Goal: Task Accomplishment & Management: Complete application form

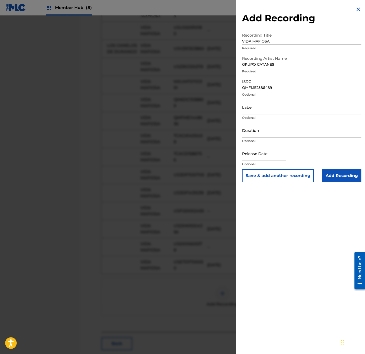
click at [67, 339] on div at bounding box center [182, 192] width 365 height 354
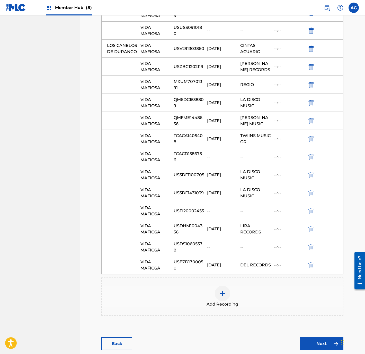
click at [222, 301] on div at bounding box center [222, 292] width 15 height 15
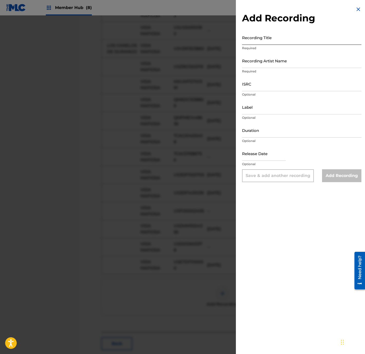
click at [281, 41] on input "Recording Title" at bounding box center [301, 37] width 119 height 15
type input "VIDA MAFIOSA"
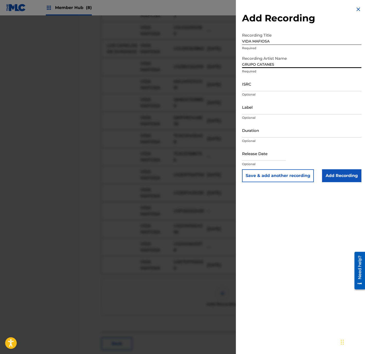
type input "GRUPO CATANES"
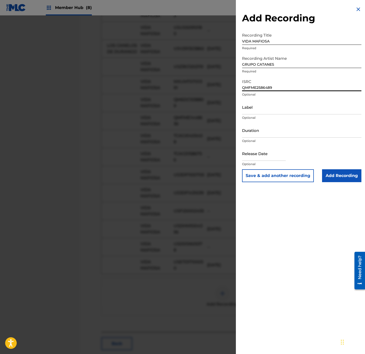
type input "QMFME2586489"
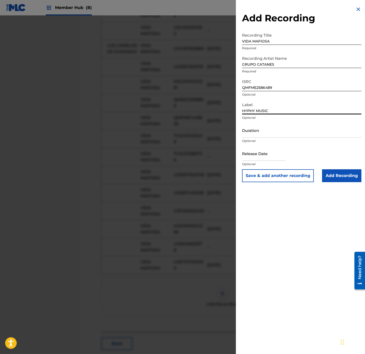
type input "HYPHY MUSIC"
click at [281, 136] on input "Duration" at bounding box center [301, 130] width 119 height 15
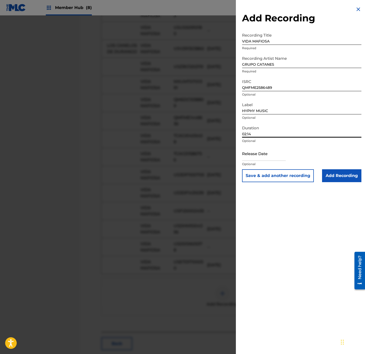
type input "02:14"
drag, startPoint x: 266, startPoint y: 275, endPoint x: 274, endPoint y: 266, distance: 12.2
click at [267, 274] on div "Add Recording Recording Title VIDA MAFIOSA Required Recording Artist Name GRUPO…" at bounding box center [302, 177] width 132 height 354
click at [330, 175] on input "Add Recording" at bounding box center [341, 175] width 39 height 13
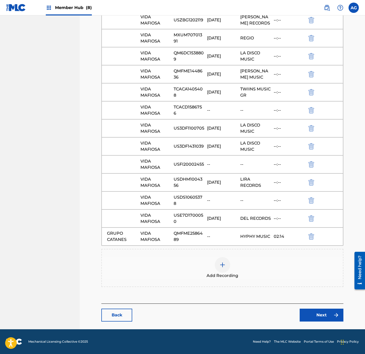
drag, startPoint x: 297, startPoint y: 324, endPoint x: 308, endPoint y: 347, distance: 26.1
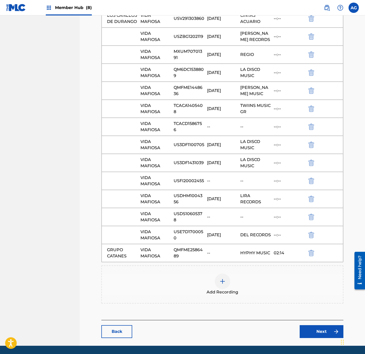
drag, startPoint x: 312, startPoint y: 328, endPoint x: 314, endPoint y: 347, distance: 19.2
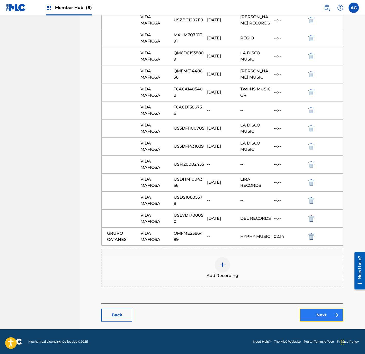
click at [318, 315] on link "Next" at bounding box center [322, 314] width 44 height 13
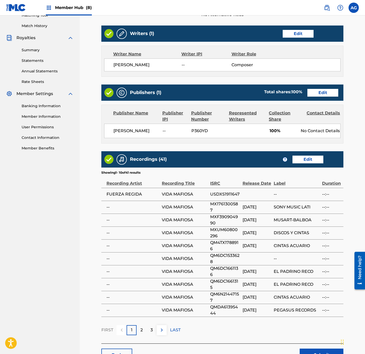
scroll to position [185, 0]
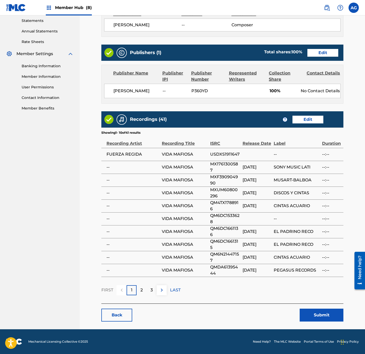
drag, startPoint x: 204, startPoint y: 148, endPoint x: 216, endPoint y: 229, distance: 82.4
click at [319, 316] on button "Submit" at bounding box center [322, 314] width 44 height 13
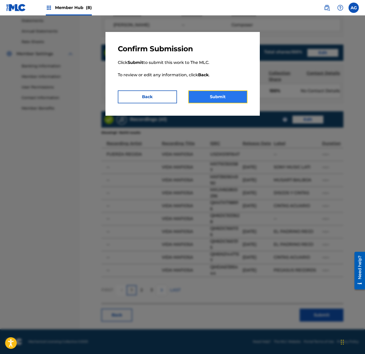
click at [209, 95] on button "Submit" at bounding box center [217, 96] width 59 height 13
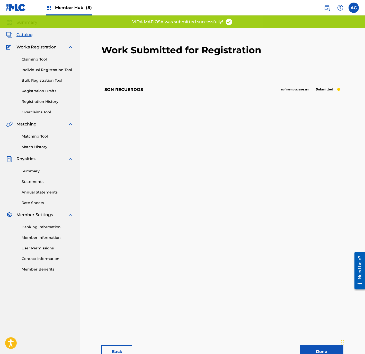
drag, startPoint x: 140, startPoint y: 161, endPoint x: 140, endPoint y: 196, distance: 34.7
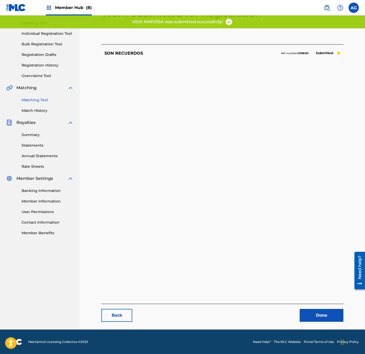
click at [37, 98] on link "Matching Tool" at bounding box center [48, 99] width 52 height 5
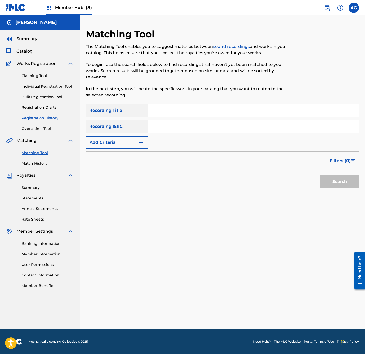
click at [46, 118] on link "Registration History" at bounding box center [48, 117] width 52 height 5
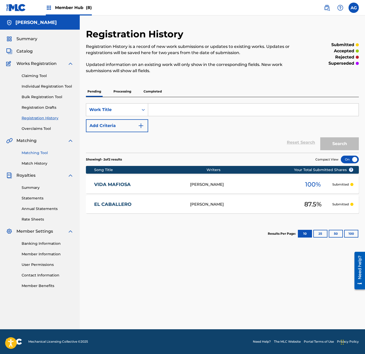
click at [33, 152] on link "Matching Tool" at bounding box center [48, 152] width 52 height 5
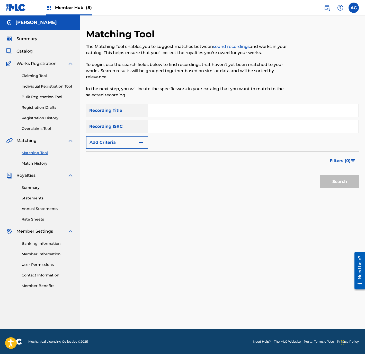
click at [162, 104] on input "Search Form" at bounding box center [253, 110] width 211 height 12
type input "VIDA MAFIOSA"
click at [320, 175] on button "Search" at bounding box center [339, 181] width 39 height 13
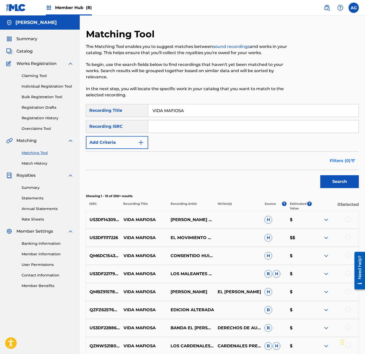
click at [338, 158] on span "Filters ( 0 )" at bounding box center [340, 161] width 21 height 6
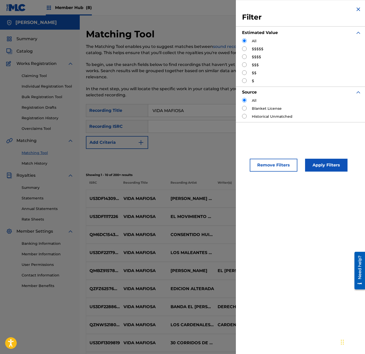
click at [242, 48] on input "Search Form" at bounding box center [244, 48] width 5 height 5
radio input "true"
click at [327, 170] on button "Apply Filters" at bounding box center [326, 165] width 42 height 13
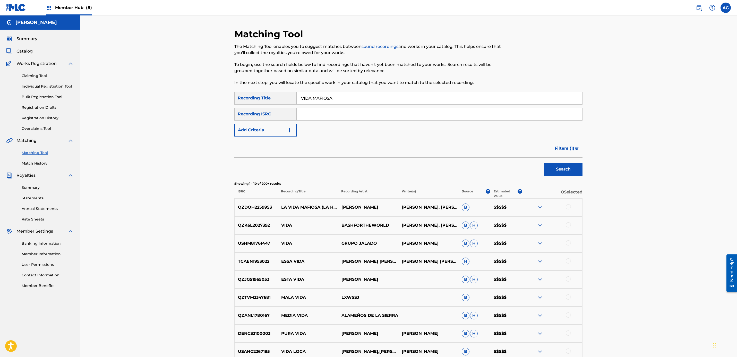
click at [365, 208] on div at bounding box center [567, 206] width 5 height 5
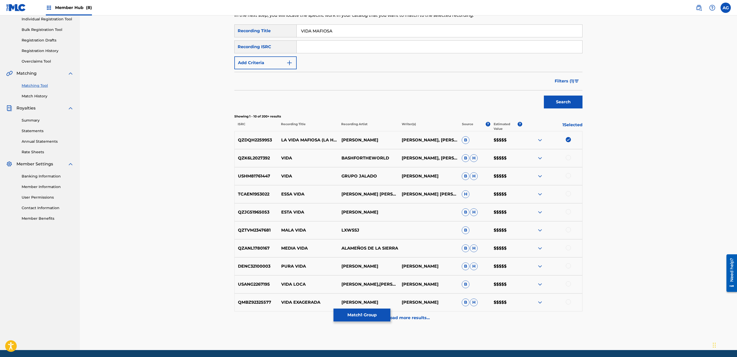
scroll to position [77, 0]
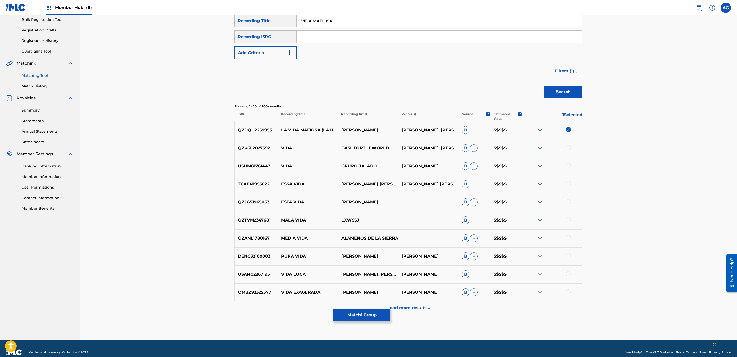
click at [365, 71] on span "Filters ( 1 )" at bounding box center [564, 71] width 20 height 6
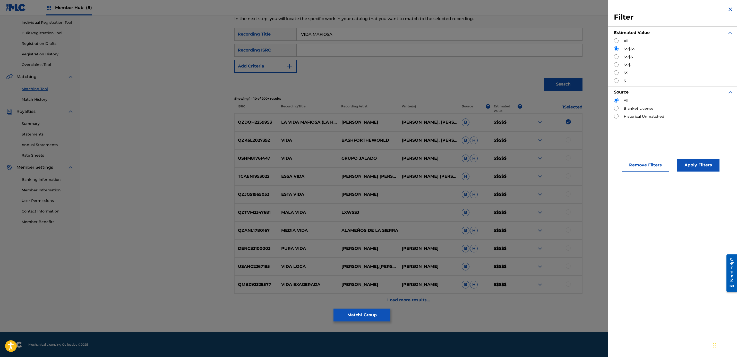
scroll to position [64, 0]
click at [365, 55] on input "Search Form" at bounding box center [616, 56] width 5 height 5
radio input "true"
click at [365, 161] on button "Apply Filters" at bounding box center [698, 165] width 42 height 13
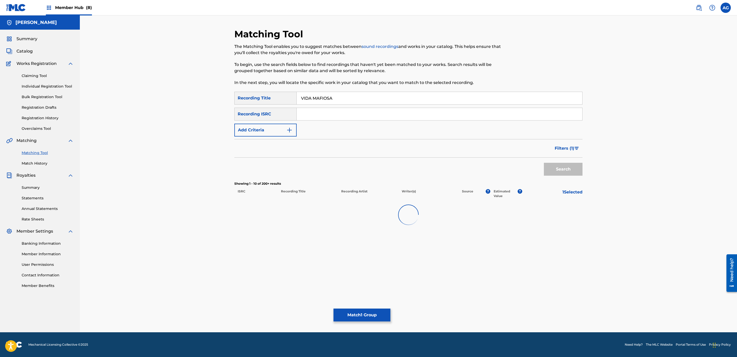
scroll to position [0, 0]
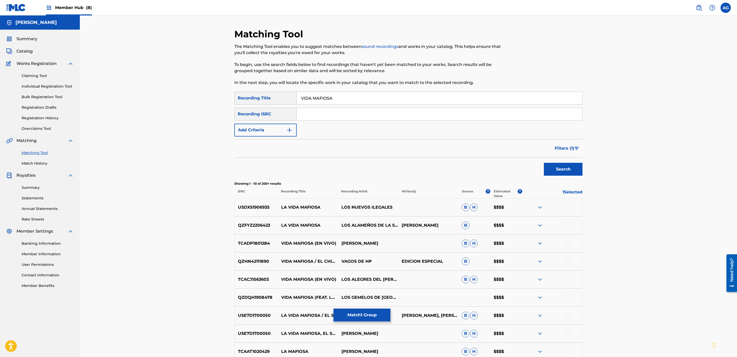
click at [365, 205] on div at bounding box center [567, 206] width 5 height 5
click at [365, 223] on div at bounding box center [567, 224] width 5 height 5
click at [365, 245] on div at bounding box center [567, 242] width 5 height 5
click at [365, 261] on div at bounding box center [567, 260] width 5 height 5
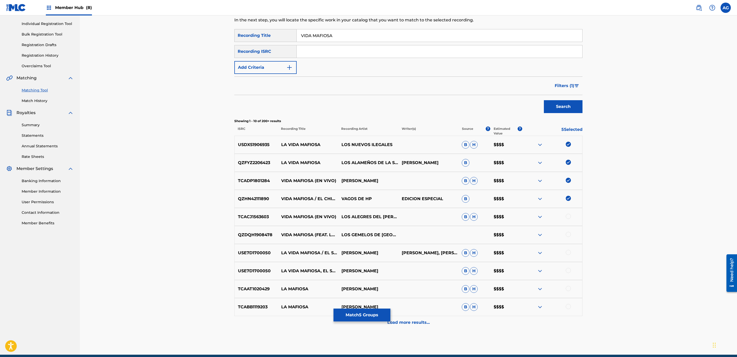
scroll to position [76, 0]
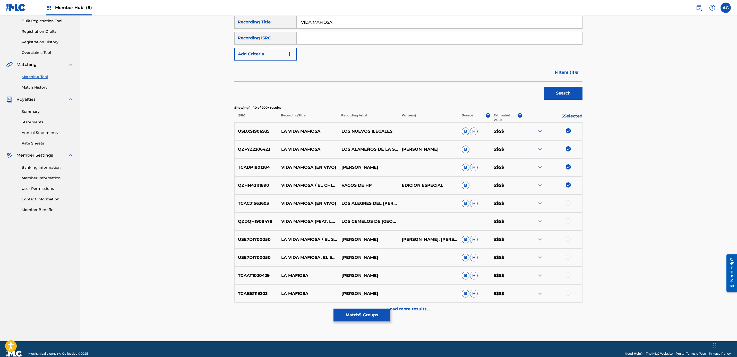
drag, startPoint x: 568, startPoint y: 270, endPoint x: 568, endPoint y: 279, distance: 9.0
click at [365, 201] on div at bounding box center [567, 202] width 5 height 5
click at [365, 223] on div at bounding box center [567, 220] width 5 height 5
click at [365, 237] on div at bounding box center [567, 238] width 5 height 5
click at [365, 258] on div at bounding box center [567, 256] width 5 height 5
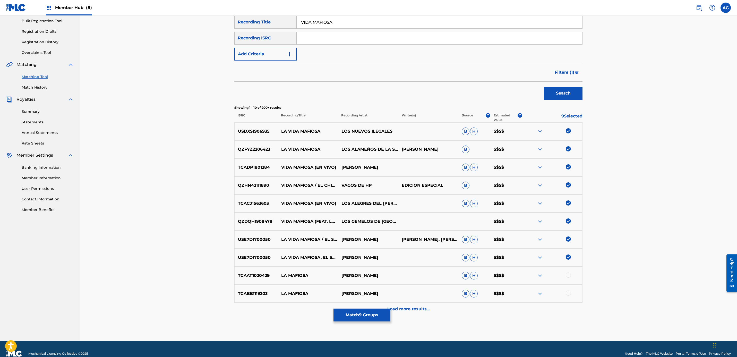
click at [365, 273] on div at bounding box center [567, 274] width 5 height 5
click at [365, 293] on div at bounding box center [567, 292] width 5 height 5
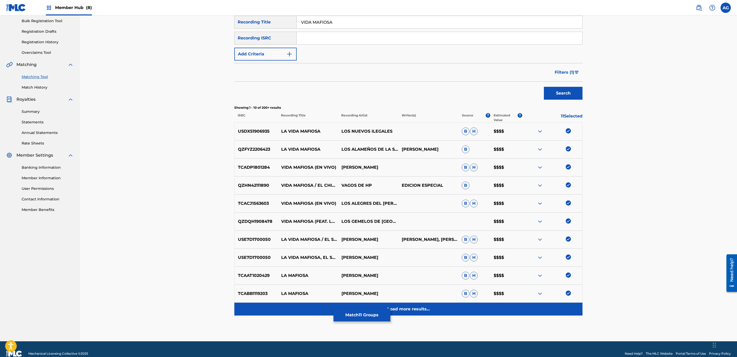
click at [365, 313] on div "Load more results..." at bounding box center [408, 308] width 348 height 13
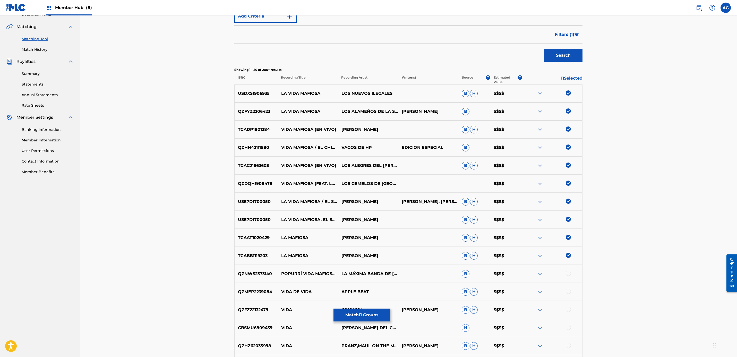
scroll to position [233, 0]
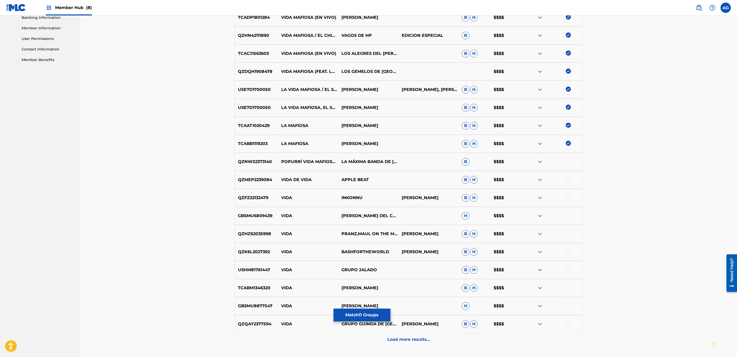
drag, startPoint x: 672, startPoint y: 230, endPoint x: 673, endPoint y: 262, distance: 31.9
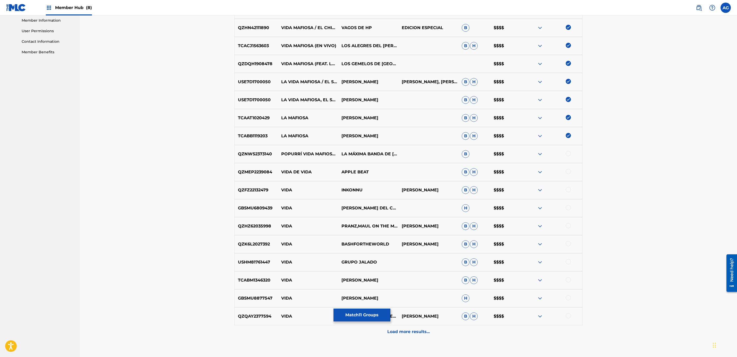
click at [365, 154] on div at bounding box center [567, 153] width 5 height 5
click at [365, 134] on img at bounding box center [567, 135] width 5 height 5
click at [365, 115] on img at bounding box center [567, 117] width 5 height 5
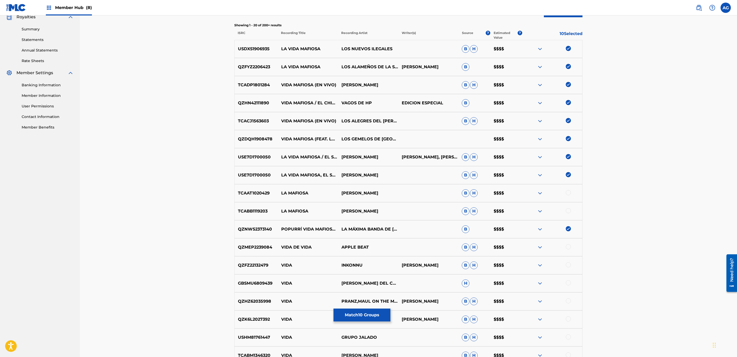
scroll to position [0, 0]
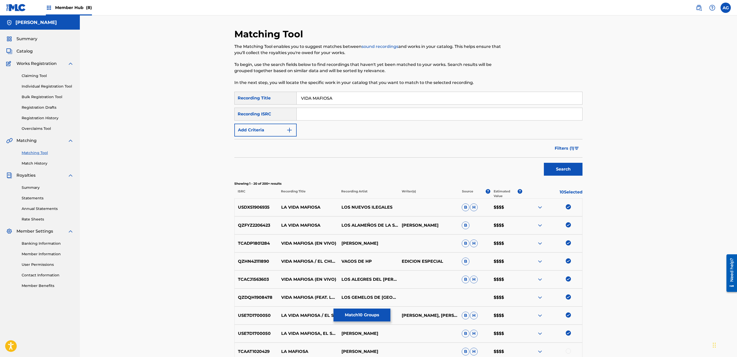
drag, startPoint x: 614, startPoint y: 216, endPoint x: 631, endPoint y: 136, distance: 81.3
click at [365, 145] on button "Filters ( 1 )" at bounding box center [566, 148] width 31 height 13
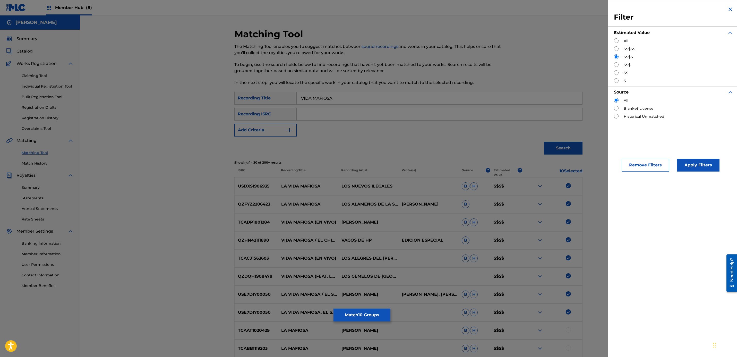
click at [365, 65] on input "Search Form" at bounding box center [616, 64] width 5 height 5
radio input "true"
click at [365, 169] on button "Apply Filters" at bounding box center [698, 165] width 42 height 13
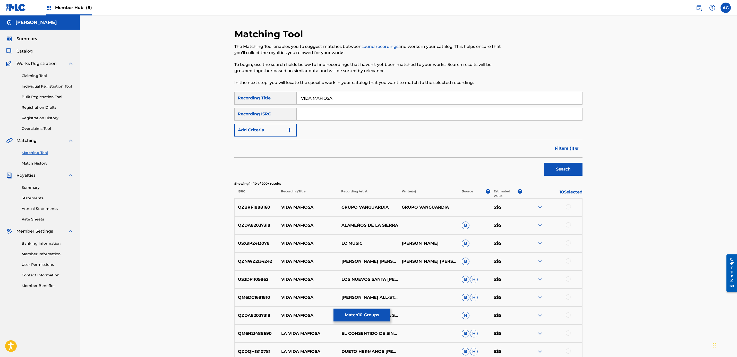
click at [365, 208] on div at bounding box center [567, 206] width 5 height 5
drag, startPoint x: 570, startPoint y: 223, endPoint x: 569, endPoint y: 232, distance: 9.3
click at [365, 223] on div at bounding box center [552, 225] width 60 height 6
click at [365, 223] on div at bounding box center [567, 224] width 5 height 5
click at [365, 241] on div at bounding box center [567, 242] width 5 height 5
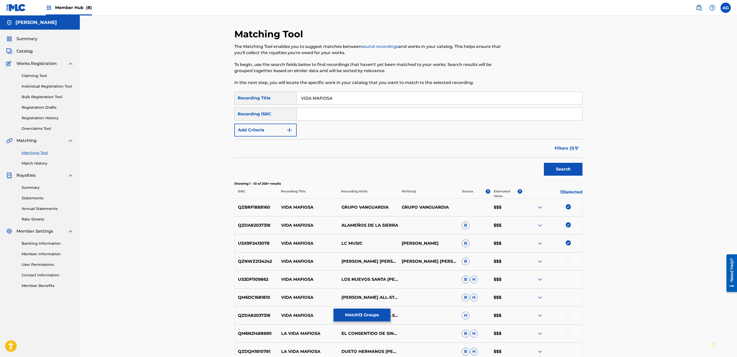
click at [365, 261] on div at bounding box center [567, 260] width 5 height 5
click at [365, 276] on div at bounding box center [567, 278] width 5 height 5
click at [365, 294] on div at bounding box center [567, 296] width 5 height 5
click at [365, 315] on div at bounding box center [567, 314] width 5 height 5
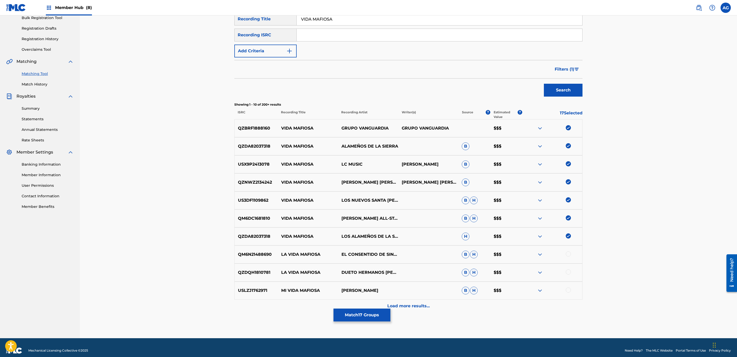
scroll to position [85, 0]
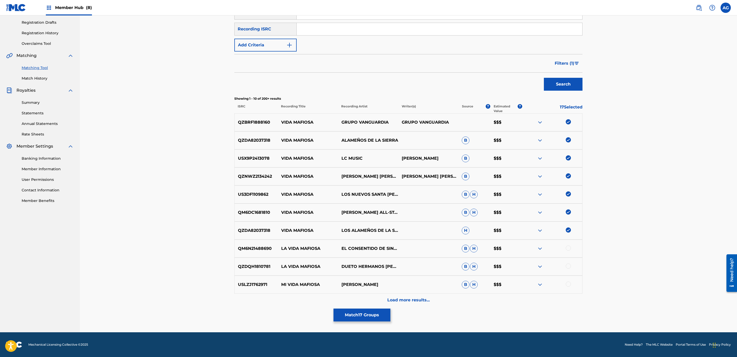
drag, startPoint x: 626, startPoint y: 283, endPoint x: 625, endPoint y: 306, distance: 22.9
click at [365, 247] on div at bounding box center [567, 247] width 5 height 5
click at [365, 267] on div at bounding box center [567, 265] width 5 height 5
click at [365, 287] on div at bounding box center [552, 284] width 60 height 6
click at [365, 286] on div at bounding box center [552, 284] width 60 height 6
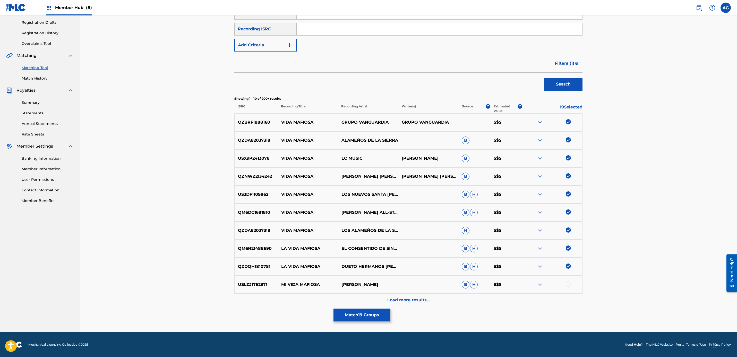
click at [365, 285] on div at bounding box center [567, 283] width 5 height 5
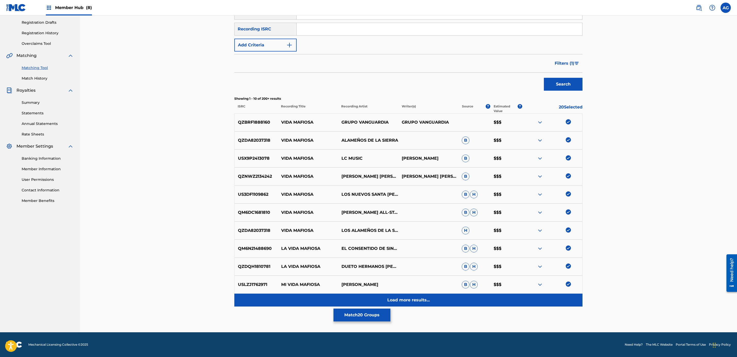
click at [365, 303] on div "Load more results..." at bounding box center [408, 299] width 348 height 13
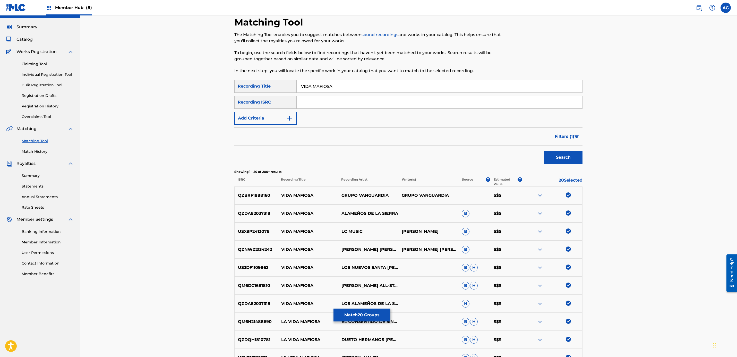
scroll to position [265, 0]
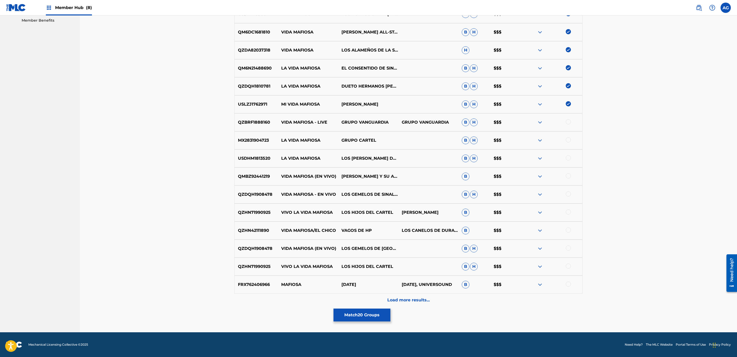
drag, startPoint x: 667, startPoint y: 178, endPoint x: 642, endPoint y: 258, distance: 84.2
click at [365, 122] on div at bounding box center [567, 121] width 5 height 5
click at [365, 139] on div at bounding box center [567, 139] width 5 height 5
click at [365, 160] on div at bounding box center [552, 158] width 60 height 6
drag, startPoint x: 568, startPoint y: 156, endPoint x: 568, endPoint y: 160, distance: 3.9
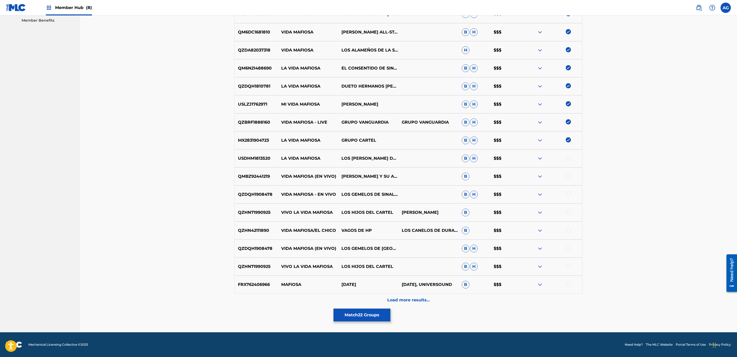
click at [365, 158] on div at bounding box center [567, 157] width 5 height 5
click at [365, 176] on div at bounding box center [567, 175] width 5 height 5
click at [365, 193] on div at bounding box center [567, 193] width 5 height 5
click at [365, 210] on div at bounding box center [567, 211] width 5 height 5
click at [365, 229] on div at bounding box center [567, 229] width 5 height 5
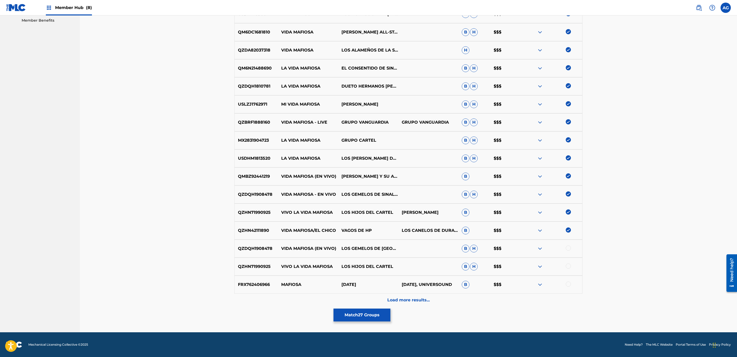
drag, startPoint x: 568, startPoint y: 247, endPoint x: 567, endPoint y: 251, distance: 3.9
click at [365, 248] on div at bounding box center [567, 247] width 5 height 5
click at [365, 266] on div at bounding box center [567, 265] width 5 height 5
click at [365, 286] on div at bounding box center [567, 283] width 5 height 5
click at [365, 284] on img at bounding box center [567, 283] width 5 height 5
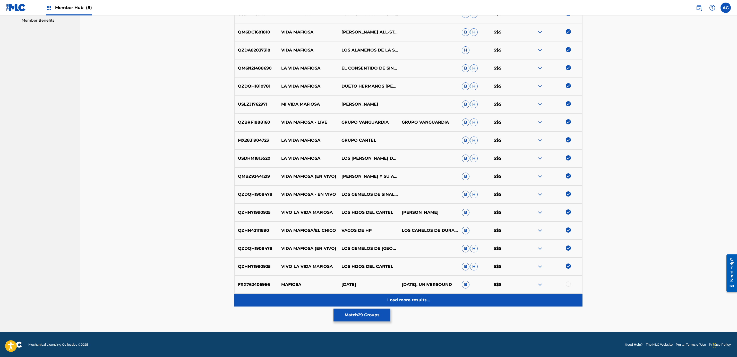
click at [365, 298] on div "Load more results..." at bounding box center [408, 299] width 348 height 13
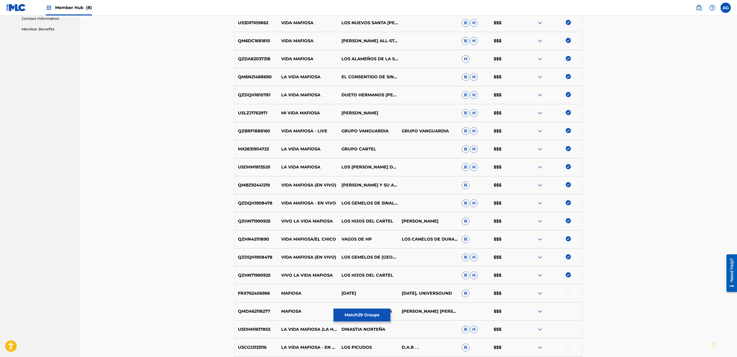
scroll to position [446, 0]
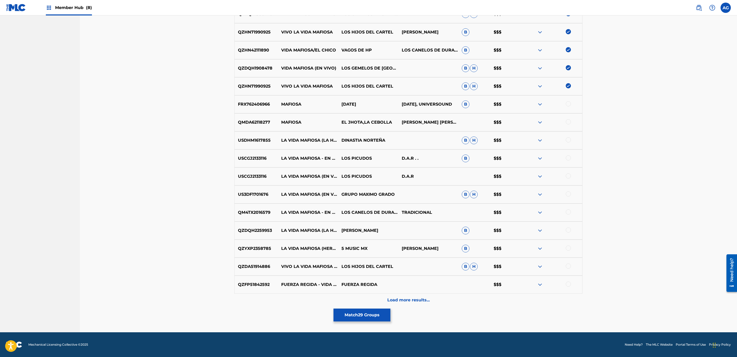
drag, startPoint x: 687, startPoint y: 152, endPoint x: 684, endPoint y: 199, distance: 46.4
click at [365, 141] on div at bounding box center [567, 139] width 5 height 5
click at [365, 154] on div "USCGJ2133116 LA VIDA MAFIOSA - EN VIVO LOS PICUDOS D.A.R . . B $$$" at bounding box center [408, 158] width 348 height 18
click at [365, 159] on div at bounding box center [567, 157] width 5 height 5
click at [365, 173] on div at bounding box center [567, 175] width 5 height 5
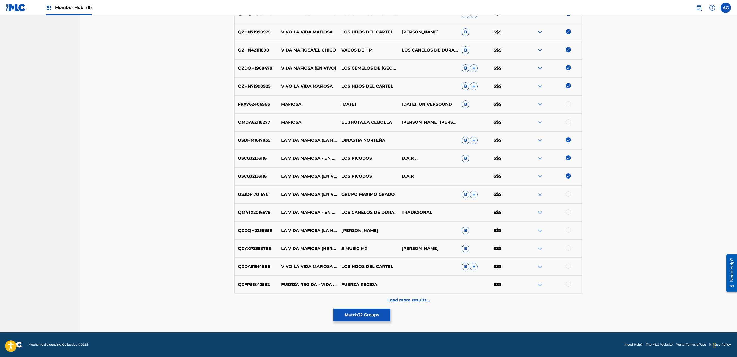
click at [365, 195] on div at bounding box center [567, 193] width 5 height 5
click at [365, 213] on div at bounding box center [567, 211] width 5 height 5
click at [365, 229] on div at bounding box center [567, 229] width 5 height 5
click at [365, 248] on div at bounding box center [567, 247] width 5 height 5
click at [365, 264] on div at bounding box center [567, 265] width 5 height 5
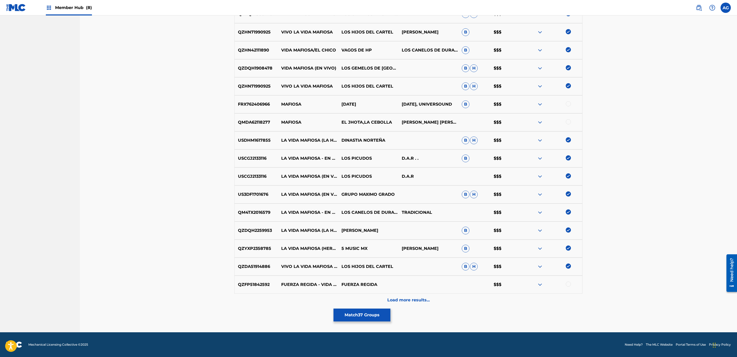
click at [365, 280] on div "QZFP51842592 FUERZA REGIDA - VIDA MAFIOSA (CORRIDOS 2018) FUERZA REGIDA $$$" at bounding box center [408, 284] width 348 height 18
drag, startPoint x: 567, startPoint y: 283, endPoint x: 564, endPoint y: 282, distance: 2.9
click at [365, 283] on div at bounding box center [567, 283] width 5 height 5
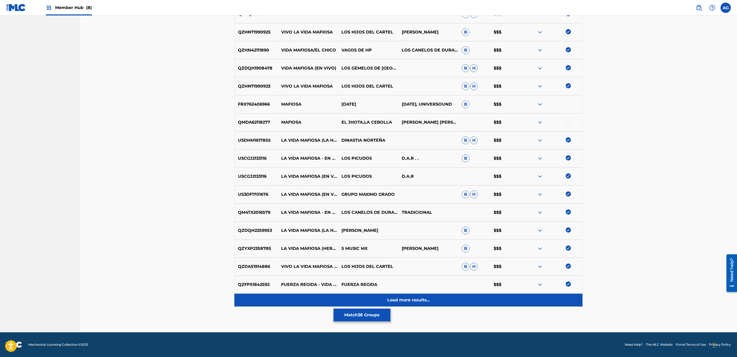
click at [365, 298] on div "Load more results..." at bounding box center [408, 299] width 348 height 13
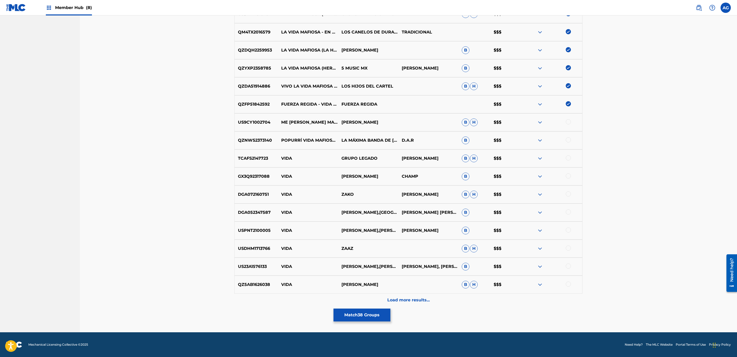
drag, startPoint x: 638, startPoint y: 222, endPoint x: 639, endPoint y: 312, distance: 89.6
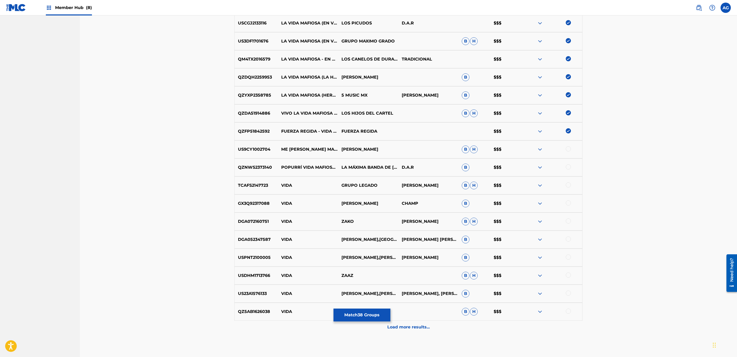
scroll to position [587, 0]
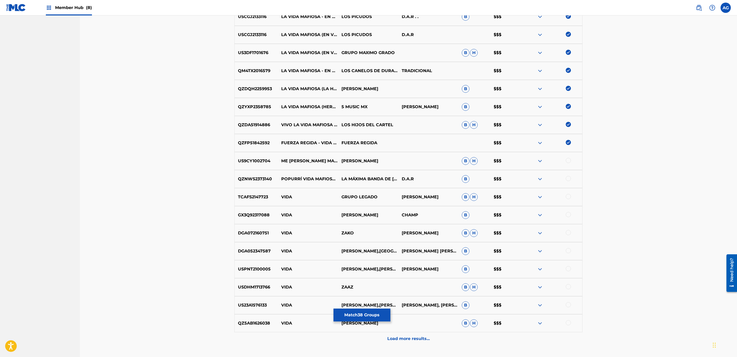
drag, startPoint x: 569, startPoint y: 177, endPoint x: 570, endPoint y: 161, distance: 16.0
click at [365, 177] on div at bounding box center [567, 178] width 5 height 5
click at [365, 159] on div at bounding box center [567, 160] width 5 height 5
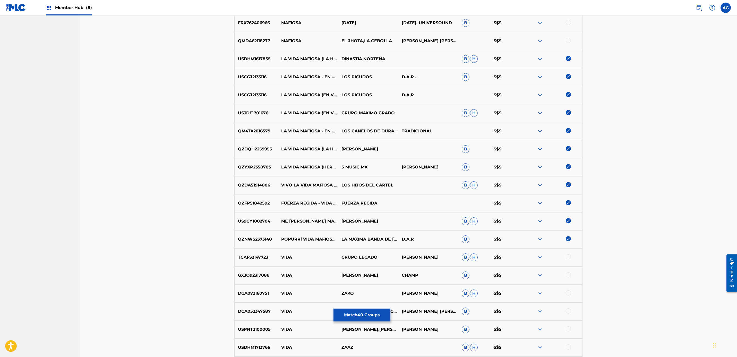
scroll to position [231, 0]
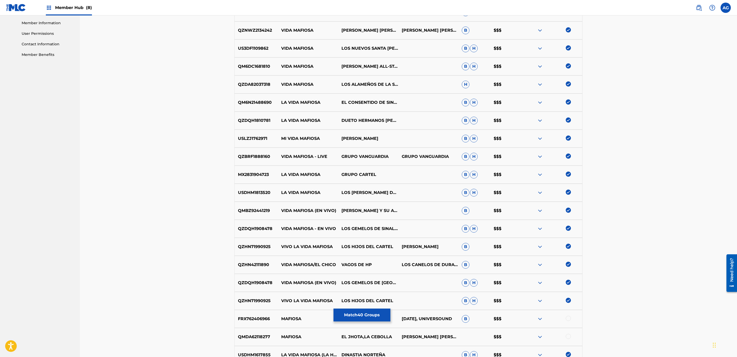
drag, startPoint x: 661, startPoint y: 196, endPoint x: 622, endPoint y: 103, distance: 101.0
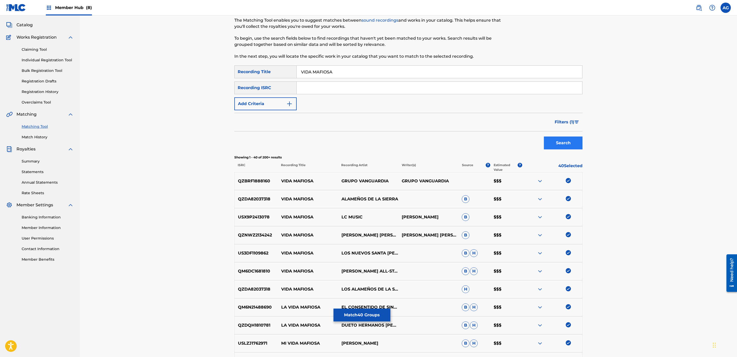
scroll to position [39, 0]
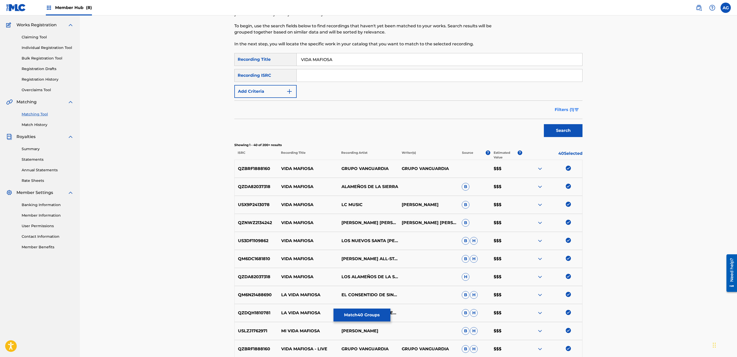
click at [365, 109] on span "Filters ( 1 )" at bounding box center [564, 110] width 20 height 6
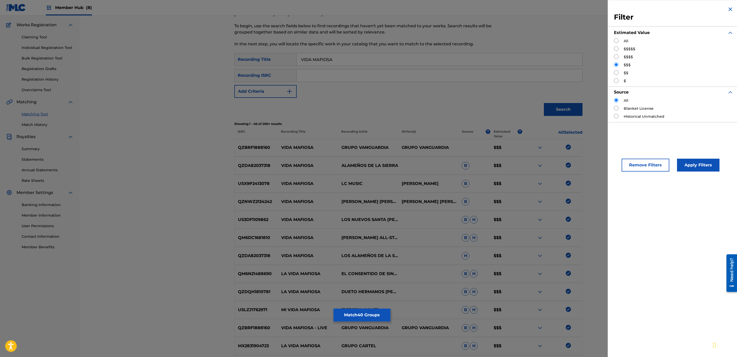
click at [365, 72] on input "Search Form" at bounding box center [616, 72] width 5 height 5
radio input "true"
click at [365, 165] on button "Apply Filters" at bounding box center [698, 165] width 42 height 13
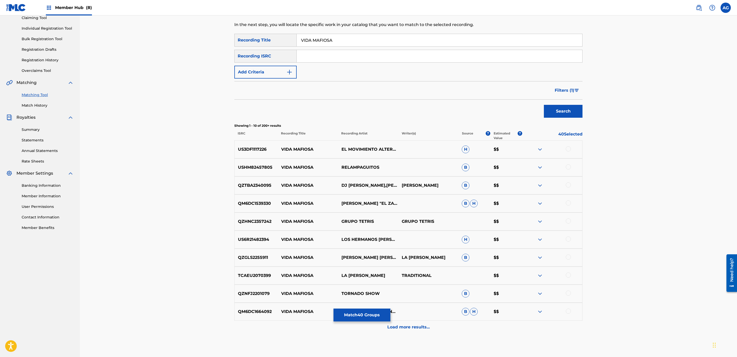
scroll to position [85, 0]
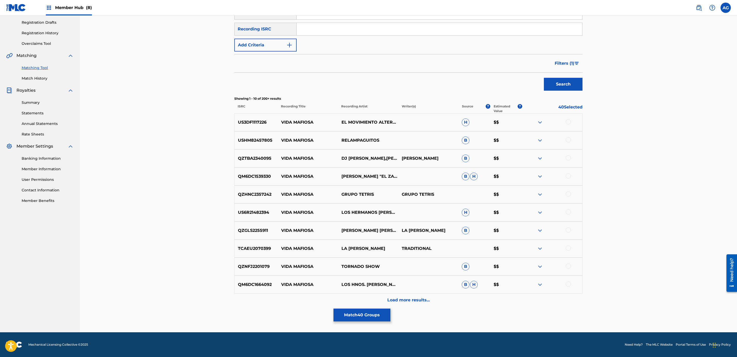
drag, startPoint x: 629, startPoint y: 168, endPoint x: 632, endPoint y: 190, distance: 21.8
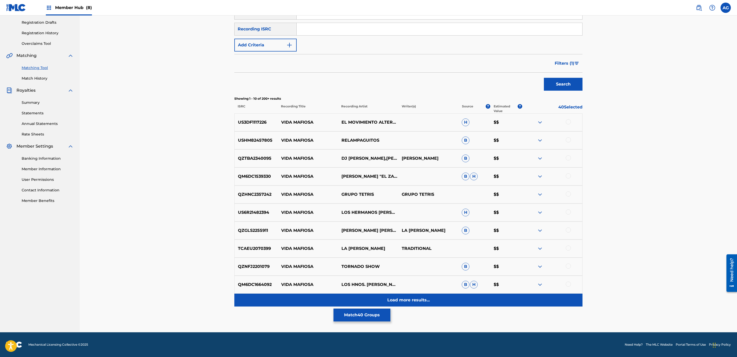
click at [365, 301] on p "Load more results..." at bounding box center [408, 300] width 42 height 6
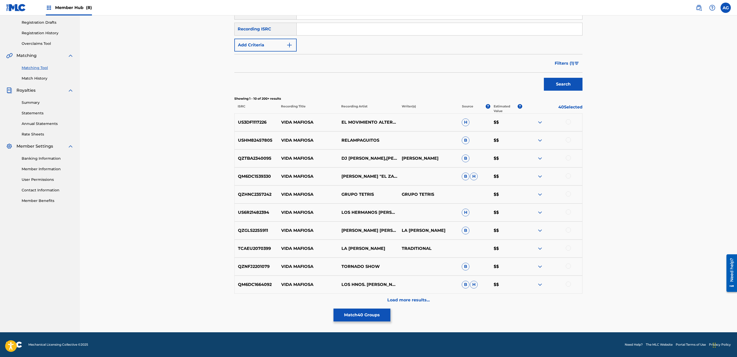
scroll to position [0, 0]
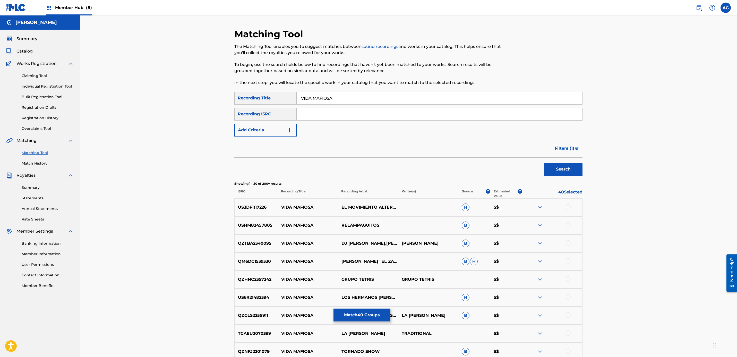
drag, startPoint x: 641, startPoint y: 193, endPoint x: 626, endPoint y: 270, distance: 78.3
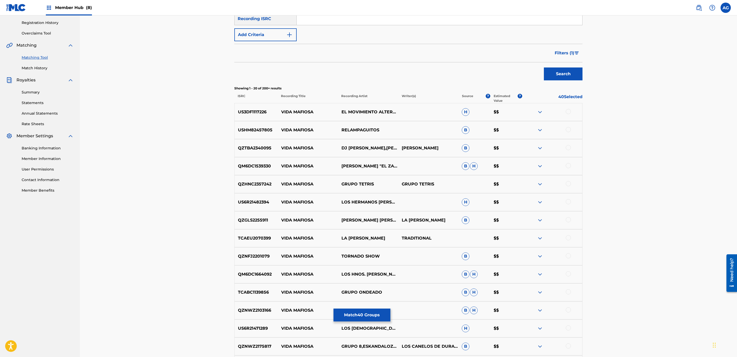
scroll to position [265, 0]
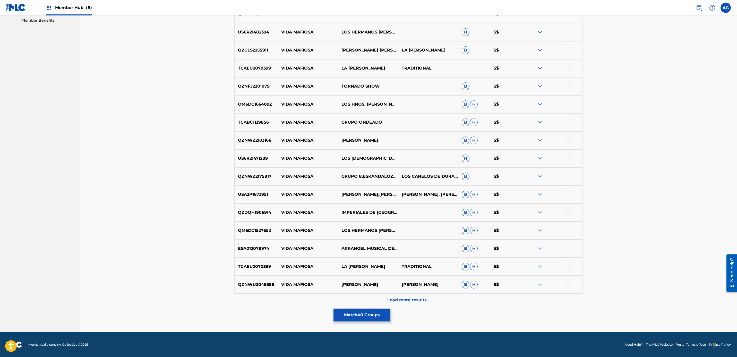
drag, startPoint x: 611, startPoint y: 240, endPoint x: 610, endPoint y: 295, distance: 55.6
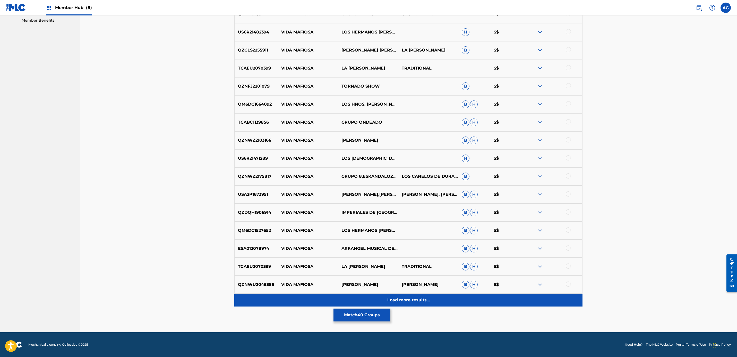
click at [365, 300] on div "Load more results..." at bounding box center [408, 299] width 348 height 13
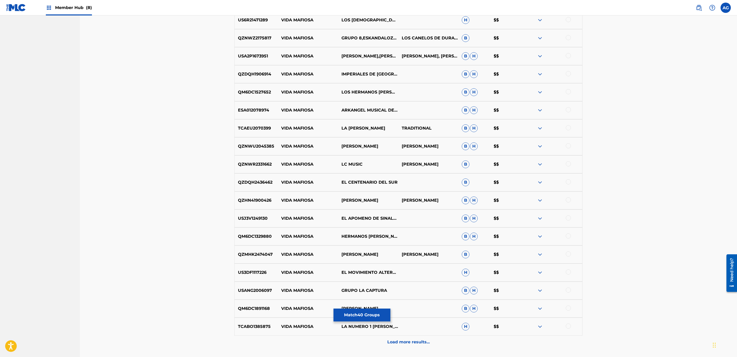
scroll to position [446, 0]
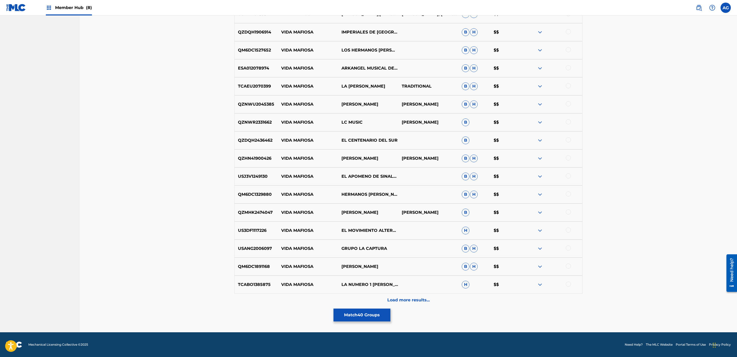
drag, startPoint x: 671, startPoint y: 99, endPoint x: 659, endPoint y: 188, distance: 90.4
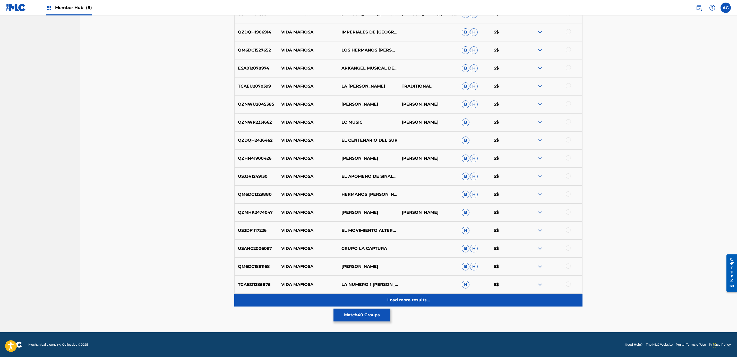
click at [365, 299] on p "Load more results..." at bounding box center [408, 300] width 42 height 6
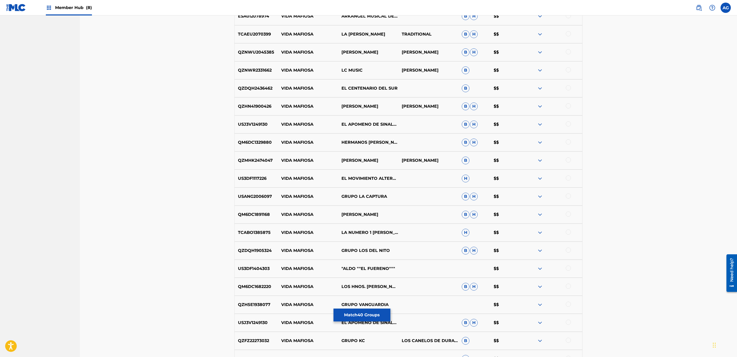
scroll to position [625, 0]
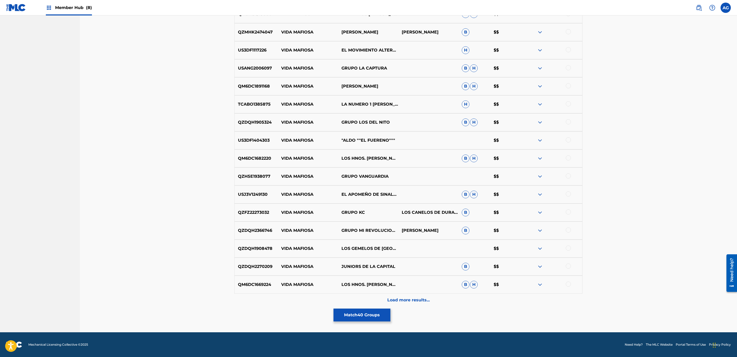
drag, startPoint x: 686, startPoint y: 67, endPoint x: 650, endPoint y: 188, distance: 126.3
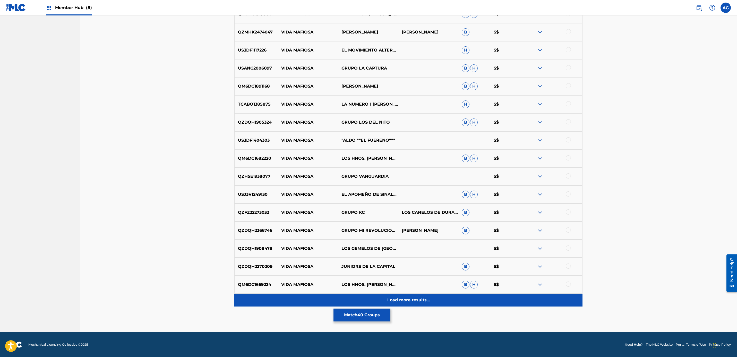
click at [365, 304] on div "Load more results..." at bounding box center [408, 299] width 348 height 13
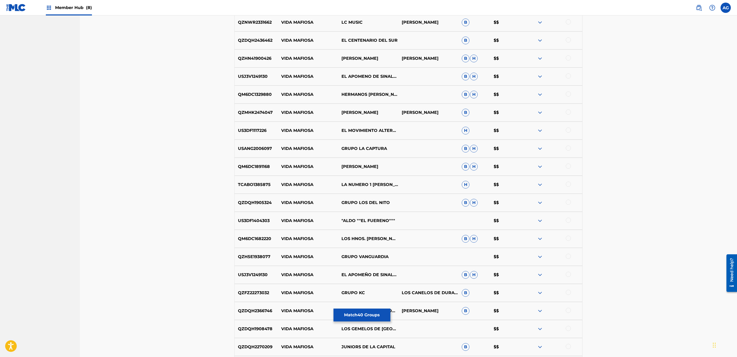
scroll to position [806, 0]
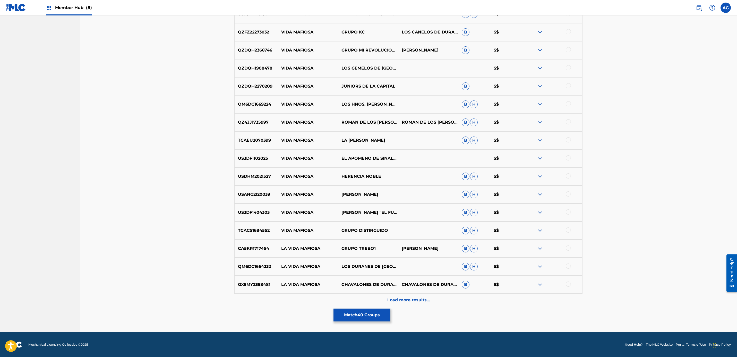
drag, startPoint x: 682, startPoint y: 52, endPoint x: 669, endPoint y: 176, distance: 125.3
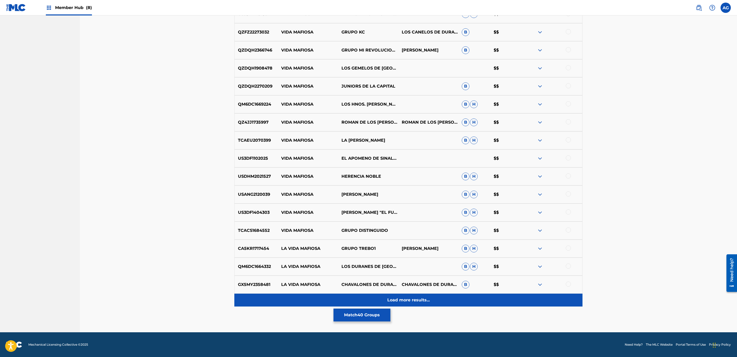
click at [365, 298] on p "Load more results..." at bounding box center [408, 300] width 42 height 6
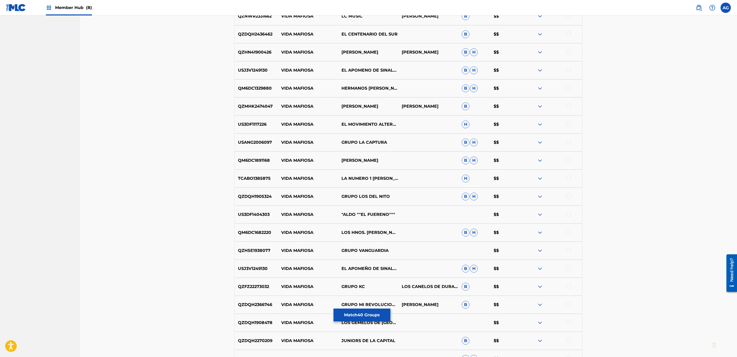
scroll to position [985, 0]
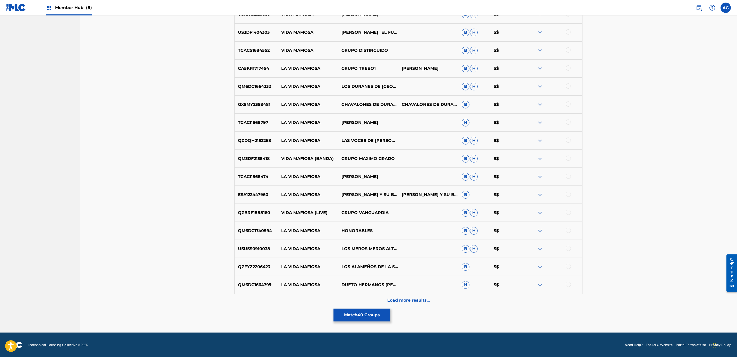
drag, startPoint x: 671, startPoint y: 145, endPoint x: 645, endPoint y: 284, distance: 141.4
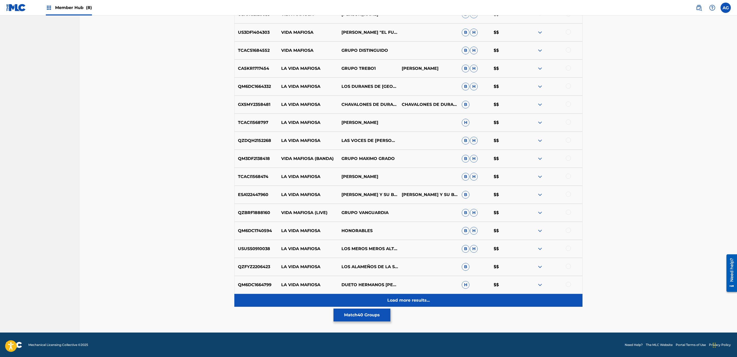
click at [365, 303] on div "Load more results..." at bounding box center [408, 300] width 348 height 13
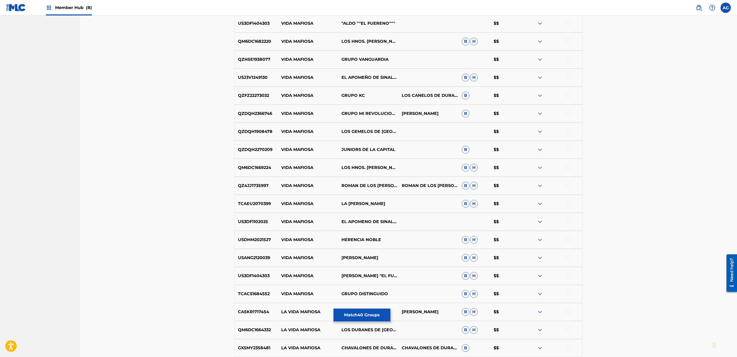
scroll to position [1166, 0]
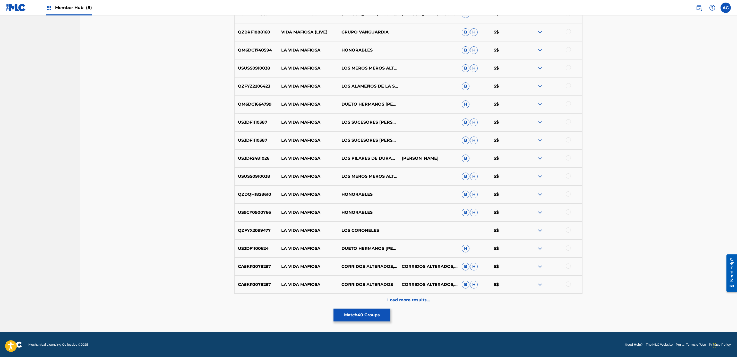
drag, startPoint x: 658, startPoint y: 188, endPoint x: 652, endPoint y: 296, distance: 107.7
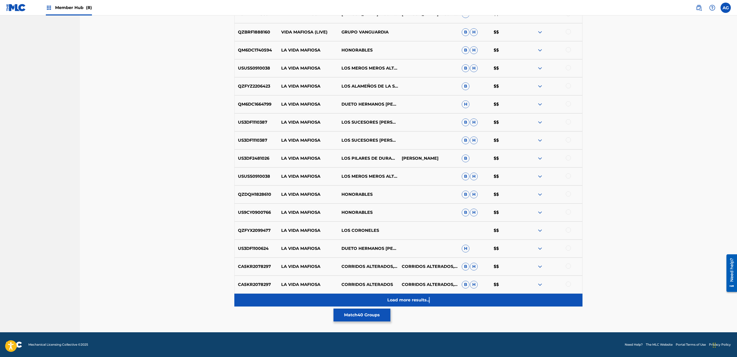
click at [365, 301] on p "Load more results..." at bounding box center [408, 300] width 42 height 6
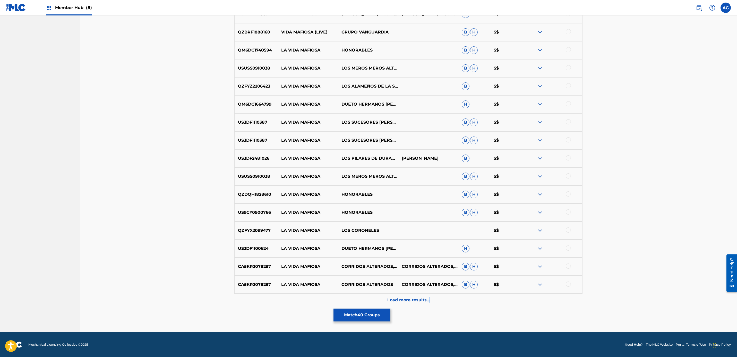
scroll to position [0, 0]
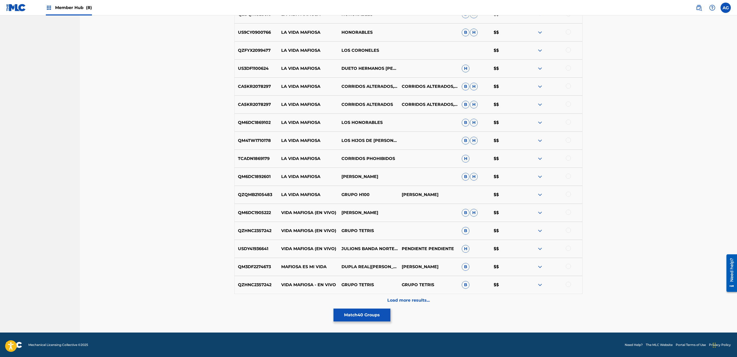
drag, startPoint x: 676, startPoint y: 109, endPoint x: 647, endPoint y: 229, distance: 123.2
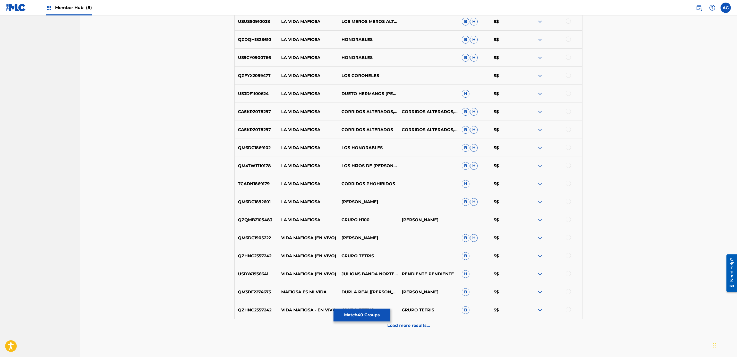
scroll to position [1307, 0]
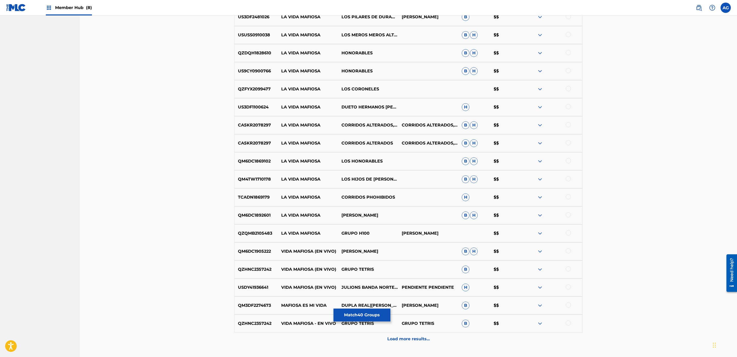
click at [365, 341] on p "Load more results..." at bounding box center [408, 339] width 42 height 6
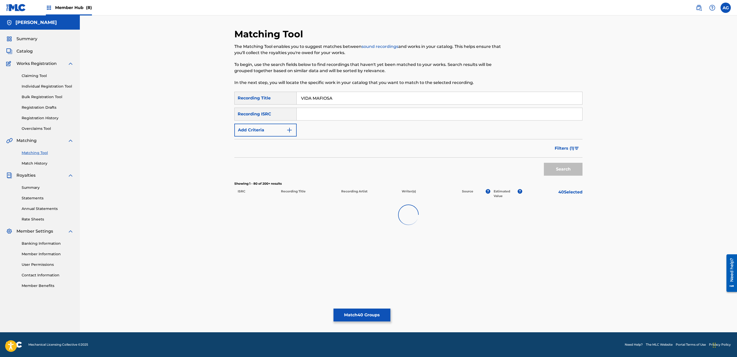
scroll to position [0, 0]
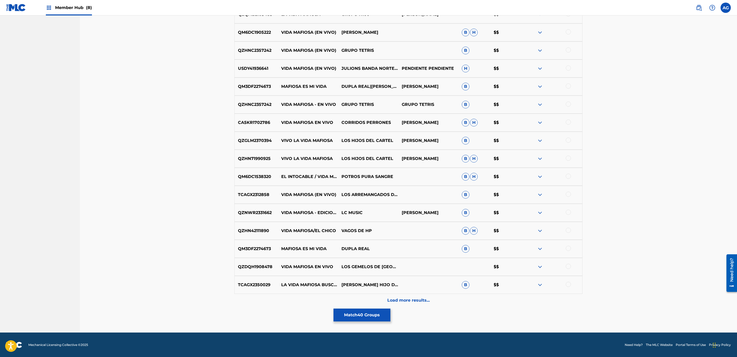
drag, startPoint x: 679, startPoint y: 104, endPoint x: 636, endPoint y: 264, distance: 165.3
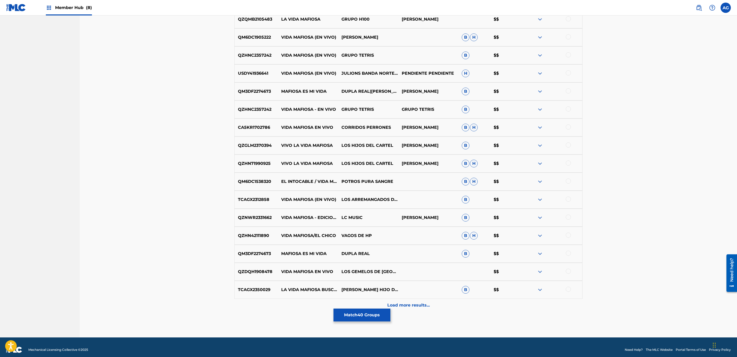
scroll to position [1487, 0]
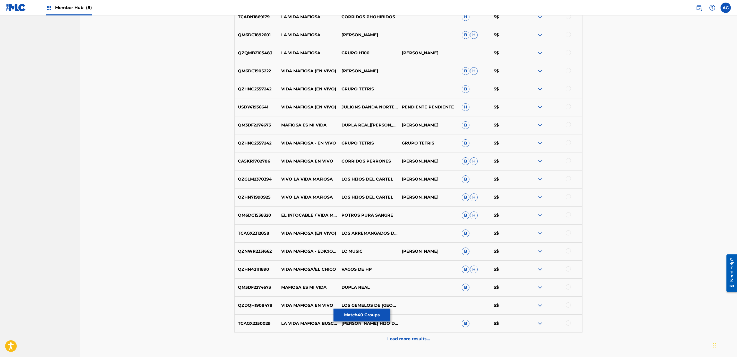
click at [365, 311] on div "QZDQH1908478 VIDA MAFIOSA EN VIVO LOS GEMELOS DE SINALOA $$" at bounding box center [408, 305] width 348 height 18
click at [365, 306] on div at bounding box center [567, 304] width 5 height 5
drag, startPoint x: 568, startPoint y: 270, endPoint x: 565, endPoint y: 264, distance: 6.6
click at [365, 270] on div at bounding box center [567, 268] width 5 height 5
click at [365, 250] on div at bounding box center [567, 250] width 5 height 5
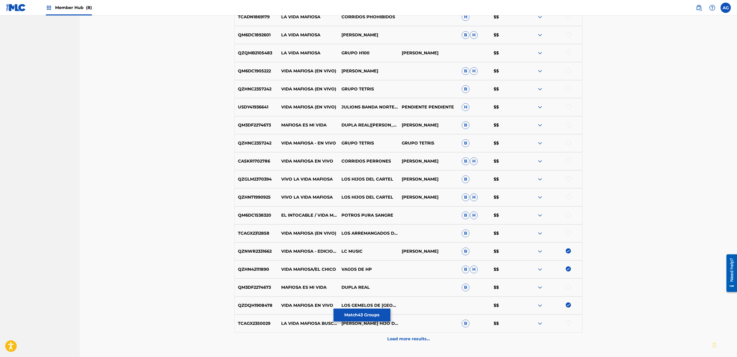
click at [365, 231] on div at bounding box center [567, 232] width 5 height 5
click at [365, 217] on div at bounding box center [552, 215] width 60 height 6
click at [365, 215] on div at bounding box center [567, 214] width 5 height 5
click at [365, 196] on div at bounding box center [567, 196] width 5 height 5
click at [365, 195] on img at bounding box center [567, 196] width 5 height 5
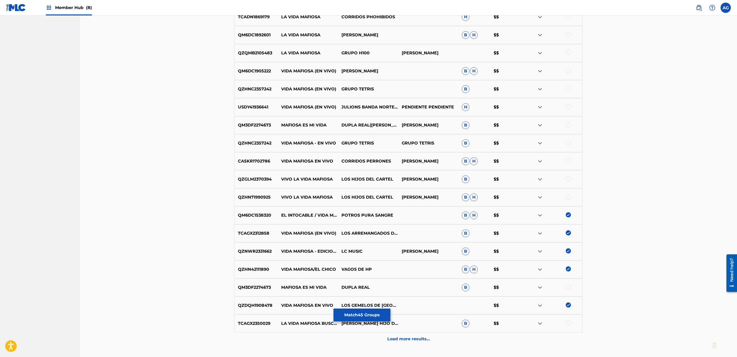
click at [365, 161] on div at bounding box center [567, 160] width 5 height 5
click at [365, 142] on div at bounding box center [567, 142] width 5 height 5
click at [365, 107] on div at bounding box center [567, 106] width 5 height 5
click at [365, 90] on div at bounding box center [567, 88] width 5 height 5
click at [365, 70] on div at bounding box center [567, 70] width 5 height 5
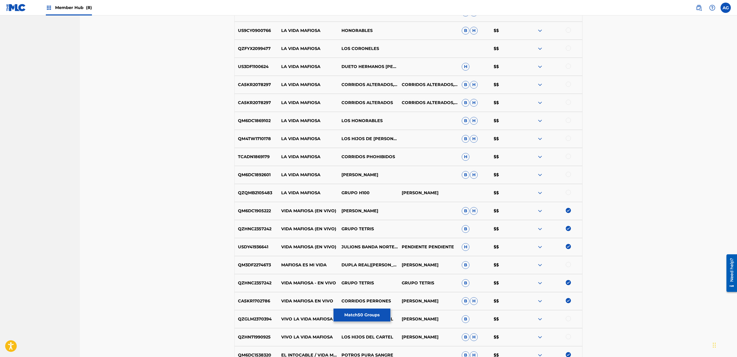
scroll to position [1331, 0]
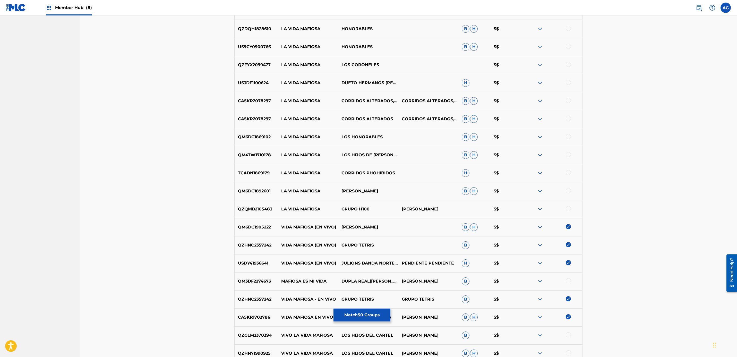
drag, startPoint x: 650, startPoint y: 151, endPoint x: 652, endPoint y: 130, distance: 21.0
click at [365, 209] on div at bounding box center [567, 208] width 5 height 5
click at [365, 191] on div at bounding box center [567, 190] width 5 height 5
click at [365, 174] on div at bounding box center [567, 172] width 5 height 5
click at [365, 155] on div at bounding box center [567, 154] width 5 height 5
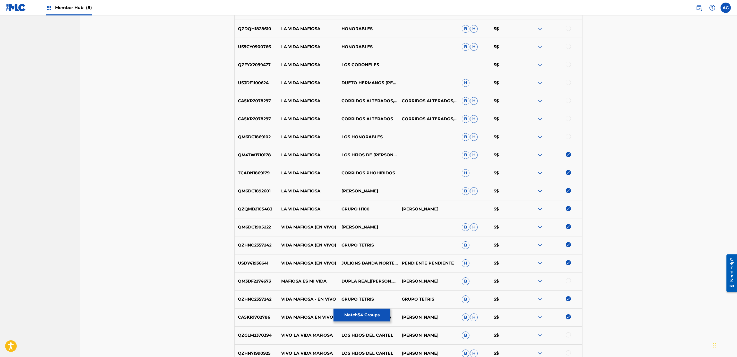
click at [365, 134] on div at bounding box center [567, 136] width 5 height 5
click at [365, 118] on div at bounding box center [567, 118] width 5 height 5
click at [365, 98] on div at bounding box center [567, 100] width 5 height 5
click at [365, 85] on div at bounding box center [552, 83] width 60 height 6
click at [365, 81] on div at bounding box center [567, 82] width 5 height 5
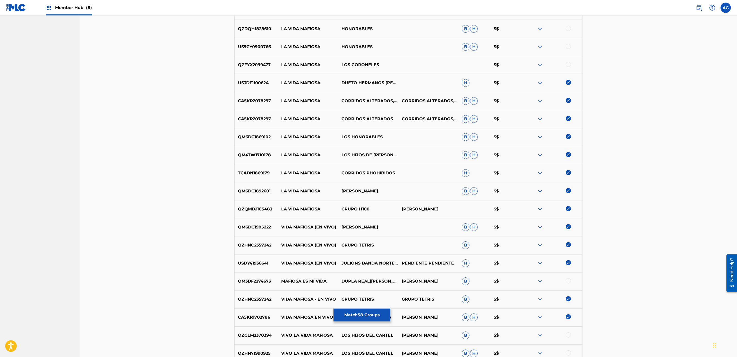
click at [365, 64] on div at bounding box center [567, 64] width 5 height 5
click at [365, 45] on div at bounding box center [567, 46] width 5 height 5
click at [365, 29] on div at bounding box center [567, 28] width 5 height 5
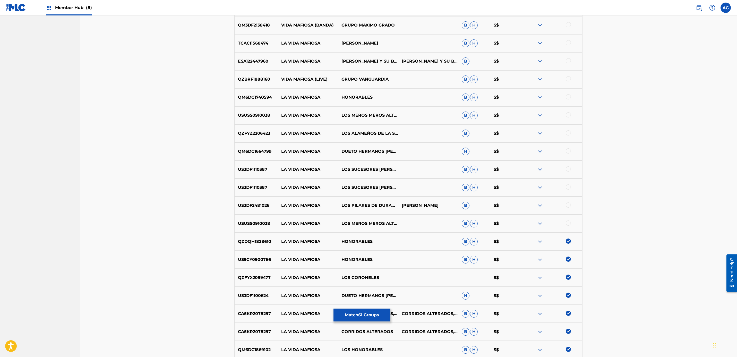
drag, startPoint x: 640, startPoint y: 148, endPoint x: 644, endPoint y: 120, distance: 28.2
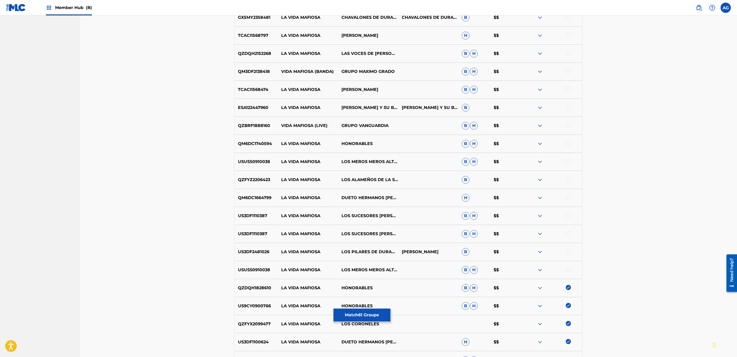
click at [365, 268] on div at bounding box center [567, 269] width 5 height 5
click at [365, 253] on div at bounding box center [567, 251] width 5 height 5
drag, startPoint x: 568, startPoint y: 235, endPoint x: 568, endPoint y: 227, distance: 7.5
click at [365, 234] on div at bounding box center [567, 233] width 5 height 5
click at [365, 213] on div at bounding box center [567, 215] width 5 height 5
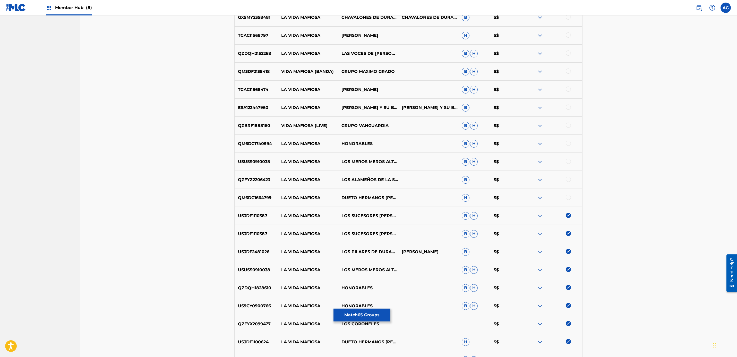
click at [365, 195] on div at bounding box center [567, 197] width 5 height 5
drag, startPoint x: 568, startPoint y: 177, endPoint x: 571, endPoint y: 158, distance: 19.5
click at [365, 177] on div at bounding box center [567, 179] width 5 height 5
click at [365, 161] on div at bounding box center [567, 161] width 5 height 5
drag, startPoint x: 569, startPoint y: 141, endPoint x: 569, endPoint y: 128, distance: 12.9
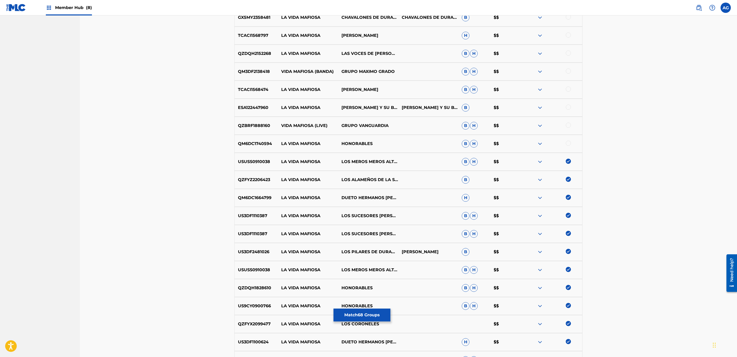
click at [365, 141] on div at bounding box center [567, 143] width 5 height 5
click at [365, 123] on div at bounding box center [567, 125] width 5 height 5
click at [365, 106] on div at bounding box center [567, 106] width 5 height 5
click at [365, 87] on div at bounding box center [567, 88] width 5 height 5
click at [365, 71] on div at bounding box center [567, 70] width 5 height 5
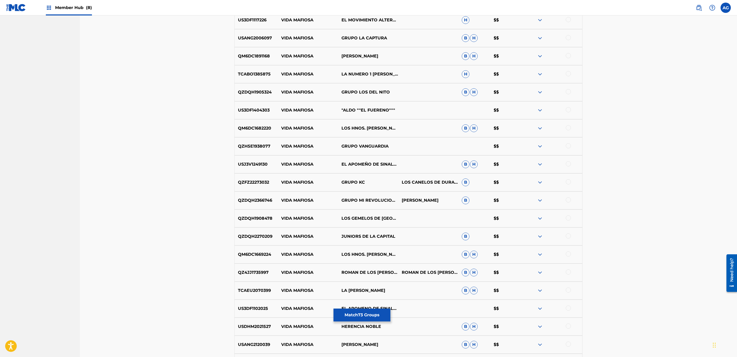
drag, startPoint x: 623, startPoint y: 199, endPoint x: 634, endPoint y: 150, distance: 50.8
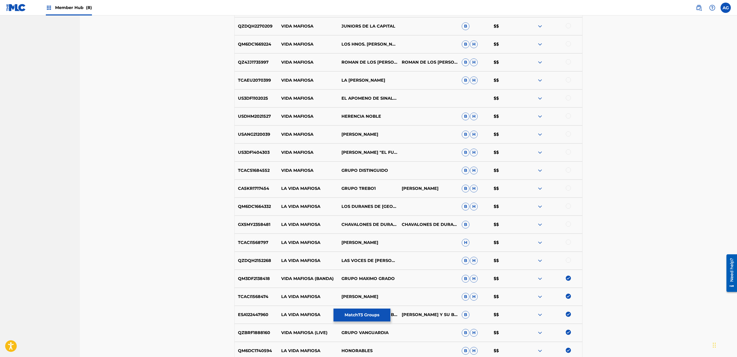
drag, startPoint x: 653, startPoint y: 193, endPoint x: 653, endPoint y: 239, distance: 46.3
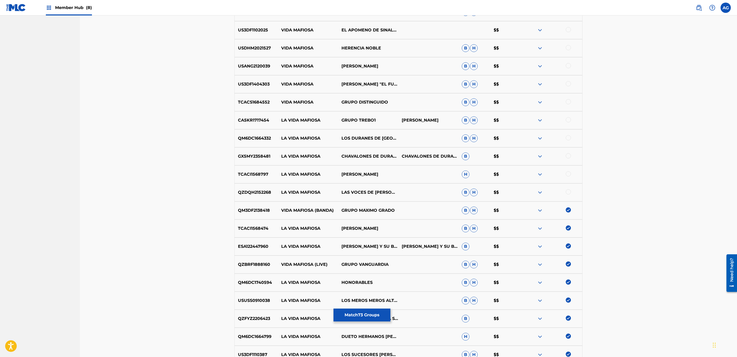
click at [365, 192] on div at bounding box center [567, 191] width 5 height 5
click at [365, 157] on div at bounding box center [567, 155] width 5 height 5
click at [365, 139] on div at bounding box center [567, 137] width 5 height 5
click at [365, 171] on div "TCACI1568797 LA VIDA MAFIOSA JOELITO SILVA H $$" at bounding box center [408, 174] width 348 height 18
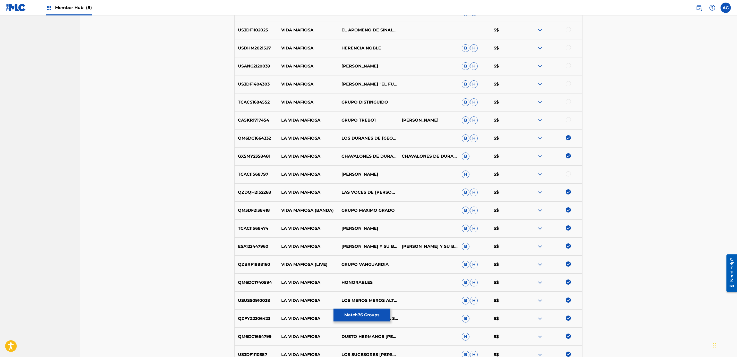
click at [365, 174] on div at bounding box center [567, 173] width 5 height 5
drag, startPoint x: 569, startPoint y: 120, endPoint x: 569, endPoint y: 118, distance: 2.8
click at [365, 120] on div at bounding box center [567, 119] width 5 height 5
drag, startPoint x: 567, startPoint y: 103, endPoint x: 571, endPoint y: 90, distance: 14.1
click at [365, 103] on div at bounding box center [567, 101] width 5 height 5
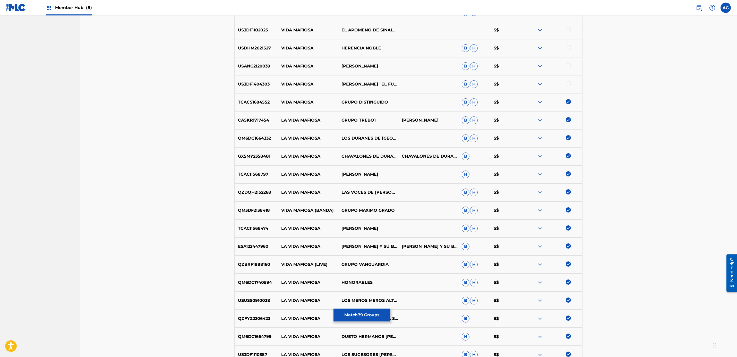
click at [365, 84] on div at bounding box center [567, 83] width 5 height 5
click at [365, 65] on div at bounding box center [567, 65] width 5 height 5
drag, startPoint x: 568, startPoint y: 46, endPoint x: 569, endPoint y: 40, distance: 5.5
click at [365, 46] on div at bounding box center [567, 47] width 5 height 5
click at [365, 29] on div at bounding box center [567, 29] width 5 height 5
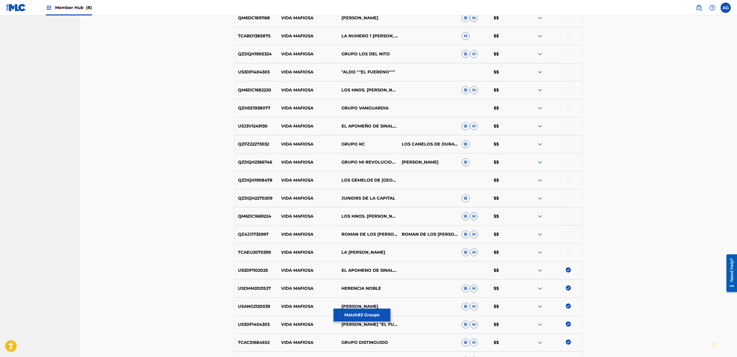
drag, startPoint x: 641, startPoint y: 133, endPoint x: 636, endPoint y: 109, distance: 24.1
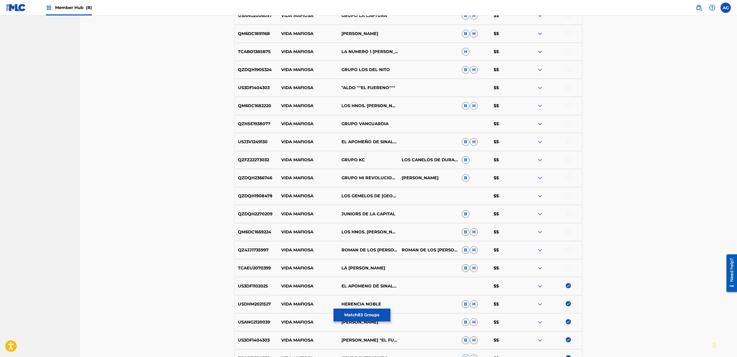
click at [365, 267] on div at bounding box center [567, 267] width 5 height 5
click at [365, 250] on div at bounding box center [567, 249] width 5 height 5
click at [365, 230] on div at bounding box center [567, 231] width 5 height 5
drag, startPoint x: 568, startPoint y: 215, endPoint x: 569, endPoint y: 196, distance: 18.5
click at [365, 213] on div at bounding box center [567, 213] width 5 height 5
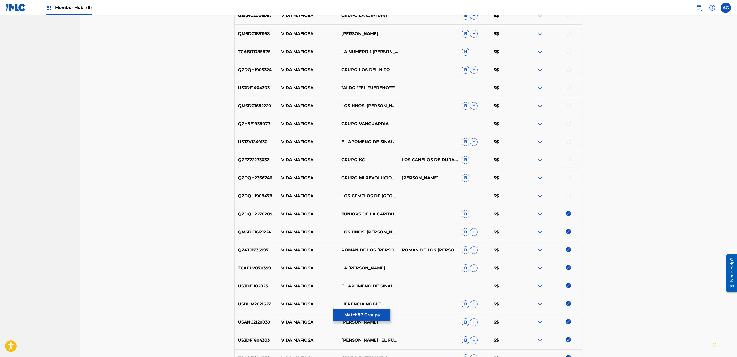
click at [365, 194] on div at bounding box center [567, 195] width 5 height 5
click at [365, 178] on div at bounding box center [567, 177] width 5 height 5
click at [365, 159] on div at bounding box center [567, 159] width 5 height 5
click at [365, 140] on div at bounding box center [567, 141] width 5 height 5
click at [365, 123] on div at bounding box center [567, 123] width 5 height 5
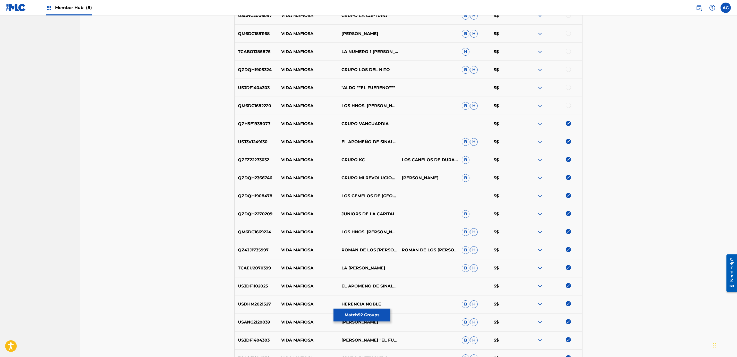
click at [365, 103] on div at bounding box center [567, 105] width 5 height 5
drag, startPoint x: 567, startPoint y: 87, endPoint x: 567, endPoint y: 81, distance: 6.2
click at [365, 87] on div at bounding box center [567, 87] width 5 height 5
click at [365, 69] on div at bounding box center [567, 69] width 5 height 5
click at [365, 50] on div at bounding box center [567, 51] width 5 height 5
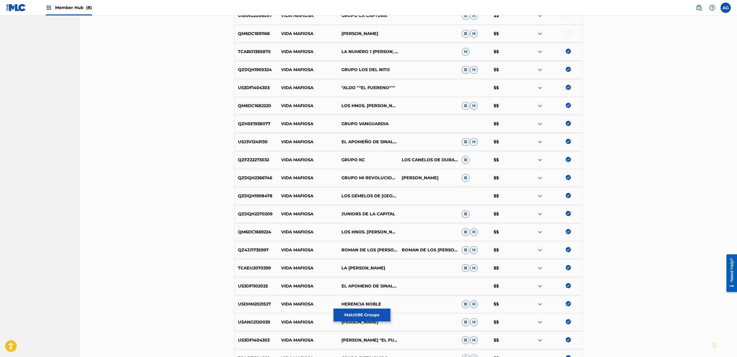
click at [365, 33] on div at bounding box center [567, 33] width 5 height 5
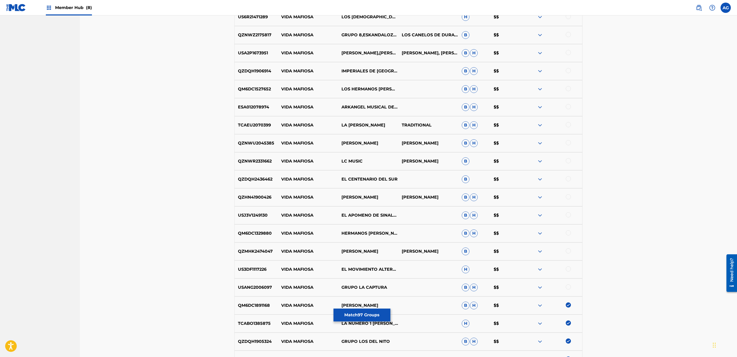
drag, startPoint x: 629, startPoint y: 109, endPoint x: 625, endPoint y: 79, distance: 30.4
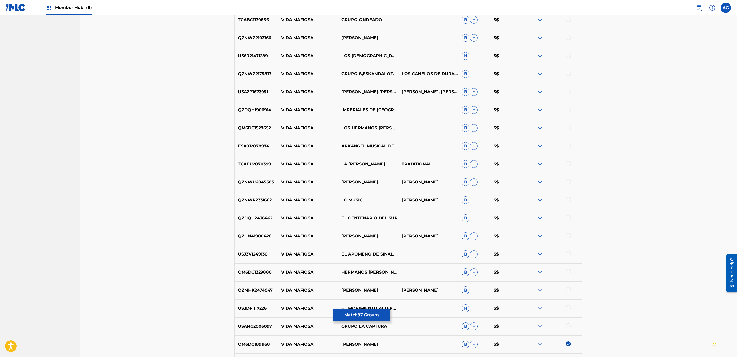
scroll to position [381, 0]
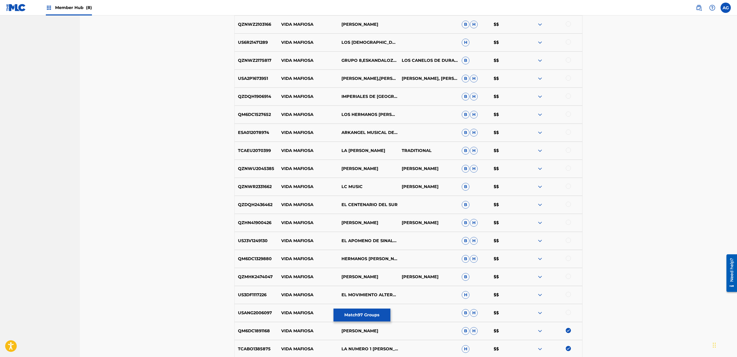
click at [365, 311] on div at bounding box center [567, 312] width 5 height 5
click at [365, 292] on div at bounding box center [567, 294] width 5 height 5
click at [365, 274] on div at bounding box center [567, 276] width 5 height 5
click at [365, 256] on div at bounding box center [567, 258] width 5 height 5
drag, startPoint x: 566, startPoint y: 243, endPoint x: 567, endPoint y: 236, distance: 7.0
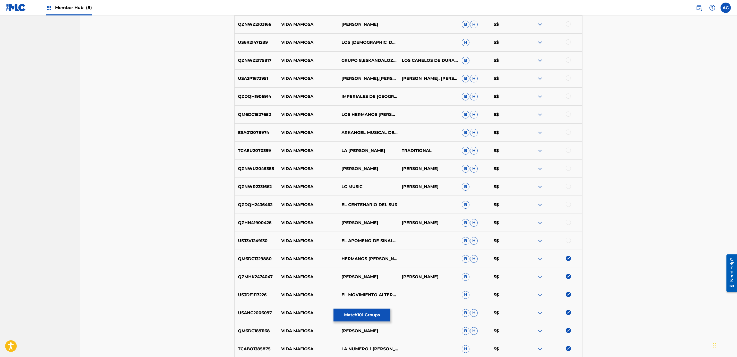
click at [365, 242] on div at bounding box center [552, 241] width 60 height 6
click at [365, 240] on div at bounding box center [567, 240] width 5 height 5
click at [365, 220] on div at bounding box center [552, 223] width 60 height 6
click at [365, 225] on div at bounding box center [552, 223] width 60 height 6
click at [365, 223] on div at bounding box center [567, 222] width 5 height 5
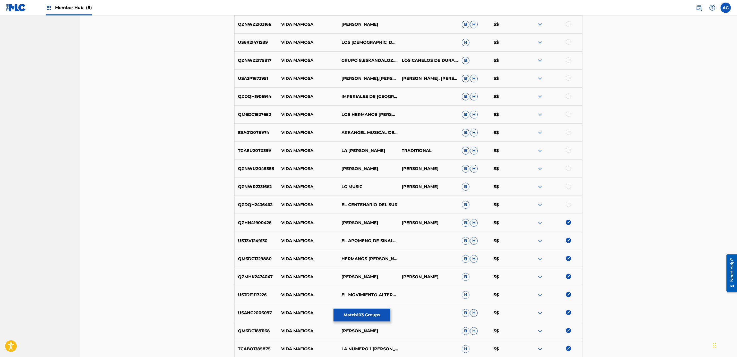
click at [365, 204] on div at bounding box center [567, 204] width 5 height 5
drag, startPoint x: 566, startPoint y: 186, endPoint x: 566, endPoint y: 175, distance: 11.6
click at [365, 185] on div at bounding box center [567, 186] width 5 height 5
drag, startPoint x: 566, startPoint y: 168, endPoint x: 568, endPoint y: 156, distance: 11.7
click at [365, 168] on div at bounding box center [567, 167] width 5 height 5
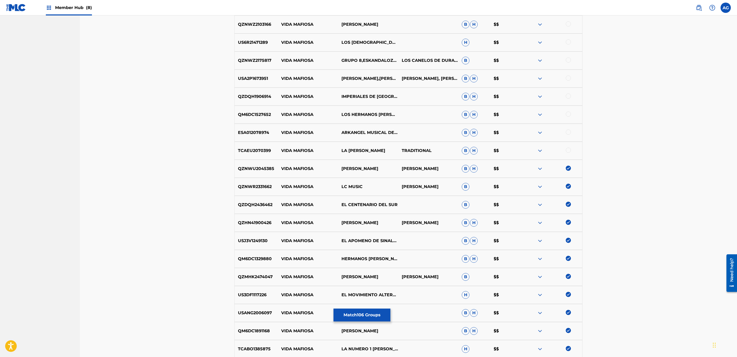
click at [365, 151] on div at bounding box center [567, 149] width 5 height 5
drag, startPoint x: 567, startPoint y: 132, endPoint x: 568, endPoint y: 122, distance: 10.1
click at [365, 131] on div at bounding box center [567, 131] width 5 height 5
click at [365, 115] on div at bounding box center [567, 113] width 5 height 5
drag, startPoint x: 569, startPoint y: 98, endPoint x: 568, endPoint y: 91, distance: 7.0
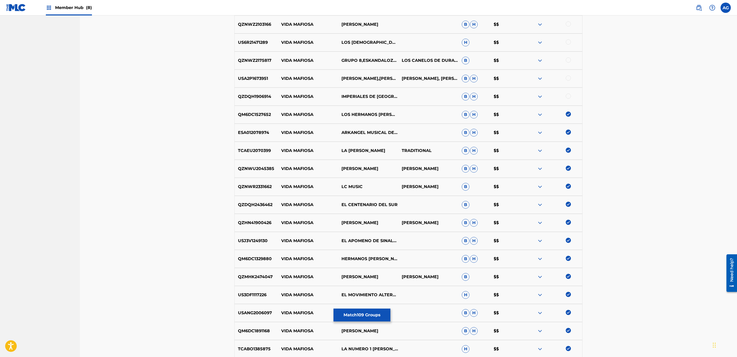
click at [365, 96] on div at bounding box center [567, 95] width 5 height 5
drag, startPoint x: 568, startPoint y: 81, endPoint x: 568, endPoint y: 78, distance: 3.1
click at [365, 79] on div at bounding box center [552, 78] width 60 height 6
drag, startPoint x: 568, startPoint y: 78, endPoint x: 568, endPoint y: 73, distance: 5.4
click at [365, 75] on div at bounding box center [567, 77] width 5 height 5
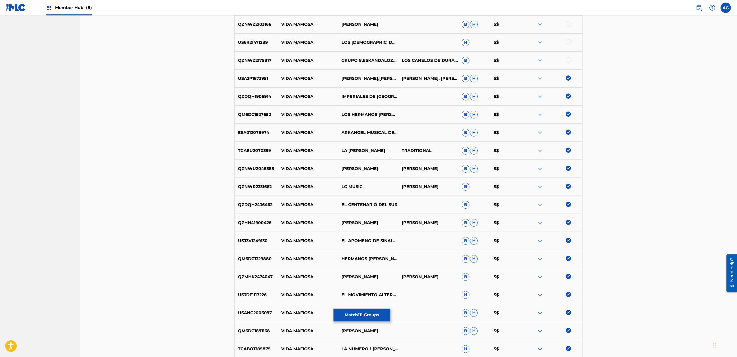
click at [365, 57] on div at bounding box center [567, 59] width 5 height 5
drag, startPoint x: 568, startPoint y: 45, endPoint x: 568, endPoint y: 38, distance: 6.7
click at [365, 42] on div at bounding box center [552, 42] width 60 height 6
drag, startPoint x: 568, startPoint y: 24, endPoint x: 568, endPoint y: 33, distance: 9.0
click at [365, 26] on div at bounding box center [567, 23] width 5 height 5
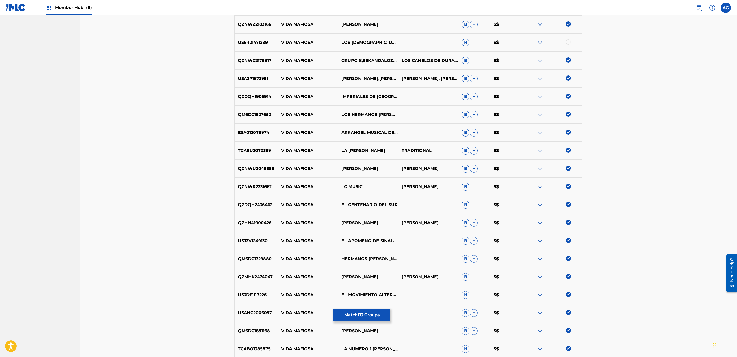
click at [365, 43] on div at bounding box center [567, 41] width 5 height 5
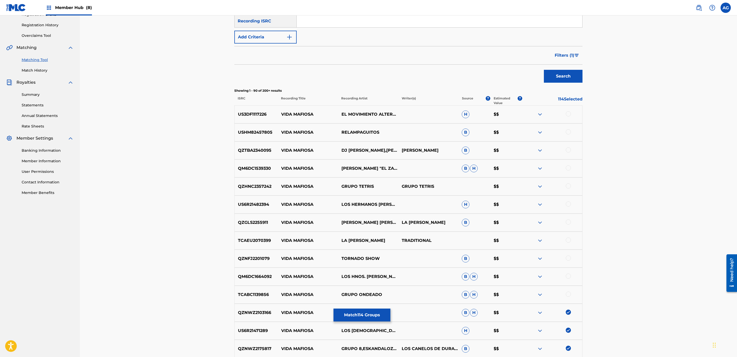
drag, startPoint x: 599, startPoint y: 171, endPoint x: 585, endPoint y: 142, distance: 32.8
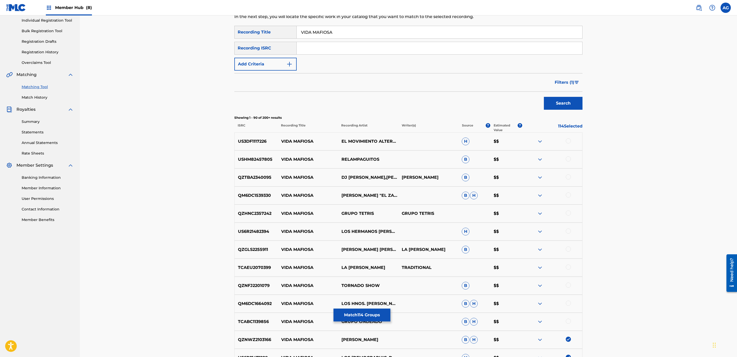
scroll to position [54, 0]
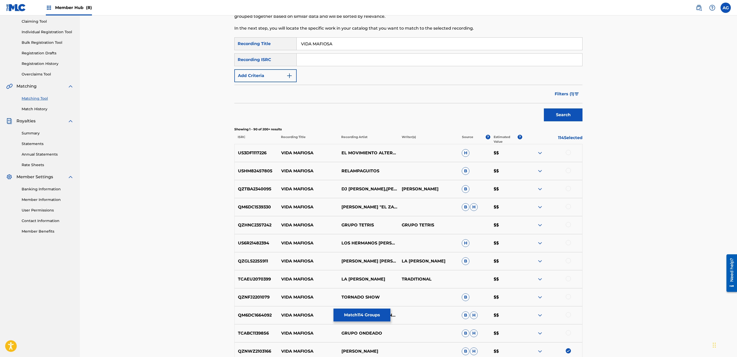
click at [365, 152] on div at bounding box center [567, 152] width 5 height 5
click at [365, 166] on div "USHM82457805 VIDA MAFIOSA RELAMPAGUITOS B $$" at bounding box center [408, 171] width 348 height 18
click at [365, 171] on div at bounding box center [567, 170] width 5 height 5
drag, startPoint x: 567, startPoint y: 185, endPoint x: 568, endPoint y: 189, distance: 3.6
click at [365, 186] on div "QZTBA2340095 VIDA MAFIOSA DJ MORPHIUS,JOE LA CONTROVERSIA HECTOR MARTINEZ B $$" at bounding box center [408, 189] width 348 height 18
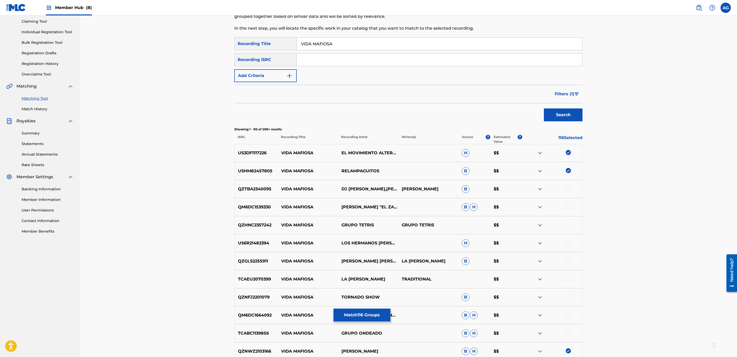
click at [365, 190] on div at bounding box center [567, 188] width 5 height 5
click at [365, 206] on div at bounding box center [567, 206] width 5 height 5
click at [365, 223] on div at bounding box center [567, 224] width 5 height 5
drag, startPoint x: 568, startPoint y: 243, endPoint x: 568, endPoint y: 257, distance: 13.9
click at [365, 245] on div at bounding box center [567, 242] width 5 height 5
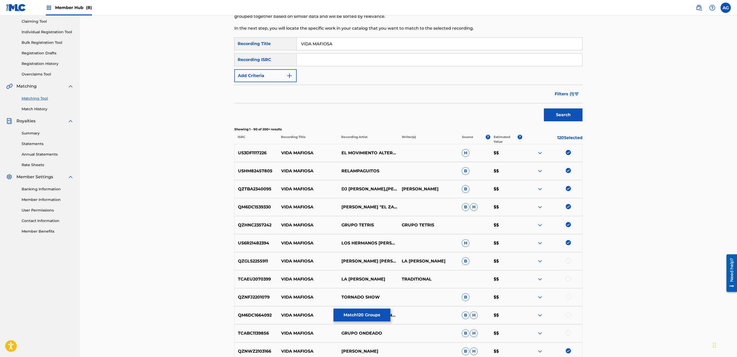
click at [365, 259] on div at bounding box center [567, 260] width 5 height 5
click at [365, 282] on div at bounding box center [552, 279] width 60 height 6
click at [365, 278] on div at bounding box center [567, 278] width 5 height 5
click at [365, 297] on div at bounding box center [567, 296] width 5 height 5
click at [365, 318] on div "QM6DC1664092 VIDA MAFIOSA LOS HNOS. GASPAR B H $$" at bounding box center [408, 315] width 348 height 18
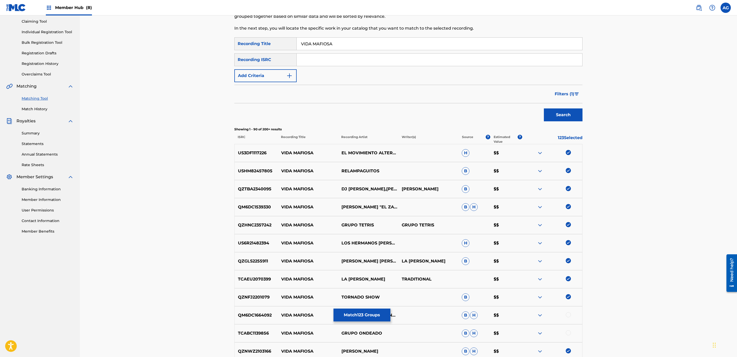
click at [365, 316] on div at bounding box center [567, 314] width 5 height 5
click at [365, 333] on div at bounding box center [567, 332] width 5 height 5
click at [365, 310] on button "Match 125 Groups" at bounding box center [361, 314] width 57 height 13
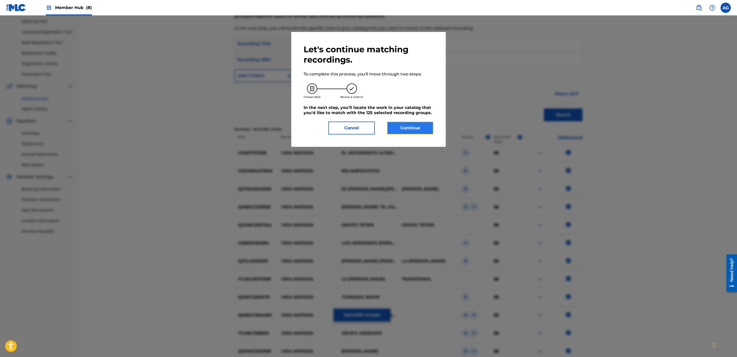
click at [365, 131] on button "Continue" at bounding box center [410, 127] width 46 height 13
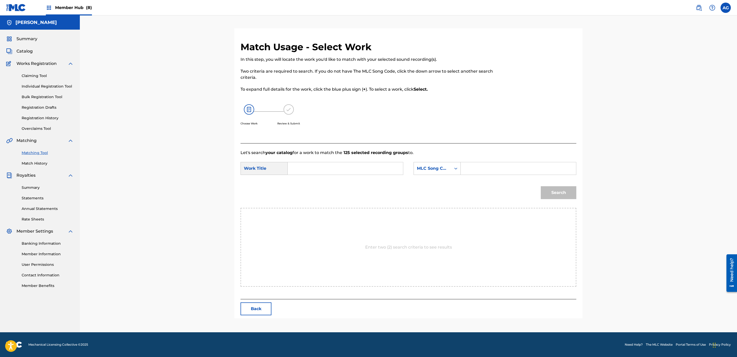
click at [312, 175] on div "SearchWithCriteria4c240769-d22c-4694-80e7-5041796b3b6d Work Title SearchWithCri…" at bounding box center [408, 170] width 336 height 16
click at [316, 167] on input "Search Form" at bounding box center [345, 168] width 107 height 12
click at [316, 167] on input "VIDA MA" at bounding box center [345, 168] width 107 height 12
click at [311, 189] on div "vida ma fiosa" at bounding box center [306, 182] width 29 height 15
type input "vida mafiosa"
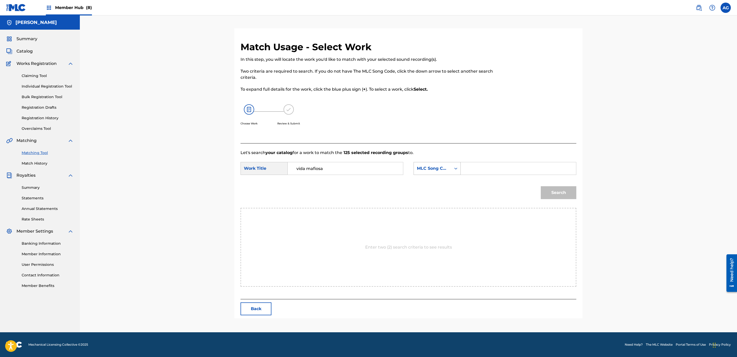
click at [365, 162] on div "MLC Song Code" at bounding box center [436, 168] width 47 height 13
click at [365, 176] on div "Writer Name" at bounding box center [437, 181] width 47 height 13
click at [365, 177] on div "SearchWithCriteria4c240769-d22c-4694-80e7-5041796b3b6d Work Title vida mafiosa …" at bounding box center [408, 170] width 336 height 16
click at [365, 171] on input "Search Form" at bounding box center [518, 168] width 107 height 12
type input "[PERSON_NAME]"
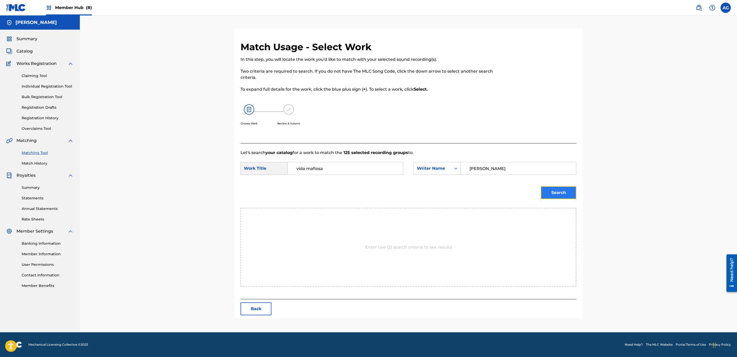
click at [365, 188] on button "Search" at bounding box center [558, 192] width 36 height 13
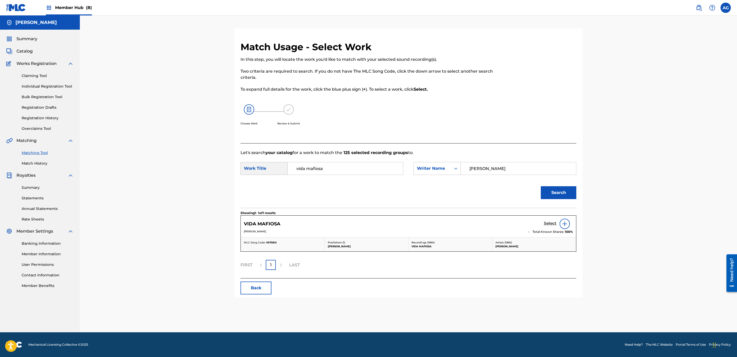
click at [365, 221] on h5 "Select" at bounding box center [550, 223] width 13 height 5
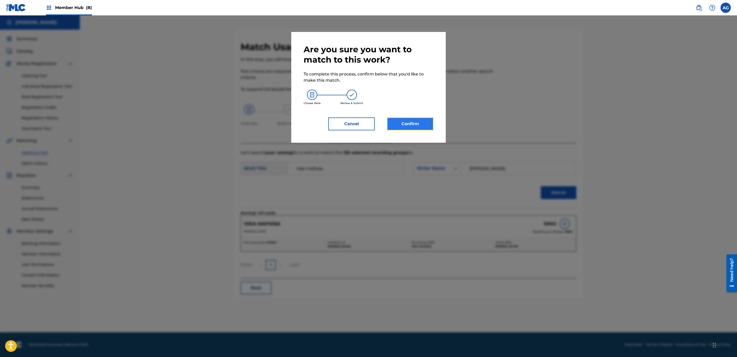
click at [365, 125] on button "Confirm" at bounding box center [410, 123] width 46 height 13
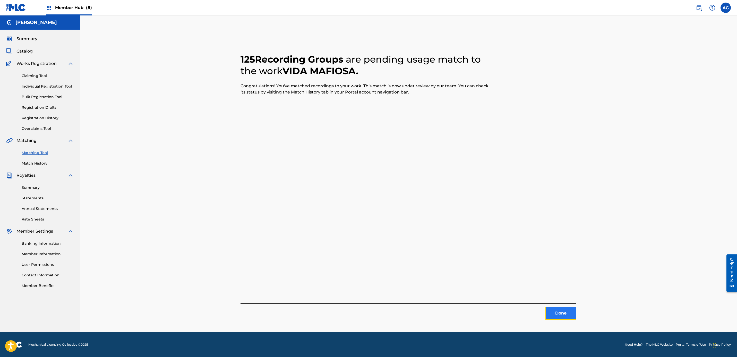
click at [365, 316] on button "Done" at bounding box center [560, 313] width 31 height 13
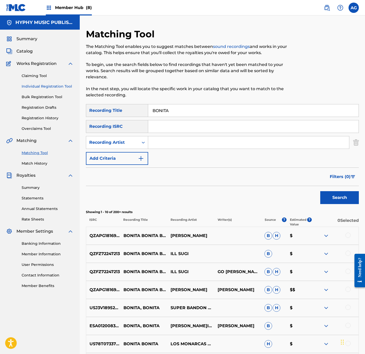
click at [49, 86] on link "Individual Registration Tool" at bounding box center [48, 86] width 52 height 5
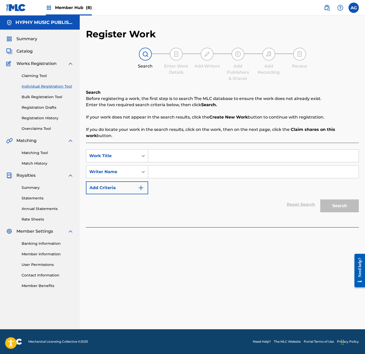
click at [186, 155] on input "Search Form" at bounding box center [253, 156] width 211 height 12
paste input "ENTRE [PERSON_NAME] Y VINO"
type input "ENTRE [PERSON_NAME] Y VINO"
click at [178, 171] on input "Search Form" at bounding box center [253, 171] width 211 height 12
paste input "[PERSON_NAME]"
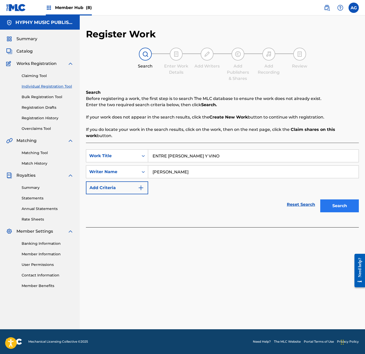
type input "[PERSON_NAME]"
click at [334, 203] on button "Search" at bounding box center [339, 205] width 39 height 13
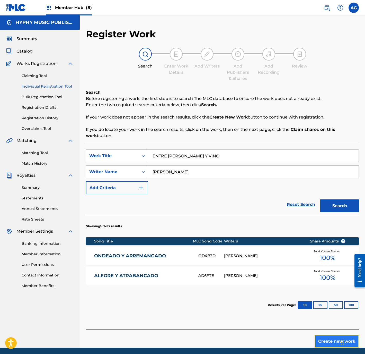
click at [326, 338] on button "Create new work" at bounding box center [337, 341] width 44 height 13
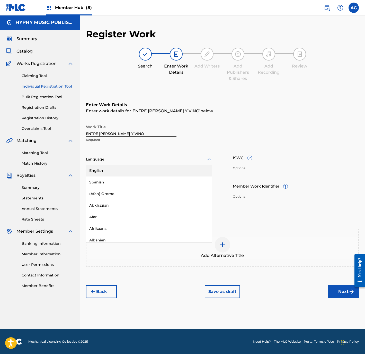
click at [128, 158] on div at bounding box center [149, 159] width 126 height 6
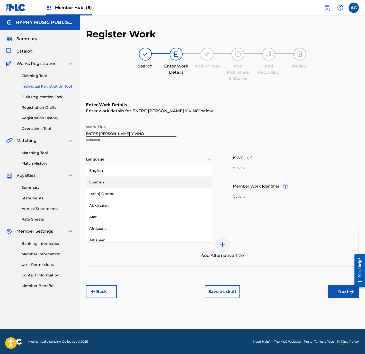
click at [127, 177] on div "Spanish" at bounding box center [149, 182] width 126 height 12
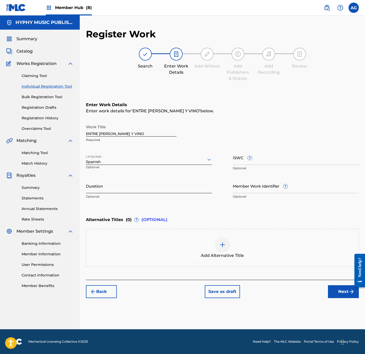
click at [127, 188] on input "Duration" at bounding box center [149, 185] width 126 height 15
type input "02:58"
click at [353, 288] on div at bounding box center [358, 269] width 14 height 41
click at [340, 285] on button "Next" at bounding box center [343, 291] width 31 height 13
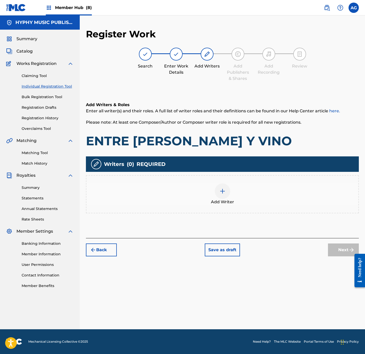
click at [230, 199] on span "Add Writer" at bounding box center [222, 202] width 23 height 6
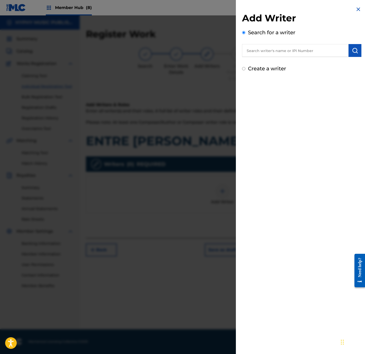
drag, startPoint x: 277, startPoint y: 49, endPoint x: 298, endPoint y: 53, distance: 21.2
click at [277, 50] on input "text" at bounding box center [295, 50] width 107 height 13
paste input "[PERSON_NAME]"
type input "[PERSON_NAME]"
click at [352, 51] on img "submit" at bounding box center [355, 50] width 6 height 6
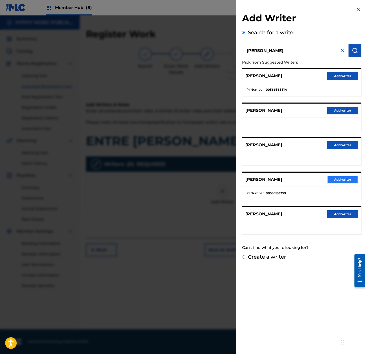
click at [341, 179] on button "Add writer" at bounding box center [342, 180] width 31 height 8
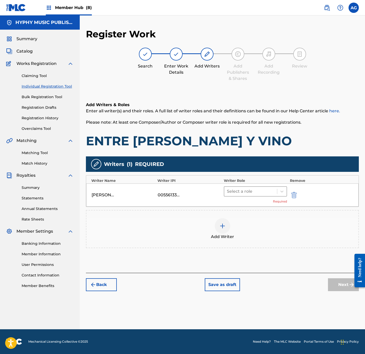
click at [259, 191] on div at bounding box center [251, 191] width 48 height 7
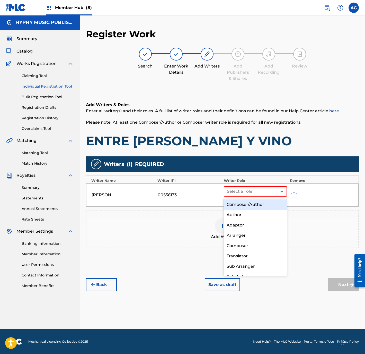
click at [251, 206] on div "Composer/Author" at bounding box center [255, 204] width 63 height 10
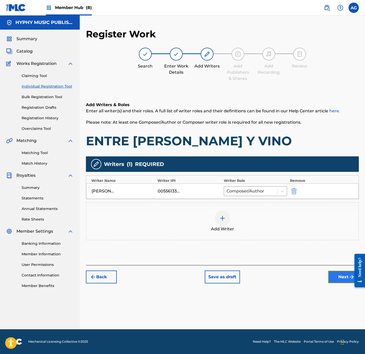
click at [331, 276] on button "Next" at bounding box center [343, 276] width 31 height 13
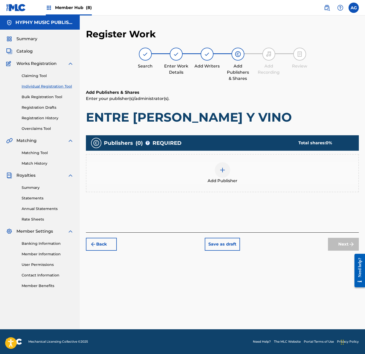
click at [242, 175] on div "Add Publisher" at bounding box center [222, 173] width 272 height 22
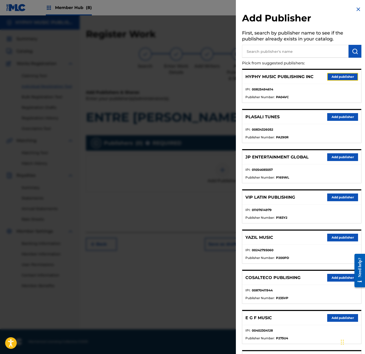
click at [336, 76] on button "Add publisher" at bounding box center [342, 77] width 31 height 8
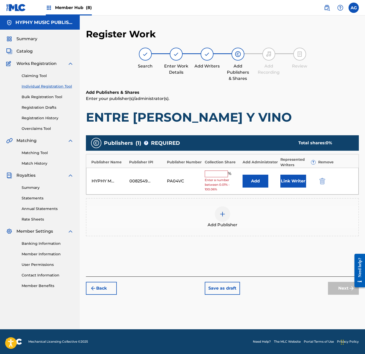
click at [225, 172] on input "text" at bounding box center [216, 173] width 23 height 7
type input "100"
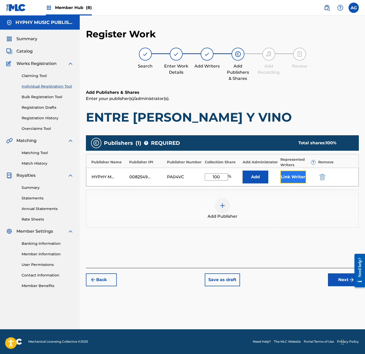
click at [296, 175] on button "Link Writer" at bounding box center [294, 176] width 26 height 13
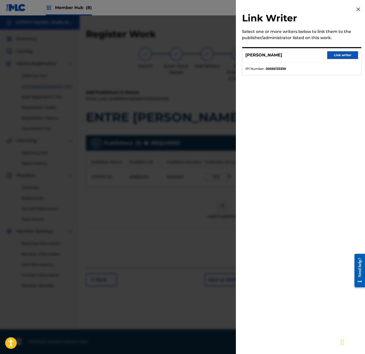
click at [341, 50] on div "[PERSON_NAME] Link writer" at bounding box center [301, 55] width 119 height 14
click at [341, 55] on button "Link writer" at bounding box center [342, 55] width 31 height 8
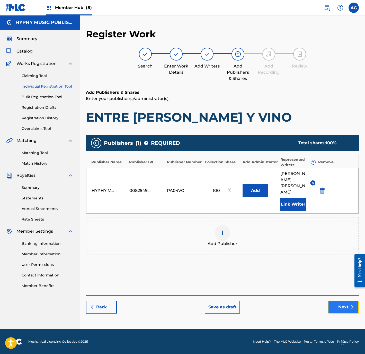
click at [341, 309] on button "Next" at bounding box center [343, 306] width 31 height 13
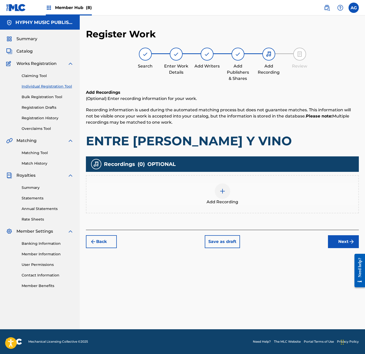
click at [294, 193] on div "Add Recording" at bounding box center [222, 194] width 272 height 22
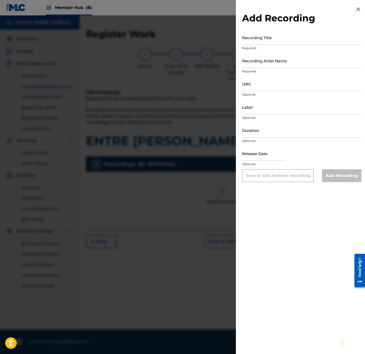
click at [117, 236] on div at bounding box center [182, 192] width 365 height 354
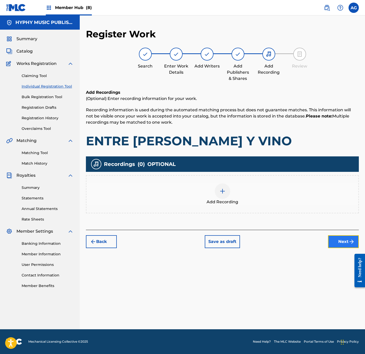
click at [345, 241] on button "Next" at bounding box center [343, 241] width 31 height 13
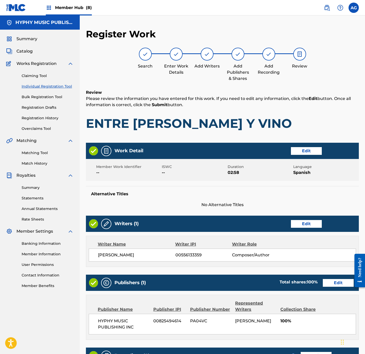
scroll to position [84, 0]
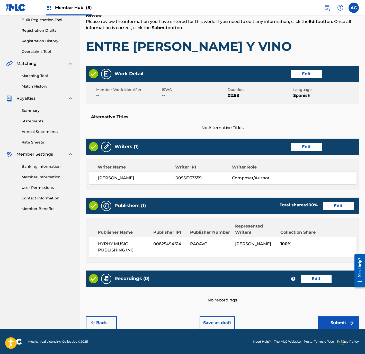
drag, startPoint x: 267, startPoint y: 259, endPoint x: 264, endPoint y: 315, distance: 56.4
click at [325, 280] on button "Edit" at bounding box center [316, 279] width 31 height 8
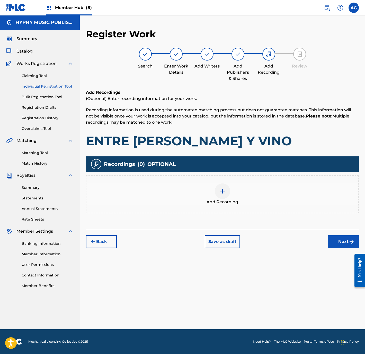
scroll to position [0, 0]
click at [223, 196] on div at bounding box center [222, 190] width 15 height 15
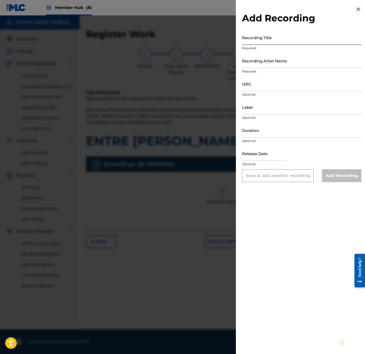
click at [300, 30] on input "Recording Title" at bounding box center [301, 37] width 119 height 15
paste input "ENTRE [PERSON_NAME] Y VINO"
type input "ENTRE [PERSON_NAME] Y VINO"
click at [291, 63] on input "Recording Artist Name" at bounding box center [301, 60] width 119 height 15
paste input "TIERRA YAQUI DE [PERSON_NAME]"
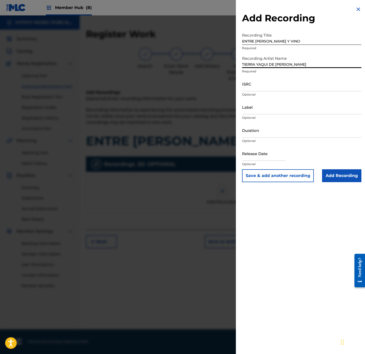
type input "TIERRA YAQUI DE [PERSON_NAME]"
click at [264, 86] on input "ISRC" at bounding box center [301, 83] width 119 height 15
paste input "QMFME2573543"
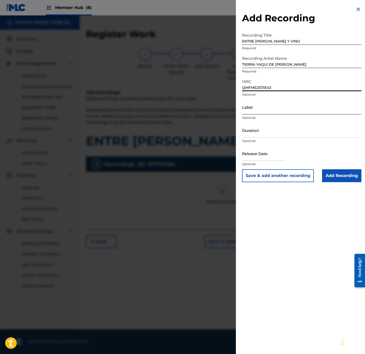
type input "QMFME2573543"
click at [267, 107] on input "Label" at bounding box center [301, 107] width 119 height 15
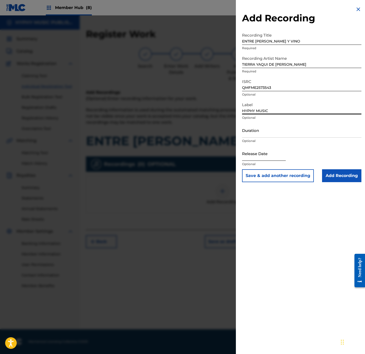
type input "HYPHY MUSIC"
select select "8"
select select "2025"
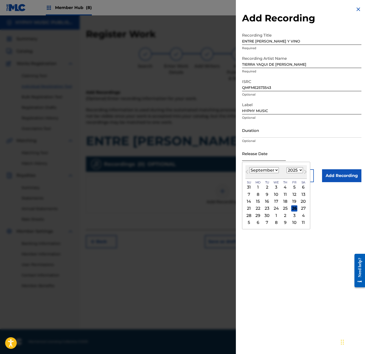
click at [264, 153] on input "text" at bounding box center [264, 153] width 44 height 15
drag, startPoint x: 259, startPoint y: 213, endPoint x: 259, endPoint y: 207, distance: 6.2
click at [259, 207] on div "31 1 2 3 4 5 6 7 8 9 10 11 12 13 14 15 16 17 18 19 20 21 22 23 24 25 26 27 28 2…" at bounding box center [277, 205] width 62 height 42
click at [258, 207] on div "22" at bounding box center [258, 208] width 6 height 6
type input "[DATE]"
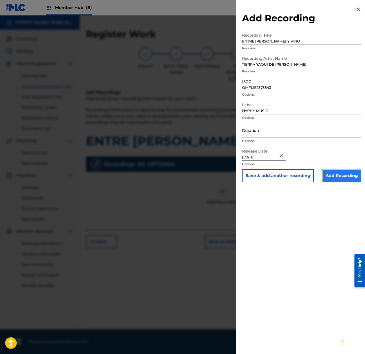
click at [340, 169] on input "Add Recording" at bounding box center [341, 175] width 39 height 13
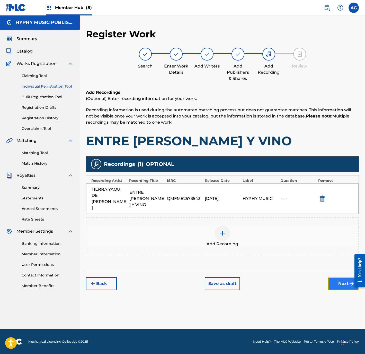
click at [334, 277] on button "Next" at bounding box center [343, 283] width 31 height 13
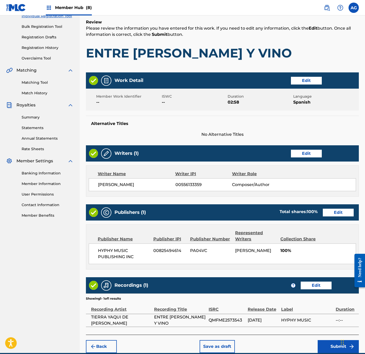
scroll to position [101, 0]
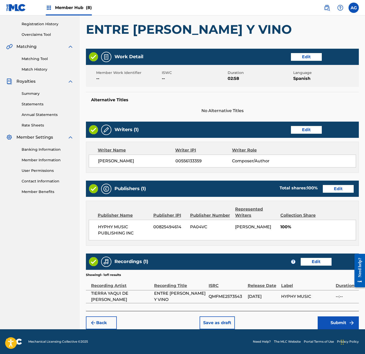
drag, startPoint x: 266, startPoint y: 209, endPoint x: 274, endPoint y: 279, distance: 70.8
click at [329, 324] on button "Submit" at bounding box center [338, 322] width 41 height 13
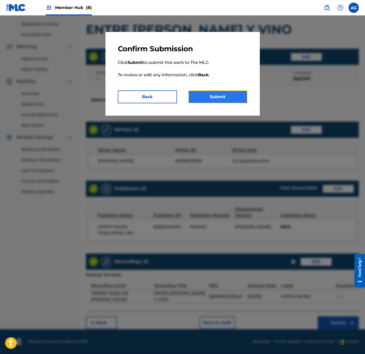
click at [238, 99] on button "Submit" at bounding box center [217, 96] width 59 height 13
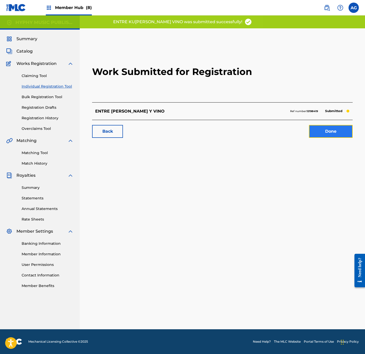
click at [329, 134] on link "Done" at bounding box center [331, 131] width 44 height 13
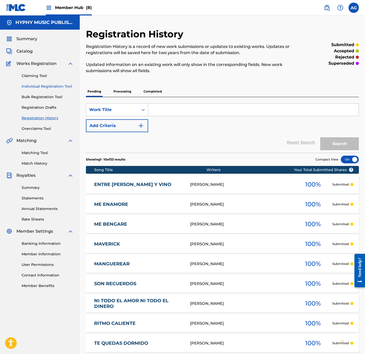
click at [49, 84] on link "Individual Registration Tool" at bounding box center [48, 86] width 52 height 5
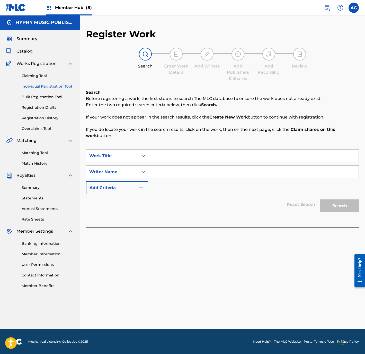
click at [161, 154] on input "Search Form" at bounding box center [253, 156] width 211 height 12
paste input "HOMBRES DE PALABRA"
type input "HOMBRES DE PALABRA"
click at [25, 50] on span "Catalog" at bounding box center [24, 51] width 16 height 6
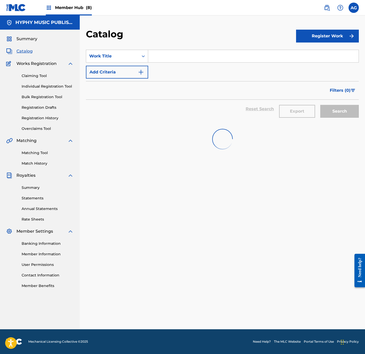
click at [162, 49] on section "SearchWithCriteriadfaa5721-0f7e-40dc-9e51-08717a50caa0 Work Title Add Criteria …" at bounding box center [222, 82] width 273 height 79
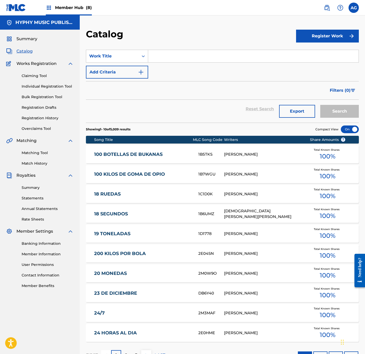
click at [164, 59] on input "Search Form" at bounding box center [253, 56] width 211 height 12
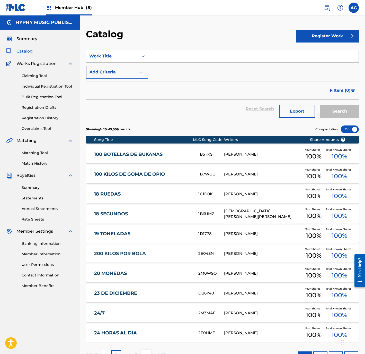
paste input "HOMBRES DE PALABRA"
type input "HOMBRES DE PALABRA"
click at [347, 112] on button "Search" at bounding box center [339, 111] width 39 height 13
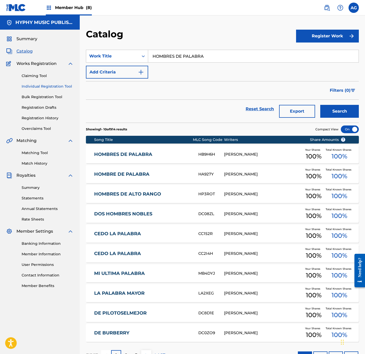
click at [42, 88] on link "Individual Registration Tool" at bounding box center [48, 86] width 52 height 5
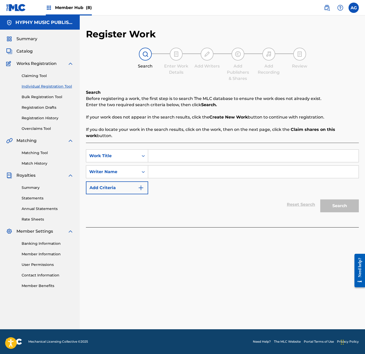
click at [178, 155] on input "Search Form" at bounding box center [253, 156] width 211 height 12
paste input "HOMBRES DE PALABRA"
type input "HOMBRES DE PALABRA"
click at [180, 174] on input "Search Form" at bounding box center [253, 171] width 211 height 12
type input "[PERSON_NAME]"
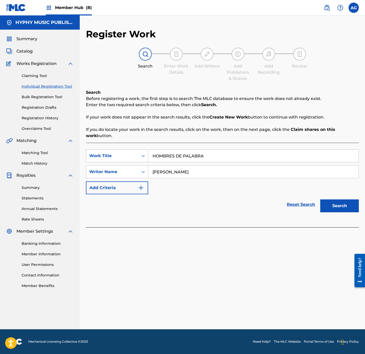
click at [320, 199] on button "Search" at bounding box center [339, 205] width 39 height 13
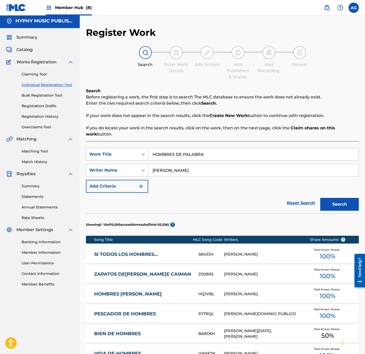
scroll to position [179, 0]
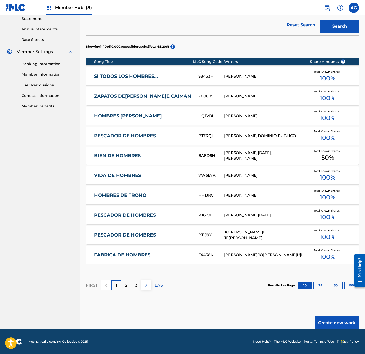
drag, startPoint x: 250, startPoint y: 213, endPoint x: 256, endPoint y: 285, distance: 72.8
click at [325, 327] on button "Create new work" at bounding box center [337, 322] width 44 height 13
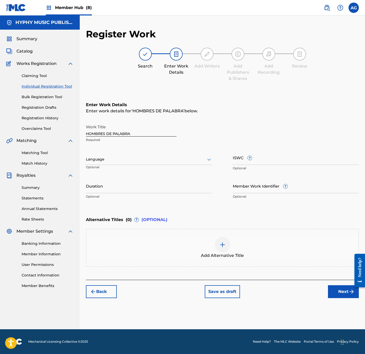
scroll to position [0, 0]
click at [146, 155] on div "Language" at bounding box center [149, 159] width 126 height 11
click at [134, 177] on div "Spanish" at bounding box center [149, 182] width 126 height 12
click at [144, 185] on input "Duration" at bounding box center [149, 185] width 126 height 15
click at [107, 188] on input "Duration" at bounding box center [149, 185] width 126 height 15
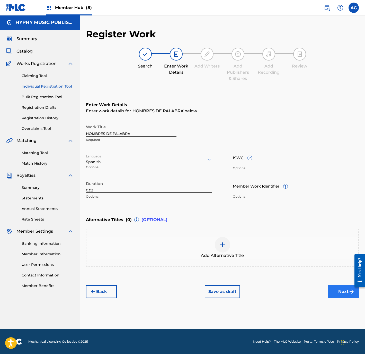
type input "03:21"
click at [344, 292] on button "Next" at bounding box center [343, 291] width 31 height 13
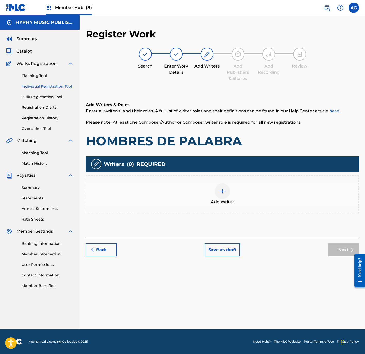
click at [221, 185] on div "Add Writer" at bounding box center [222, 194] width 273 height 38
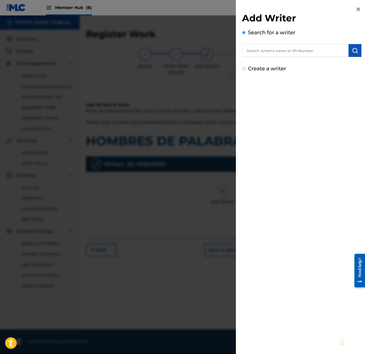
drag, startPoint x: 278, startPoint y: 51, endPoint x: 292, endPoint y: 53, distance: 14.0
click at [278, 51] on input "text" at bounding box center [295, 50] width 107 height 13
paste input "[PERSON_NAME]"
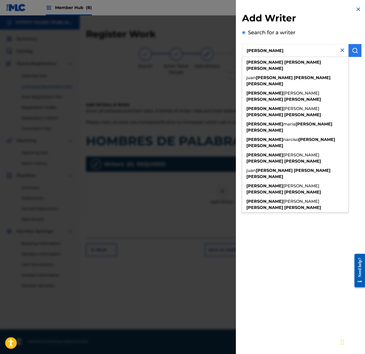
type input "[PERSON_NAME]"
click at [355, 56] on button "submit" at bounding box center [355, 50] width 13 height 13
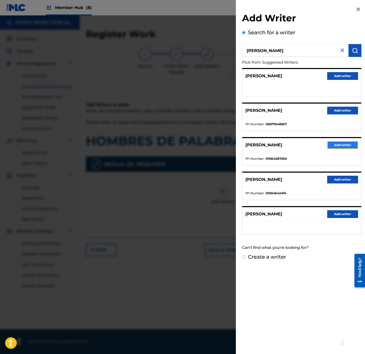
click at [348, 141] on button "Add writer" at bounding box center [342, 145] width 31 height 8
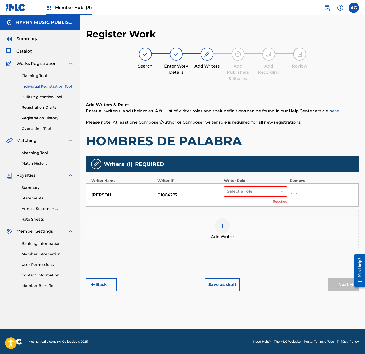
drag, startPoint x: 257, startPoint y: 180, endPoint x: 257, endPoint y: 185, distance: 4.7
click at [257, 181] on div "Writer Role" at bounding box center [256, 180] width 64 height 5
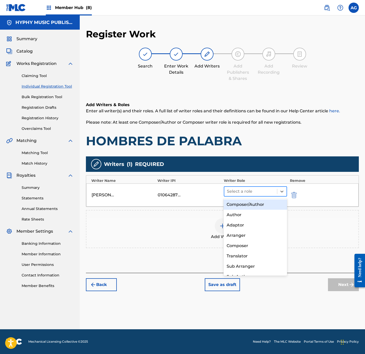
click at [257, 187] on div "Select a role" at bounding box center [250, 191] width 53 height 9
click at [256, 204] on div "Composer/Author" at bounding box center [255, 204] width 63 height 10
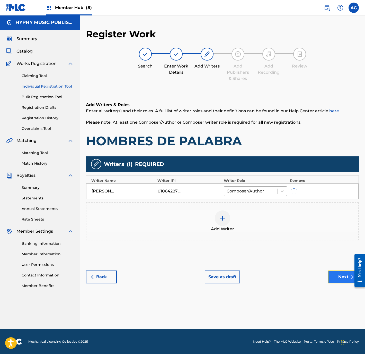
click at [337, 277] on button "Next" at bounding box center [343, 276] width 31 height 13
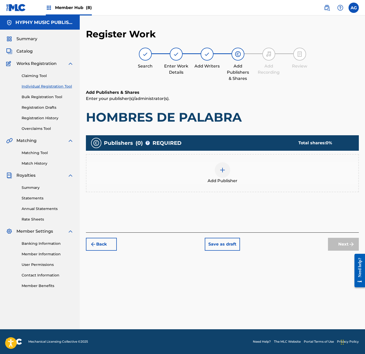
click at [222, 178] on span "Add Publisher" at bounding box center [223, 181] width 30 height 6
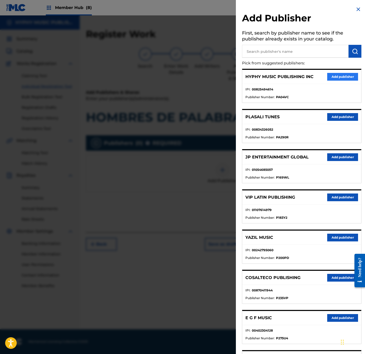
click at [337, 72] on div "HYPHY MUSIC PUBLISHING INC Add publisher" at bounding box center [301, 77] width 119 height 14
click at [335, 74] on button "Add publisher" at bounding box center [342, 77] width 31 height 8
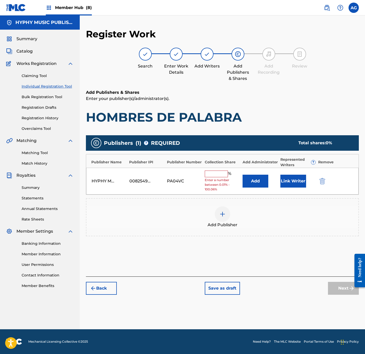
click at [220, 173] on input "text" at bounding box center [216, 173] width 23 height 7
type input "100"
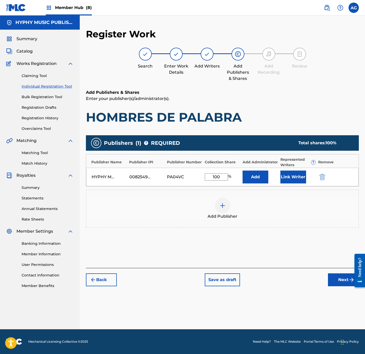
click at [335, 289] on div "Register Work Search Enter Work Details Add Writers Add Publishers & Shares Add…" at bounding box center [222, 178] width 285 height 301
click at [335, 283] on button "Next" at bounding box center [343, 279] width 31 height 13
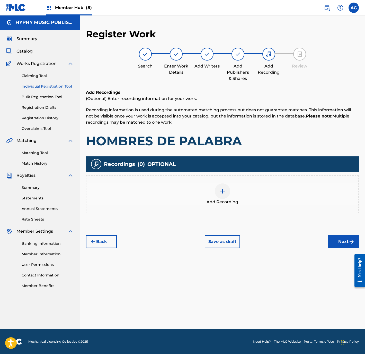
click at [219, 186] on div at bounding box center [222, 190] width 15 height 15
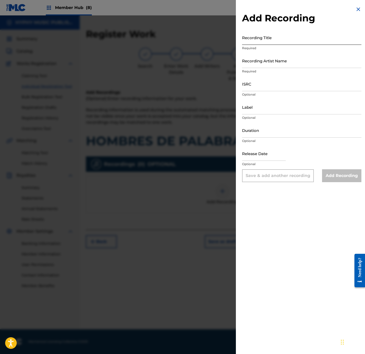
click at [273, 44] on input "Recording Title" at bounding box center [301, 37] width 119 height 15
paste input "HOMBRES DE PALABRA"
type input "HOMBRES DE PALABRA"
click at [267, 67] on input "Recording Artist Name" at bounding box center [301, 60] width 119 height 15
paste input "TIERRA YAQUI DE [PERSON_NAME]"
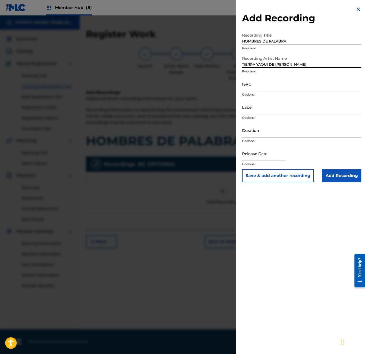
type input "TIERRA YAQUI DE [PERSON_NAME]"
click at [285, 82] on input "ISRC" at bounding box center [301, 83] width 119 height 15
paste input "QMFME2573542"
type input "QMFME2573542"
click at [261, 105] on input "Label" at bounding box center [301, 107] width 119 height 15
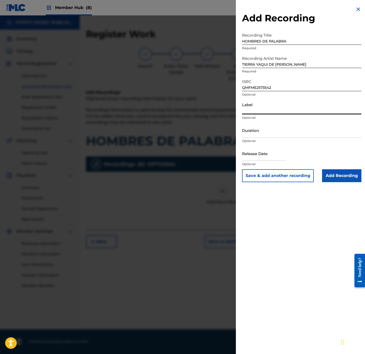
paste input "Hyphy Music"
type input "Hyphy Music"
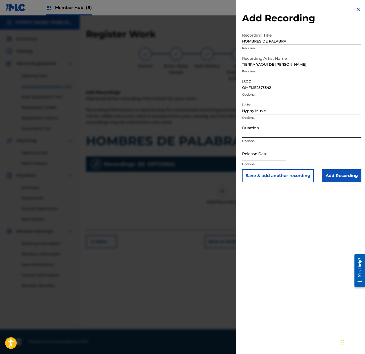
click at [270, 132] on input "Duration" at bounding box center [301, 130] width 119 height 15
type input "03:21"
click at [270, 148] on input "text" at bounding box center [264, 153] width 44 height 15
select select "8"
select select "2025"
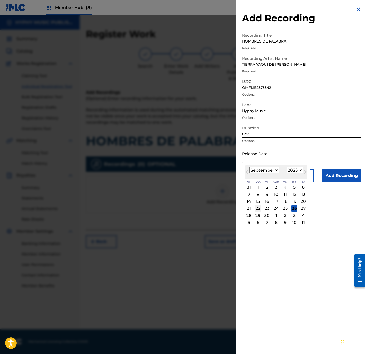
click at [261, 208] on div "22" at bounding box center [258, 208] width 6 height 6
type input "[DATE]"
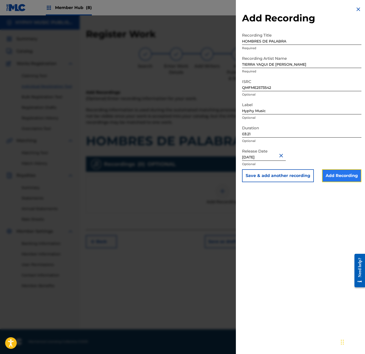
click at [328, 174] on input "Add Recording" at bounding box center [341, 175] width 39 height 13
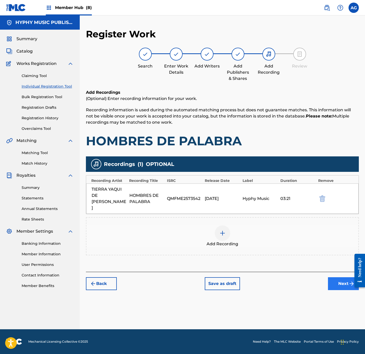
drag, startPoint x: 330, startPoint y: 271, endPoint x: 334, endPoint y: 273, distance: 4.3
click at [334, 273] on div "Back Save as draft Next" at bounding box center [222, 281] width 273 height 18
click at [334, 277] on button "Next" at bounding box center [343, 283] width 31 height 13
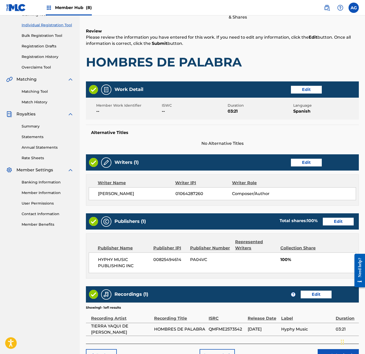
scroll to position [95, 0]
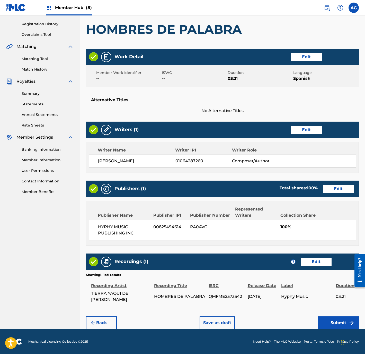
drag, startPoint x: 280, startPoint y: 214, endPoint x: 302, endPoint y: 277, distance: 67.2
click at [322, 311] on div "Back Save as draft Submit" at bounding box center [222, 320] width 273 height 18
click at [326, 321] on button "Submit" at bounding box center [338, 322] width 41 height 13
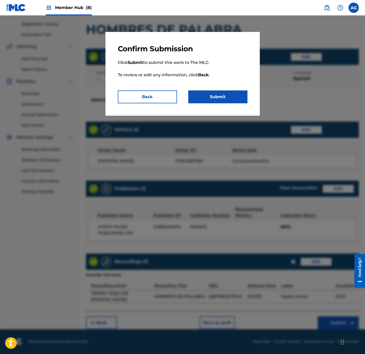
click at [231, 106] on div "Confirm Submission Click Submit to submit this work to The MLC. To review or ed…" at bounding box center [183, 74] width 154 height 84
click at [222, 90] on button "Submit" at bounding box center [217, 96] width 59 height 13
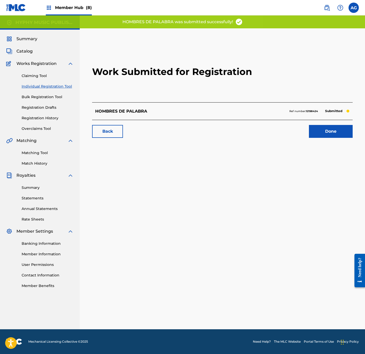
click at [324, 111] on p "Submitted" at bounding box center [334, 110] width 22 height 7
click at [328, 126] on link "Done" at bounding box center [331, 131] width 44 height 13
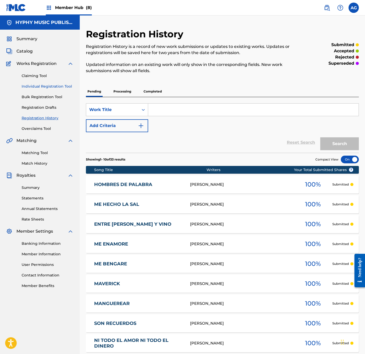
click at [40, 84] on link "Individual Registration Tool" at bounding box center [48, 86] width 52 height 5
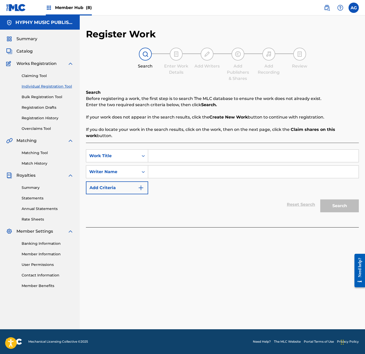
drag, startPoint x: 187, startPoint y: 154, endPoint x: 185, endPoint y: 163, distance: 9.3
click at [187, 154] on input "Search Form" at bounding box center [253, 156] width 211 height 12
paste input "DE PARRANDA"
type input "DE PARRANDA"
drag, startPoint x: 187, startPoint y: 168, endPoint x: 210, endPoint y: 174, distance: 23.9
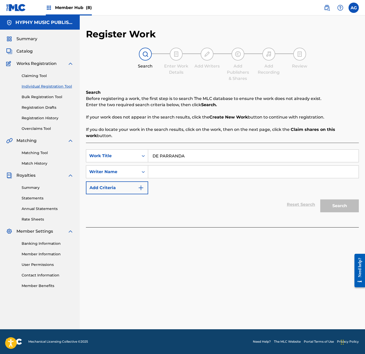
click at [187, 168] on input "Search Form" at bounding box center [253, 171] width 211 height 12
paste input "[PERSON_NAME]"
type input "[PERSON_NAME]"
click at [342, 206] on button "Search" at bounding box center [339, 205] width 39 height 13
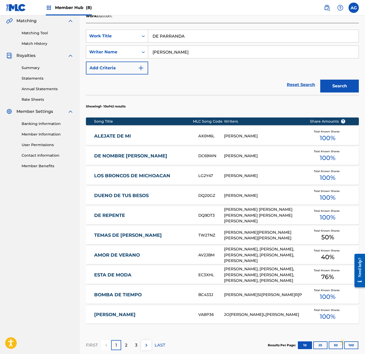
drag, startPoint x: 271, startPoint y: 215, endPoint x: 267, endPoint y: 222, distance: 8.1
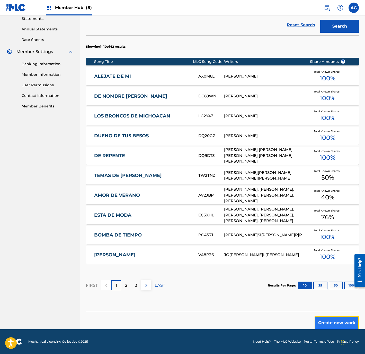
click at [344, 326] on button "Create new work" at bounding box center [337, 322] width 44 height 13
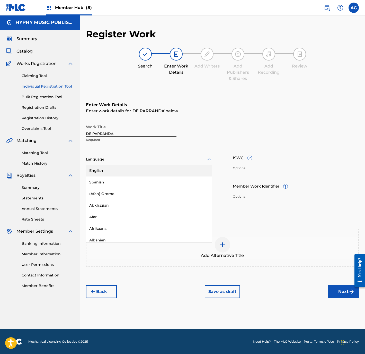
click at [101, 159] on div at bounding box center [149, 159] width 126 height 6
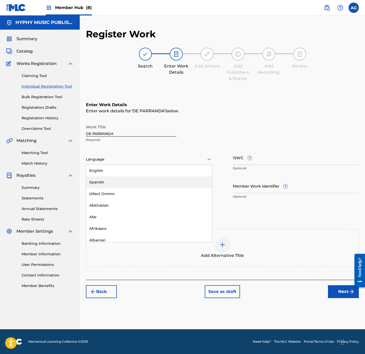
drag, startPoint x: 109, startPoint y: 176, endPoint x: 109, endPoint y: 181, distance: 5.2
click at [109, 181] on div "English Spanish (Afan) Oromo Abkhazian Afar Afrikaans Albanian Amharic Arabic A…" at bounding box center [149, 203] width 126 height 77
click at [109, 181] on div "Spanish" at bounding box center [149, 182] width 126 height 12
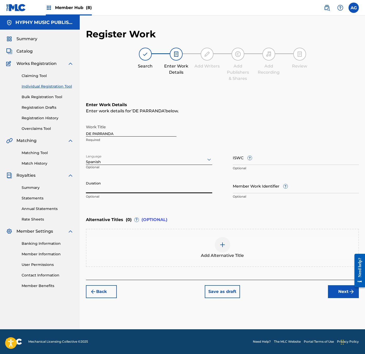
click at [110, 186] on input "Duration" at bounding box center [149, 185] width 126 height 15
click at [108, 183] on input "Duration" at bounding box center [149, 185] width 126 height 15
type input "02:59"
click at [343, 292] on button "Next" at bounding box center [343, 291] width 31 height 13
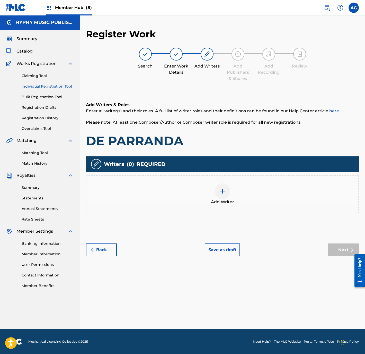
click at [219, 194] on div "Add Writer" at bounding box center [222, 194] width 272 height 22
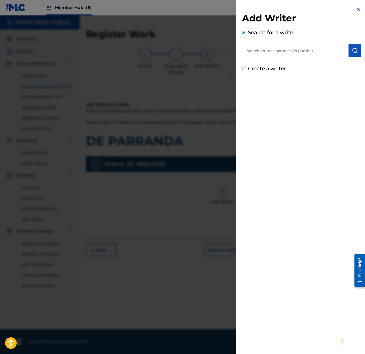
click at [293, 47] on input "text" at bounding box center [295, 50] width 107 height 13
paste input "[PERSON_NAME]"
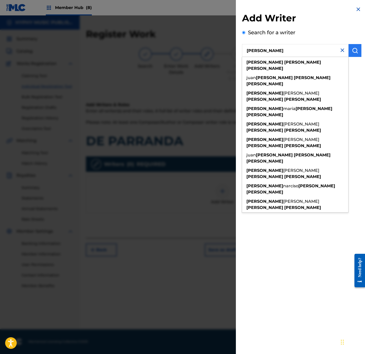
type input "[PERSON_NAME]"
click at [352, 52] on img "submit" at bounding box center [355, 50] width 6 height 6
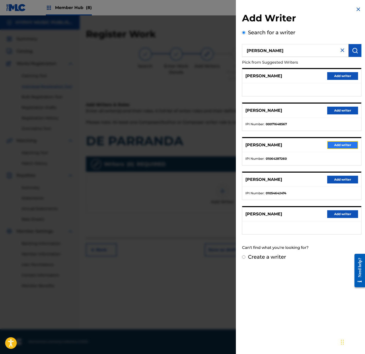
click at [330, 144] on button "Add writer" at bounding box center [342, 145] width 31 height 8
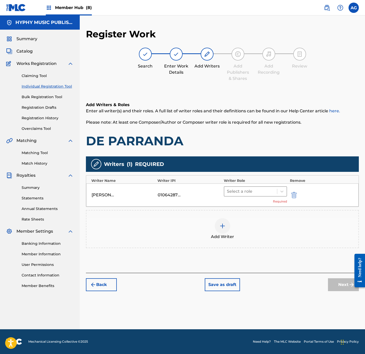
click at [265, 189] on div at bounding box center [251, 191] width 48 height 7
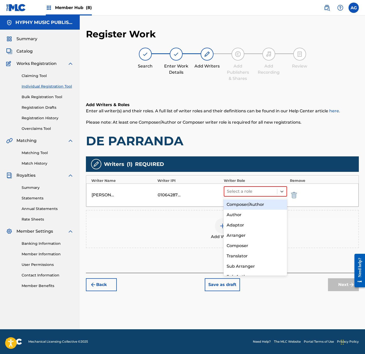
click at [262, 206] on div "Composer/Author" at bounding box center [255, 204] width 63 height 10
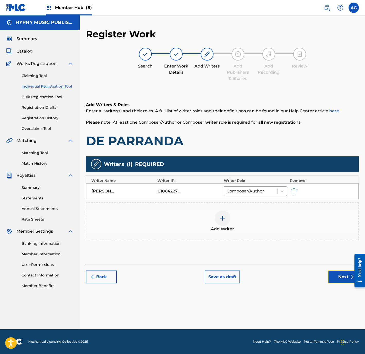
drag, startPoint x: 333, startPoint y: 281, endPoint x: 326, endPoint y: 271, distance: 11.6
click at [332, 281] on button "Next" at bounding box center [343, 276] width 31 height 13
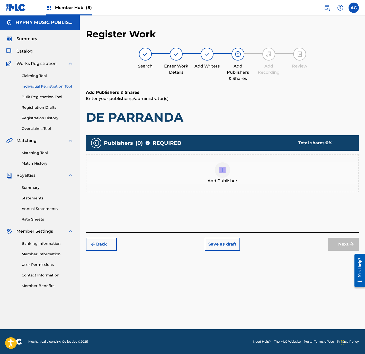
click at [205, 169] on div "Add Publisher" at bounding box center [222, 173] width 272 height 22
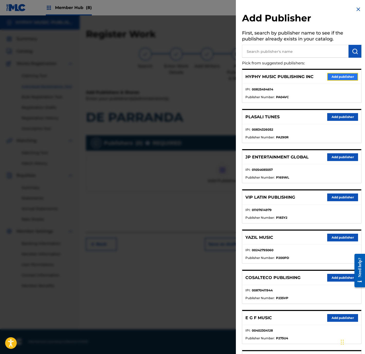
click at [340, 76] on button "Add publisher" at bounding box center [342, 77] width 31 height 8
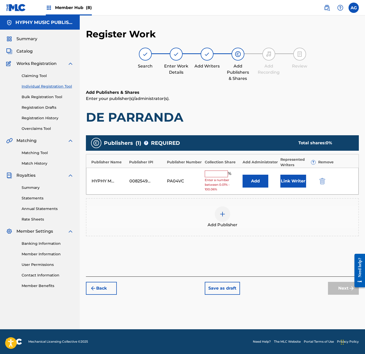
click at [216, 175] on input "text" at bounding box center [216, 173] width 23 height 7
type input "100"
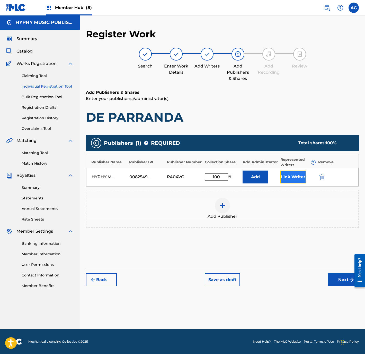
click at [288, 178] on button "Link Writer" at bounding box center [294, 176] width 26 height 13
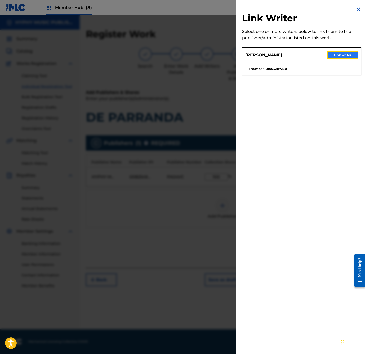
click at [334, 58] on button "Link writer" at bounding box center [342, 55] width 31 height 8
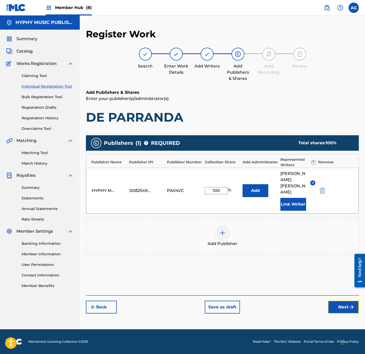
click at [339, 300] on button "Next" at bounding box center [343, 306] width 31 height 13
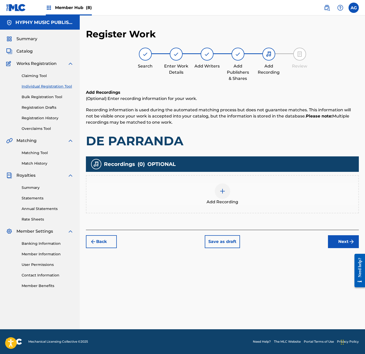
click at [223, 190] on img at bounding box center [223, 191] width 6 height 6
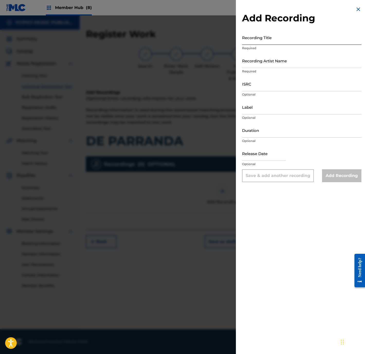
drag, startPoint x: 294, startPoint y: 35, endPoint x: 290, endPoint y: 39, distance: 4.9
click at [294, 35] on input "Recording Title" at bounding box center [301, 37] width 119 height 15
paste input "DE PARRANDA"
type input "DE PARRANDA"
click at [297, 64] on input "Recording Artist Name" at bounding box center [301, 60] width 119 height 15
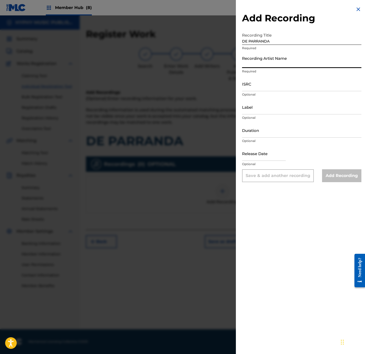
paste input "TIERRA YAQUI DE [PERSON_NAME]"
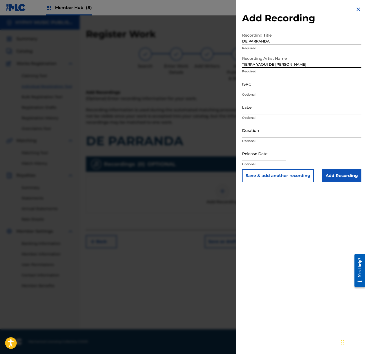
type input "TIERRA YAQUI DE [PERSON_NAME]"
drag, startPoint x: 285, startPoint y: 94, endPoint x: 276, endPoint y: 87, distance: 11.3
click at [285, 94] on p "Optional" at bounding box center [301, 94] width 119 height 5
click at [276, 87] on input "ISRC" at bounding box center [301, 83] width 119 height 15
paste input "QMFME2573541"
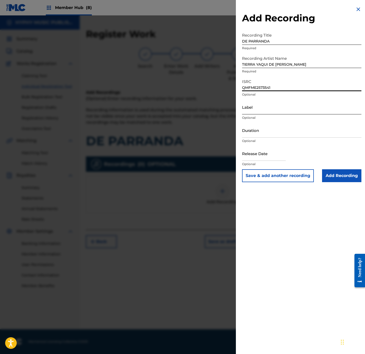
type input "QMFME2573541"
click at [268, 110] on input "Label" at bounding box center [301, 107] width 119 height 15
click at [289, 120] on div "Label Optional" at bounding box center [301, 111] width 119 height 23
click at [284, 110] on input "Label" at bounding box center [301, 107] width 119 height 15
paste input "Hyphy Music"
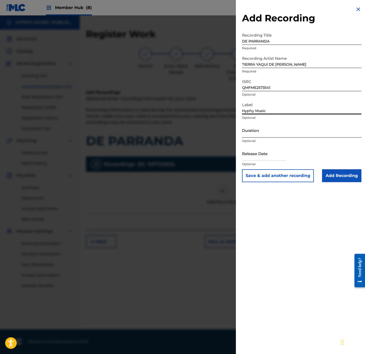
type input "Hyphy Music"
click at [269, 133] on input "Duration" at bounding box center [301, 130] width 119 height 15
type input "02:59"
click at [282, 107] on input "Hyphy Music" at bounding box center [301, 107] width 119 height 15
click at [253, 153] on input "text" at bounding box center [264, 153] width 44 height 15
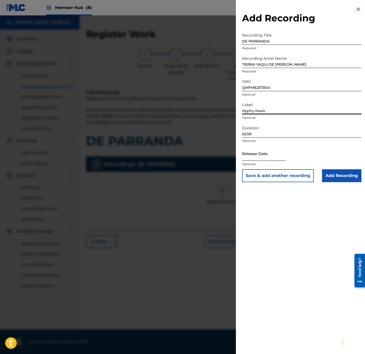
select select "8"
select select "2025"
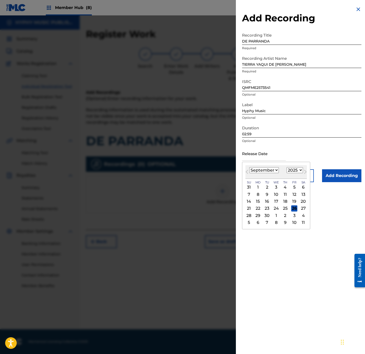
click at [258, 208] on div "22" at bounding box center [258, 208] width 6 height 6
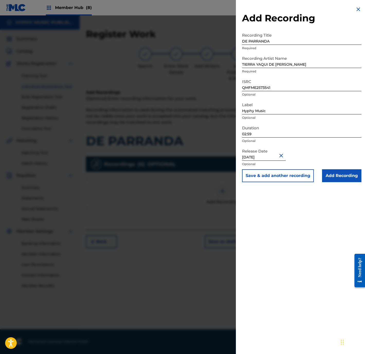
type input "[DATE]"
click at [334, 179] on input "Add Recording" at bounding box center [341, 175] width 39 height 13
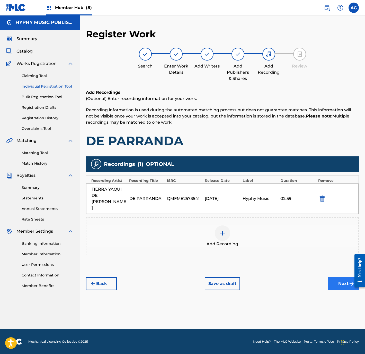
drag, startPoint x: 293, startPoint y: 235, endPoint x: 347, endPoint y: 275, distance: 67.1
click at [347, 277] on button "Next" at bounding box center [343, 283] width 31 height 13
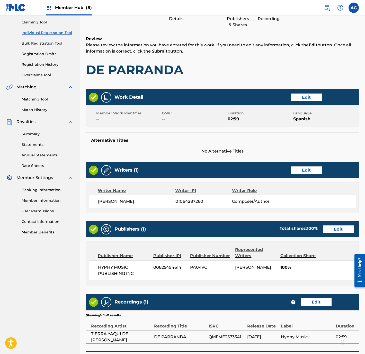
scroll to position [95, 0]
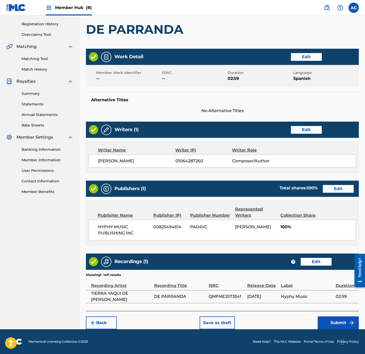
drag, startPoint x: 266, startPoint y: 159, endPoint x: 256, endPoint y: 255, distance: 96.9
click at [328, 314] on div "Back Save as draft Submit" at bounding box center [222, 320] width 273 height 18
click at [328, 316] on button "Submit" at bounding box center [338, 322] width 41 height 13
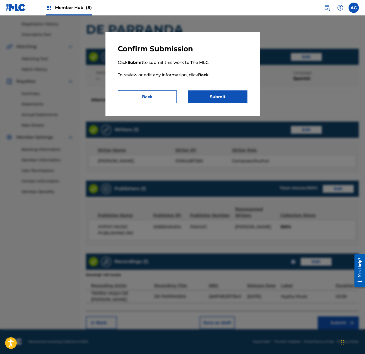
drag, startPoint x: 186, startPoint y: 89, endPoint x: 197, endPoint y: 91, distance: 11.4
click at [186, 89] on p "Click Submit to submit this work to The MLC. To review or edit any information,…" at bounding box center [183, 71] width 130 height 37
click at [204, 92] on button "Submit" at bounding box center [217, 96] width 59 height 13
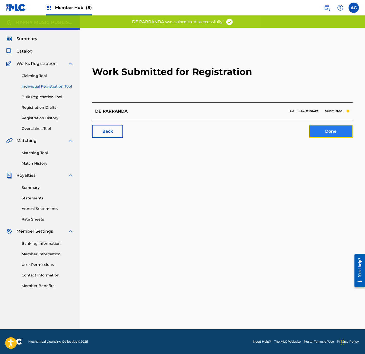
click at [338, 128] on link "Done" at bounding box center [331, 131] width 44 height 13
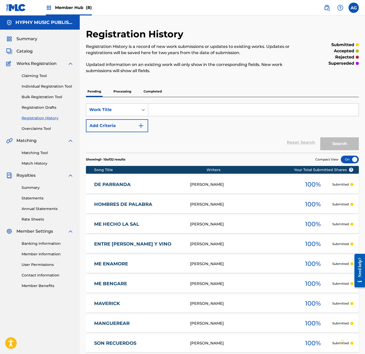
drag, startPoint x: 88, startPoint y: 145, endPoint x: 94, endPoint y: 69, distance: 75.9
click at [43, 89] on div "Claiming Tool Individual Registration Tool Bulk Registration Tool Registration …" at bounding box center [39, 99] width 67 height 65
click at [43, 86] on link "Individual Registration Tool" at bounding box center [48, 86] width 52 height 5
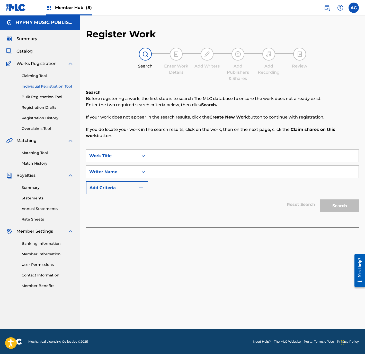
click at [160, 159] on input "Search Form" at bounding box center [253, 156] width 211 height 12
paste input "EL FUBOLISTA"
type input "EL FUBOLISTA"
click at [159, 171] on input "Search Form" at bounding box center [253, 171] width 211 height 12
type input "[PERSON_NAME]"
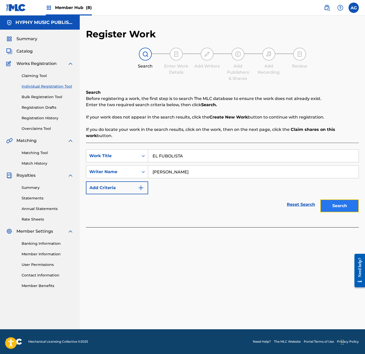
click at [331, 204] on button "Search" at bounding box center [339, 205] width 39 height 13
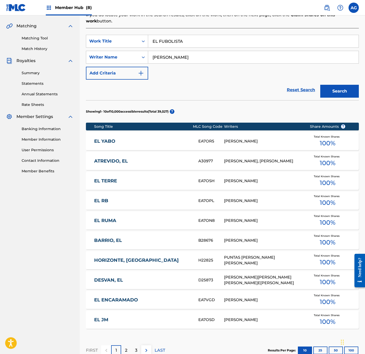
scroll to position [179, 0]
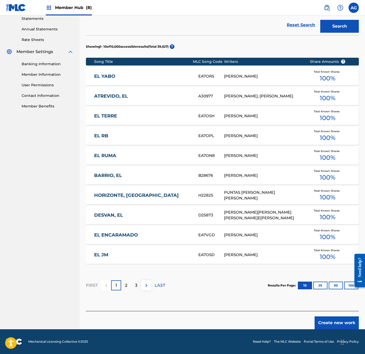
drag, startPoint x: 257, startPoint y: 221, endPoint x: 258, endPoint y: 267, distance: 46.4
click at [328, 321] on button "Create new work" at bounding box center [337, 322] width 44 height 13
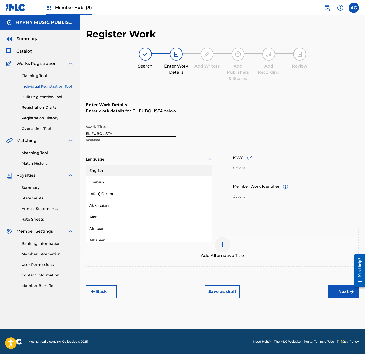
drag, startPoint x: 159, startPoint y: 157, endPoint x: 152, endPoint y: 165, distance: 11.1
click at [159, 157] on div at bounding box center [149, 159] width 126 height 6
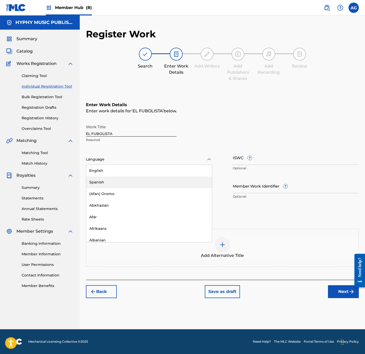
click at [127, 183] on div "Spanish" at bounding box center [149, 182] width 126 height 12
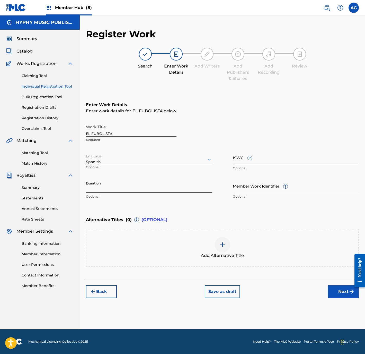
click at [119, 188] on input "Duration" at bounding box center [149, 185] width 126 height 15
click at [111, 189] on input "Duration" at bounding box center [149, 185] width 126 height 15
type input "02:38"
click at [340, 291] on button "Next" at bounding box center [343, 291] width 31 height 13
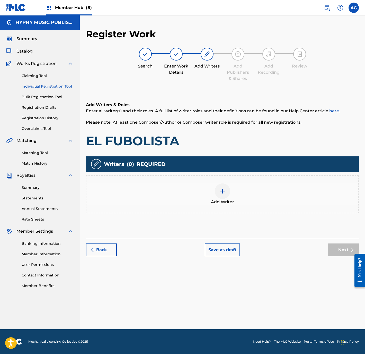
click at [215, 203] on span "Add Writer" at bounding box center [222, 202] width 23 height 6
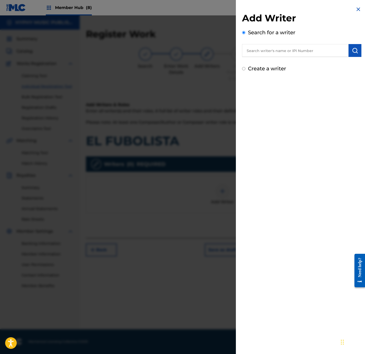
click at [270, 68] on label "Create a writer" at bounding box center [267, 68] width 38 height 6
radio input "true"
click at [246, 68] on input "Create a writer" at bounding box center [243, 68] width 3 height 3
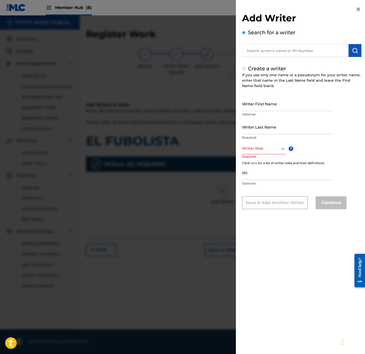
radio input "false"
radio input "true"
click at [274, 51] on input "text" at bounding box center [295, 50] width 107 height 13
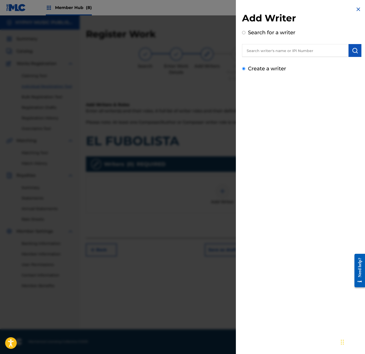
radio input "true"
paste input "[PERSON_NAME]"
type input "[PERSON_NAME]"
click at [358, 52] on button "submit" at bounding box center [355, 50] width 13 height 13
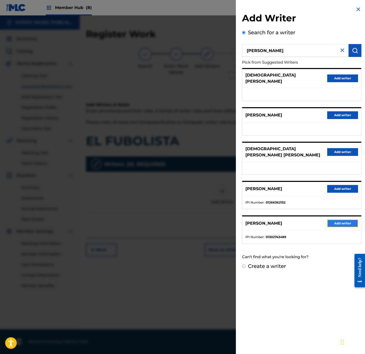
click at [333, 219] on button "Add writer" at bounding box center [342, 223] width 31 height 8
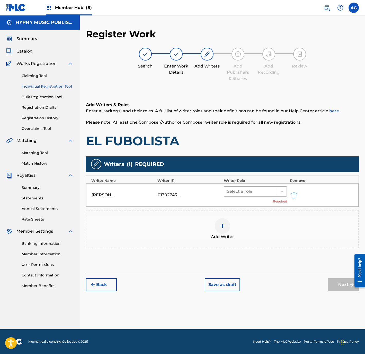
click at [263, 191] on div at bounding box center [251, 191] width 48 height 7
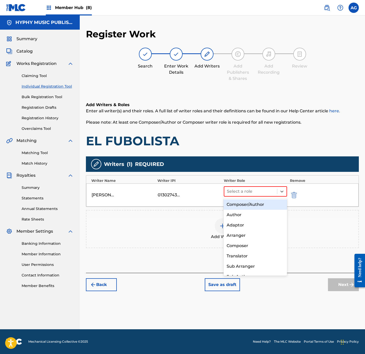
click at [257, 204] on div "Composer/Author" at bounding box center [255, 204] width 63 height 10
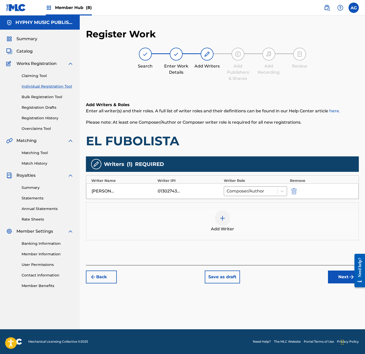
click at [239, 225] on div "Add Writer" at bounding box center [222, 221] width 272 height 22
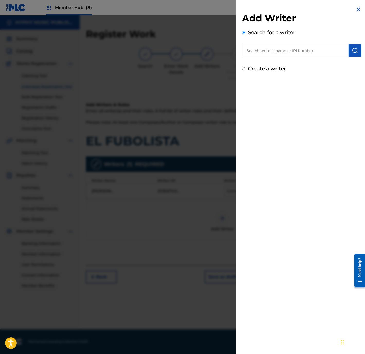
drag, startPoint x: 266, startPoint y: 45, endPoint x: 296, endPoint y: 50, distance: 29.8
click at [266, 45] on input "text" at bounding box center [295, 50] width 107 height 13
paste input "[PERSON_NAME]"
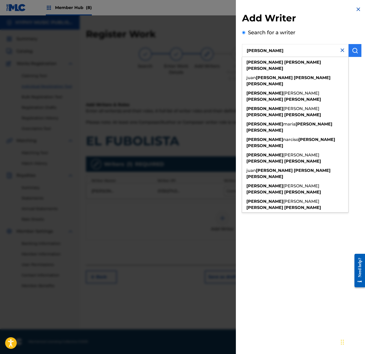
type input "[PERSON_NAME]"
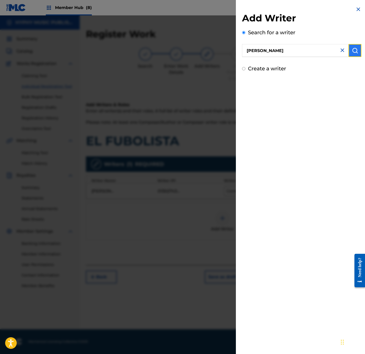
click at [358, 53] on button "submit" at bounding box center [355, 50] width 13 height 13
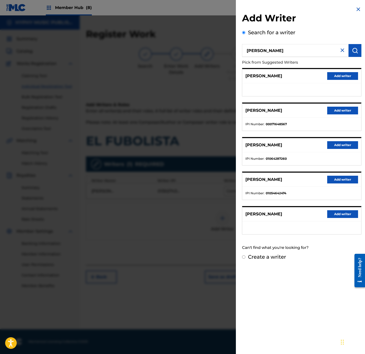
click at [346, 140] on div "[PERSON_NAME] Add writer" at bounding box center [301, 145] width 119 height 14
click at [346, 142] on button "Add writer" at bounding box center [342, 145] width 31 height 8
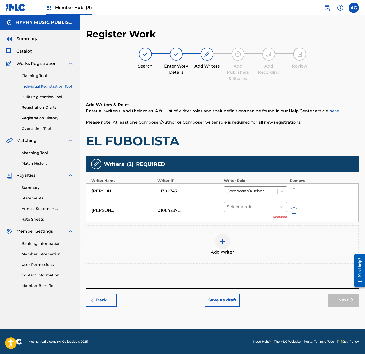
click at [248, 205] on div at bounding box center [251, 206] width 48 height 7
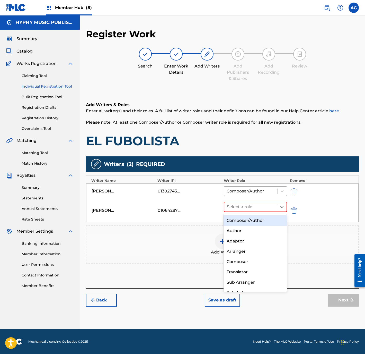
click at [247, 222] on div "Composer/Author" at bounding box center [255, 220] width 63 height 10
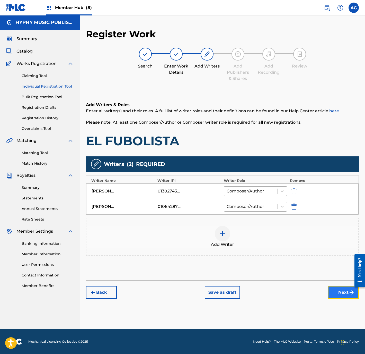
click at [335, 294] on button "Next" at bounding box center [343, 292] width 31 height 13
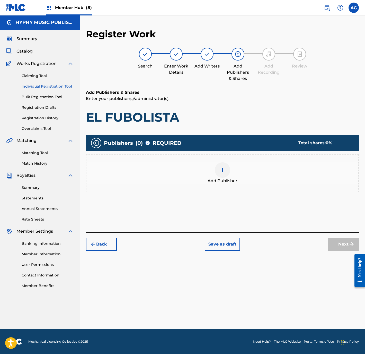
click at [223, 175] on div at bounding box center [222, 169] width 15 height 15
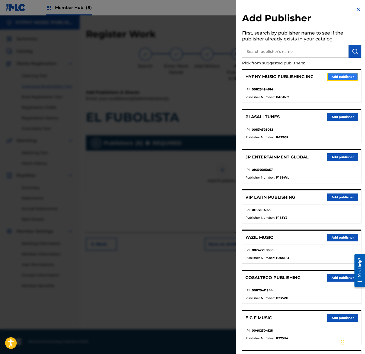
click at [336, 77] on button "Add publisher" at bounding box center [342, 77] width 31 height 8
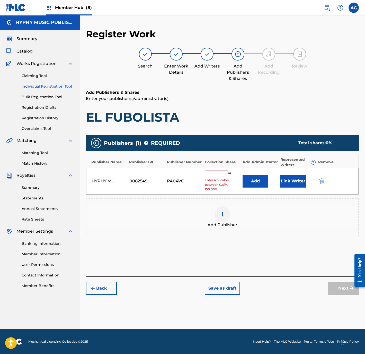
click at [223, 179] on span "Enter a number between 0.01% - 100.06%" at bounding box center [222, 185] width 35 height 14
click at [221, 177] on input "text" at bounding box center [216, 173] width 23 height 7
type input "100"
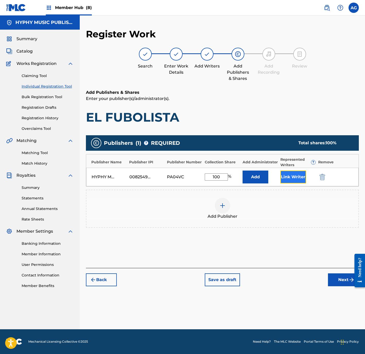
click at [290, 178] on button "Link Writer" at bounding box center [294, 176] width 26 height 13
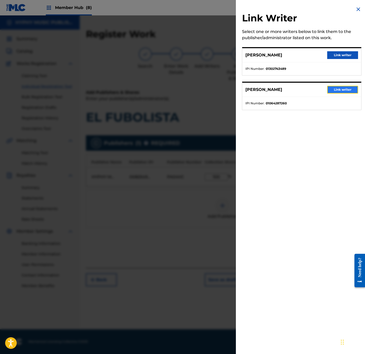
click at [338, 91] on button "Link writer" at bounding box center [342, 90] width 31 height 8
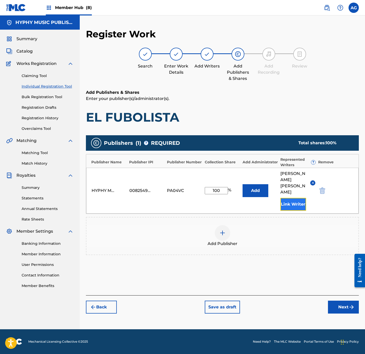
click at [299, 198] on button "Link Writer" at bounding box center [294, 204] width 26 height 13
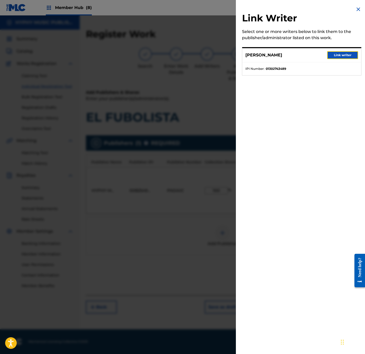
click at [333, 56] on button "Link writer" at bounding box center [342, 55] width 31 height 8
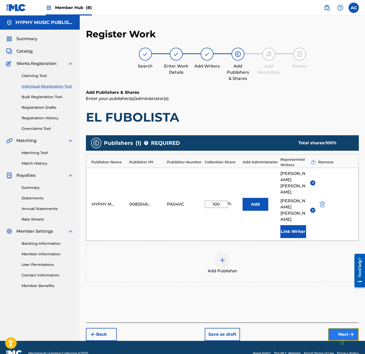
click at [333, 330] on button "Next" at bounding box center [343, 334] width 31 height 13
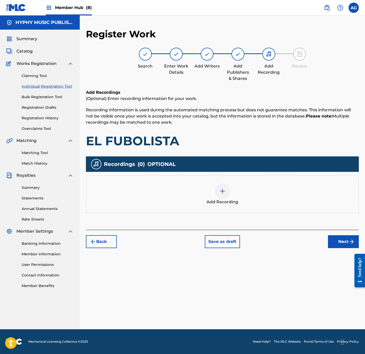
drag, startPoint x: 259, startPoint y: 257, endPoint x: 256, endPoint y: 276, distance: 20.1
click at [226, 180] on div "Add Recording" at bounding box center [222, 194] width 273 height 38
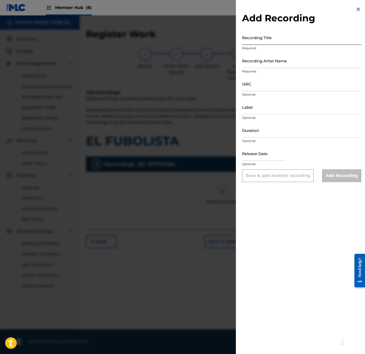
click at [256, 43] on input "Recording Title" at bounding box center [301, 37] width 119 height 15
paste input "EL FUBOLISTA"
type input "EL FUBOLISTA"
click at [265, 65] on input "Recording Artist Name" at bounding box center [301, 60] width 119 height 15
paste input "TIERRA YAQUI DE [PERSON_NAME]"
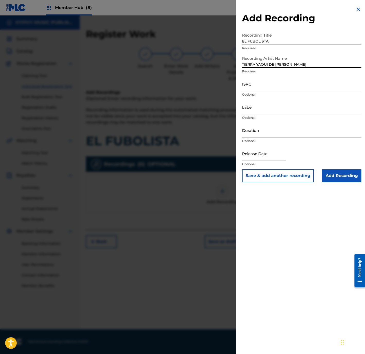
type input "TIERRA YAQUI DE [PERSON_NAME]"
click at [280, 88] on input "ISRC" at bounding box center [301, 83] width 119 height 15
paste input "QMFME2565521"
type input "QMFME2565521"
click at [266, 108] on input "Label" at bounding box center [301, 107] width 119 height 15
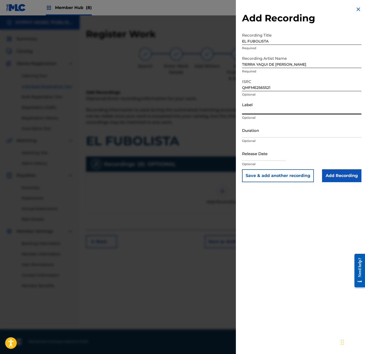
paste input "Hyphy Music"
type input "Hyphy Music"
click at [269, 129] on input "Duration" at bounding box center [301, 130] width 119 height 15
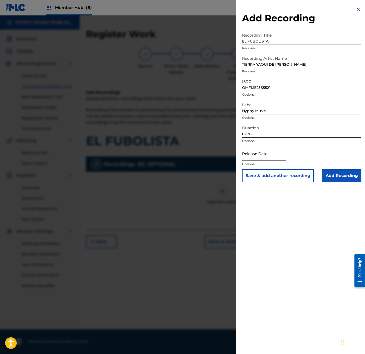
type input "02:38"
click at [263, 151] on input "text" at bounding box center [264, 153] width 44 height 15
select select "8"
select select "2025"
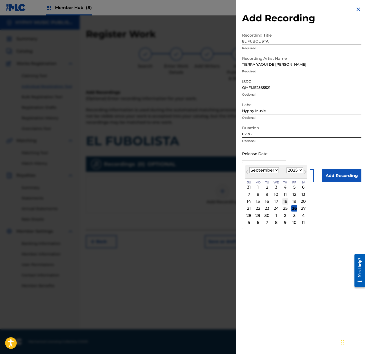
click at [288, 199] on div "18" at bounding box center [285, 201] width 6 height 6
type input "[DATE]"
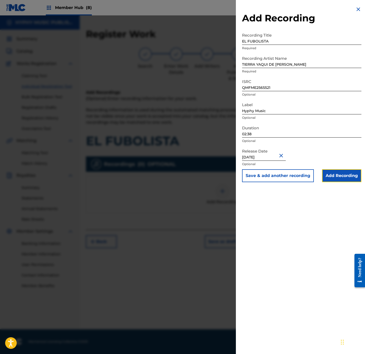
click at [336, 173] on input "Add Recording" at bounding box center [341, 175] width 39 height 13
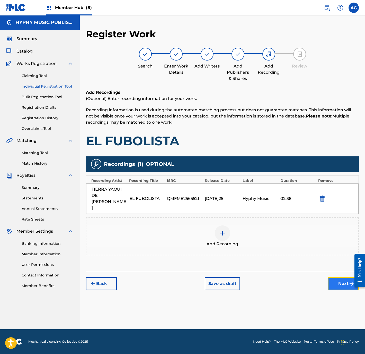
click at [331, 277] on button "Next" at bounding box center [343, 283] width 31 height 13
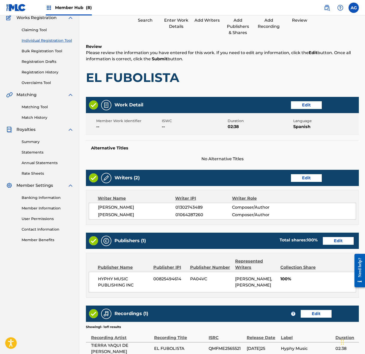
scroll to position [111, 0]
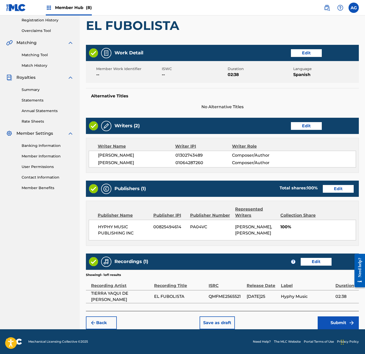
drag, startPoint x: 186, startPoint y: 148, endPoint x: 192, endPoint y: 225, distance: 76.9
click at [339, 320] on button "Submit" at bounding box center [338, 322] width 41 height 13
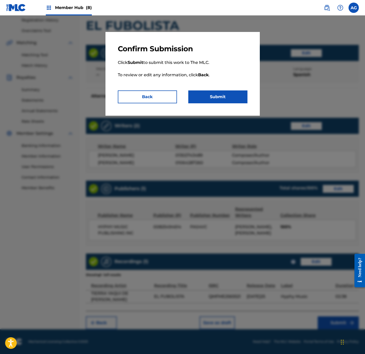
click at [220, 89] on p "Click Submit to submit this work to The MLC. To review or edit any information,…" at bounding box center [183, 71] width 130 height 37
click at [219, 94] on button "Submit" at bounding box center [217, 96] width 59 height 13
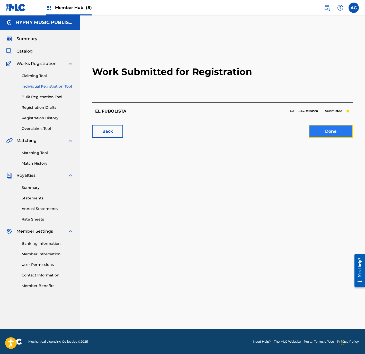
click at [340, 130] on link "Done" at bounding box center [331, 131] width 44 height 13
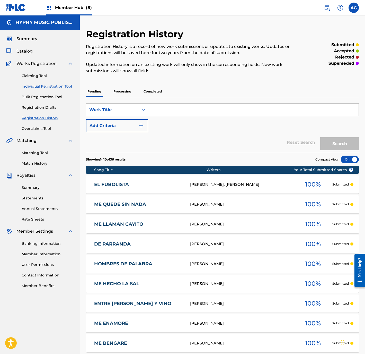
click at [46, 86] on link "Individual Registration Tool" at bounding box center [48, 86] width 52 height 5
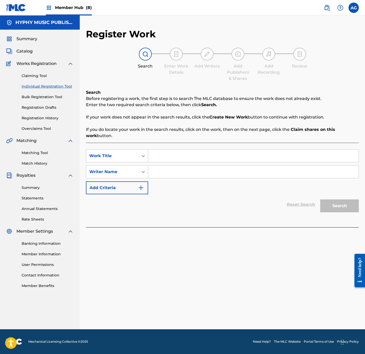
click at [168, 159] on input "Search Form" at bounding box center [253, 156] width 211 height 12
paste input "QZDQH2534071"
drag, startPoint x: 195, startPoint y: 158, endPoint x: 103, endPoint y: 161, distance: 91.9
click at [103, 161] on div "SearchWithCriteria24ca48ea-86f1-495c-848b-d4457789611f Work Title QZDQH2534071" at bounding box center [222, 155] width 273 height 13
paste input "EL AMOR QUE ME FALTABA"
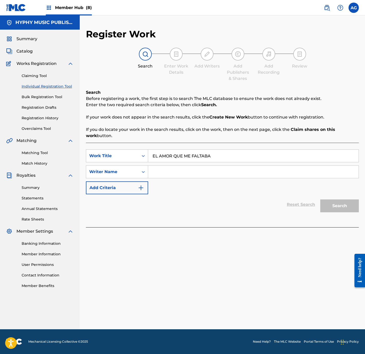
type input "EL AMOR QUE ME FALTABA"
drag, startPoint x: 185, startPoint y: 172, endPoint x: 272, endPoint y: 184, distance: 88.1
click at [185, 172] on input "Search Form" at bounding box center [253, 171] width 211 height 12
paste input "[PERSON_NAME]"
type input "[PERSON_NAME]"
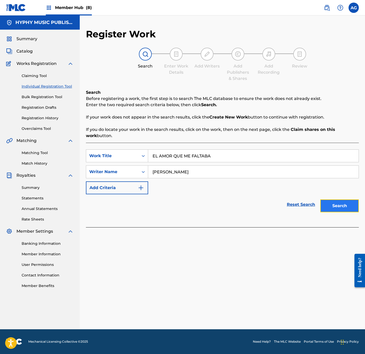
click at [335, 203] on button "Search" at bounding box center [339, 205] width 39 height 13
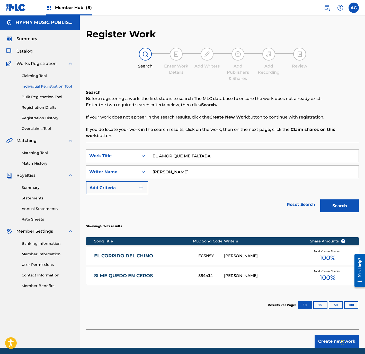
scroll to position [19, 0]
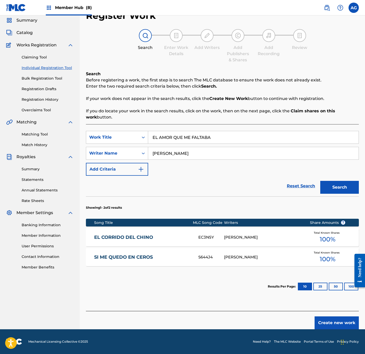
drag, startPoint x: 219, startPoint y: 217, endPoint x: 248, endPoint y: 273, distance: 63.3
click at [332, 324] on button "Create new work" at bounding box center [337, 322] width 44 height 13
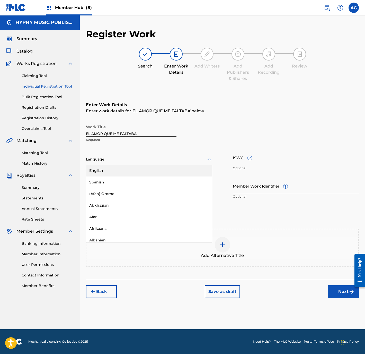
click at [106, 156] on div at bounding box center [149, 159] width 126 height 6
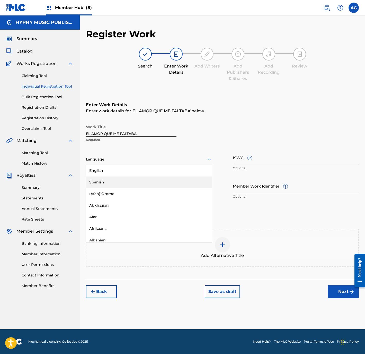
click at [111, 178] on div "Spanish" at bounding box center [149, 182] width 126 height 12
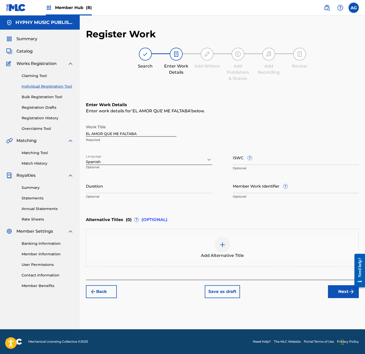
click at [110, 186] on input "Duration" at bounding box center [149, 185] width 126 height 15
type input "02:55"
click at [334, 288] on button "Next" at bounding box center [343, 291] width 31 height 13
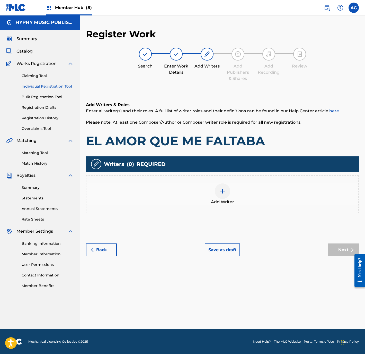
click at [209, 190] on div "Add Writer" at bounding box center [222, 194] width 272 height 22
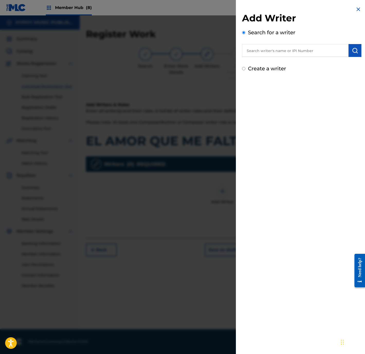
drag, startPoint x: 270, startPoint y: 45, endPoint x: 317, endPoint y: 55, distance: 47.4
click at [270, 45] on input "text" at bounding box center [295, 50] width 107 height 13
paste input "[PERSON_NAME]"
type input "[PERSON_NAME]"
click at [352, 53] on img "submit" at bounding box center [355, 50] width 6 height 6
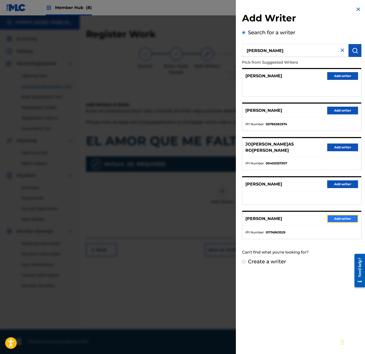
click at [346, 216] on button "Add writer" at bounding box center [342, 219] width 31 height 8
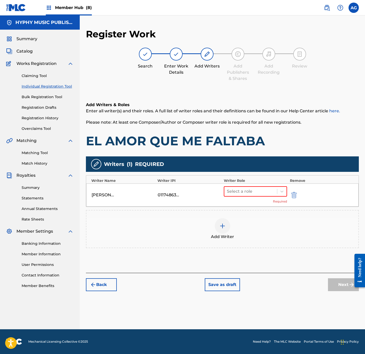
click at [237, 186] on div "[PERSON_NAME]1174863529 Select a role Required" at bounding box center [222, 194] width 273 height 23
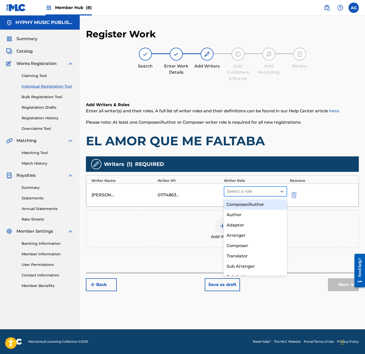
click at [238, 190] on div at bounding box center [251, 191] width 48 height 7
click at [238, 206] on div "Composer/Author" at bounding box center [255, 204] width 63 height 10
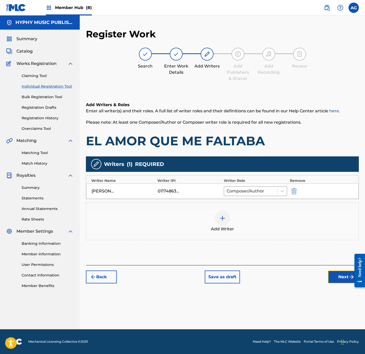
click at [343, 276] on button "Next" at bounding box center [343, 276] width 31 height 13
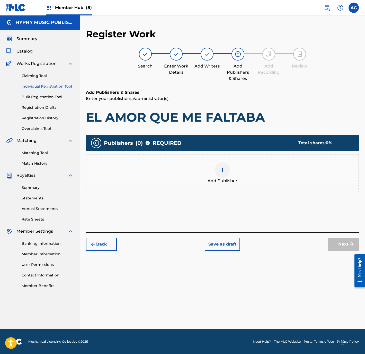
click at [240, 173] on div "Add Publisher" at bounding box center [222, 173] width 272 height 22
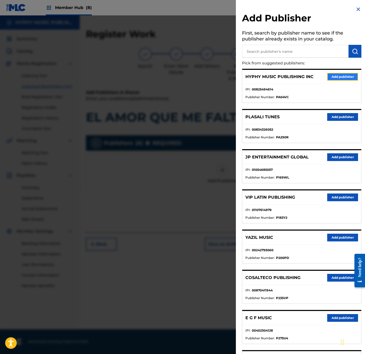
click at [334, 75] on button "Add publisher" at bounding box center [342, 77] width 31 height 8
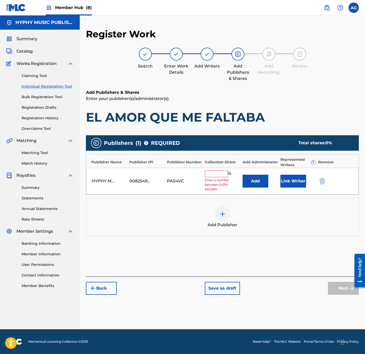
click at [214, 174] on input "text" at bounding box center [216, 173] width 23 height 7
type input "100"
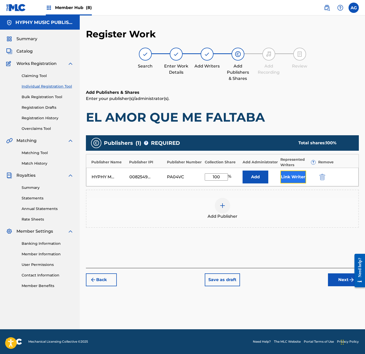
click at [293, 180] on button "Link Writer" at bounding box center [294, 176] width 26 height 13
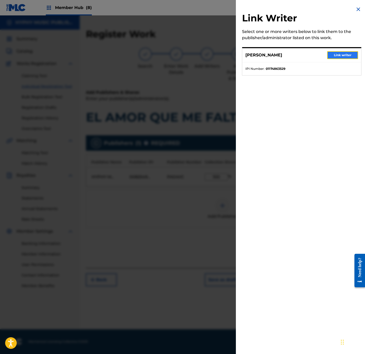
click at [344, 58] on button "Link writer" at bounding box center [342, 55] width 31 height 8
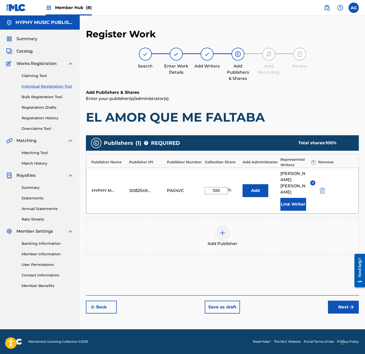
drag, startPoint x: 276, startPoint y: 118, endPoint x: 316, endPoint y: 260, distance: 148.4
click at [342, 310] on button "Next" at bounding box center [343, 306] width 31 height 13
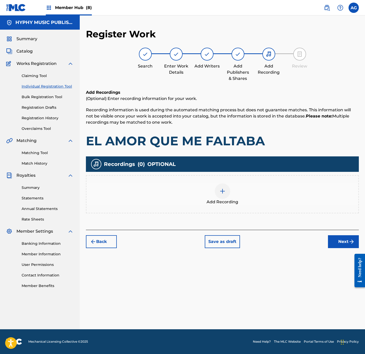
drag, startPoint x: 274, startPoint y: 151, endPoint x: 282, endPoint y: 194, distance: 43.9
drag, startPoint x: 328, startPoint y: 233, endPoint x: 335, endPoint y: 240, distance: 9.8
click at [331, 235] on div "Back Save as draft Next" at bounding box center [222, 239] width 273 height 18
click at [338, 242] on button "Next" at bounding box center [343, 241] width 31 height 13
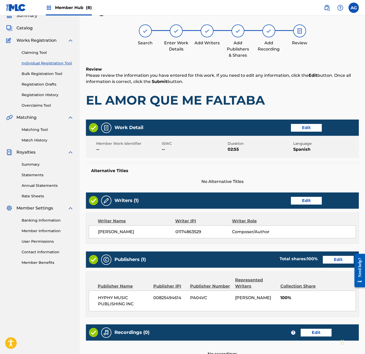
scroll to position [87, 0]
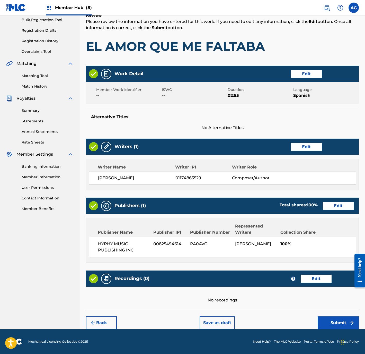
drag, startPoint x: 175, startPoint y: 175, endPoint x: 302, endPoint y: 289, distance: 171.0
click at [329, 279] on button "Edit" at bounding box center [316, 279] width 31 height 8
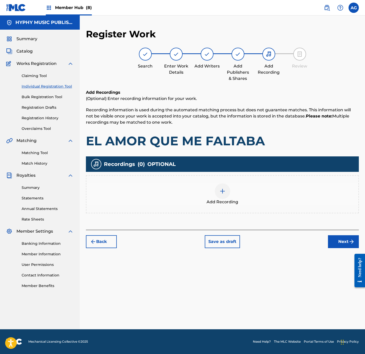
scroll to position [0, 0]
click at [205, 203] on div "Add Recording" at bounding box center [222, 194] width 272 height 22
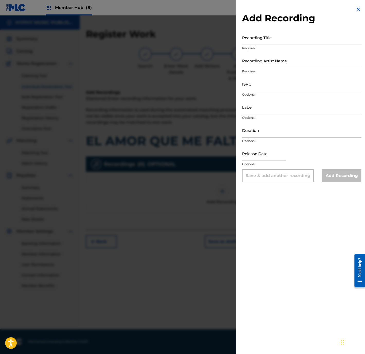
drag, startPoint x: 276, startPoint y: 37, endPoint x: 206, endPoint y: 82, distance: 83.6
click at [276, 37] on input "Recording Title" at bounding box center [301, 37] width 119 height 15
paste input "EL AMOR QUE ME FALTABA"
type input "EL AMOR QUE ME FALTABA"
click at [267, 54] on input "Recording Artist Name" at bounding box center [301, 60] width 119 height 15
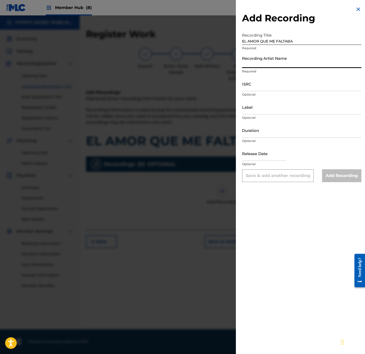
paste input "GRUPO EFICIENTE"
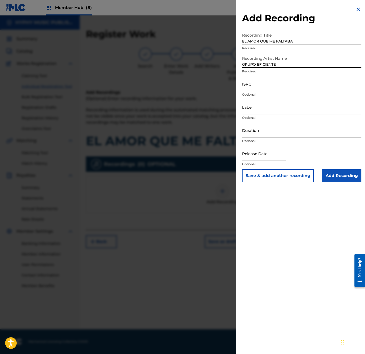
type input "GRUPO EFICIENTE"
click at [267, 86] on input "ISRC" at bounding box center [301, 83] width 119 height 15
paste input "QZDQH2534071"
type input "QZDQH2534071"
click at [265, 103] on input "Label" at bounding box center [301, 107] width 119 height 15
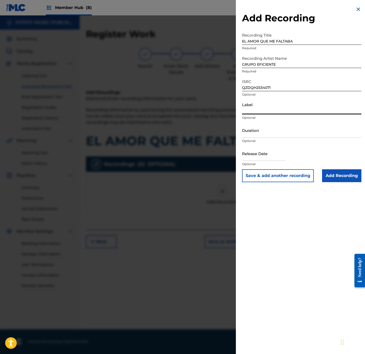
paste input "Grupo Eficiente"
type input "Grupo Eficiente"
click at [271, 136] on input "Duration" at bounding box center [301, 130] width 119 height 15
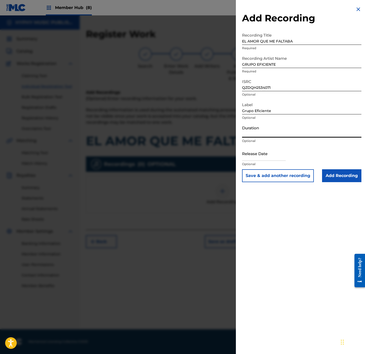
paste input "2:56"
type input "02:56"
select select "8"
select select "2025"
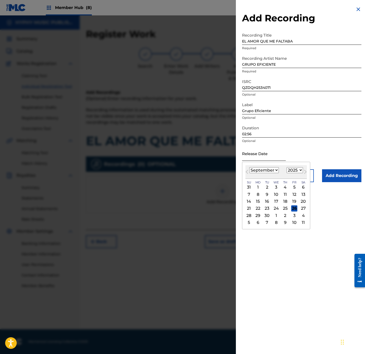
click at [266, 152] on input "text" at bounding box center [264, 153] width 44 height 15
click at [278, 206] on div "24" at bounding box center [276, 208] width 6 height 6
type input "[DATE]25"
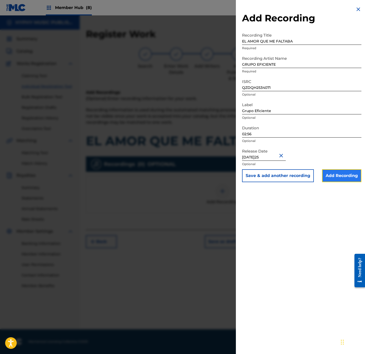
click at [342, 174] on input "Add Recording" at bounding box center [341, 175] width 39 height 13
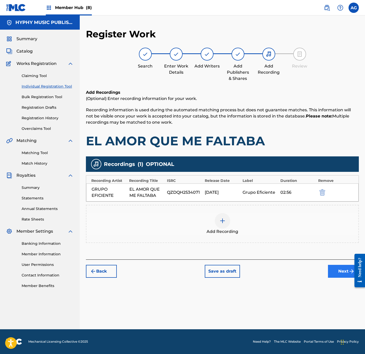
drag, startPoint x: 270, startPoint y: 218, endPoint x: 343, endPoint y: 271, distance: 90.1
click at [343, 271] on button "Next" at bounding box center [343, 271] width 31 height 13
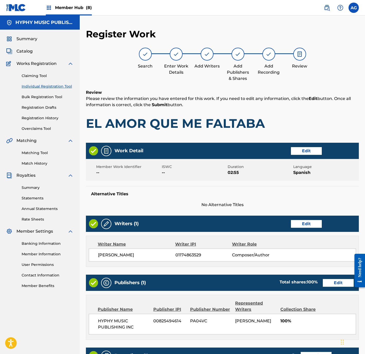
scroll to position [104, 0]
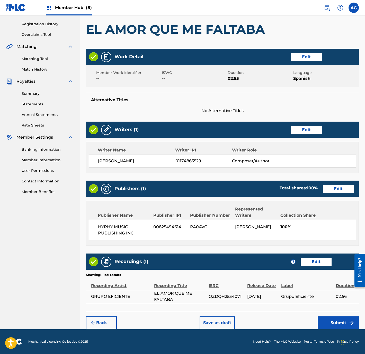
drag, startPoint x: 249, startPoint y: 162, endPoint x: 257, endPoint y: 222, distance: 60.6
click at [335, 321] on button "Submit" at bounding box center [338, 322] width 41 height 13
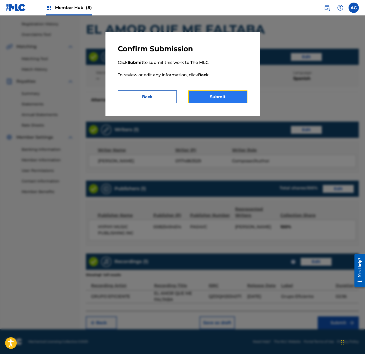
click at [222, 97] on button "Submit" at bounding box center [217, 96] width 59 height 13
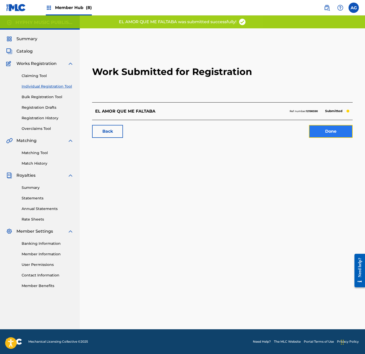
click at [327, 130] on link "Done" at bounding box center [331, 131] width 44 height 13
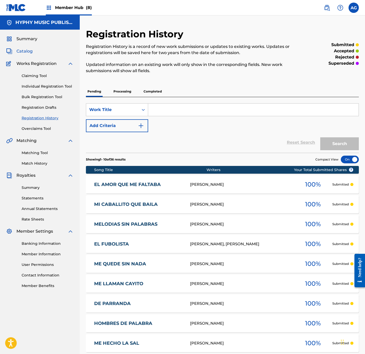
click at [25, 53] on span "Catalog" at bounding box center [24, 51] width 16 height 6
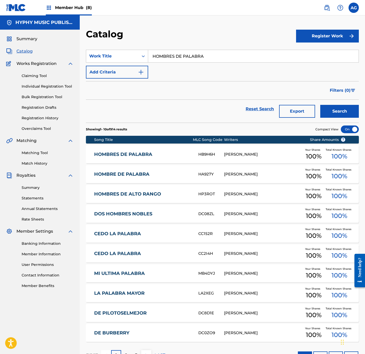
drag, startPoint x: 227, startPoint y: 53, endPoint x: 79, endPoint y: 54, distance: 148.0
click at [79, 54] on main "HYPHY MUSIC PUBLISHING INC Summary Catalog Works Registration Claiming Tool Ind…" at bounding box center [182, 191] width 365 height 353
type input "LOS TRES GALLOS"
click at [320, 105] on button "Search" at bounding box center [339, 111] width 39 height 13
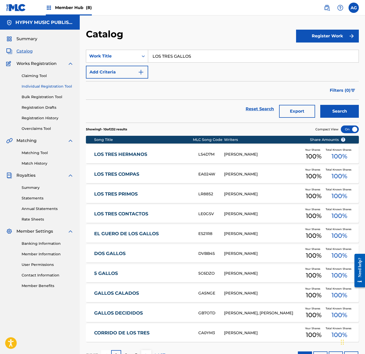
click at [47, 86] on link "Individual Registration Tool" at bounding box center [48, 86] width 52 height 5
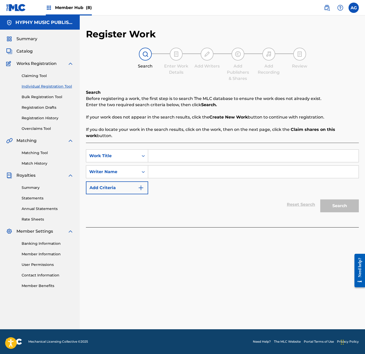
drag, startPoint x: 169, startPoint y: 148, endPoint x: 169, endPoint y: 153, distance: 4.6
click at [169, 151] on div "SearchWithCriteria24ca48ea-86f1-495c-848b-d4457789611f Work Title SearchWithCri…" at bounding box center [222, 185] width 273 height 84
click at [169, 153] on input "Search Form" at bounding box center [253, 156] width 211 height 12
paste input "LOS TRES GALLOS"
type input "LOS TRES GALLOS"
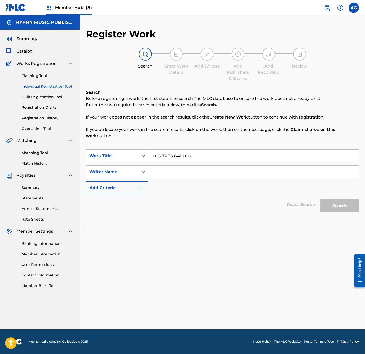
click at [161, 173] on input "Search Form" at bounding box center [253, 171] width 211 height 12
paste input "[PERSON_NAME]"
click at [339, 209] on button "Search" at bounding box center [339, 205] width 39 height 13
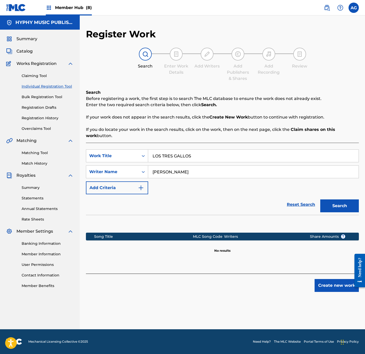
drag, startPoint x: 172, startPoint y: 173, endPoint x: 274, endPoint y: 177, distance: 101.5
click at [274, 177] on input "[PERSON_NAME]" at bounding box center [253, 171] width 211 height 12
type input "[PERSON_NAME]"
click at [337, 208] on button "Search" at bounding box center [339, 205] width 39 height 13
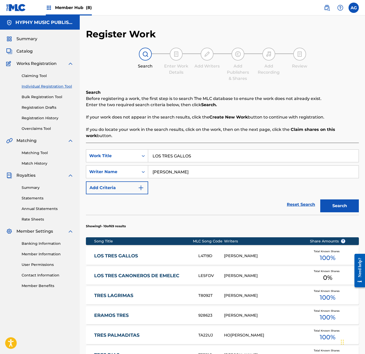
click at [248, 254] on div "[PERSON_NAME]" at bounding box center [263, 256] width 78 height 6
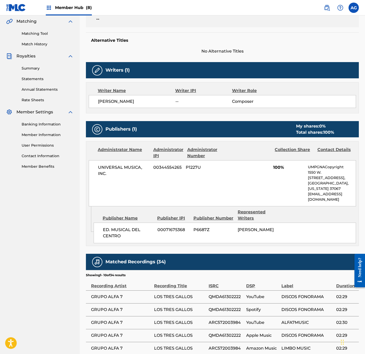
drag, startPoint x: 196, startPoint y: 258, endPoint x: 196, endPoint y: 286, distance: 27.8
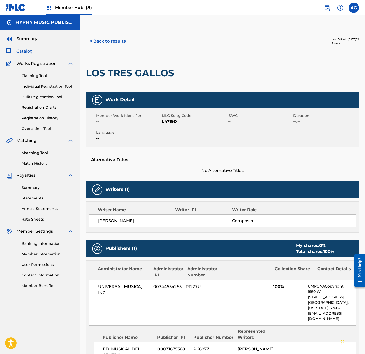
drag, startPoint x: 157, startPoint y: 189, endPoint x: 167, endPoint y: 155, distance: 35.9
click at [168, 118] on span "L4719D" at bounding box center [194, 121] width 64 height 6
copy span "L4719D"
click at [104, 43] on button "< Back to results" at bounding box center [107, 41] width 43 height 13
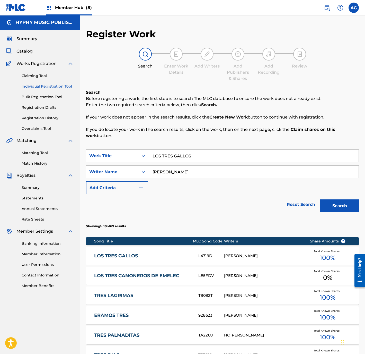
drag, startPoint x: 215, startPoint y: 158, endPoint x: 33, endPoint y: 142, distance: 182.7
click at [35, 142] on main "HYPHY MUSIC PUBLISHING INC Summary Catalog Works Registration Claiming Tool Ind…" at bounding box center [182, 261] width 365 height 493
type input "MI ORGULLO"
click at [320, 199] on button "Search" at bounding box center [339, 205] width 39 height 13
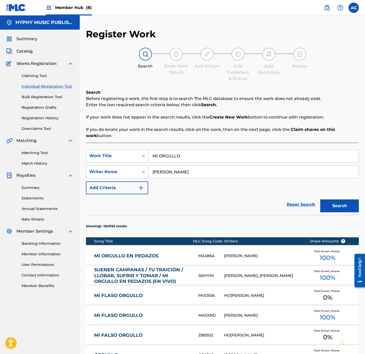
click at [173, 256] on link "MI ORGULLO EN PEDAZOS" at bounding box center [142, 256] width 97 height 6
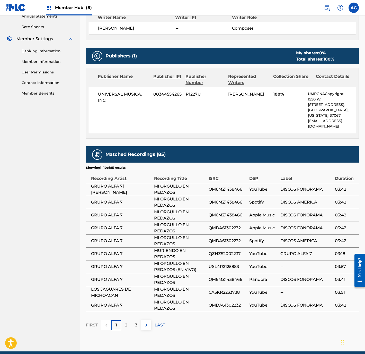
drag, startPoint x: 162, startPoint y: 232, endPoint x: 152, endPoint y: 268, distance: 37.7
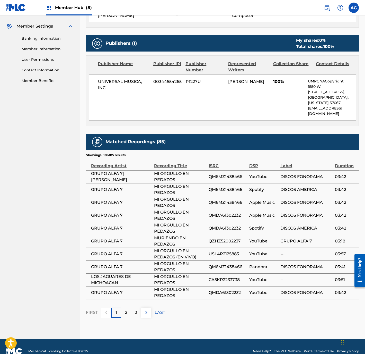
scroll to position [36, 0]
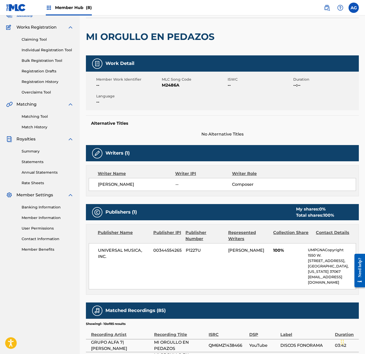
drag, startPoint x: 145, startPoint y: 252, endPoint x: 147, endPoint y: 201, distance: 50.8
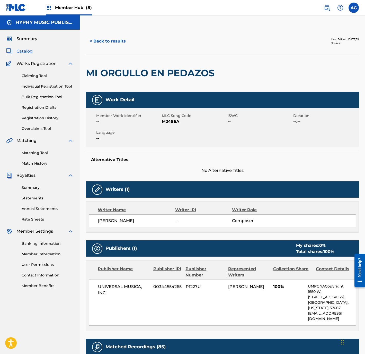
click at [175, 118] on span "M2486A" at bounding box center [194, 121] width 64 height 6
click at [176, 118] on span "M2486A" at bounding box center [194, 121] width 64 height 6
copy span "M2486A"
click at [93, 42] on button "< Back to results" at bounding box center [107, 41] width 43 height 13
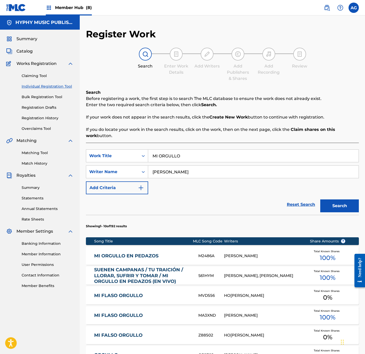
drag, startPoint x: 189, startPoint y: 156, endPoint x: 15, endPoint y: 147, distance: 174.2
click at [15, 147] on main "HYPHY MUSIC PUBLISHING INC Summary Catalog Works Registration Claiming Tool Ind…" at bounding box center [182, 261] width 365 height 493
type input "LOS TRES GALLOS"
click at [320, 199] on button "Search" at bounding box center [339, 205] width 39 height 13
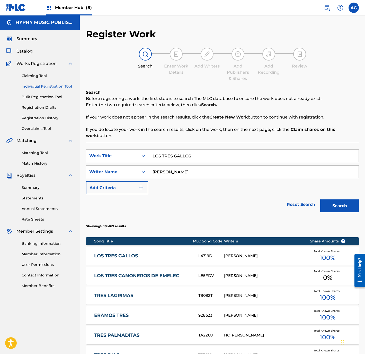
click at [165, 254] on link "LOS TRES GALLOS" at bounding box center [142, 256] width 97 height 6
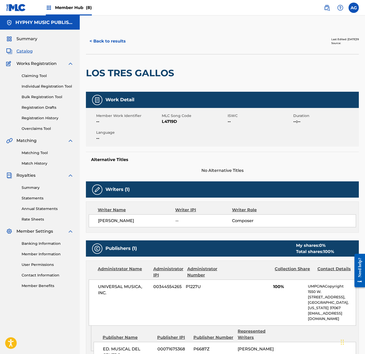
click at [129, 289] on span "UNIVERSAL MUSICA, INC." at bounding box center [123, 289] width 51 height 12
drag, startPoint x: 129, startPoint y: 289, endPoint x: 127, endPoint y: 291, distance: 2.8
click at [129, 289] on span "UNIVERSAL MUSICA, INC." at bounding box center [123, 289] width 51 height 12
copy div "UNIVERSAL MUSICA, INC."
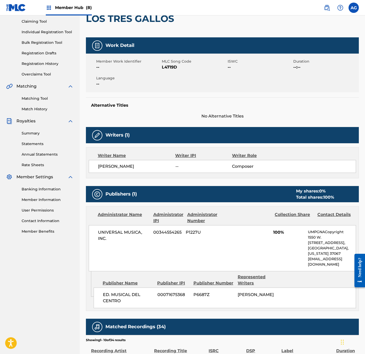
scroll to position [184, 0]
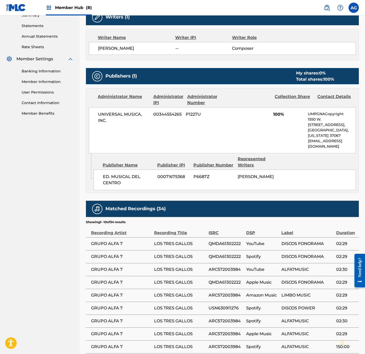
drag, startPoint x: 174, startPoint y: 297, endPoint x: 172, endPoint y: 331, distance: 34.0
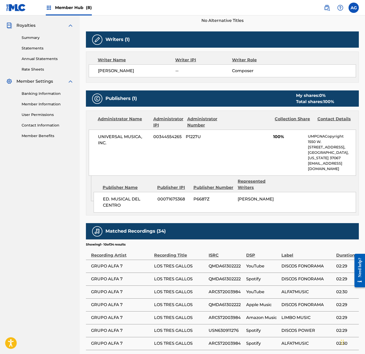
drag, startPoint x: 58, startPoint y: 287, endPoint x: 48, endPoint y: 253, distance: 34.9
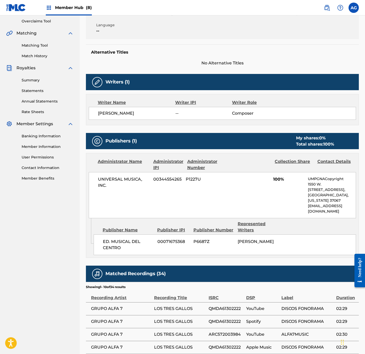
scroll to position [0, 0]
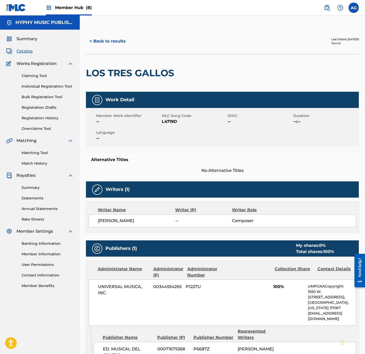
drag, startPoint x: 264, startPoint y: 190, endPoint x: 232, endPoint y: 100, distance: 95.7
click at [112, 42] on button "< Back to results" at bounding box center [107, 41] width 43 height 13
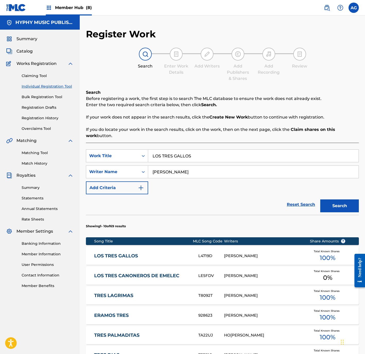
drag, startPoint x: 206, startPoint y: 151, endPoint x: 37, endPoint y: 147, distance: 169.9
click at [37, 147] on main "HYPHY MUSIC PUBLISHING INC Summary Catalog Works Registration Claiming Tool Ind…" at bounding box center [182, 261] width 365 height 493
type input "SUENEN CAMPANAS"
click at [320, 199] on button "Search" at bounding box center [339, 205] width 39 height 13
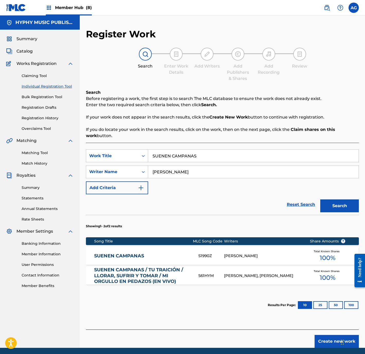
click at [130, 257] on link "SUENEN CAMPANAS" at bounding box center [142, 256] width 97 height 6
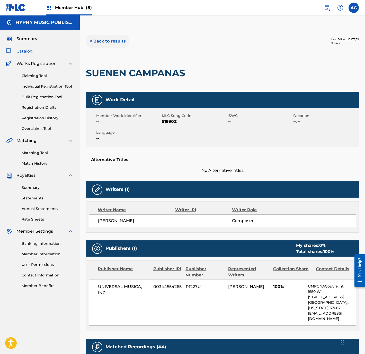
click at [96, 41] on button "< Back to results" at bounding box center [107, 41] width 43 height 13
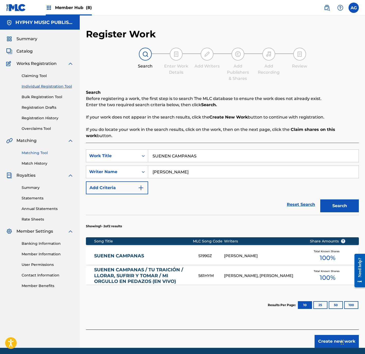
drag, startPoint x: 159, startPoint y: 151, endPoint x: 34, endPoint y: 150, distance: 124.8
click at [34, 150] on main "HYPHY MUSIC PUBLISHING INC Summary Catalog Works Registration Claiming Tool Ind…" at bounding box center [182, 181] width 365 height 332
type input "CUANDO TE COLVERE A VER"
click at [320, 199] on button "Search" at bounding box center [339, 205] width 39 height 13
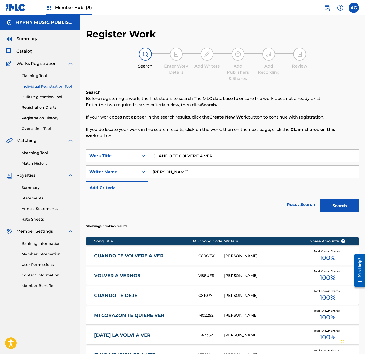
click at [172, 258] on link "CUANDO TE VOLVERE A VER" at bounding box center [142, 256] width 97 height 6
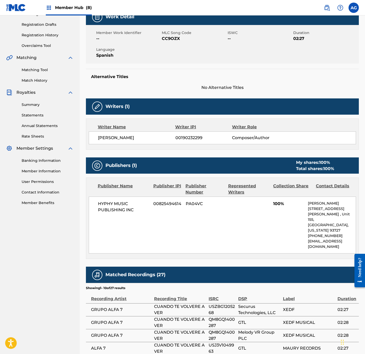
scroll to position [117, 0]
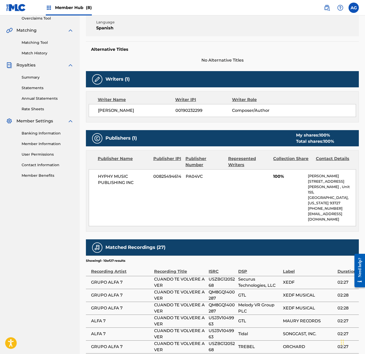
drag, startPoint x: 147, startPoint y: 308, endPoint x: 150, endPoint y: 324, distance: 15.7
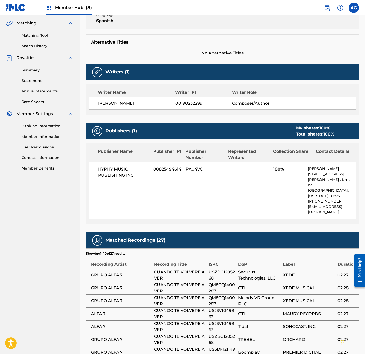
click at [120, 177] on span "HYPHY MUSIC PUBLISHING INC" at bounding box center [123, 172] width 51 height 12
copy div "HYPHY MUSIC PUBLISHING INC"
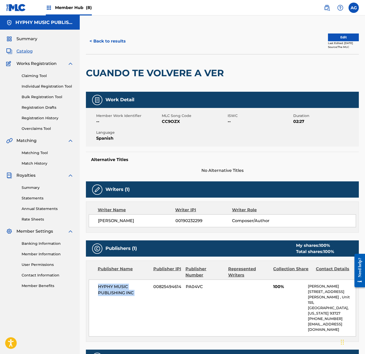
drag, startPoint x: 156, startPoint y: 207, endPoint x: 142, endPoint y: 117, distance: 91.0
click at [108, 43] on button "< Back to results" at bounding box center [107, 41] width 43 height 13
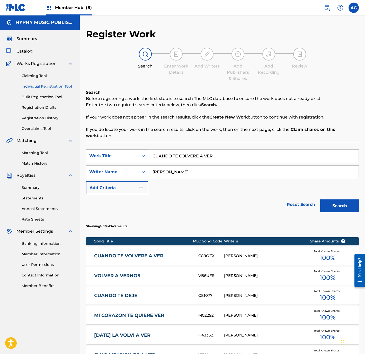
drag, startPoint x: 226, startPoint y: 155, endPoint x: 92, endPoint y: 155, distance: 134.3
click at [92, 155] on div "SearchWithCriteria24ca48ea-86f1-495c-848b-d4457789611f Work Title CUANDO TE COL…" at bounding box center [222, 155] width 273 height 13
type input "LOCO ENAMORADO"
click at [320, 199] on button "Search" at bounding box center [339, 205] width 39 height 13
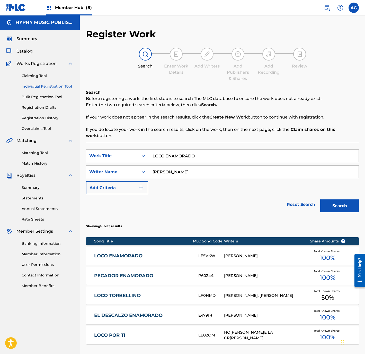
click at [174, 252] on div "LOCO ENAMORADO LE5VKW [PERSON_NAME] Total Known Shares 100 %" at bounding box center [222, 256] width 273 height 18
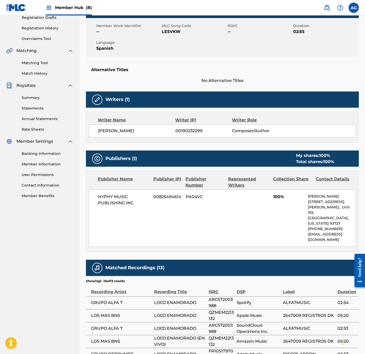
drag, startPoint x: 148, startPoint y: 270, endPoint x: 141, endPoint y: 303, distance: 33.5
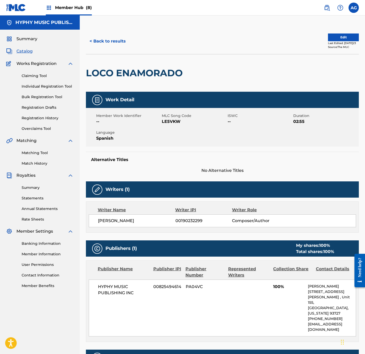
drag, startPoint x: 145, startPoint y: 109, endPoint x: 122, endPoint y: 67, distance: 47.2
click at [109, 45] on button "< Back to results" at bounding box center [107, 41] width 43 height 13
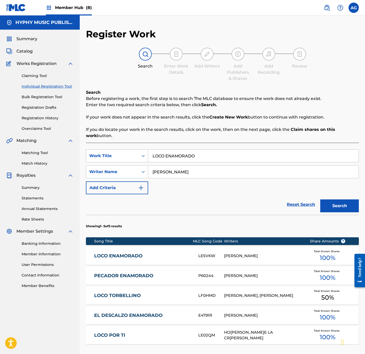
drag, startPoint x: 222, startPoint y: 151, endPoint x: 49, endPoint y: 158, distance: 172.8
click at [49, 158] on main "HYPHY MUSIC PUBLISHING INC Summary Catalog Works Registration Claiming Tool Ind…" at bounding box center [182, 210] width 365 height 391
type input "PERDI A MI AMOR"
click at [320, 199] on button "Search" at bounding box center [339, 205] width 39 height 13
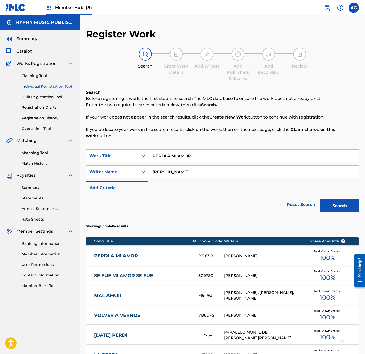
click at [199, 251] on div "PERDI A MI AMOR P2163O [PERSON_NAME]otal Known Shares 100 %" at bounding box center [222, 256] width 273 height 18
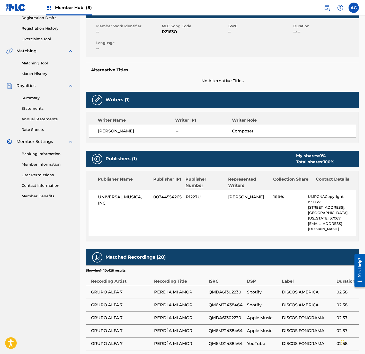
drag, startPoint x: 141, startPoint y: 259, endPoint x: 143, endPoint y: 281, distance: 21.7
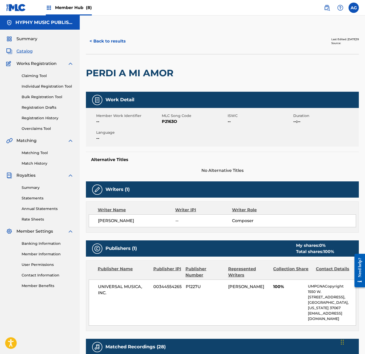
drag, startPoint x: 116, startPoint y: 59, endPoint x: 114, endPoint y: 13, distance: 45.8
click at [108, 36] on button "< Back to results" at bounding box center [107, 41] width 43 height 13
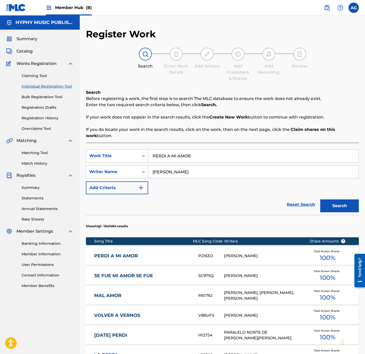
drag, startPoint x: 230, startPoint y: 152, endPoint x: 90, endPoint y: 145, distance: 140.2
click at [90, 145] on div "SearchWithCriteria24ca48ea-86f1-495c-848b-d4457789611f Work Title PERDI A MI AM…" at bounding box center [222, 316] width 273 height 347
type input "T"
type input "REYNA DE REYNAS"
click at [320, 199] on button "Search" at bounding box center [339, 205] width 39 height 13
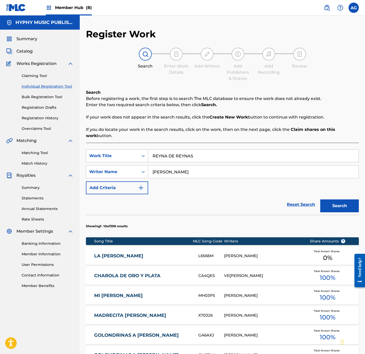
click at [204, 154] on input "REYNA DE REYNAS" at bounding box center [253, 156] width 211 height 12
drag, startPoint x: 203, startPoint y: 155, endPoint x: 134, endPoint y: 155, distance: 69.2
click at [134, 155] on div "SearchWithCriteria24ca48ea-86f1-495c-848b-d4457789611f Work Title [PERSON_NAME]…" at bounding box center [222, 155] width 273 height 13
type input "AMOR DE COBRE"
click at [320, 199] on button "Search" at bounding box center [339, 205] width 39 height 13
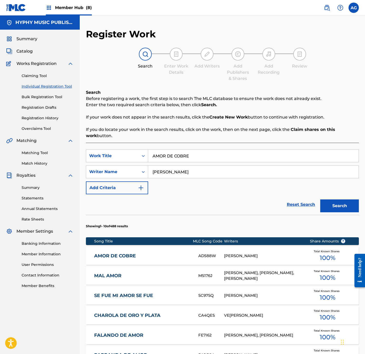
click at [174, 252] on div "AMOR DE COBRE AD588W [PERSON_NAME] Total Known Shares 100 %" at bounding box center [222, 256] width 273 height 18
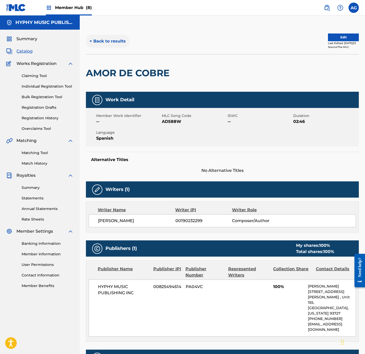
click at [119, 40] on button "< Back to results" at bounding box center [107, 41] width 43 height 13
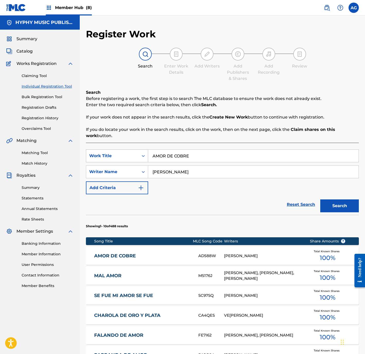
drag, startPoint x: 207, startPoint y: 154, endPoint x: 94, endPoint y: 151, distance: 113.0
click at [94, 151] on div "SearchWithCriteria24ca48ea-86f1-495c-848b-d4457789611f Work Title AMOR DE COBRE" at bounding box center [222, 155] width 273 height 13
type input "MI [PERSON_NAME]"
click at [320, 199] on button "Search" at bounding box center [339, 205] width 39 height 13
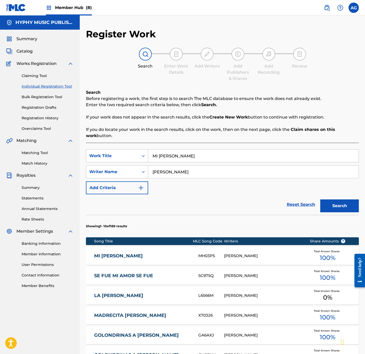
click at [150, 249] on div "MI [PERSON_NAME] MH03P5 [PERSON_NAME] Total Known Shares 100 %" at bounding box center [222, 256] width 273 height 18
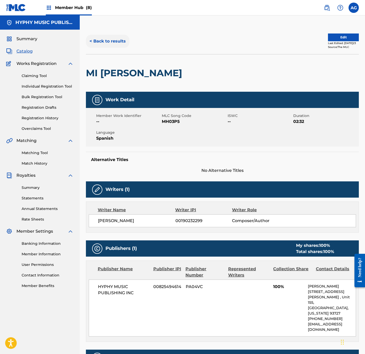
click at [119, 43] on button "< Back to results" at bounding box center [107, 41] width 43 height 13
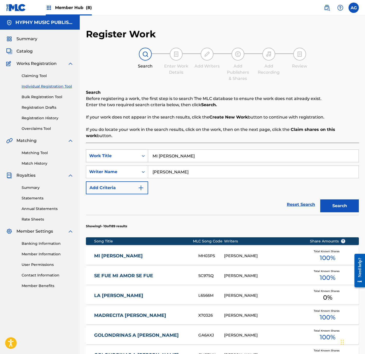
drag, startPoint x: 191, startPoint y: 161, endPoint x: 123, endPoint y: 157, distance: 68.1
click at [123, 157] on div "SearchWithCriteria24ca48ea-86f1-495c-848b-d4457789611f Work Title MI RE[PERSON_…" at bounding box center [222, 155] width 273 height 13
type input "AMOR IMPOSIBLE"
click at [320, 199] on button "Search" at bounding box center [339, 205] width 39 height 13
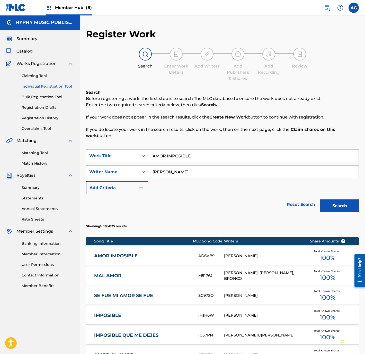
click at [174, 253] on link "AMOR IMPOSIBLE" at bounding box center [142, 256] width 97 height 6
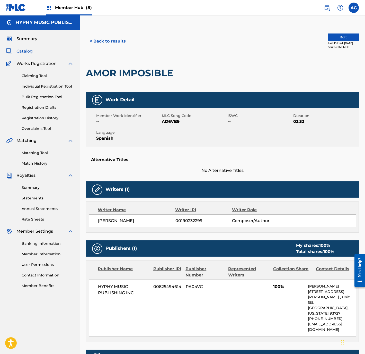
click at [175, 124] on span "AD6VB9" at bounding box center [194, 121] width 64 height 6
click at [122, 43] on button "< Back to results" at bounding box center [107, 41] width 43 height 13
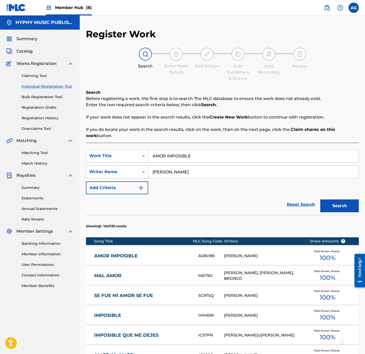
drag, startPoint x: 203, startPoint y: 156, endPoint x: 85, endPoint y: 152, distance: 118.2
click at [86, 153] on div "SearchWithCriteria24ca48ea-86f1-495c-848b-d4457789611f Work Title AMOR IMPOSIBLE" at bounding box center [222, 155] width 273 height 13
type input "MI SUERTE CAMBIO"
click at [320, 199] on button "Search" at bounding box center [339, 205] width 39 height 13
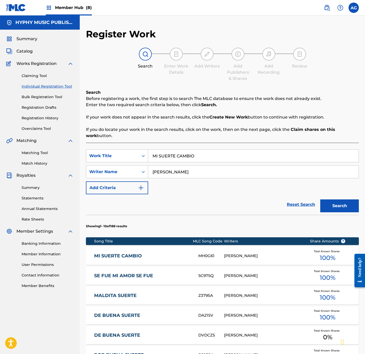
click at [172, 257] on link "MI SUERTE CAMBIO" at bounding box center [142, 256] width 97 height 6
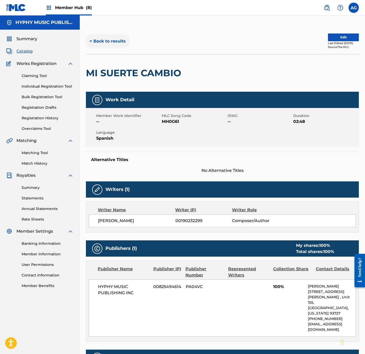
click at [112, 38] on button "< Back to results" at bounding box center [107, 41] width 43 height 13
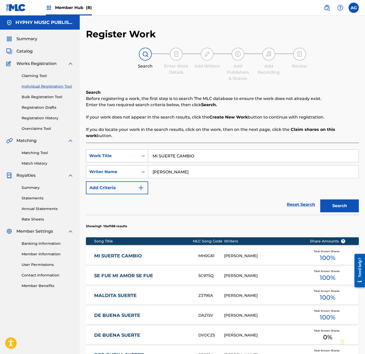
drag, startPoint x: 212, startPoint y: 158, endPoint x: 101, endPoint y: 155, distance: 110.2
click at [101, 155] on div "SearchWithCriteria24ca48ea-86f1-495c-848b-d4457789611f Work Title MI SUERTE CAM…" at bounding box center [222, 155] width 273 height 13
type input "POR UN AMOR"
click at [320, 199] on button "Search" at bounding box center [339, 205] width 39 height 13
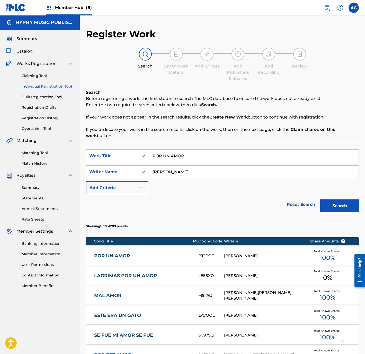
click at [160, 255] on link "POR UN AMOR" at bounding box center [142, 256] width 97 height 6
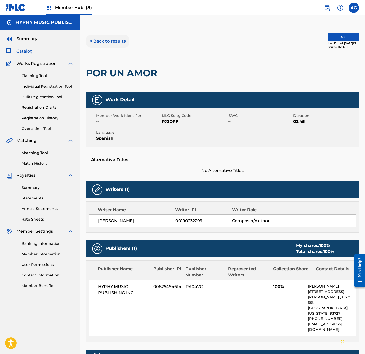
click at [120, 37] on button "< Back to results" at bounding box center [107, 41] width 43 height 13
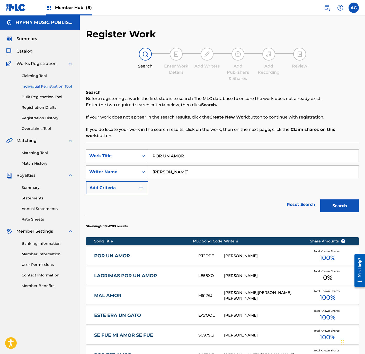
drag, startPoint x: 199, startPoint y: 158, endPoint x: 89, endPoint y: 151, distance: 110.9
click at [90, 151] on div "SearchWithCriteria24ca48ea-86f1-495c-848b-d4457789611f Work Title POR UN AMOR" at bounding box center [222, 155] width 273 height 13
type input "LLORAR Y SUFRIR"
click at [320, 199] on button "Search" at bounding box center [339, 205] width 39 height 13
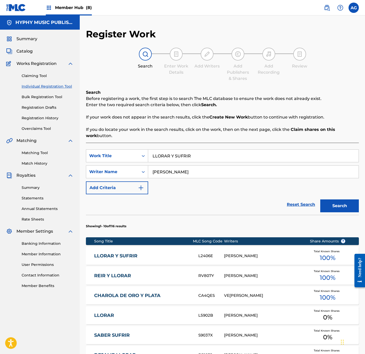
click at [158, 254] on link "LLORAR Y SUFRIR" at bounding box center [142, 256] width 97 height 6
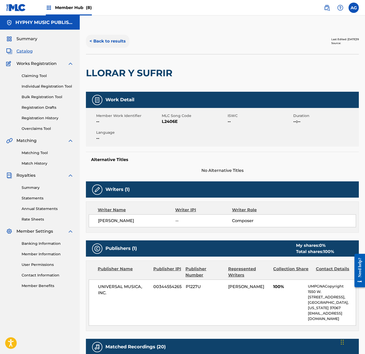
click at [106, 40] on button "< Back to results" at bounding box center [107, 41] width 43 height 13
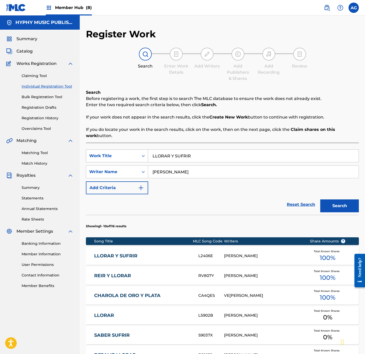
drag, startPoint x: 206, startPoint y: 155, endPoint x: 89, endPoint y: 151, distance: 117.4
click at [89, 153] on div "SearchWithCriteria24ca48ea-86f1-495c-848b-d4457789611f Work Title LLORAR Y SUFR…" at bounding box center [222, 155] width 273 height 13
type input "LOCURAS DE UN SONADOR"
click at [320, 199] on button "Search" at bounding box center [339, 205] width 39 height 13
click at [186, 255] on link "LOCURAS DE UN SONADOR" at bounding box center [142, 256] width 97 height 6
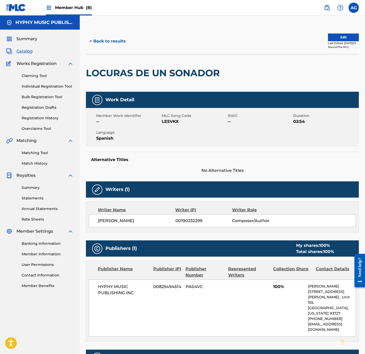
click at [26, 53] on span "Catalog" at bounding box center [24, 51] width 16 height 6
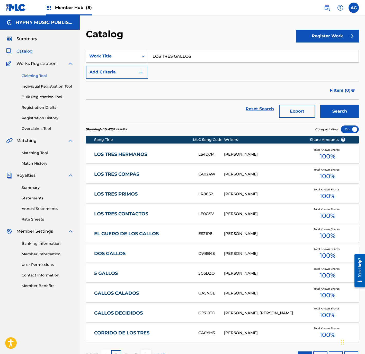
click at [32, 74] on link "Claiming Tool" at bounding box center [48, 75] width 52 height 5
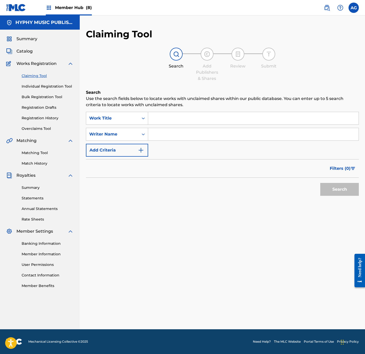
drag, startPoint x: 153, startPoint y: 137, endPoint x: 162, endPoint y: 138, distance: 9.6
click at [153, 137] on input "Search Form" at bounding box center [253, 134] width 211 height 12
paste input "[PERSON_NAME]"
click at [341, 194] on button "Search" at bounding box center [339, 189] width 39 height 13
drag, startPoint x: 191, startPoint y: 133, endPoint x: 289, endPoint y: 133, distance: 98.3
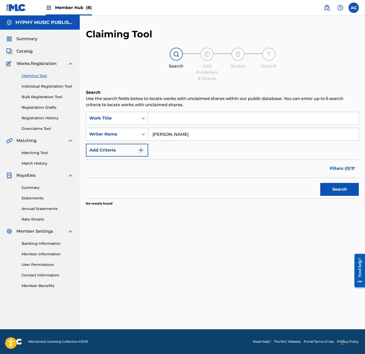
click at [289, 133] on input "[PERSON_NAME]" at bounding box center [253, 134] width 211 height 12
type input "[PERSON_NAME]"
click at [337, 186] on button "Search" at bounding box center [339, 189] width 39 height 13
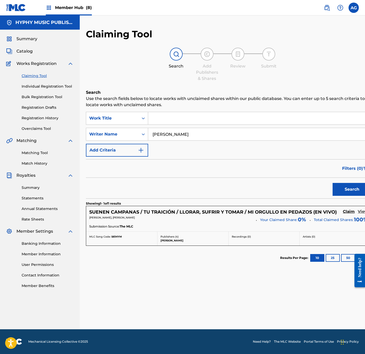
click at [361, 212] on h5 "View" at bounding box center [363, 211] width 10 height 5
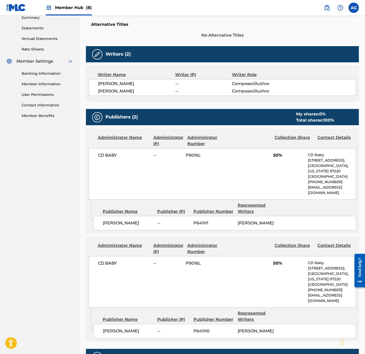
drag, startPoint x: 208, startPoint y: 230, endPoint x: 206, endPoint y: 271, distance: 40.4
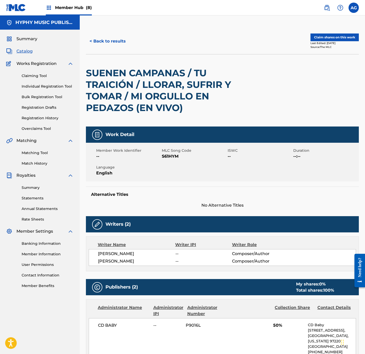
drag, startPoint x: 186, startPoint y: 226, endPoint x: 196, endPoint y: 173, distance: 53.5
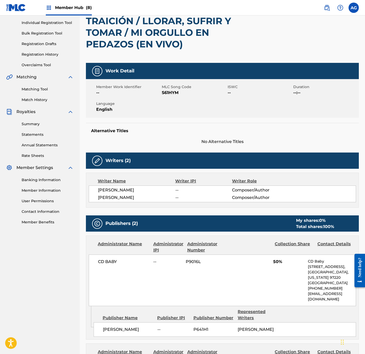
drag, startPoint x: 315, startPoint y: 108, endPoint x: 317, endPoint y: 127, distance: 19.3
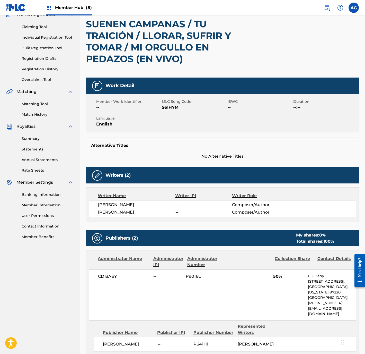
drag, startPoint x: 299, startPoint y: 129, endPoint x: 298, endPoint y: 114, distance: 14.7
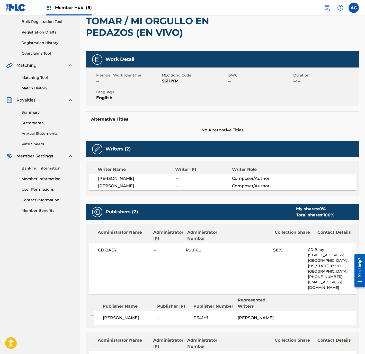
scroll to position [0, 0]
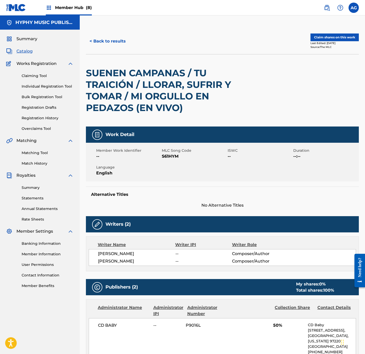
drag, startPoint x: 298, startPoint y: 114, endPoint x: 303, endPoint y: 58, distance: 56.3
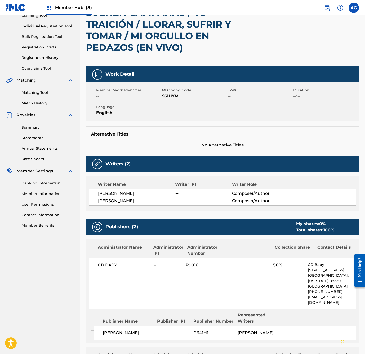
drag, startPoint x: 199, startPoint y: 166, endPoint x: 201, endPoint y: 180, distance: 13.8
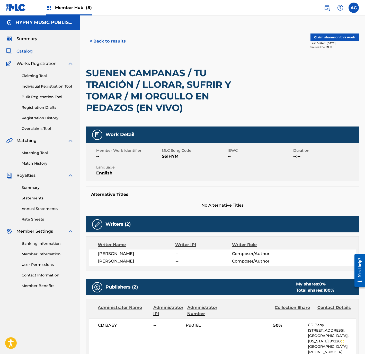
drag, startPoint x: 180, startPoint y: 88, endPoint x: 178, endPoint y: 56, distance: 32.2
click at [106, 42] on button "< Back to results" at bounding box center [107, 41] width 43 height 13
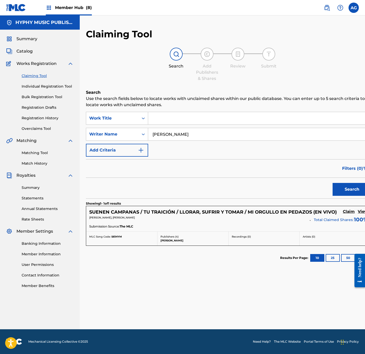
drag, startPoint x: 201, startPoint y: 134, endPoint x: -11, endPoint y: 130, distance: 212.4
click at [0, 130] on html "Accessibility Screen-Reader Guide, Feedback, and Issue Reporting | New window 0…" at bounding box center [182, 177] width 365 height 354
click at [333, 183] on button "Search" at bounding box center [352, 189] width 39 height 13
click at [160, 135] on input "[PERSON_NAME]" at bounding box center [259, 134] width 223 height 12
type input "[PERSON_NAME]"
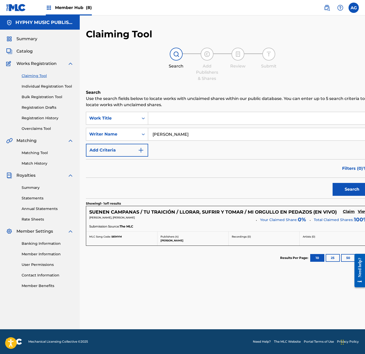
click at [333, 183] on button "Search" at bounding box center [352, 189] width 39 height 13
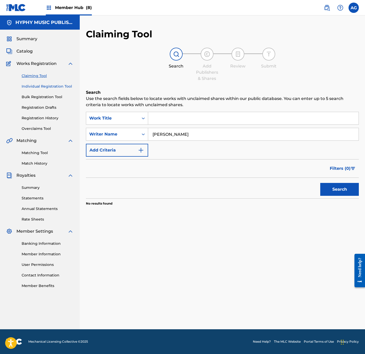
click at [44, 85] on link "Individual Registration Tool" at bounding box center [48, 86] width 52 height 5
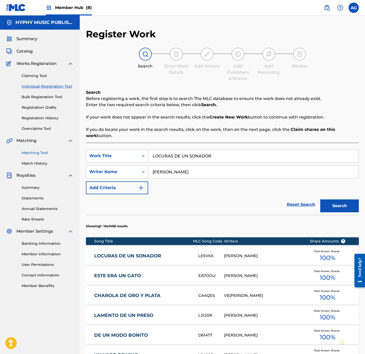
click at [37, 154] on link "Matching Tool" at bounding box center [48, 152] width 52 height 5
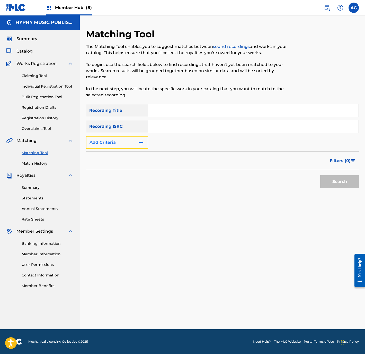
click at [122, 138] on button "Add Criteria" at bounding box center [117, 142] width 62 height 13
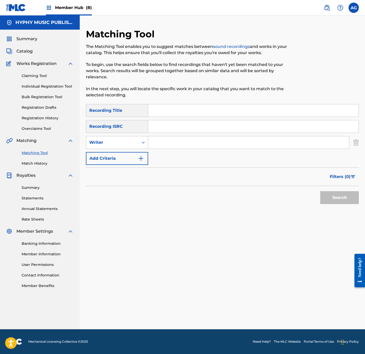
click at [166, 142] on input "Search Form" at bounding box center [248, 142] width 201 height 12
paste input "[PERSON_NAME]"
type input "[PERSON_NAME]"
click at [320, 191] on button "Search" at bounding box center [339, 197] width 39 height 13
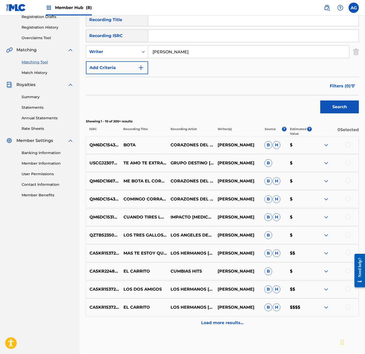
scroll to position [110, 0]
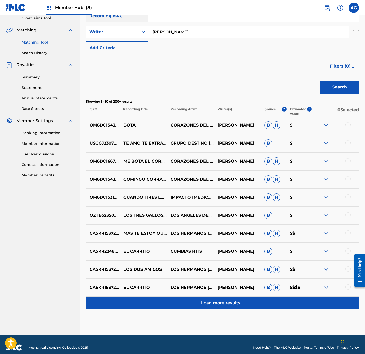
click at [243, 298] on div "Load more results..." at bounding box center [222, 302] width 273 height 13
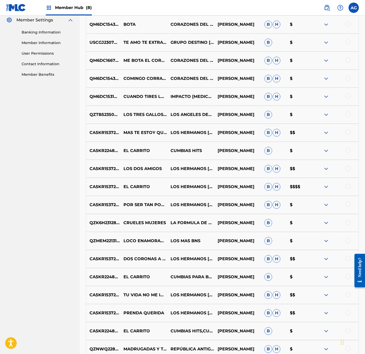
scroll to position [290, 0]
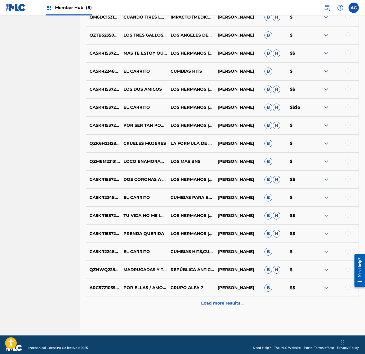
drag, startPoint x: 226, startPoint y: 181, endPoint x: 222, endPoint y: 262, distance: 81.2
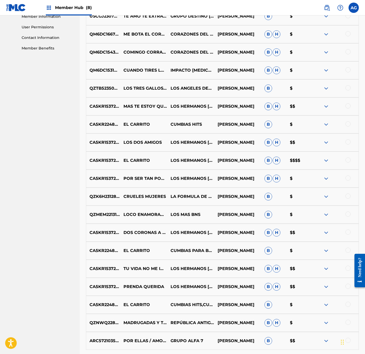
scroll to position [0, 0]
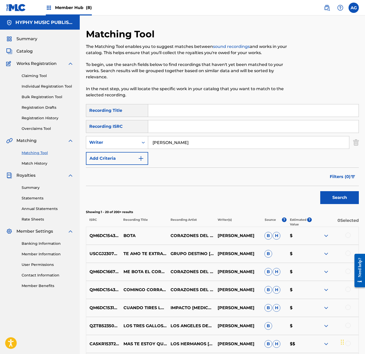
drag, startPoint x: 194, startPoint y: 304, endPoint x: 229, endPoint y: 171, distance: 137.3
click at [344, 173] on span "Filters ( 0 )" at bounding box center [340, 176] width 21 height 6
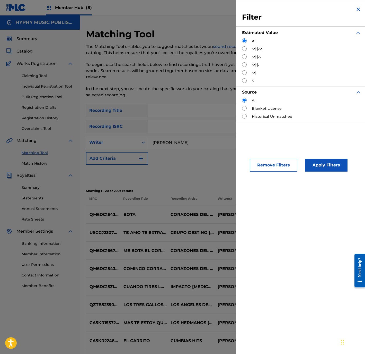
click at [242, 48] on input "Search Form" at bounding box center [244, 48] width 5 height 5
radio input "true"
click at [331, 169] on button "Apply Filters" at bounding box center [326, 165] width 42 height 13
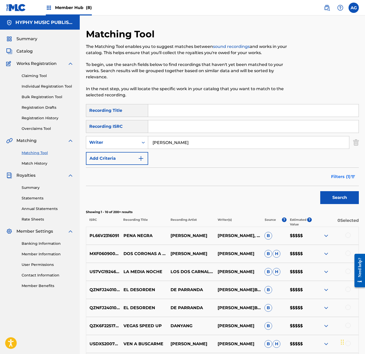
click at [348, 173] on span "Filters ( 1 )" at bounding box center [341, 176] width 20 height 6
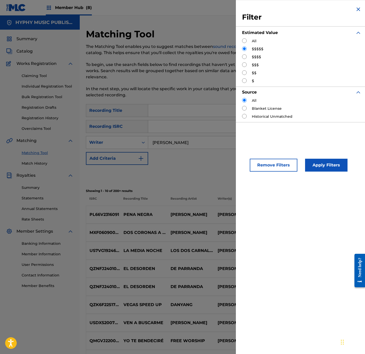
drag, startPoint x: 246, startPoint y: 57, endPoint x: 246, endPoint y: 60, distance: 3.1
click at [246, 59] on div "$$$$" at bounding box center [301, 56] width 119 height 5
click at [245, 55] on input "Search Form" at bounding box center [244, 56] width 5 height 5
radio input "true"
click at [334, 169] on button "Apply Filters" at bounding box center [326, 165] width 42 height 13
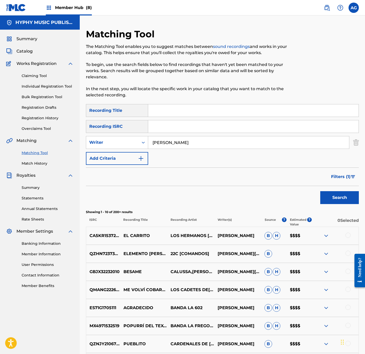
click at [250, 286] on p "[PERSON_NAME]" at bounding box center [237, 289] width 47 height 6
click at [346, 170] on button "Filters ( 1 )" at bounding box center [343, 176] width 31 height 13
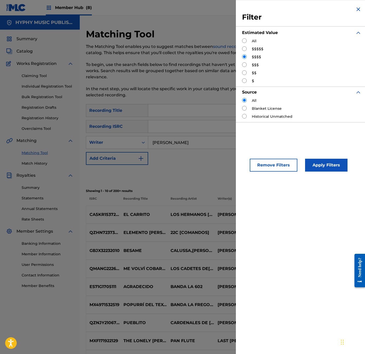
click at [246, 65] on input "Search Form" at bounding box center [244, 64] width 5 height 5
radio input "true"
click at [314, 164] on button "Apply Filters" at bounding box center [326, 165] width 42 height 13
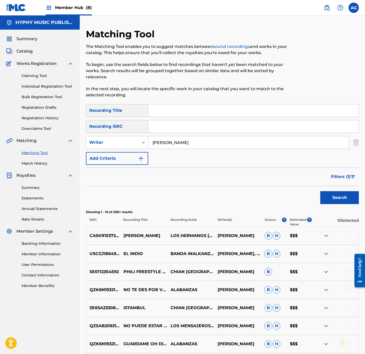
drag, startPoint x: 216, startPoint y: 137, endPoint x: 72, endPoint y: 137, distance: 144.6
click at [72, 137] on main "HYPHY MUSIC PUBLISHING INC Summary Catalog Works Registration Claiming Tool Ind…" at bounding box center [182, 230] width 365 height 430
click at [131, 139] on div "Writer" at bounding box center [112, 142] width 46 height 6
click at [124, 149] on div "Recording Artist" at bounding box center [117, 155] width 62 height 13
click at [166, 138] on input "Search Form" at bounding box center [248, 142] width 201 height 12
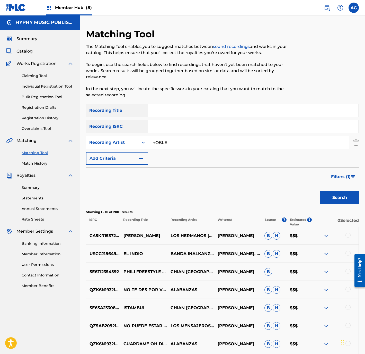
type input "nobleza de aguilia"
click at [321, 191] on button "Search" at bounding box center [339, 197] width 39 height 13
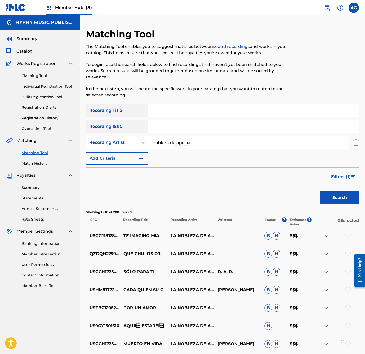
click at [339, 173] on span "Filters ( 1 )" at bounding box center [341, 176] width 20 height 6
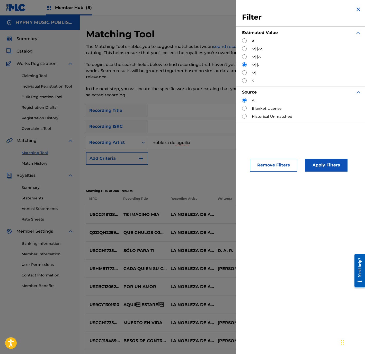
click at [245, 50] on input "Search Form" at bounding box center [244, 48] width 5 height 5
radio input "true"
click at [348, 168] on div "Remove Filters Apply Filters" at bounding box center [302, 161] width 132 height 34
click at [337, 167] on button "Apply Filters" at bounding box center [326, 165] width 42 height 13
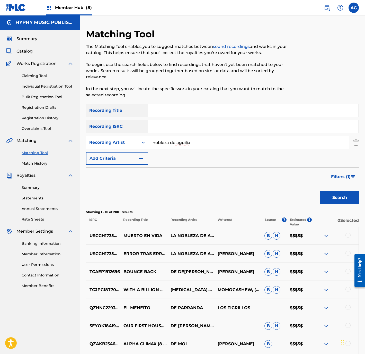
click at [230, 250] on p "[PERSON_NAME]" at bounding box center [237, 253] width 47 height 6
copy p "[PERSON_NAME]"
click at [129, 141] on div "Recording Artist" at bounding box center [117, 142] width 62 height 13
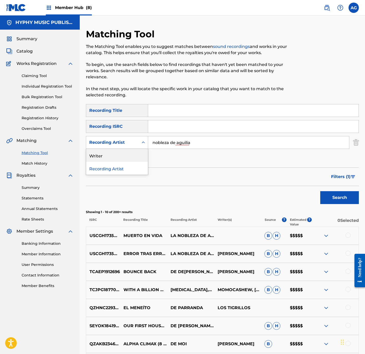
click at [128, 149] on div "Writer" at bounding box center [117, 155] width 62 height 13
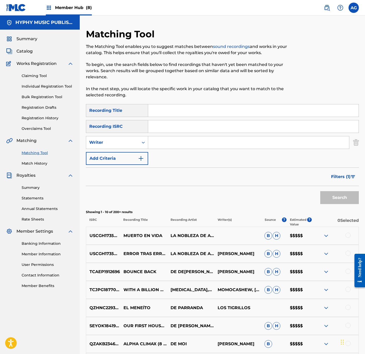
drag, startPoint x: 215, startPoint y: 135, endPoint x: 170, endPoint y: 138, distance: 45.1
click at [173, 137] on input "Search Form" at bounding box center [248, 142] width 201 height 12
paste input "[PERSON_NAME]"
type input "[PERSON_NAME]"
click at [328, 191] on button "Search" at bounding box center [339, 197] width 39 height 13
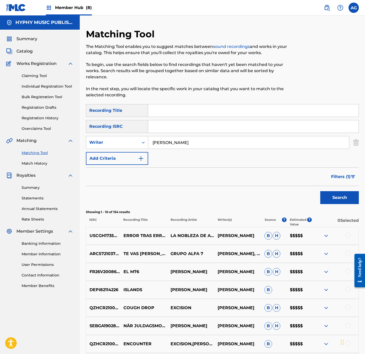
click at [39, 154] on link "Matching Tool" at bounding box center [48, 152] width 52 height 5
click at [155, 230] on p "ERROR TRAS ERROR" at bounding box center [143, 235] width 47 height 12
copy p "ERROR TRAS ERROR"
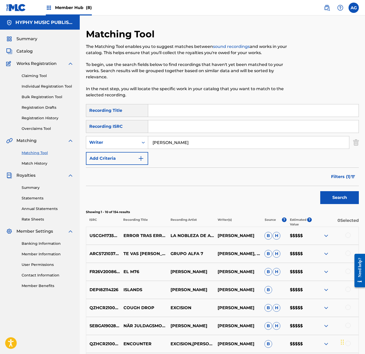
click at [172, 111] on div "SearchWithCriteriaa3d71ae7-26eb-474c-a9a5-f12ea5212a4b Recording Title SearchWi…" at bounding box center [222, 134] width 273 height 61
click at [170, 104] on input "Search Form" at bounding box center [253, 110] width 211 height 12
paste input "ERROR TRAS ERROR"
type input "ERROR TRAS ERROR"
click at [334, 191] on button "Search" at bounding box center [339, 197] width 39 height 13
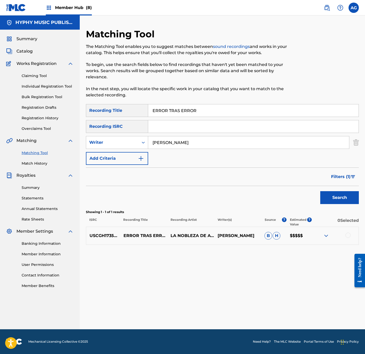
click at [345, 232] on div at bounding box center [335, 235] width 47 height 6
click at [347, 232] on div at bounding box center [348, 234] width 5 height 5
click at [337, 173] on span "Filters ( 1 )" at bounding box center [341, 176] width 20 height 6
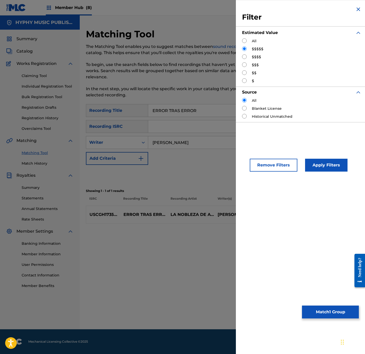
click at [243, 56] on input "Search Form" at bounding box center [244, 56] width 5 height 5
radio input "true"
click at [335, 169] on button "Apply Filters" at bounding box center [326, 165] width 42 height 13
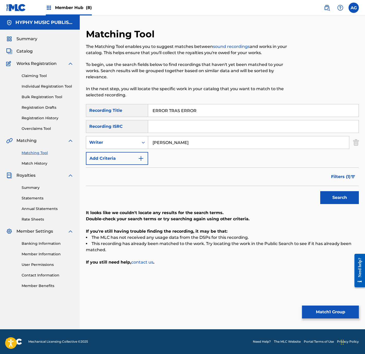
drag, startPoint x: 205, startPoint y: 137, endPoint x: 105, endPoint y: 141, distance: 100.5
click at [105, 141] on div "SearchWithCriteriaa6ca4830-b91d-48c9-86e6-217d503f0dc6 Writer [PERSON_NAME]" at bounding box center [222, 142] width 273 height 13
click at [345, 194] on button "Search" at bounding box center [339, 197] width 39 height 13
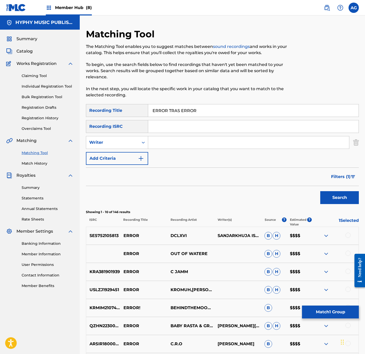
click at [342, 170] on button "Filters ( 1 )" at bounding box center [343, 176] width 31 height 13
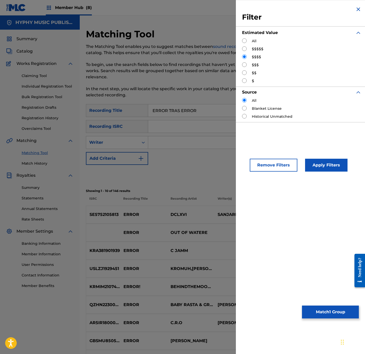
click at [243, 63] on input "Search Form" at bounding box center [244, 64] width 5 height 5
radio input "true"
click at [334, 161] on button "Apply Filters" at bounding box center [326, 165] width 42 height 13
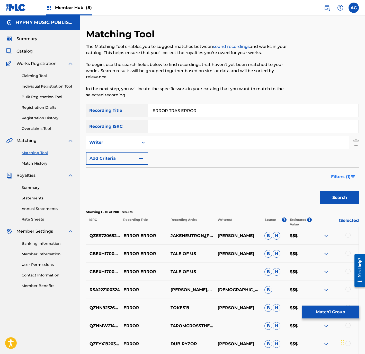
click at [339, 170] on button "Filters ( 1 )" at bounding box center [343, 176] width 31 height 13
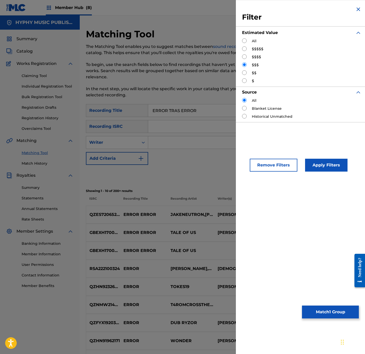
click at [245, 72] on input "Search Form" at bounding box center [244, 72] width 5 height 5
radio input "true"
click at [337, 164] on button "Apply Filters" at bounding box center [326, 165] width 42 height 13
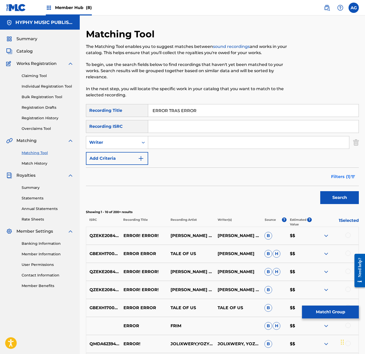
click at [336, 170] on button "Filters ( 1 )" at bounding box center [343, 176] width 31 height 13
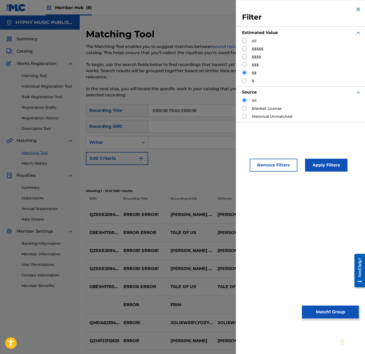
click at [246, 77] on div "All $$$$$ $$$$ $$$ $$ $" at bounding box center [301, 60] width 119 height 45
drag, startPoint x: 244, startPoint y: 80, endPoint x: 255, endPoint y: 93, distance: 17.6
click at [244, 80] on input "Search Form" at bounding box center [244, 80] width 5 height 5
radio input "true"
drag, startPoint x: 330, startPoint y: 158, endPoint x: 330, endPoint y: 161, distance: 3.1
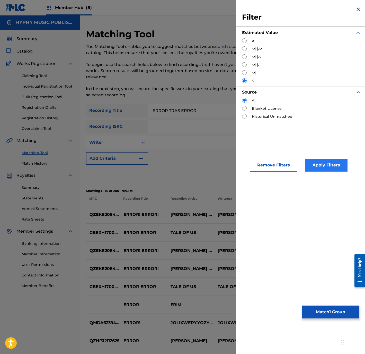
click at [330, 161] on div "Apply Filters" at bounding box center [319, 163] width 42 height 15
click at [330, 165] on button "Apply Filters" at bounding box center [326, 165] width 42 height 13
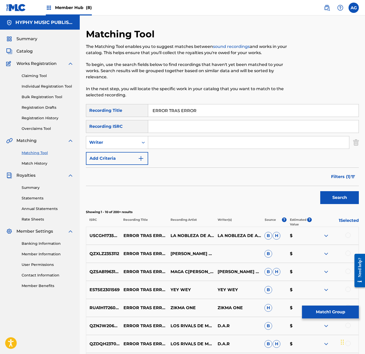
click at [347, 232] on div at bounding box center [348, 234] width 5 height 5
click at [327, 314] on button "Match 2 Groups" at bounding box center [330, 311] width 57 height 13
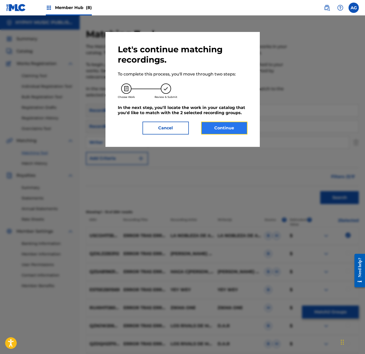
click at [224, 127] on button "Continue" at bounding box center [224, 127] width 46 height 13
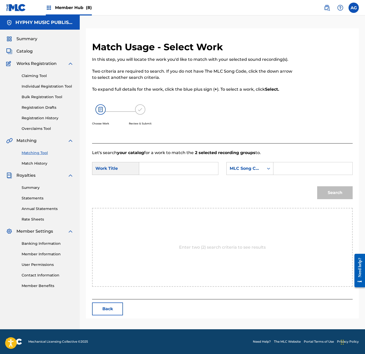
click at [162, 167] on input "Search Form" at bounding box center [179, 168] width 70 height 12
click at [152, 189] on div "error tra s error" at bounding box center [148, 186] width 9 height 22
type input "error tras error"
click at [240, 168] on div "MLC Song Code" at bounding box center [245, 168] width 31 height 6
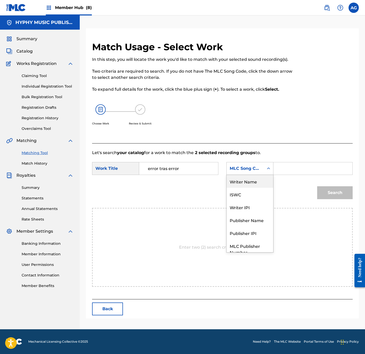
click at [257, 178] on div "Writer Name" at bounding box center [250, 181] width 47 height 13
click at [289, 167] on input "Search Form" at bounding box center [313, 168] width 70 height 12
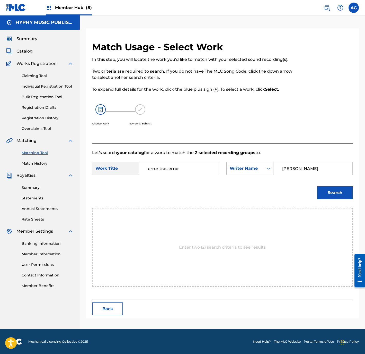
type input "[PERSON_NAME]"
click at [317, 186] on button "Search" at bounding box center [335, 192] width 36 height 13
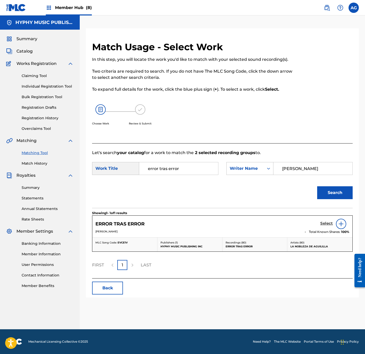
click at [325, 222] on h5 "Select" at bounding box center [326, 223] width 13 height 5
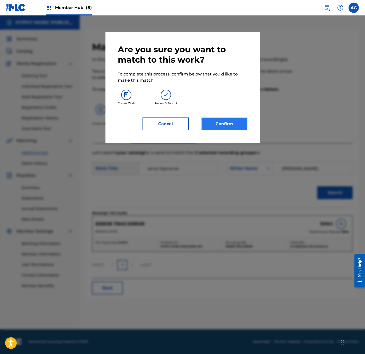
click at [223, 120] on button "Confirm" at bounding box center [224, 123] width 46 height 13
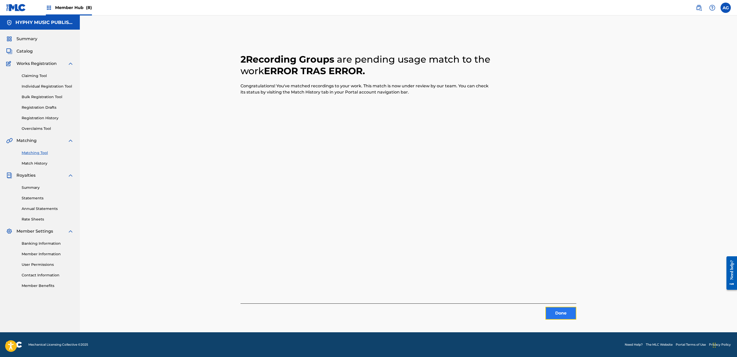
click at [563, 309] on button "Done" at bounding box center [560, 313] width 31 height 13
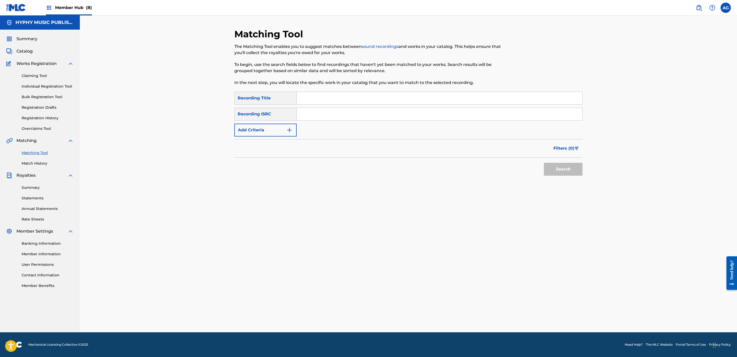
drag, startPoint x: 148, startPoint y: 101, endPoint x: 150, endPoint y: 104, distance: 2.9
click at [148, 102] on div "Matching Tool The Matching Tool enables you to suggest matches between sound re…" at bounding box center [408, 173] width 657 height 317
click at [27, 51] on span "Catalog" at bounding box center [24, 51] width 16 height 6
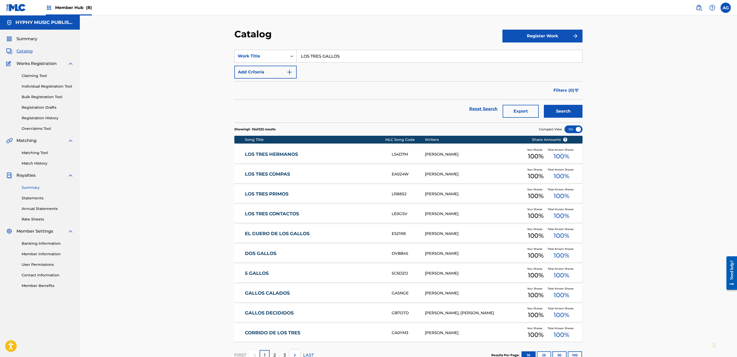
click at [33, 185] on link "Summary" at bounding box center [48, 187] width 52 height 5
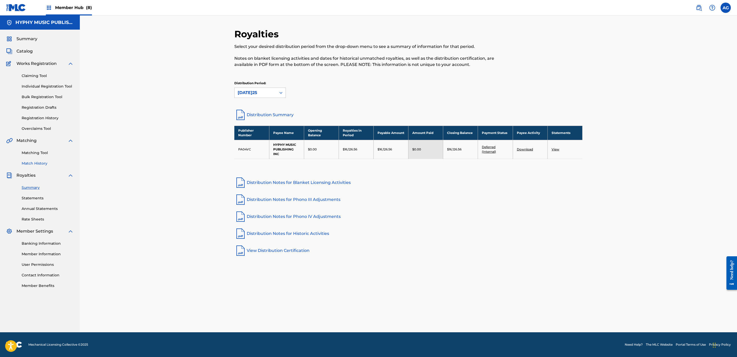
click at [37, 162] on link "Match History" at bounding box center [48, 163] width 52 height 5
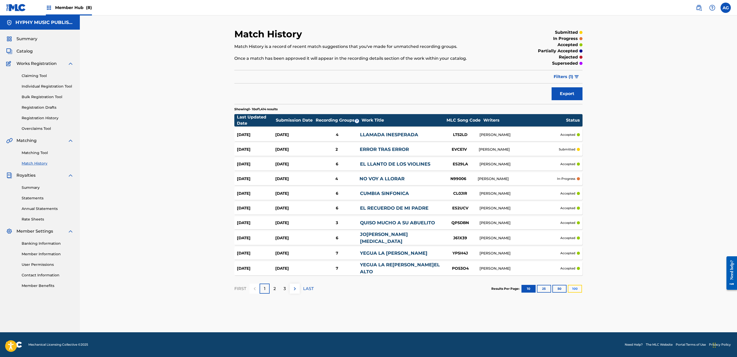
click at [579, 287] on button "100" at bounding box center [575, 289] width 14 height 8
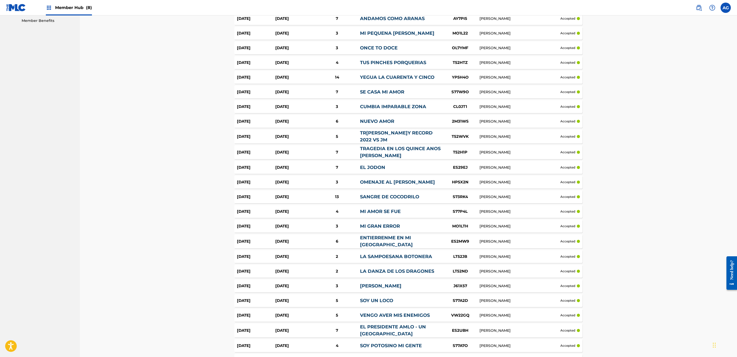
drag, startPoint x: 85, startPoint y: 195, endPoint x: 90, endPoint y: 242, distance: 46.9
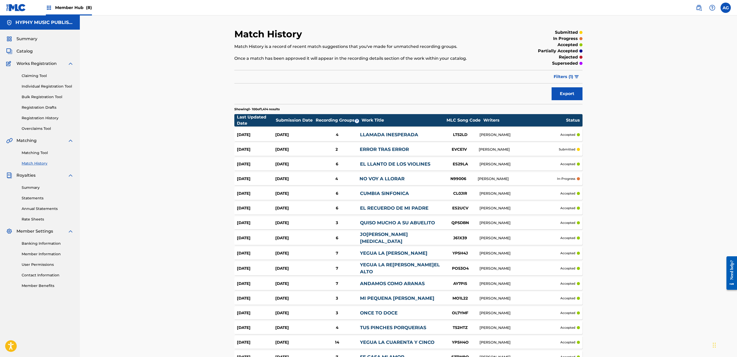
drag, startPoint x: 160, startPoint y: 123, endPoint x: 161, endPoint y: 58, distance: 64.9
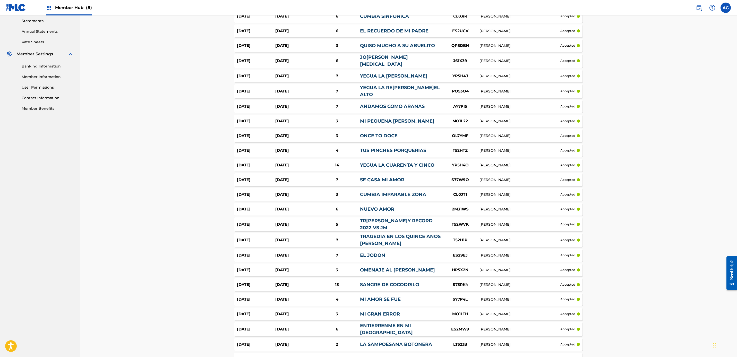
scroll to position [201, 0]
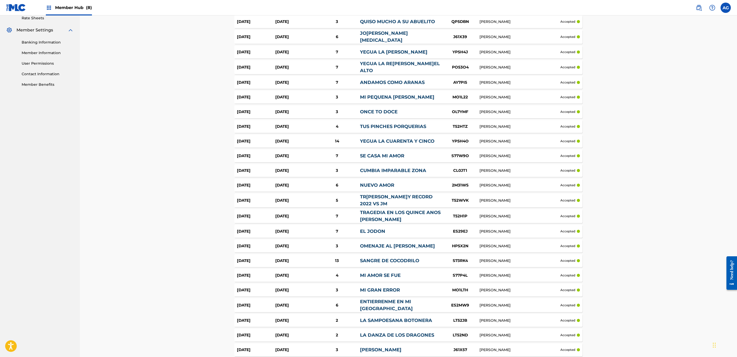
drag, startPoint x: 162, startPoint y: 91, endPoint x: 165, endPoint y: 110, distance: 19.3
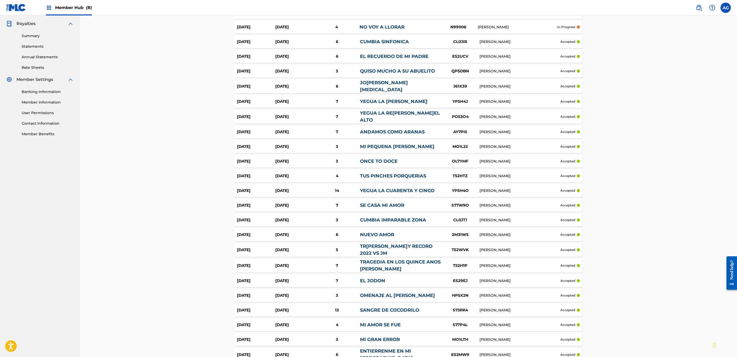
scroll to position [0, 0]
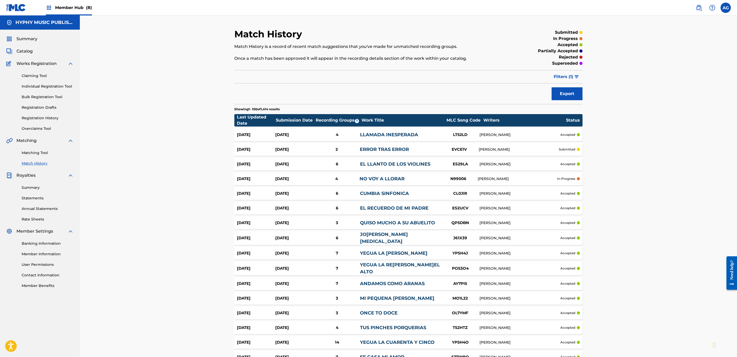
drag, startPoint x: 165, startPoint y: 110, endPoint x: 184, endPoint y: 84, distance: 32.1
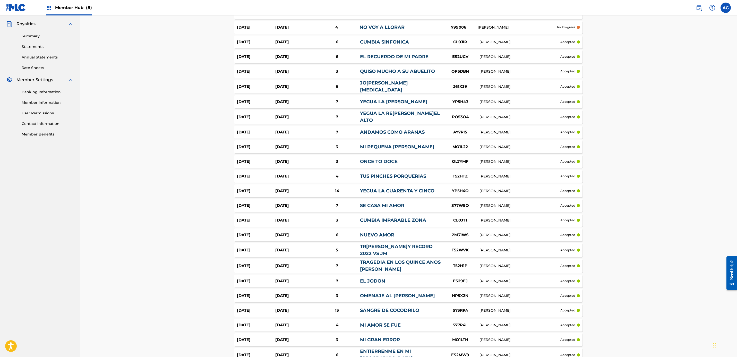
drag, startPoint x: 183, startPoint y: 83, endPoint x: 185, endPoint y: 99, distance: 15.5
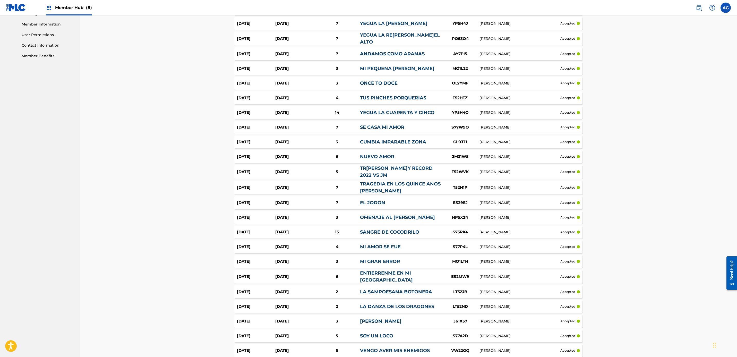
scroll to position [259, 0]
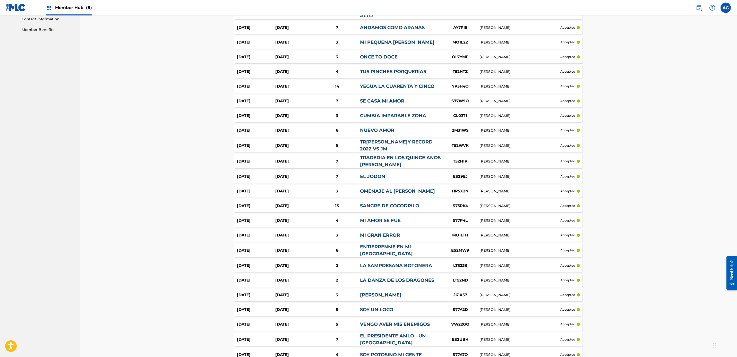
drag, startPoint x: 185, startPoint y: 99, endPoint x: 187, endPoint y: 115, distance: 16.6
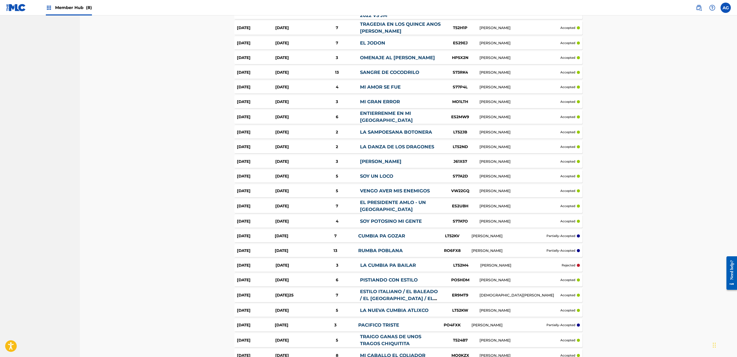
scroll to position [460, 0]
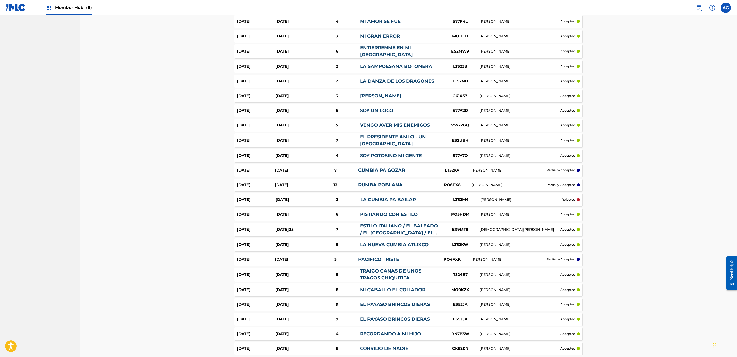
drag, startPoint x: 187, startPoint y: 115, endPoint x: 188, endPoint y: 140, distance: 24.7
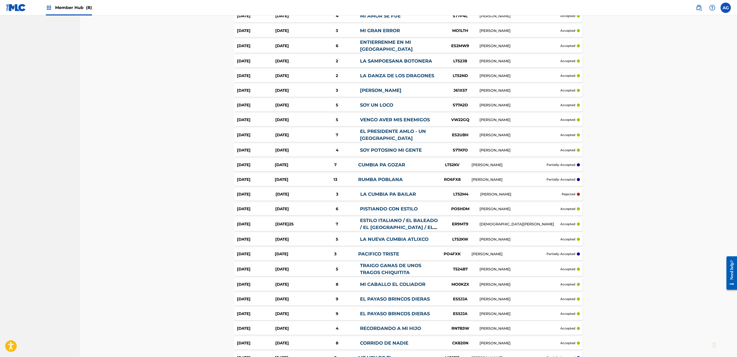
click at [360, 162] on link "CUMBIA PA GOZAR" at bounding box center [381, 165] width 47 height 6
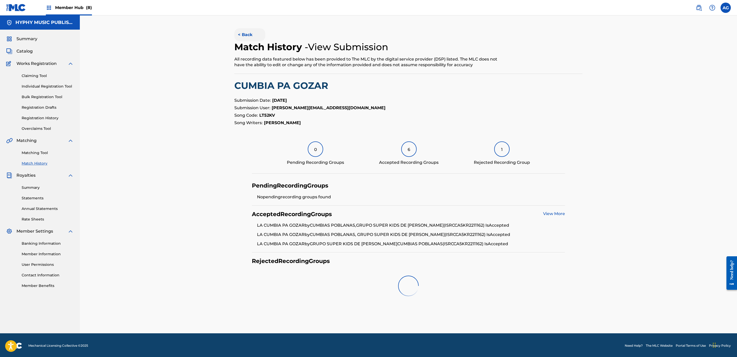
click at [242, 32] on button "< Back" at bounding box center [249, 34] width 31 height 13
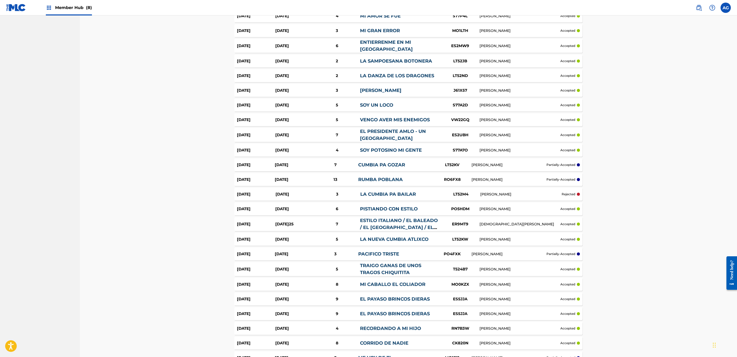
click at [392, 177] on link "RUMBA POBLANA" at bounding box center [380, 180] width 45 height 6
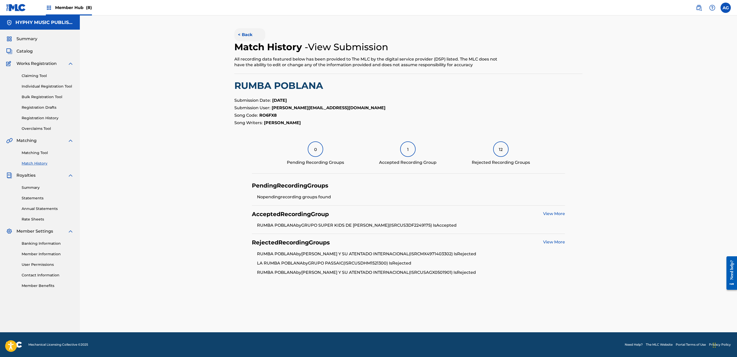
click at [257, 37] on button "< Back" at bounding box center [249, 34] width 31 height 13
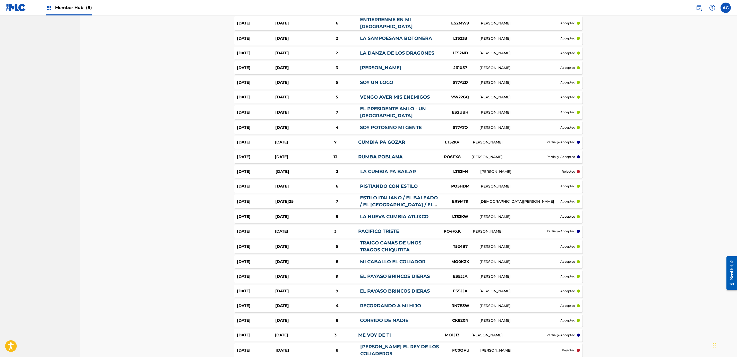
scroll to position [493, 0]
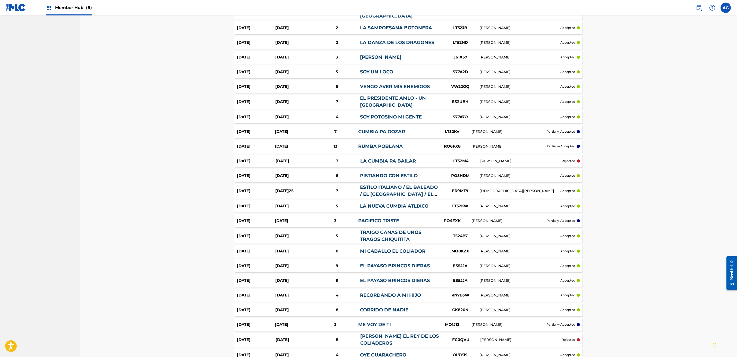
drag, startPoint x: 125, startPoint y: 181, endPoint x: 125, endPoint y: 184, distance: 3.2
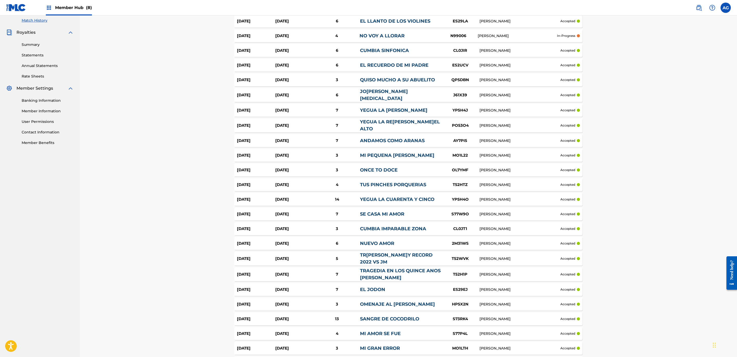
scroll to position [0, 0]
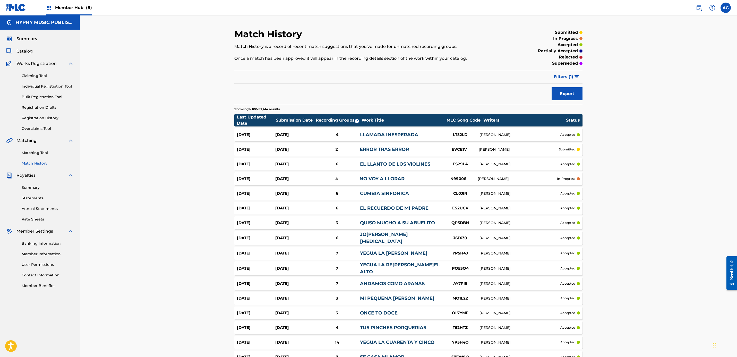
drag, startPoint x: 144, startPoint y: 178, endPoint x: 152, endPoint y: 137, distance: 41.6
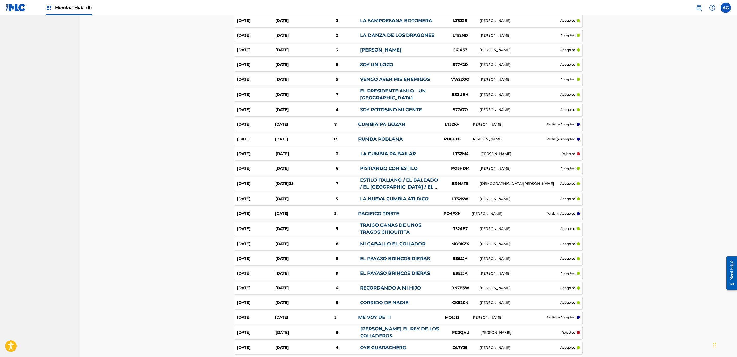
drag, startPoint x: 152, startPoint y: 137, endPoint x: 154, endPoint y: 153, distance: 16.3
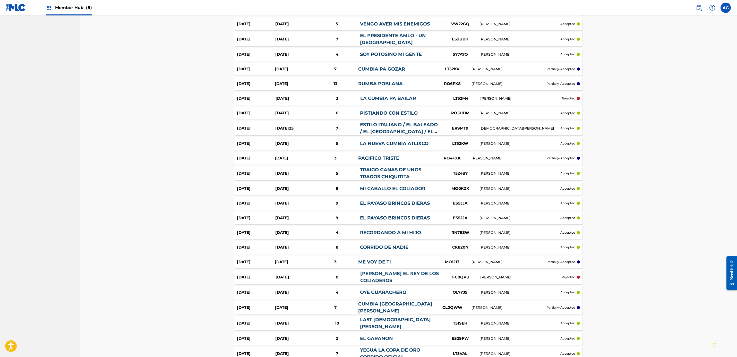
drag, startPoint x: 154, startPoint y: 153, endPoint x: 155, endPoint y: 164, distance: 11.7
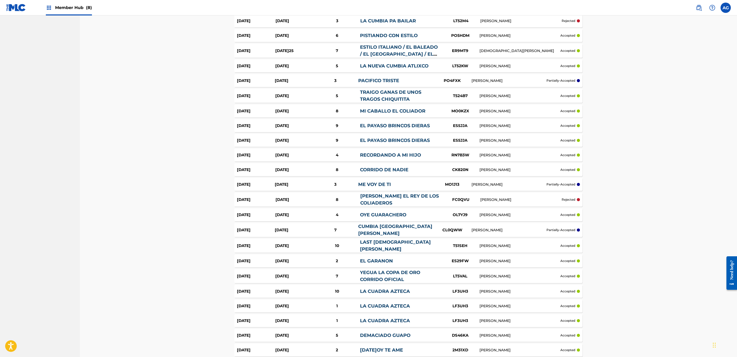
drag, startPoint x: 155, startPoint y: 164, endPoint x: 157, endPoint y: 174, distance: 10.1
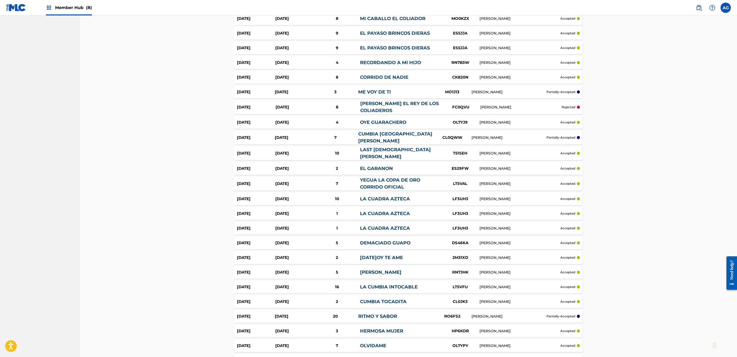
drag, startPoint x: 157, startPoint y: 174, endPoint x: 158, endPoint y: 188, distance: 13.1
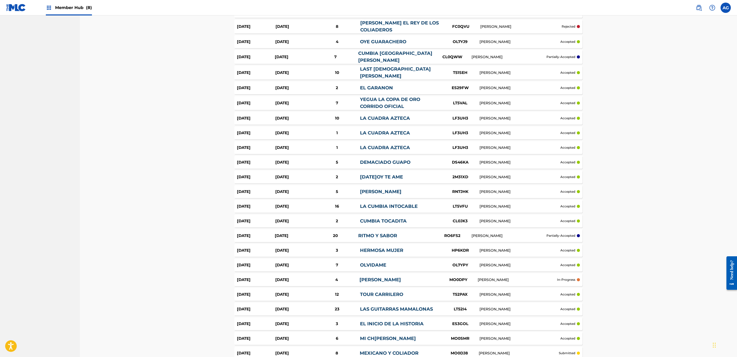
drag, startPoint x: 158, startPoint y: 190, endPoint x: 158, endPoint y: 208, distance: 18.5
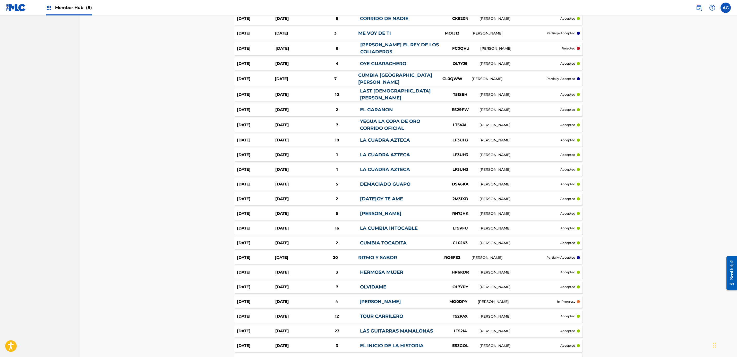
scroll to position [771, 0]
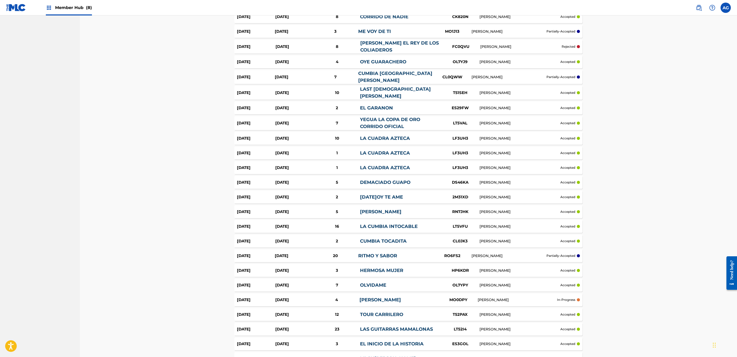
drag, startPoint x: 158, startPoint y: 208, endPoint x: 236, endPoint y: 242, distance: 85.6
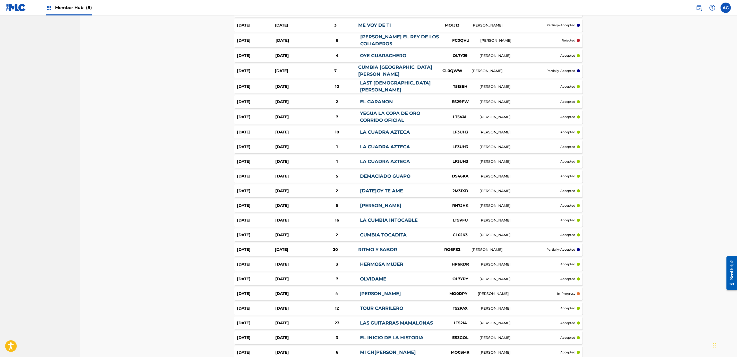
click at [352, 247] on div "20" at bounding box center [335, 250] width 46 height 6
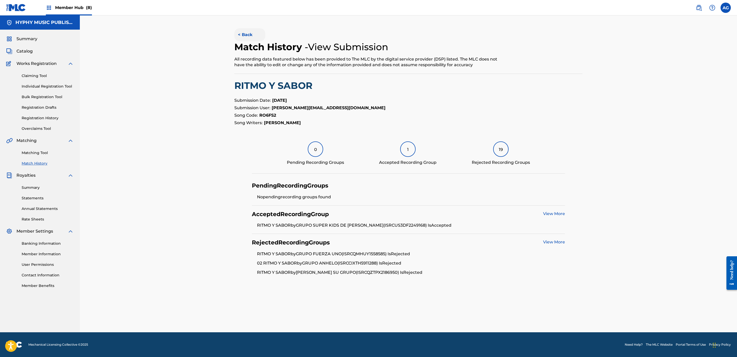
click at [250, 36] on button "< Back" at bounding box center [249, 34] width 31 height 13
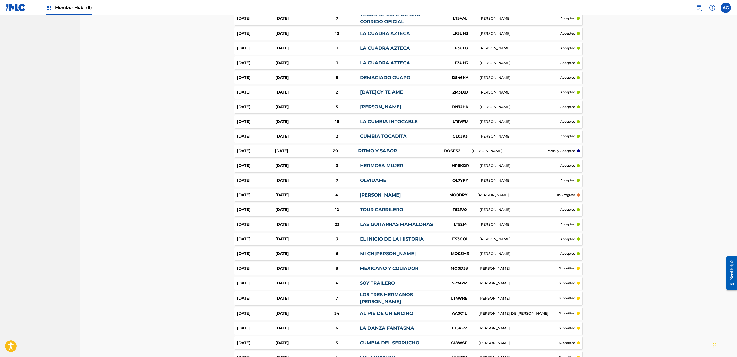
scroll to position [936, 0]
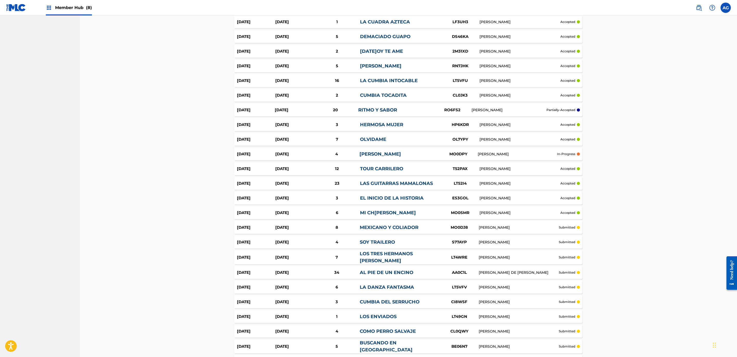
drag, startPoint x: 173, startPoint y: 195, endPoint x: 174, endPoint y: 215, distance: 19.8
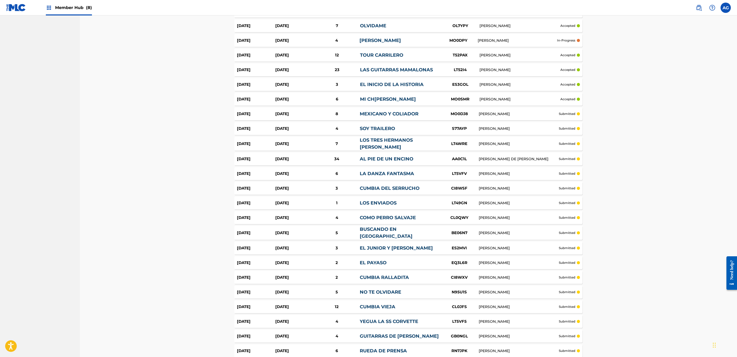
drag, startPoint x: 165, startPoint y: 176, endPoint x: 167, endPoint y: 195, distance: 18.6
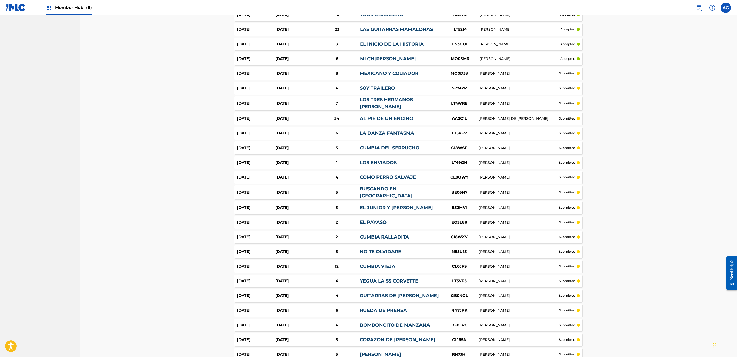
drag, startPoint x: 171, startPoint y: 159, endPoint x: 174, endPoint y: 169, distance: 10.7
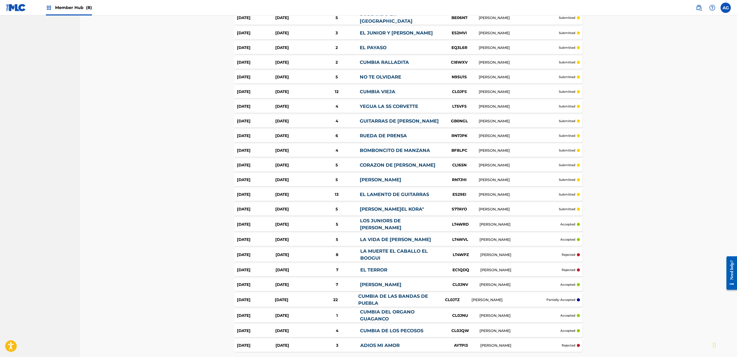
scroll to position [1300, 0]
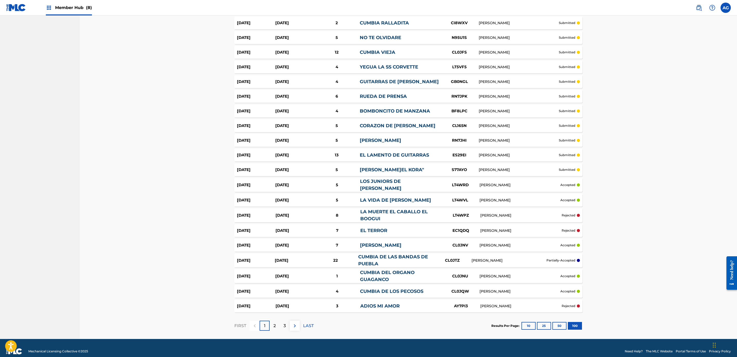
drag, startPoint x: 174, startPoint y: 170, endPoint x: 178, endPoint y: 194, distance: 24.4
click at [274, 322] on p "2" at bounding box center [274, 325] width 2 height 6
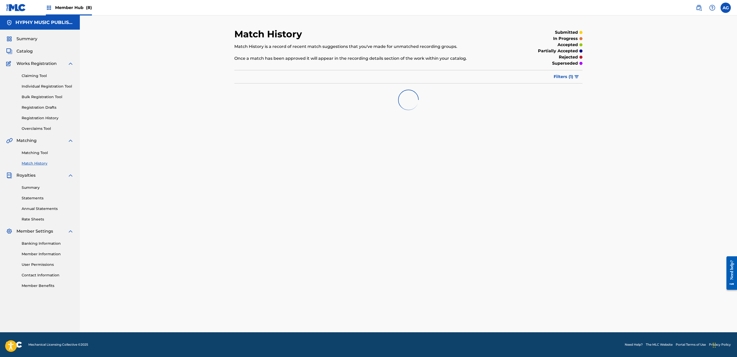
scroll to position [0, 0]
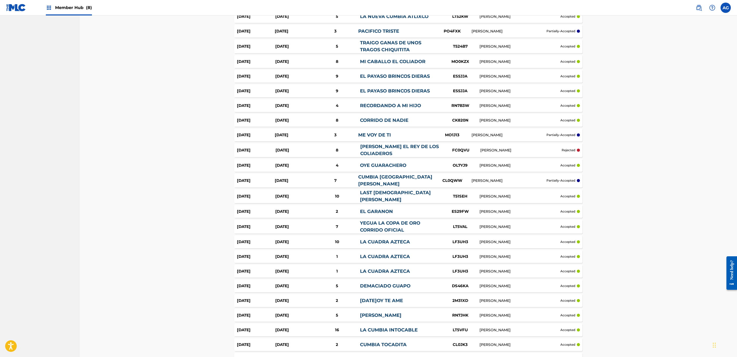
drag, startPoint x: 144, startPoint y: 205, endPoint x: 149, endPoint y: 249, distance: 43.8
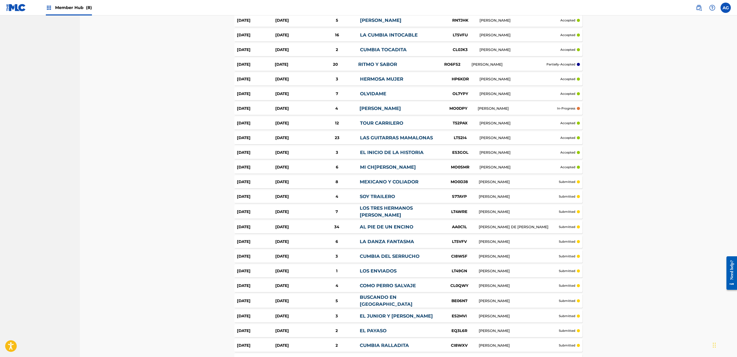
scroll to position [1300, 0]
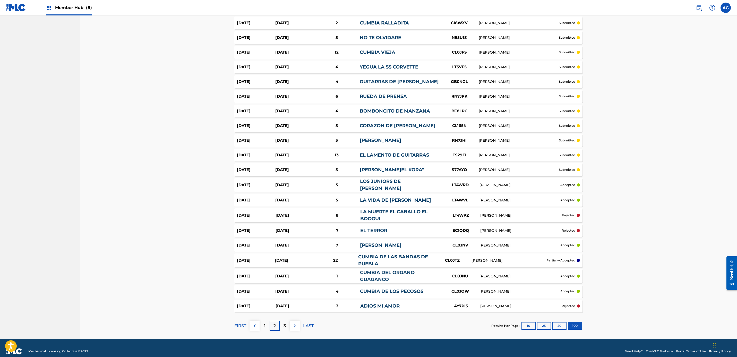
drag, startPoint x: 149, startPoint y: 275, endPoint x: 149, endPoint y: 308, distance: 32.9
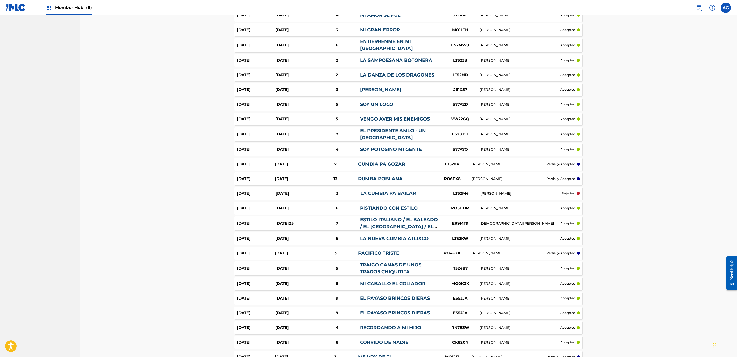
scroll to position [0, 0]
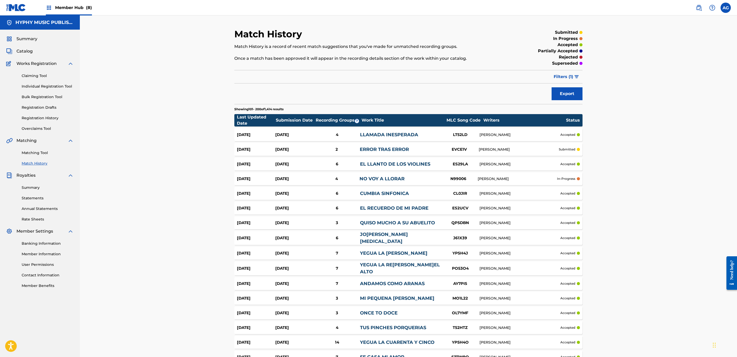
drag, startPoint x: 176, startPoint y: 275, endPoint x: 184, endPoint y: 181, distance: 93.8
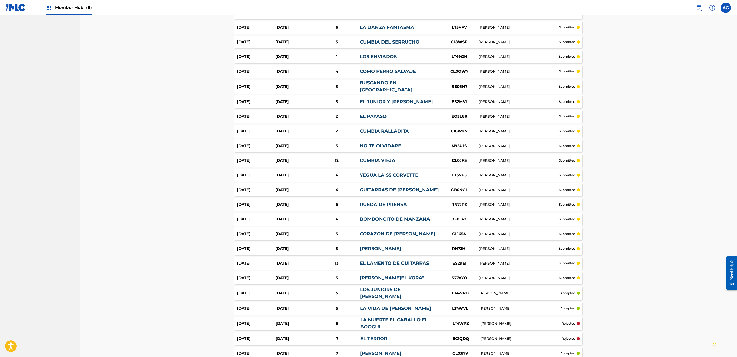
scroll to position [1300, 0]
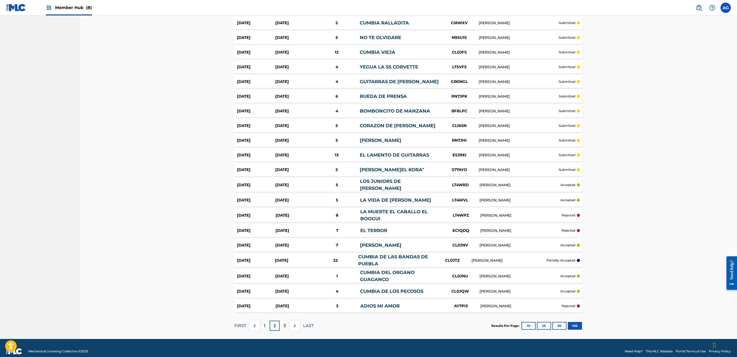
drag, startPoint x: 186, startPoint y: 204, endPoint x: 187, endPoint y: 298, distance: 94.5
click at [285, 322] on p "3" at bounding box center [284, 325] width 2 height 6
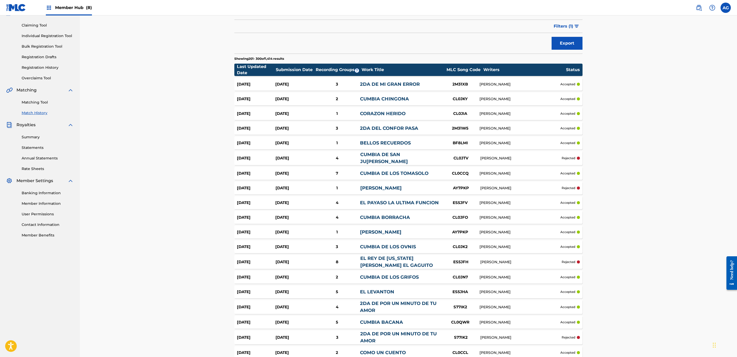
scroll to position [56, 0]
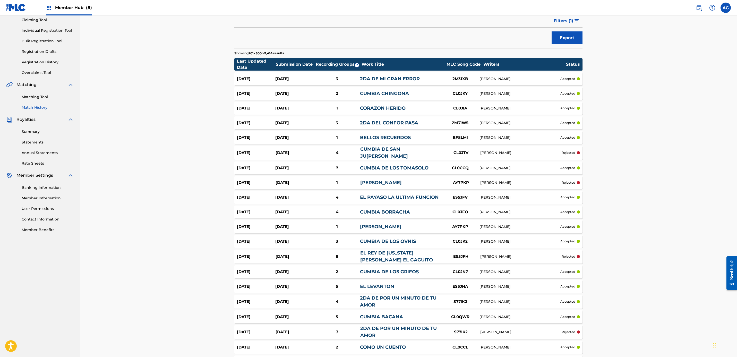
drag, startPoint x: 171, startPoint y: 195, endPoint x: 174, endPoint y: 203, distance: 8.3
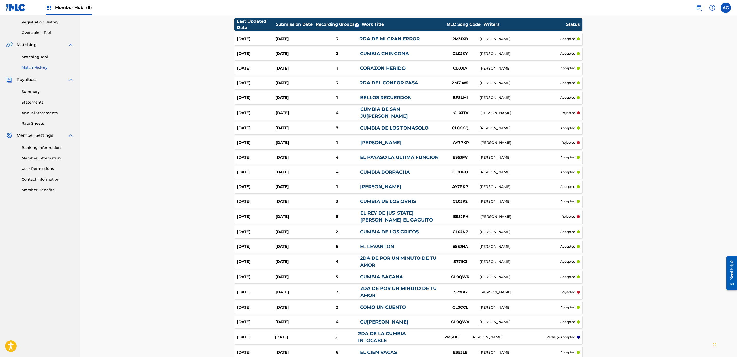
drag, startPoint x: 174, startPoint y: 203, endPoint x: 174, endPoint y: 212, distance: 9.0
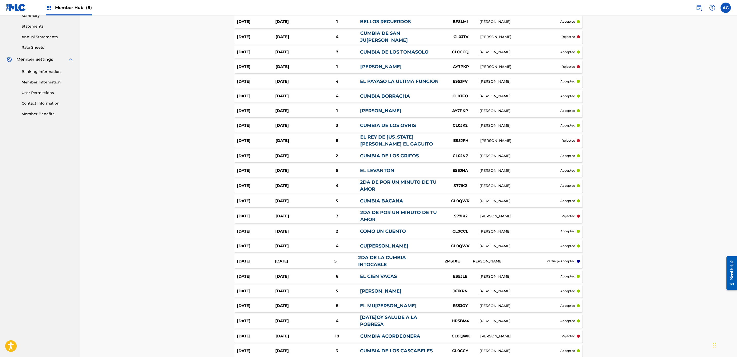
drag, startPoint x: 174, startPoint y: 212, endPoint x: 175, endPoint y: 223, distance: 11.9
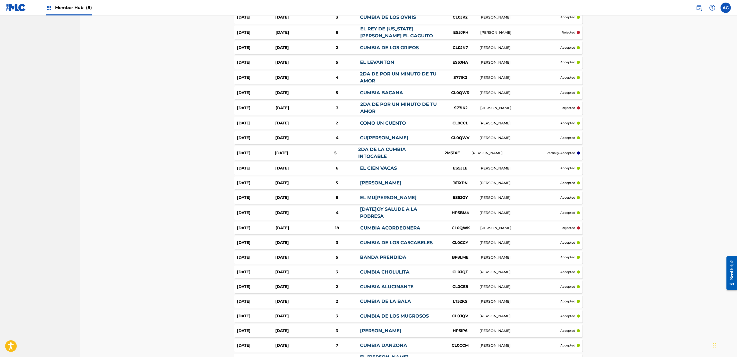
drag, startPoint x: 175, startPoint y: 223, endPoint x: 175, endPoint y: 233, distance: 9.8
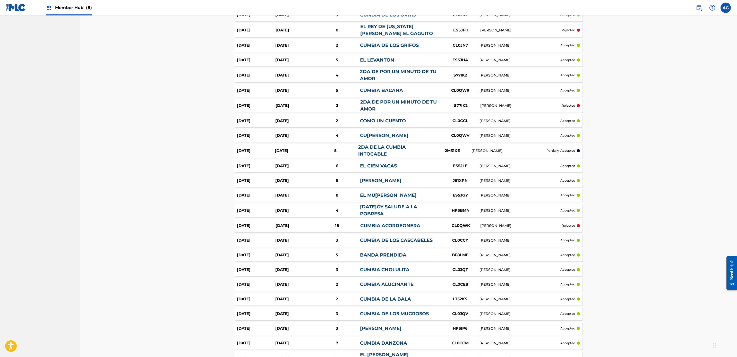
click at [382, 225] on link "CUMBIA ACORDEONERA" at bounding box center [390, 226] width 60 height 6
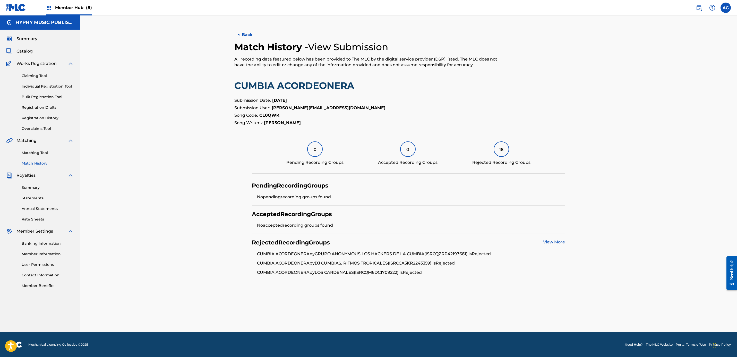
click at [560, 242] on link "View More" at bounding box center [554, 241] width 22 height 5
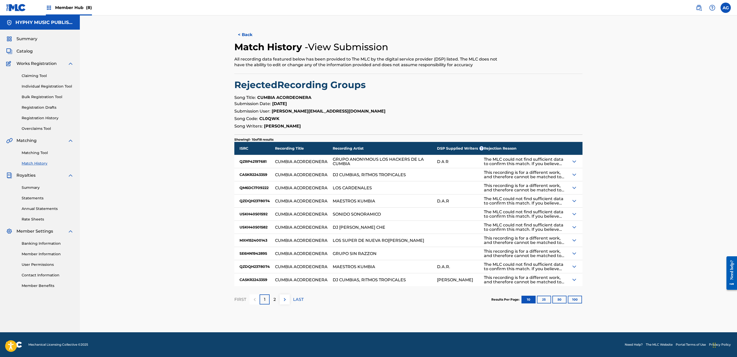
click at [534, 164] on div "The MLC could not find sufficient data to confirm this match. If you believe th…" at bounding box center [525, 161] width 82 height 9
click at [571, 161] on img at bounding box center [574, 161] width 6 height 6
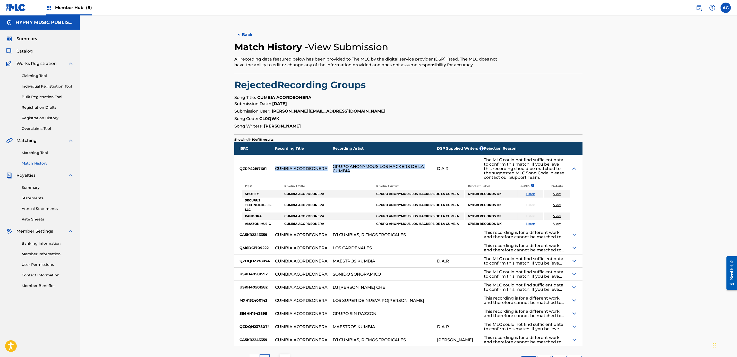
drag, startPoint x: 375, startPoint y: 172, endPoint x: 275, endPoint y: 171, distance: 99.9
click at [275, 171] on div "ISRC Recording Title Recording Artist DSP Supplied Writers ? Rejection Reason Q…" at bounding box center [408, 244] width 348 height 204
copy div "CUMBIA ACORDEONERA GRUPO ANONYMOUS LOS HACKERS DE LA CUMBIA"
click at [295, 177] on div "CUMBIA ACORDEONERA" at bounding box center [304, 168] width 58 height 27
click at [296, 171] on div "CUMBIA ACORDEONERA" at bounding box center [301, 168] width 53 height 4
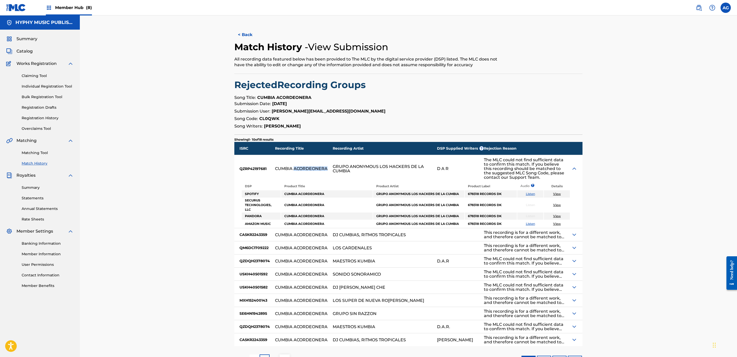
click at [296, 171] on div "CUMBIA ACORDEONERA" at bounding box center [301, 168] width 53 height 4
copy div "CUMBIA ACORDEONERA"
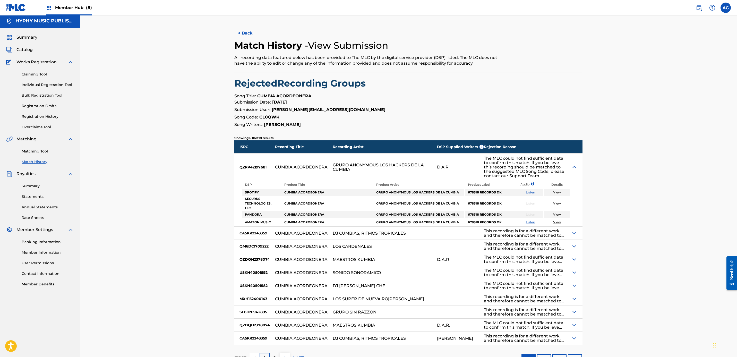
scroll to position [44, 0]
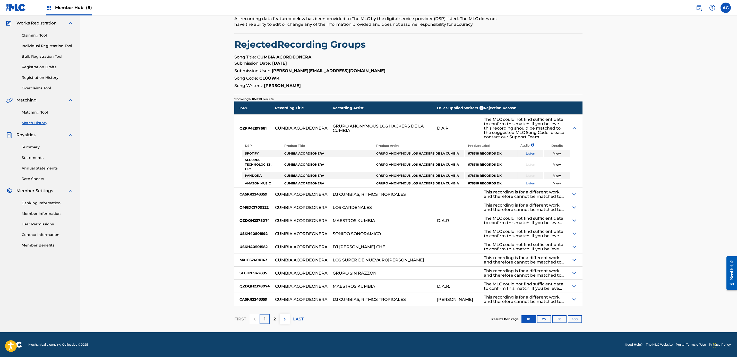
drag, startPoint x: 178, startPoint y: 167, endPoint x: 179, endPoint y: 205, distance: 38.1
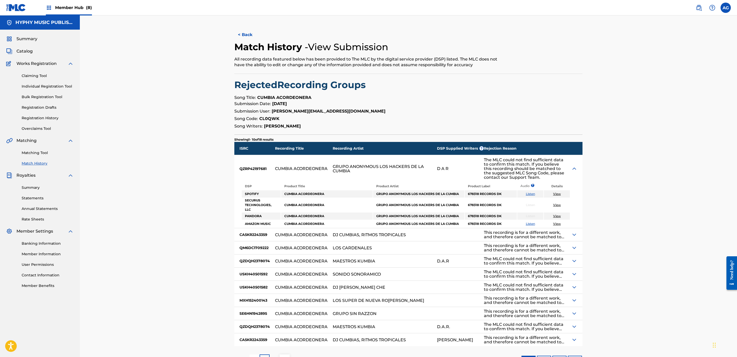
drag, startPoint x: 193, startPoint y: 189, endPoint x: 215, endPoint y: 110, distance: 81.9
click at [246, 40] on button "< Back" at bounding box center [249, 34] width 31 height 13
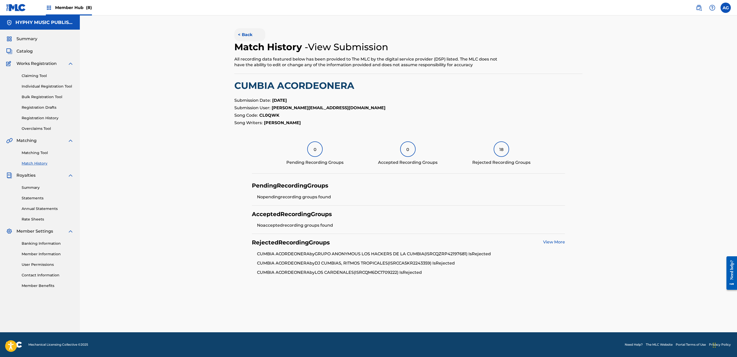
click at [240, 31] on button "< Back" at bounding box center [249, 34] width 31 height 13
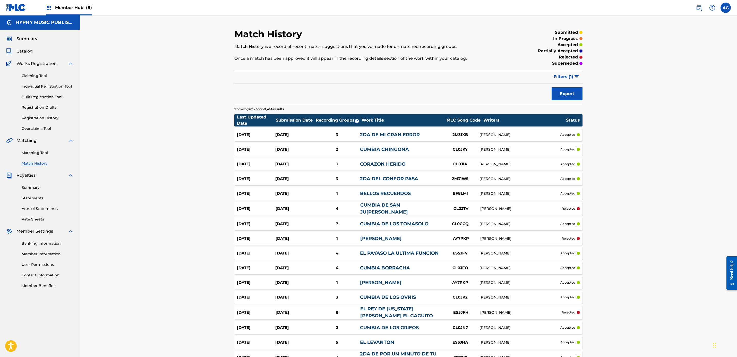
scroll to position [282, 0]
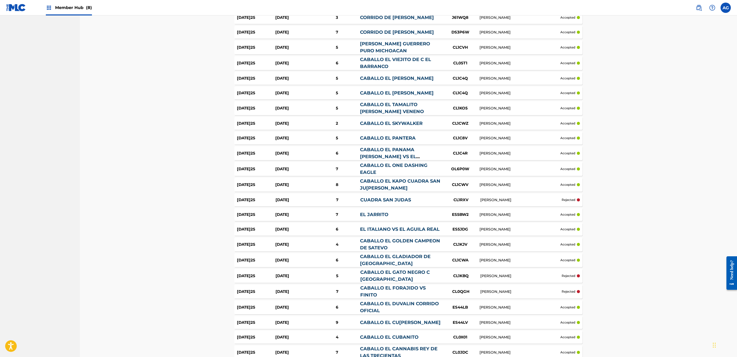
drag, startPoint x: 416, startPoint y: 213, endPoint x: 422, endPoint y: 262, distance: 49.0
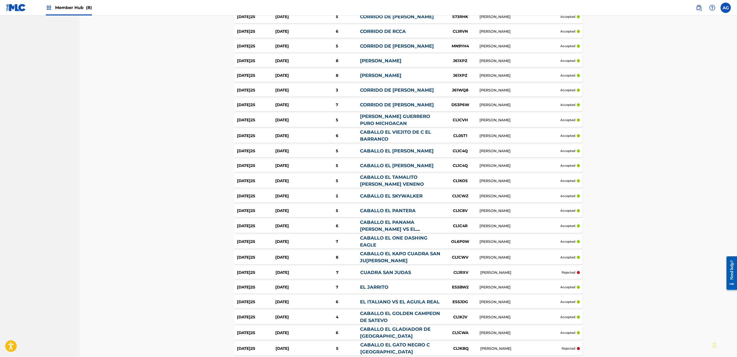
drag, startPoint x: 655, startPoint y: 197, endPoint x: 650, endPoint y: 160, distance: 37.4
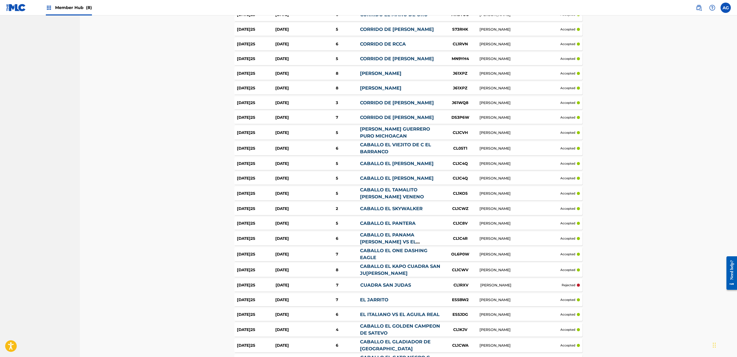
drag, startPoint x: 650, startPoint y: 170, endPoint x: 650, endPoint y: 176, distance: 6.4
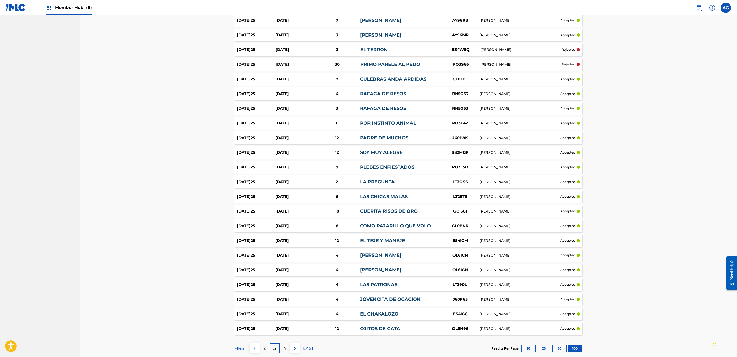
scroll to position [1310, 0]
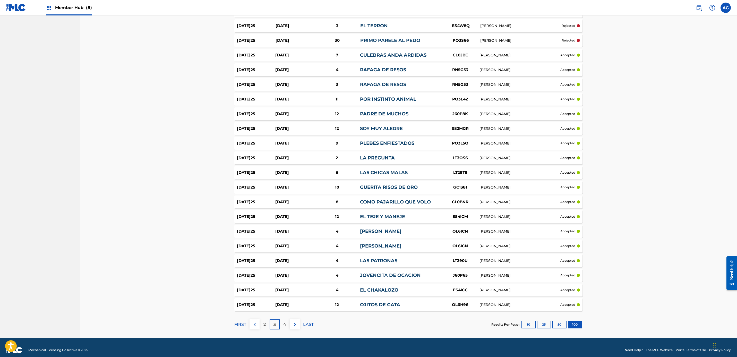
drag, startPoint x: 650, startPoint y: 176, endPoint x: 652, endPoint y: 199, distance: 22.4
click at [281, 319] on div "4" at bounding box center [285, 324] width 10 height 10
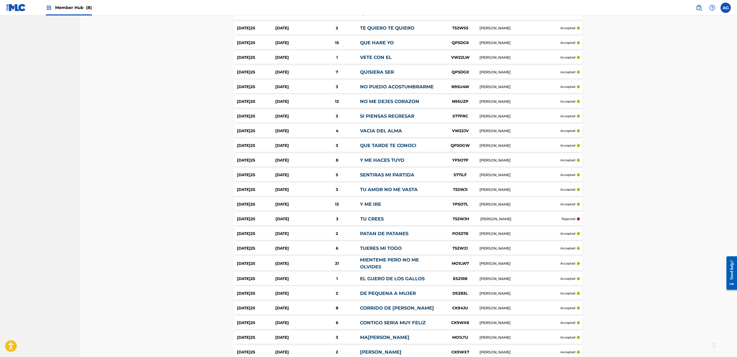
drag, startPoint x: 669, startPoint y: 177, endPoint x: 669, endPoint y: 197, distance: 20.3
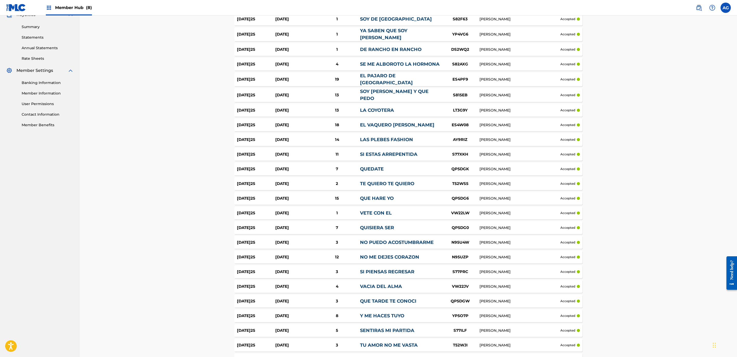
drag, startPoint x: 664, startPoint y: 176, endPoint x: 662, endPoint y: 147, distance: 28.6
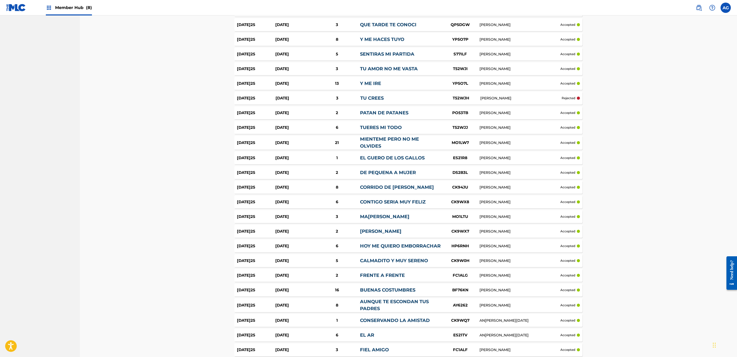
drag, startPoint x: 662, startPoint y: 152, endPoint x: 662, endPoint y: 183, distance: 31.4
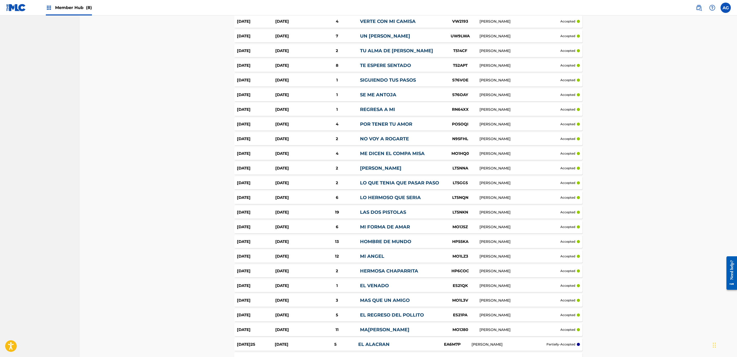
drag, startPoint x: 662, startPoint y: 183, endPoint x: 663, endPoint y: 228, distance: 45.0
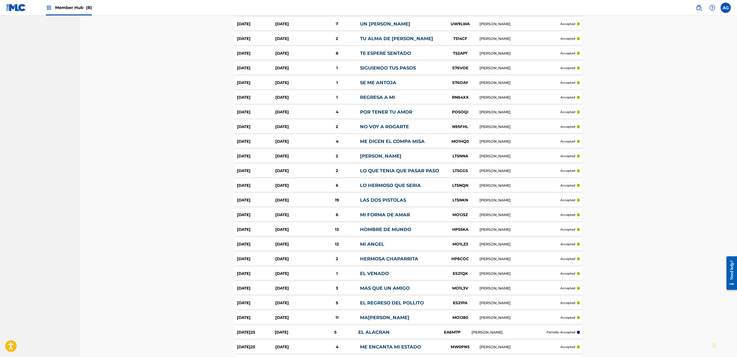
scroll to position [715, 0]
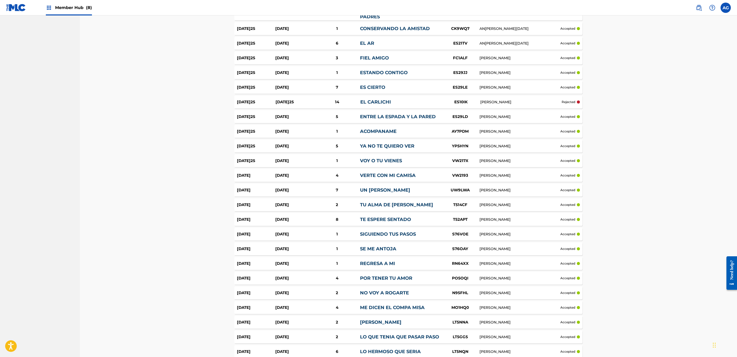
drag, startPoint x: 660, startPoint y: 219, endPoint x: 658, endPoint y: 180, distance: 39.2
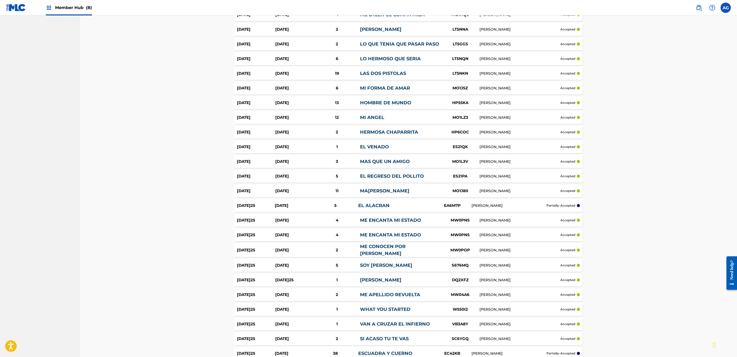
drag, startPoint x: 658, startPoint y: 181, endPoint x: 658, endPoint y: 215, distance: 34.2
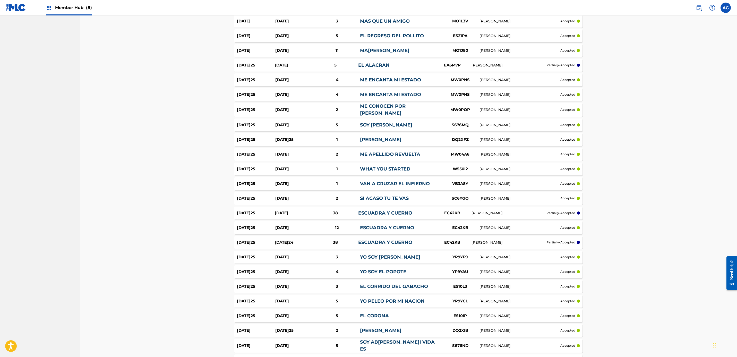
drag, startPoint x: 658, startPoint y: 214, endPoint x: 656, endPoint y: 247, distance: 32.5
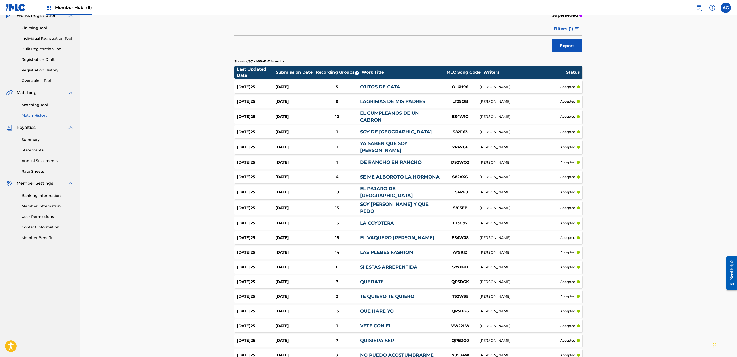
scroll to position [0, 0]
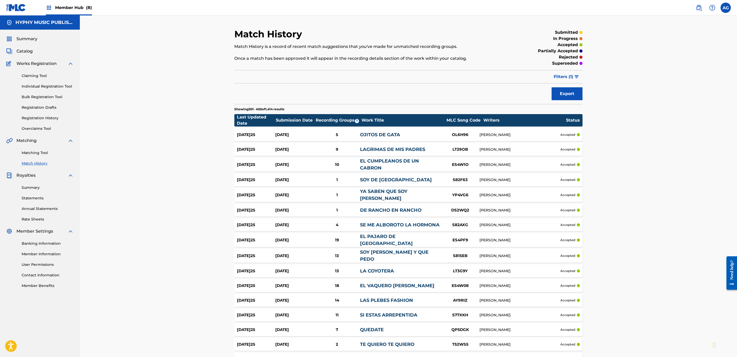
drag, startPoint x: 644, startPoint y: 183, endPoint x: 649, endPoint y: 79, distance: 104.4
click at [29, 39] on span "Summary" at bounding box center [26, 39] width 21 height 6
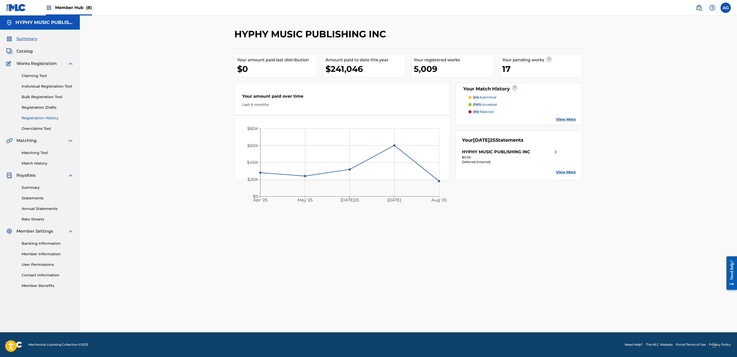
click at [44, 117] on link "Registration History" at bounding box center [48, 117] width 52 height 5
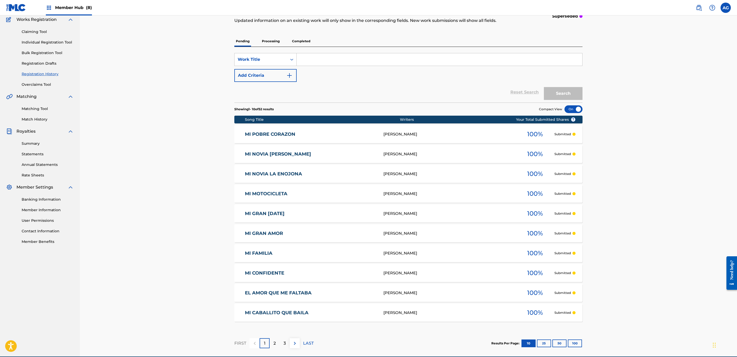
scroll to position [68, 0]
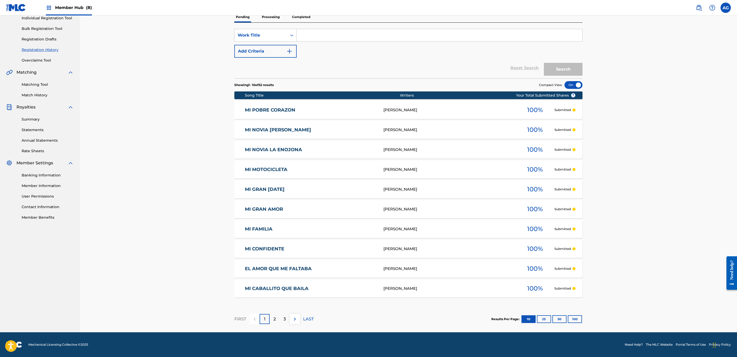
drag, startPoint x: 117, startPoint y: 174, endPoint x: 118, endPoint y: 225, distance: 51.0
click at [582, 316] on div "Registration History Registration History is a record of new work submissions o…" at bounding box center [408, 146] width 360 height 372
click at [579, 318] on button "100" at bounding box center [575, 319] width 14 height 8
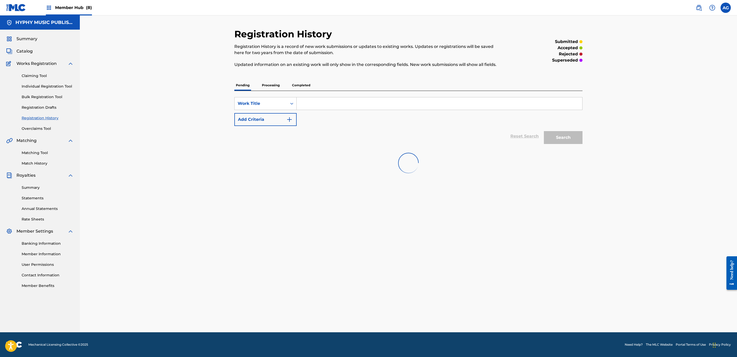
scroll to position [0, 0]
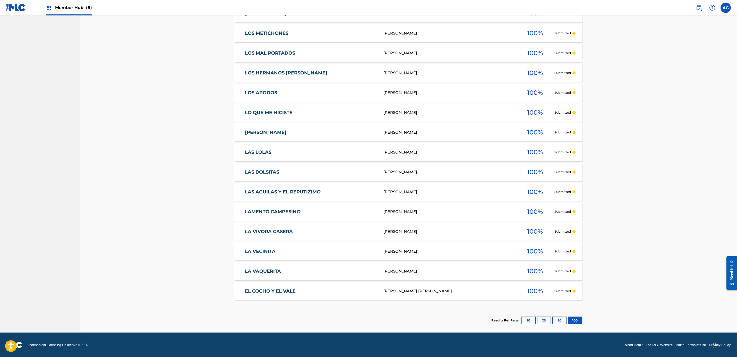
drag, startPoint x: 155, startPoint y: 197, endPoint x: 168, endPoint y: 318, distance: 121.9
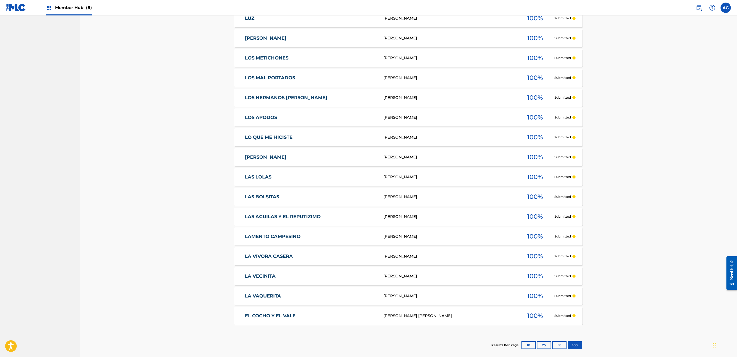
scroll to position [898, 0]
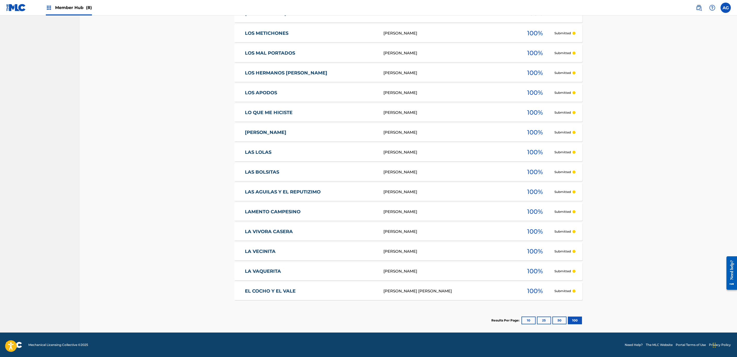
drag, startPoint x: 167, startPoint y: 246, endPoint x: 182, endPoint y: 319, distance: 75.2
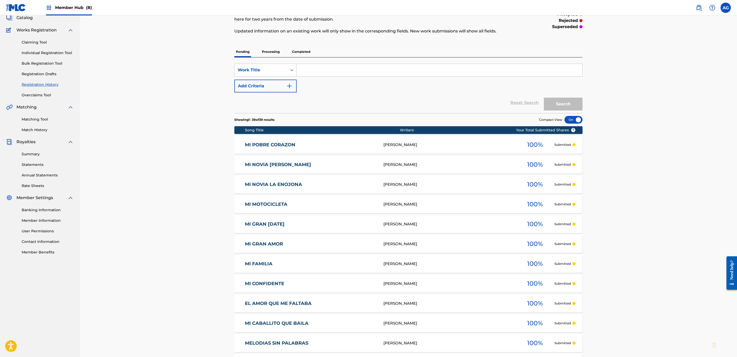
scroll to position [0, 0]
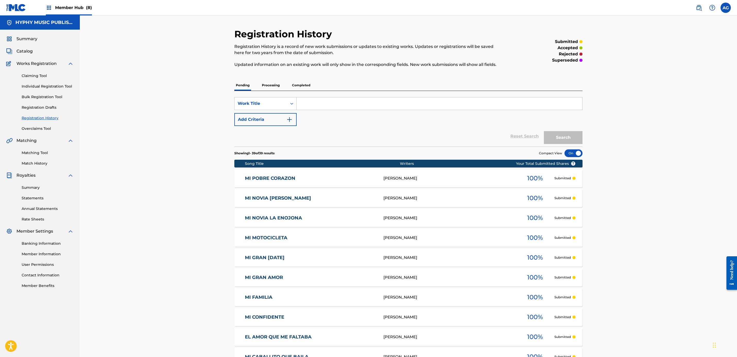
drag, startPoint x: 189, startPoint y: 282, endPoint x: 186, endPoint y: 194, distance: 87.8
click at [269, 86] on p "Processing" at bounding box center [270, 85] width 21 height 11
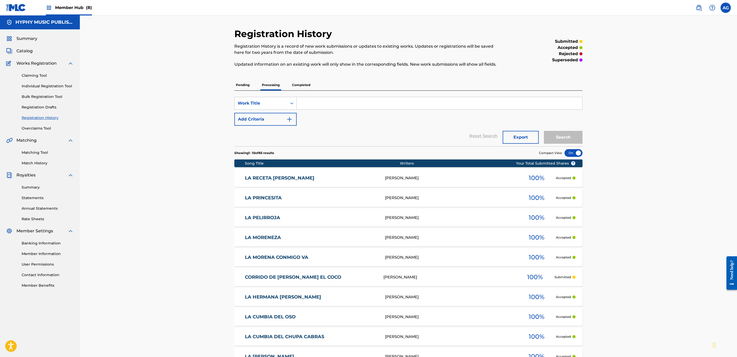
scroll to position [68, 0]
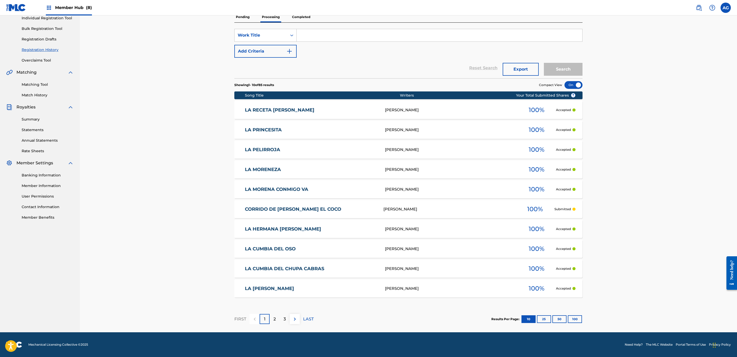
drag, startPoint x: 171, startPoint y: 187, endPoint x: 178, endPoint y: 238, distance: 51.2
click at [582, 320] on div "Registration History Registration History is a record of new work submissions o…" at bounding box center [408, 146] width 360 height 372
click at [579, 320] on button "100" at bounding box center [575, 319] width 14 height 8
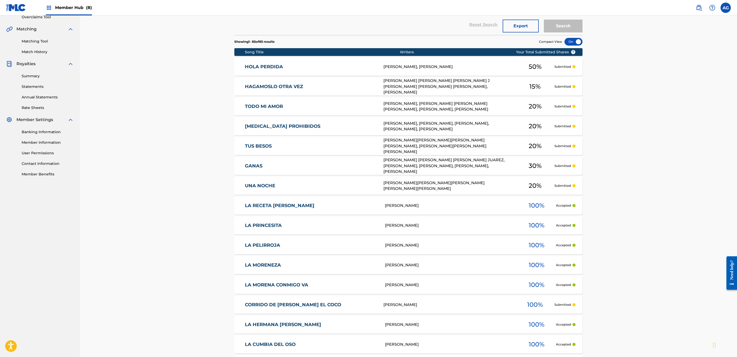
drag, startPoint x: 154, startPoint y: 127, endPoint x: 158, endPoint y: 150, distance: 23.5
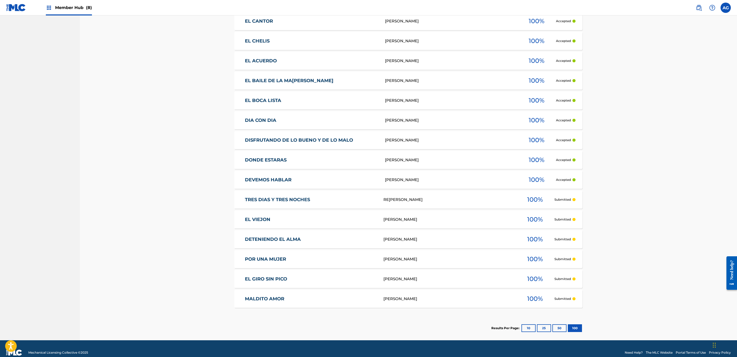
scroll to position [1551, 0]
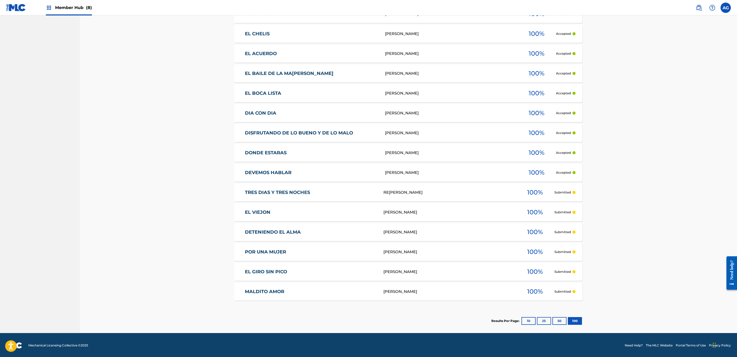
drag, startPoint x: 166, startPoint y: 105, endPoint x: 174, endPoint y: 155, distance: 50.8
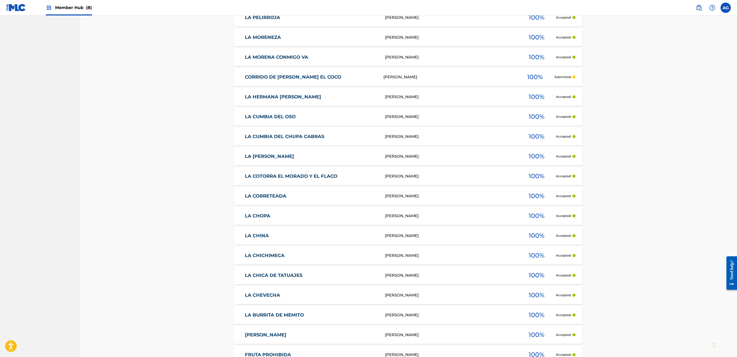
scroll to position [0, 0]
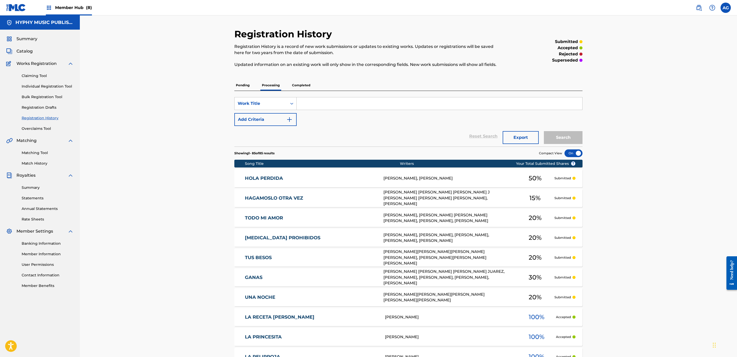
drag, startPoint x: 171, startPoint y: 191, endPoint x: 170, endPoint y: 103, distance: 88.5
click at [296, 82] on p "Completed" at bounding box center [300, 85] width 21 height 11
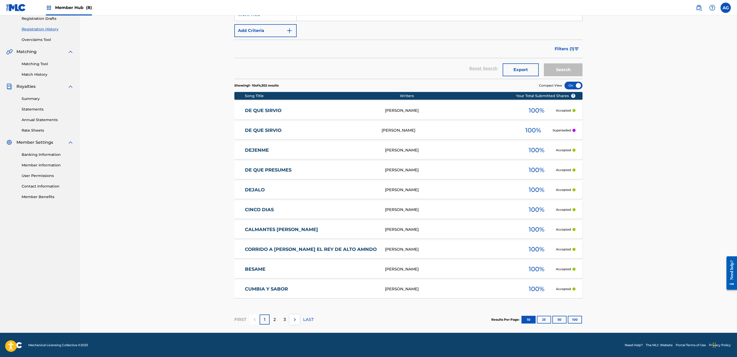
scroll to position [90, 0]
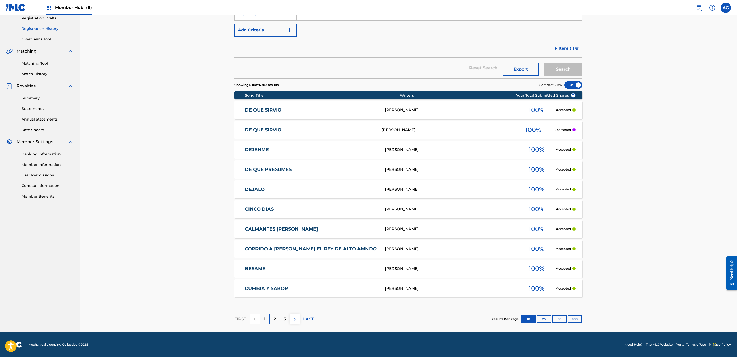
drag, startPoint x: 169, startPoint y: 178, endPoint x: 173, endPoint y: 187, distance: 9.9
click at [574, 320] on button "100" at bounding box center [575, 319] width 14 height 8
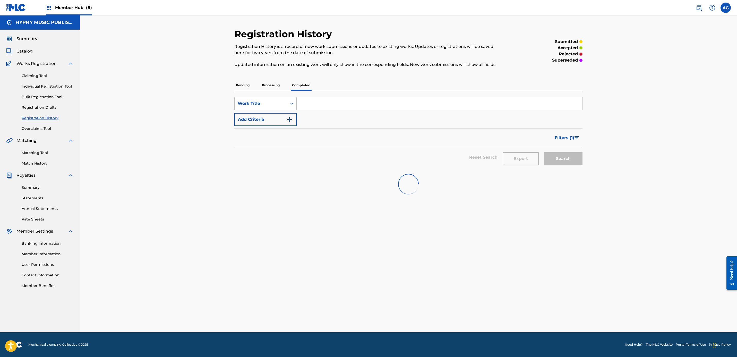
scroll to position [0, 0]
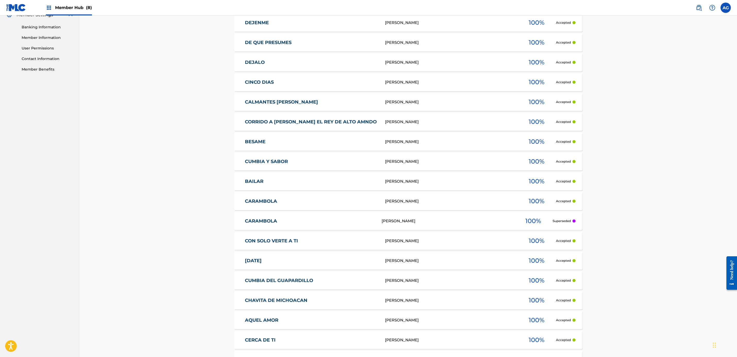
drag, startPoint x: 665, startPoint y: 199, endPoint x: 664, endPoint y: 226, distance: 27.0
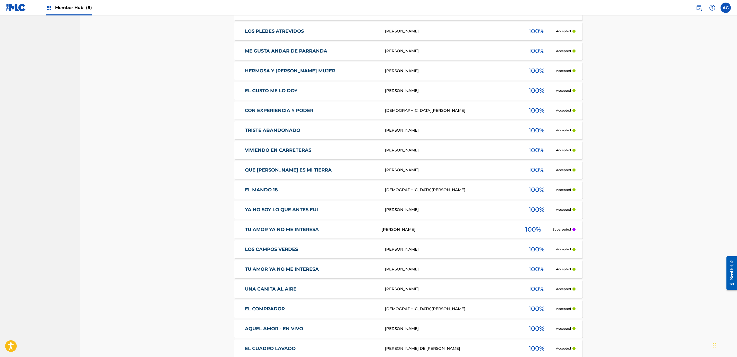
scroll to position [1550, 0]
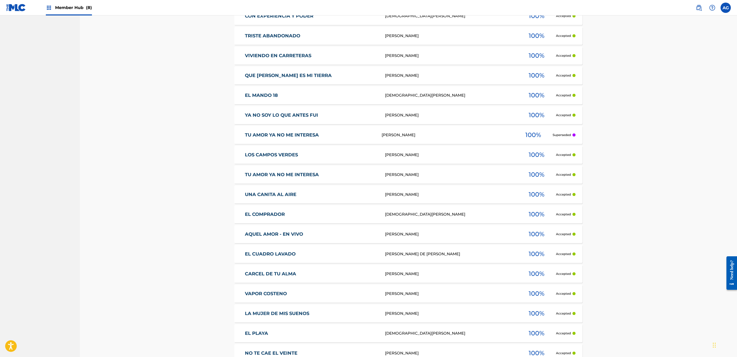
drag, startPoint x: 650, startPoint y: 212, endPoint x: 649, endPoint y: 245, distance: 33.0
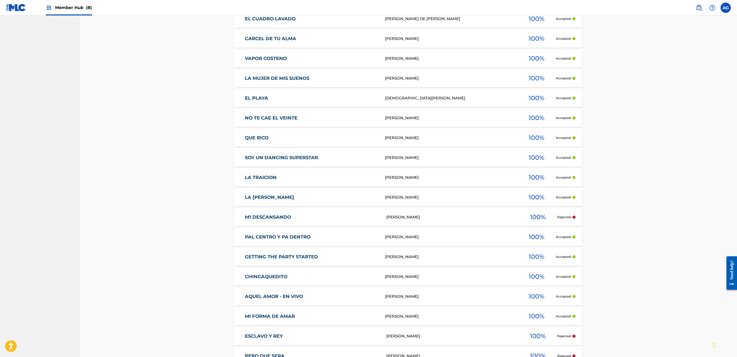
drag, startPoint x: 631, startPoint y: 196, endPoint x: 632, endPoint y: 222, distance: 26.8
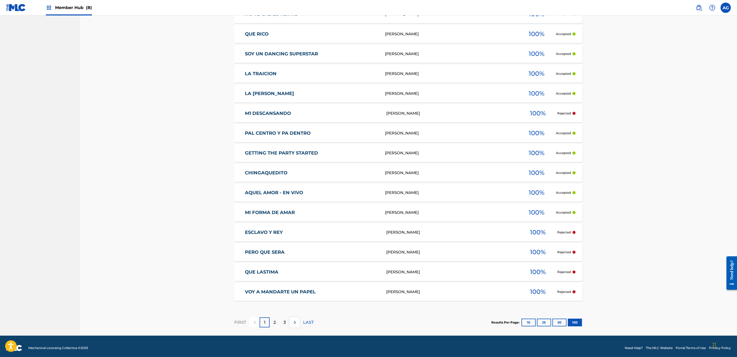
scroll to position [1872, 0]
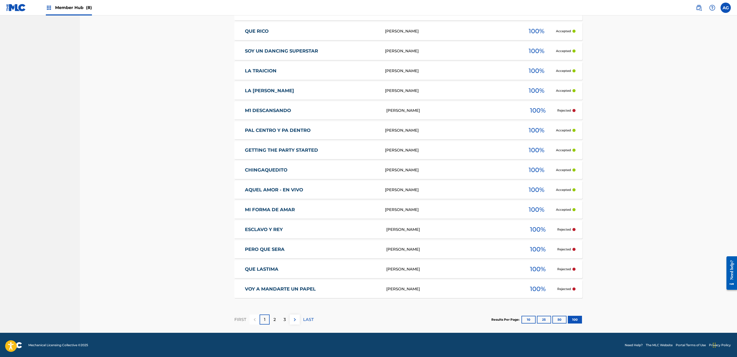
drag, startPoint x: 630, startPoint y: 214, endPoint x: 631, endPoint y: 222, distance: 7.7
drag, startPoint x: 217, startPoint y: 321, endPoint x: 220, endPoint y: 344, distance: 23.1
click at [277, 318] on div "2" at bounding box center [274, 319] width 10 height 10
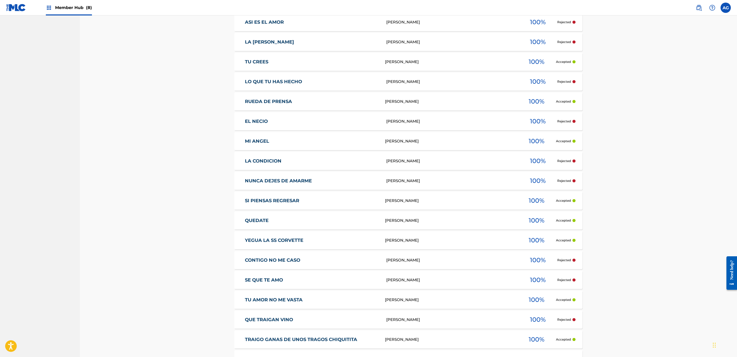
scroll to position [411, 0]
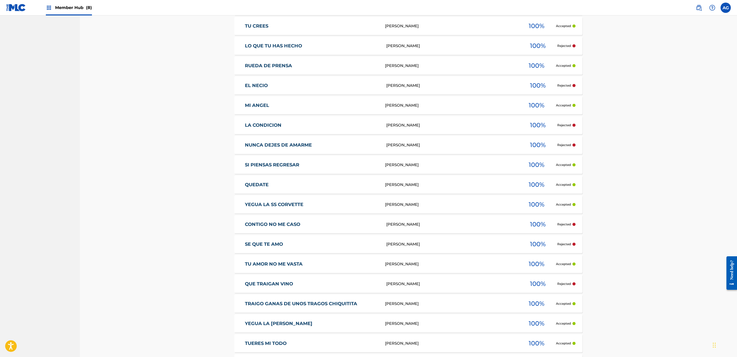
drag, startPoint x: 175, startPoint y: 179, endPoint x: 182, endPoint y: 199, distance: 21.8
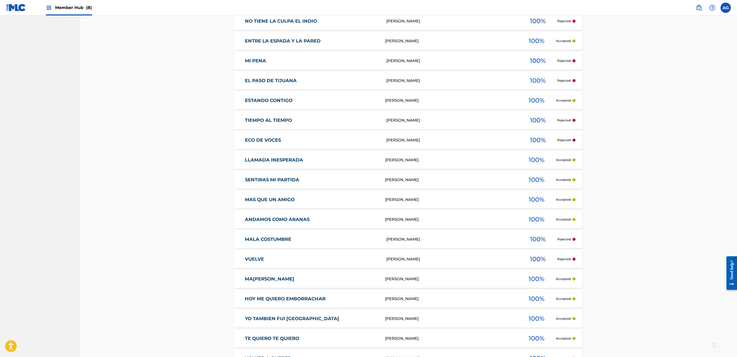
drag, startPoint x: 170, startPoint y: 153, endPoint x: 180, endPoint y: 189, distance: 37.9
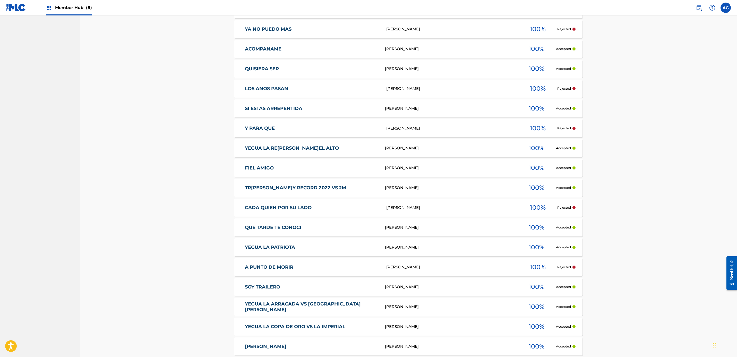
drag, startPoint x: 181, startPoint y: 187, endPoint x: 185, endPoint y: 216, distance: 30.0
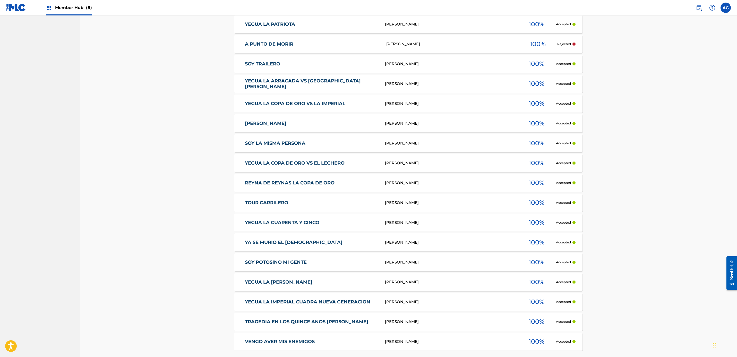
scroll to position [1872, 0]
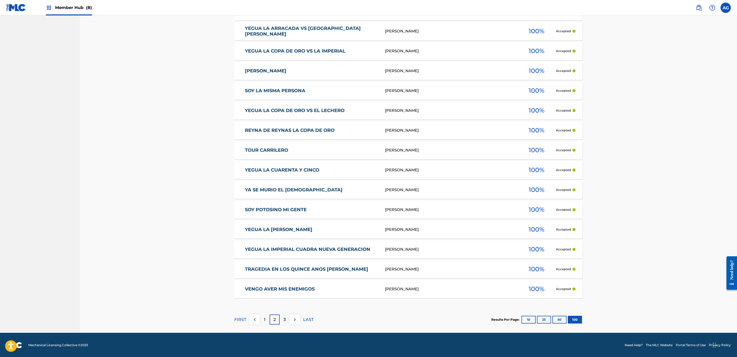
drag, startPoint x: 164, startPoint y: 165, endPoint x: 169, endPoint y: 223, distance: 58.1
click at [285, 317] on p "3" at bounding box center [284, 319] width 2 height 6
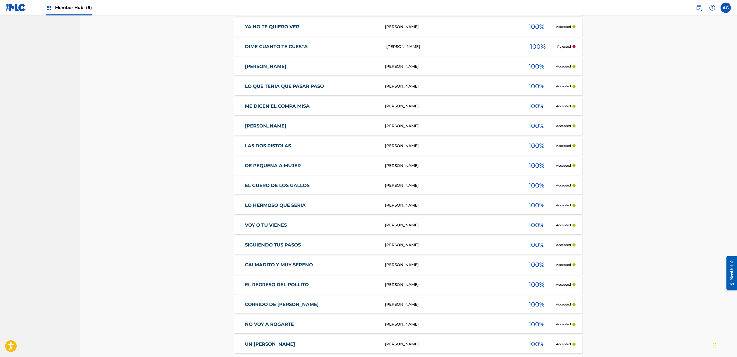
drag, startPoint x: 153, startPoint y: 191, endPoint x: 156, endPoint y: 226, distance: 35.9
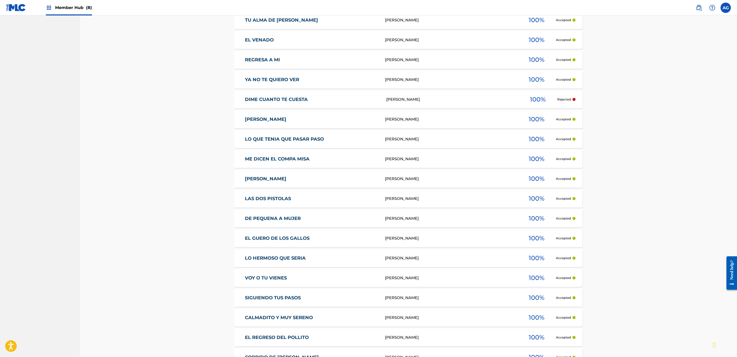
drag, startPoint x: 155, startPoint y: 216, endPoint x: 156, endPoint y: 189, distance: 27.3
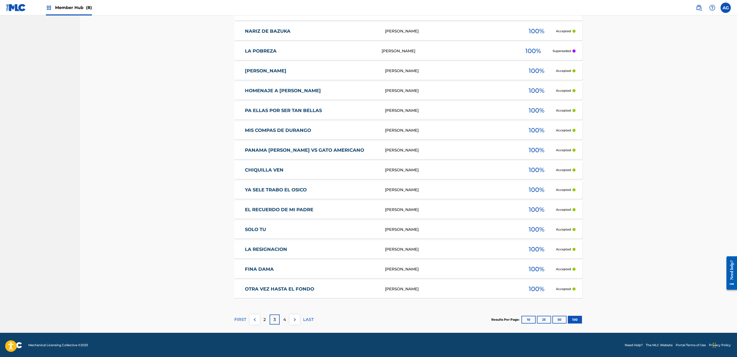
drag, startPoint x: 158, startPoint y: 181, endPoint x: 166, endPoint y: 236, distance: 54.9
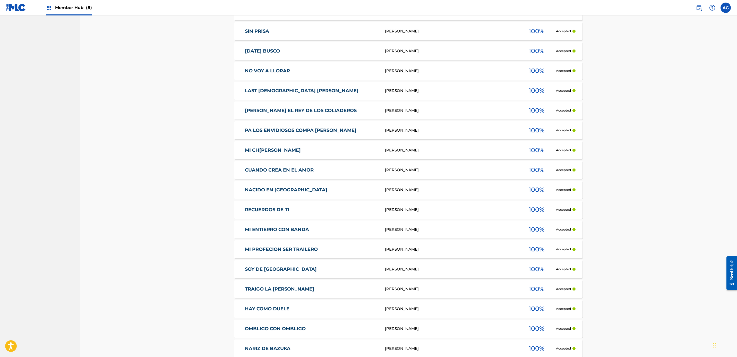
drag, startPoint x: 165, startPoint y: 222, endPoint x: 167, endPoint y: 191, distance: 31.2
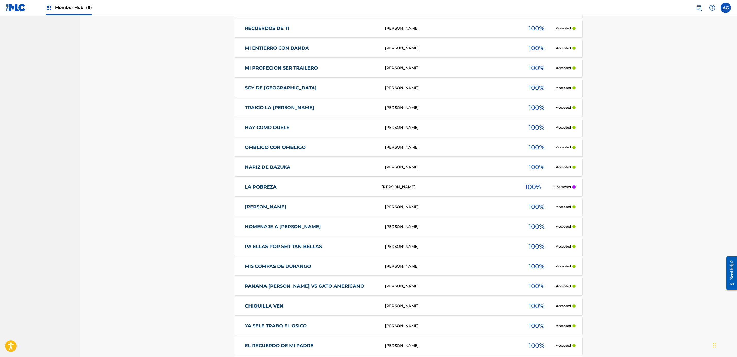
drag, startPoint x: 167, startPoint y: 212, endPoint x: 169, endPoint y: 237, distance: 24.8
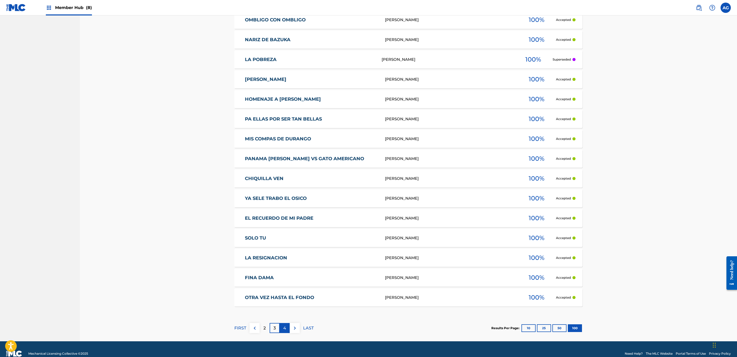
click at [283, 328] on p "4" at bounding box center [284, 328] width 3 height 6
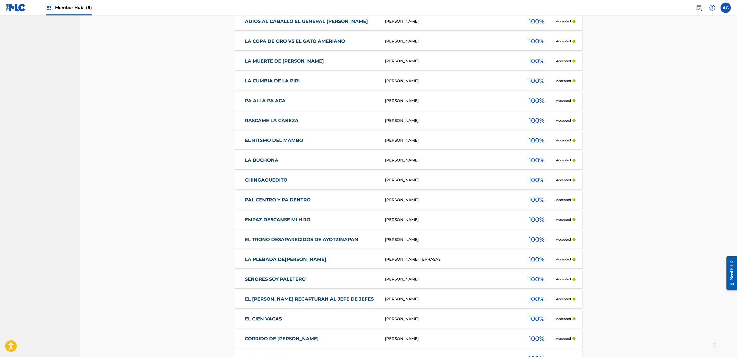
scroll to position [1872, 0]
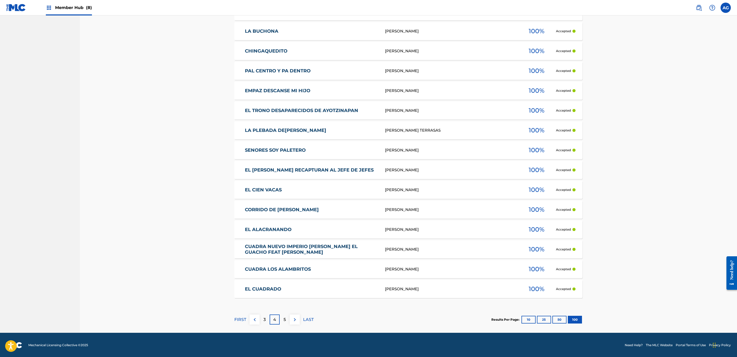
drag, startPoint x: 165, startPoint y: 214, endPoint x: 177, endPoint y: 267, distance: 54.8
click at [286, 317] on div "5" at bounding box center [285, 319] width 10 height 10
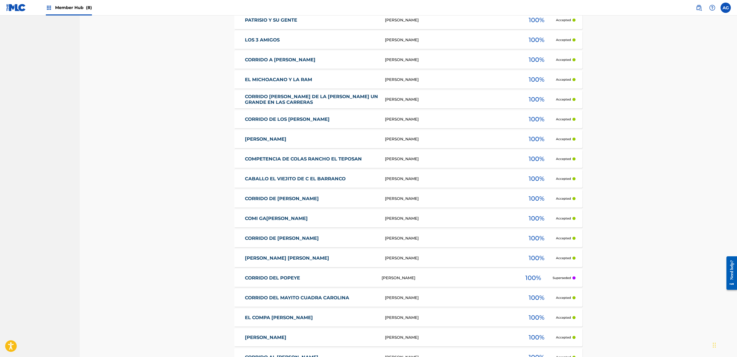
drag, startPoint x: 177, startPoint y: 175, endPoint x: 184, endPoint y: 213, distance: 38.7
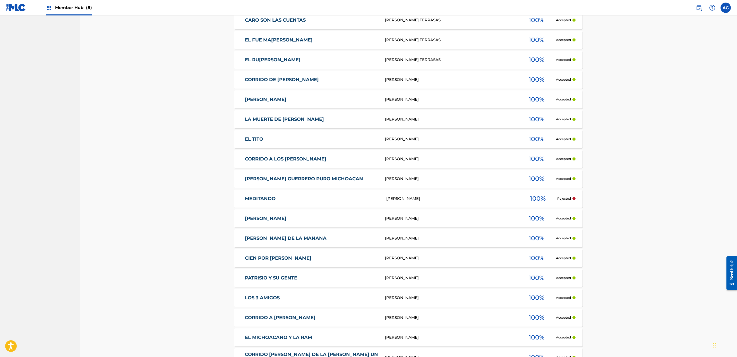
drag, startPoint x: 182, startPoint y: 212, endPoint x: 181, endPoint y: 171, distance: 41.7
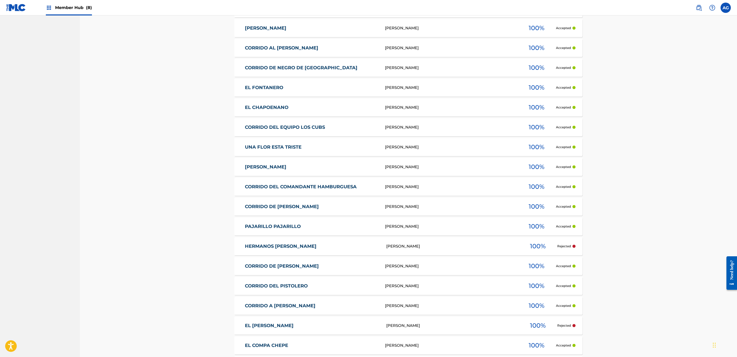
drag, startPoint x: 182, startPoint y: 185, endPoint x: 187, endPoint y: 227, distance: 43.0
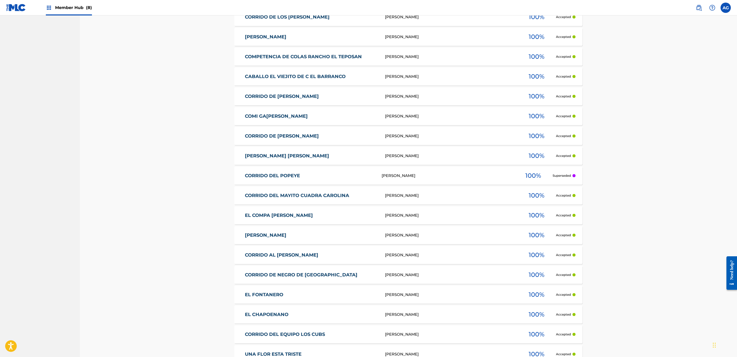
drag, startPoint x: 184, startPoint y: 199, endPoint x: 186, endPoint y: 177, distance: 22.5
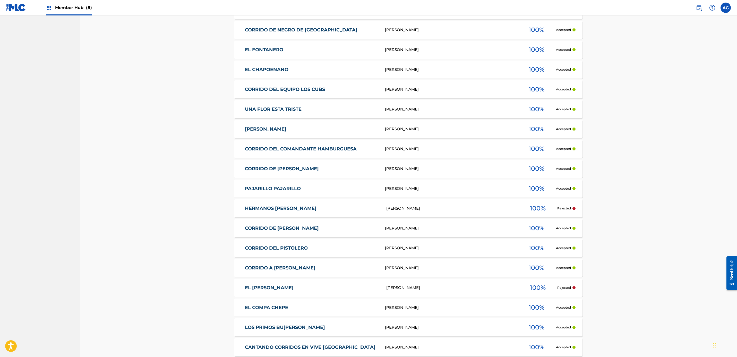
drag, startPoint x: 187, startPoint y: 185, endPoint x: 189, endPoint y: 210, distance: 25.1
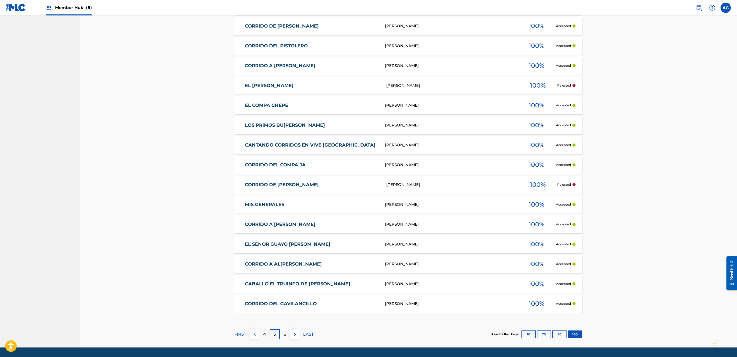
scroll to position [1872, 0]
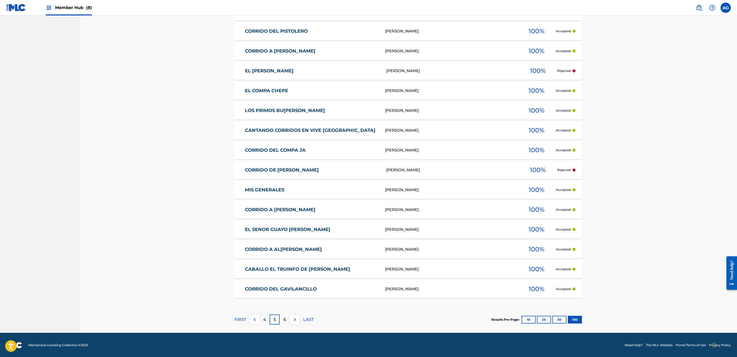
drag, startPoint x: 189, startPoint y: 205, endPoint x: 191, endPoint y: 235, distance: 30.2
click at [281, 320] on div "6" at bounding box center [285, 319] width 10 height 10
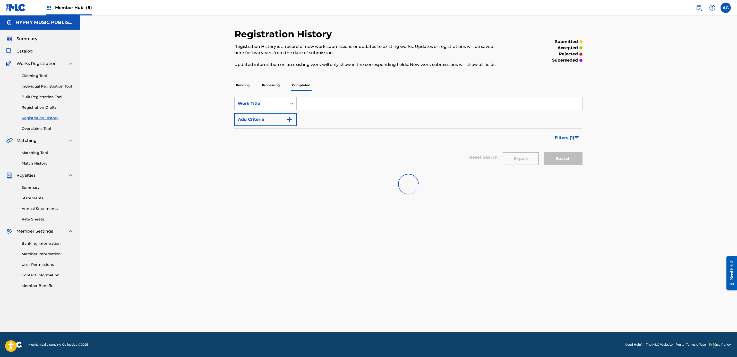
scroll to position [0, 0]
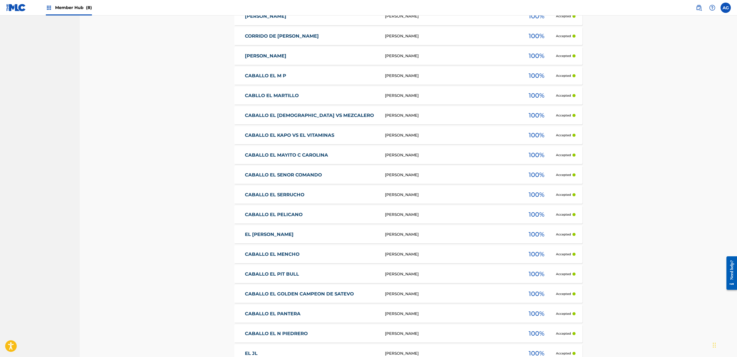
drag, startPoint x: 220, startPoint y: 219, endPoint x: 226, endPoint y: 261, distance: 42.4
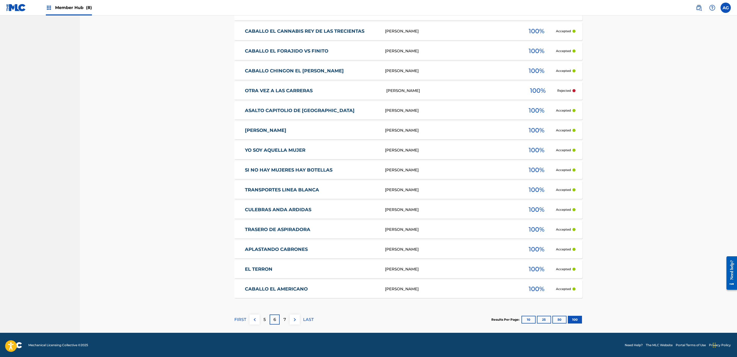
drag, startPoint x: 226, startPoint y: 261, endPoint x: 227, endPoint y: 319, distance: 57.7
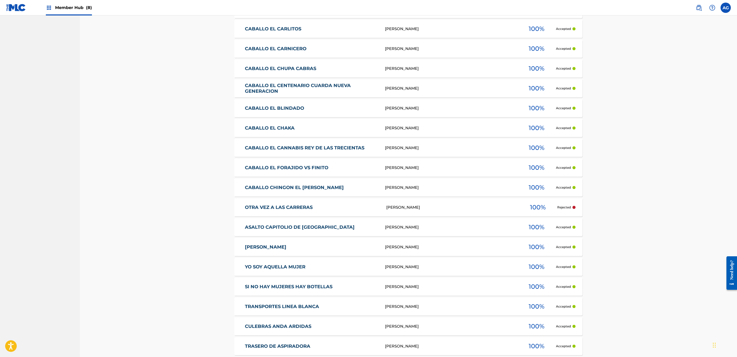
scroll to position [1657, 0]
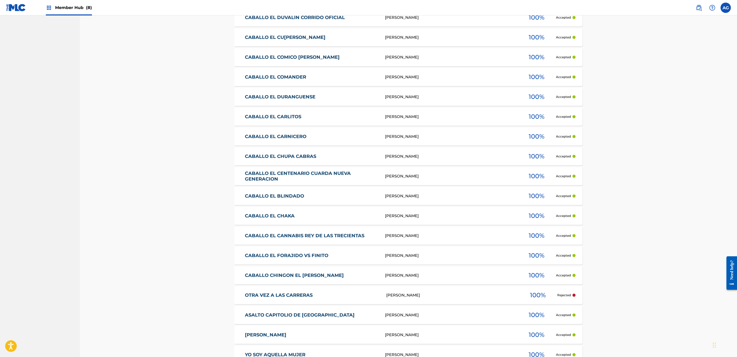
drag, startPoint x: 215, startPoint y: 300, endPoint x: 212, endPoint y: 267, distance: 33.1
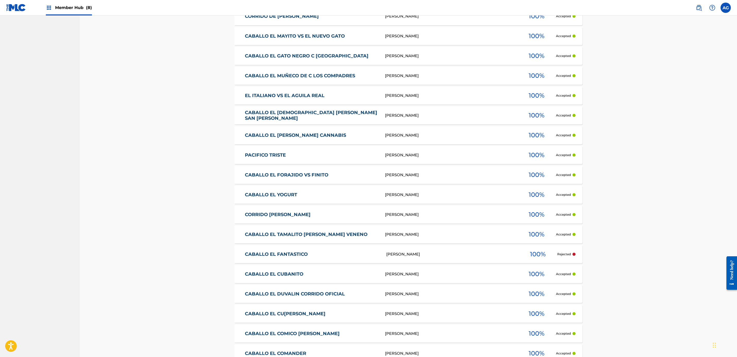
drag, startPoint x: 212, startPoint y: 268, endPoint x: 211, endPoint y: 234, distance: 33.7
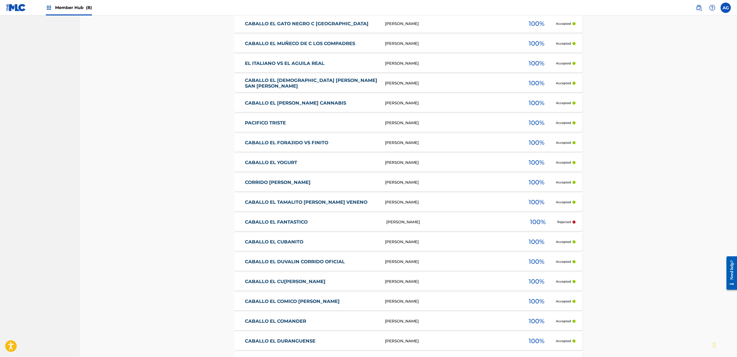
scroll to position [1872, 0]
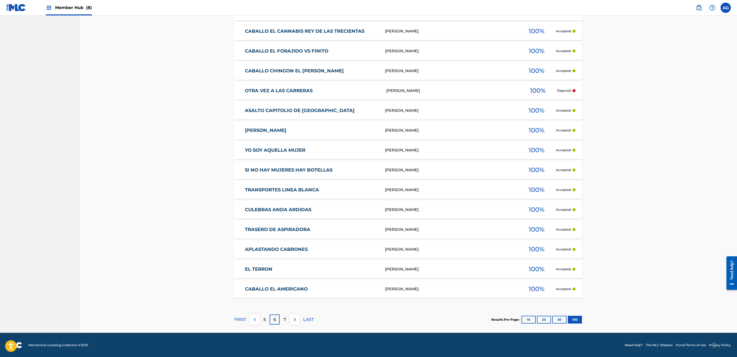
drag, startPoint x: 190, startPoint y: 234, endPoint x: 188, endPoint y: 338, distance: 104.5
click at [282, 322] on div "7" at bounding box center [285, 319] width 10 height 10
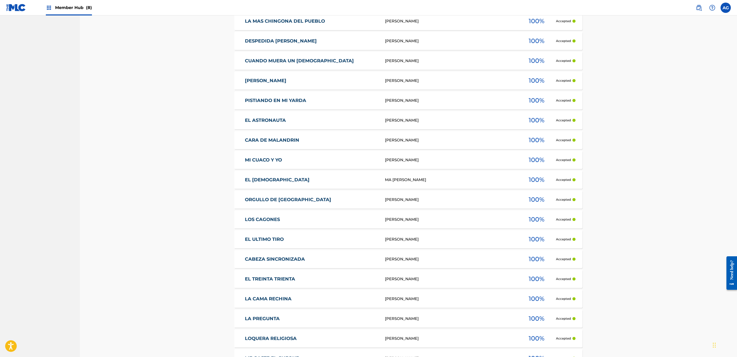
drag, startPoint x: 163, startPoint y: 264, endPoint x: 165, endPoint y: 305, distance: 41.0
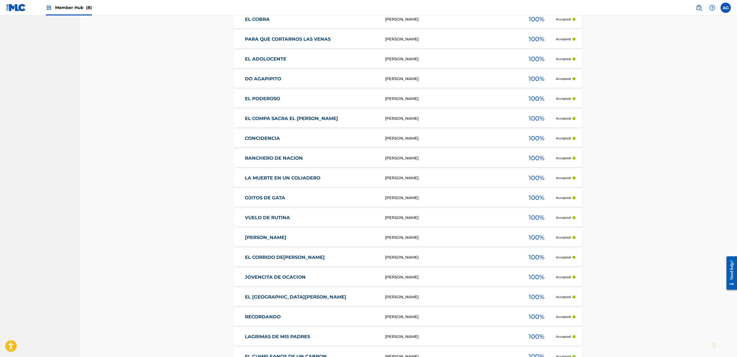
scroll to position [1872, 0]
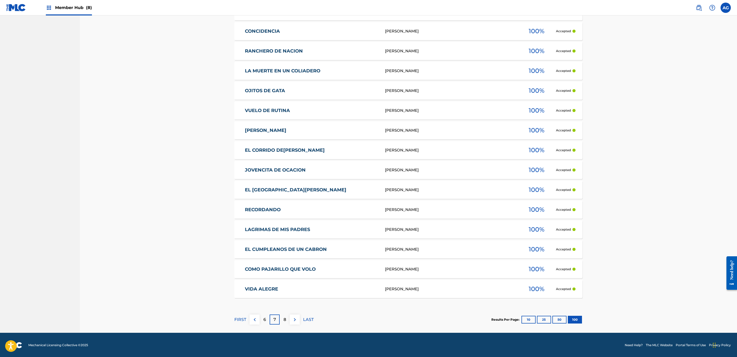
drag, startPoint x: 165, startPoint y: 303, endPoint x: 165, endPoint y: 348, distance: 45.6
click at [286, 320] on div "8" at bounding box center [285, 319] width 10 height 10
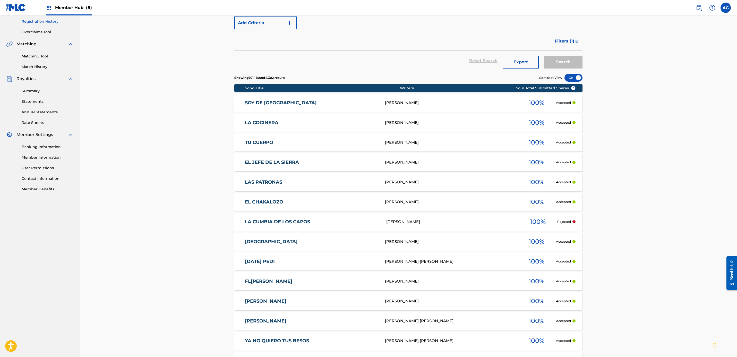
drag, startPoint x: 196, startPoint y: 251, endPoint x: 201, endPoint y: 267, distance: 16.6
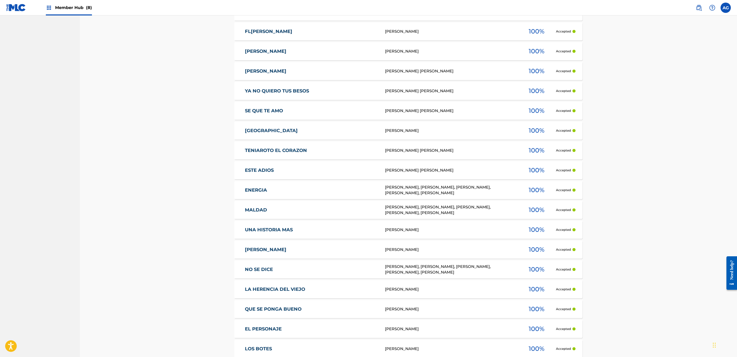
drag, startPoint x: 182, startPoint y: 233, endPoint x: 184, endPoint y: 269, distance: 36.3
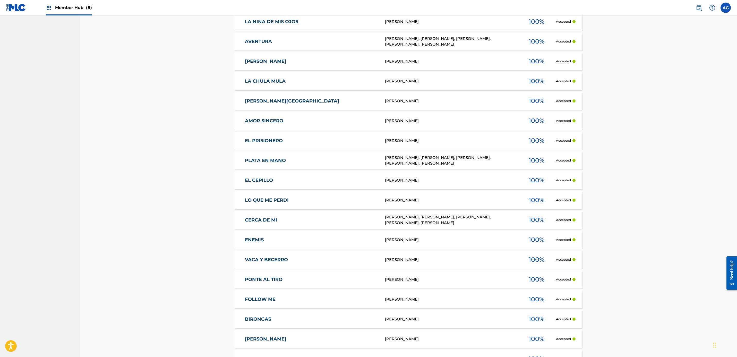
drag, startPoint x: 184, startPoint y: 269, endPoint x: 187, endPoint y: 313, distance: 44.1
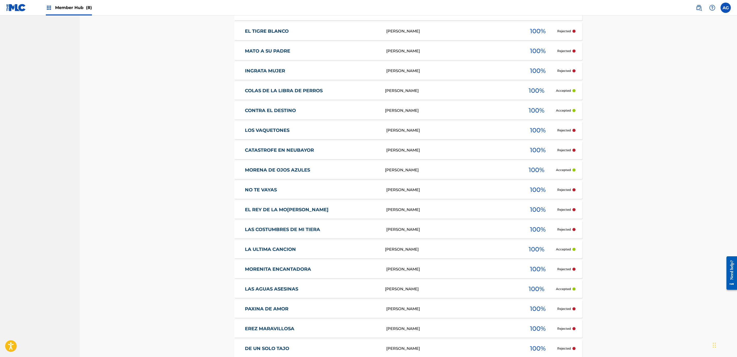
drag, startPoint x: 181, startPoint y: 225, endPoint x: 189, endPoint y: 267, distance: 43.6
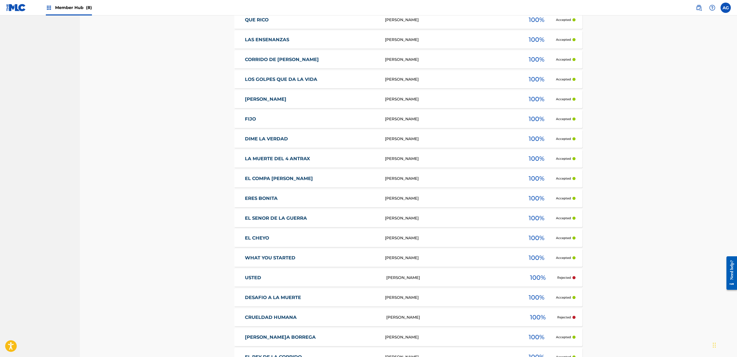
drag, startPoint x: 188, startPoint y: 263, endPoint x: 190, endPoint y: 229, distance: 33.8
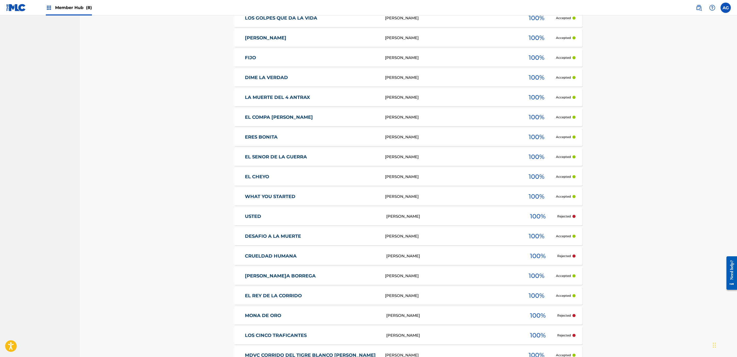
drag, startPoint x: 179, startPoint y: 222, endPoint x: 182, endPoint y: 243, distance: 22.1
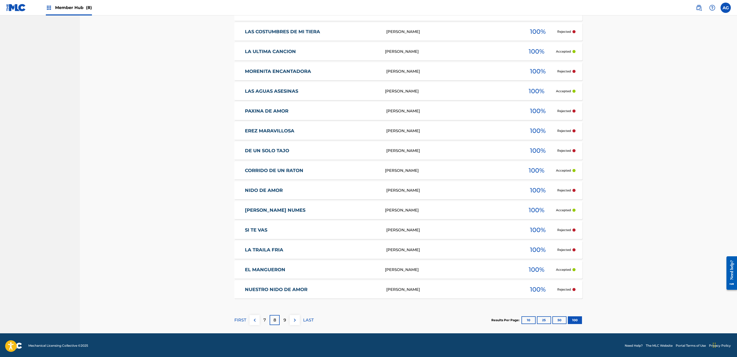
scroll to position [1872, 0]
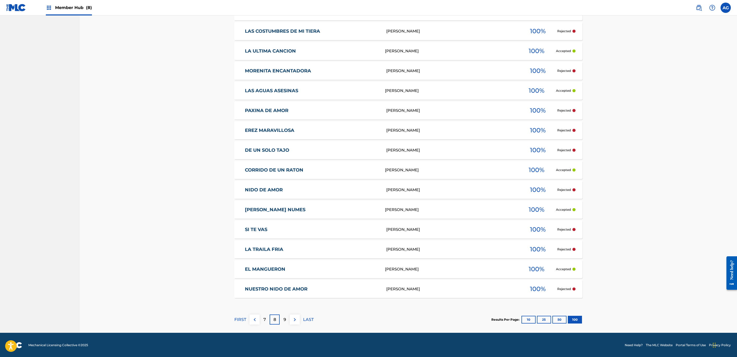
drag, startPoint x: 182, startPoint y: 238, endPoint x: 190, endPoint y: 285, distance: 47.5
click at [285, 319] on p "9" at bounding box center [284, 319] width 3 height 6
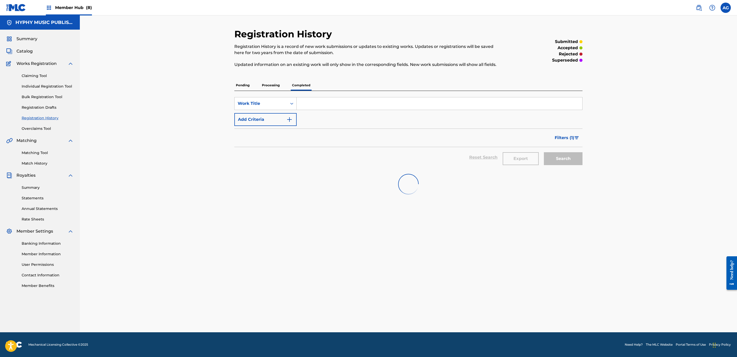
scroll to position [0, 0]
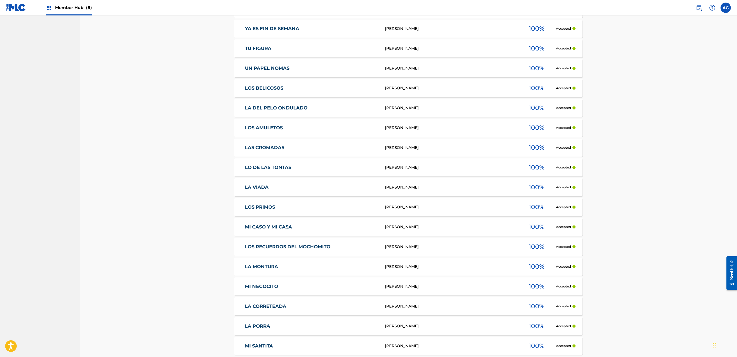
drag, startPoint x: 194, startPoint y: 217, endPoint x: 199, endPoint y: 259, distance: 42.1
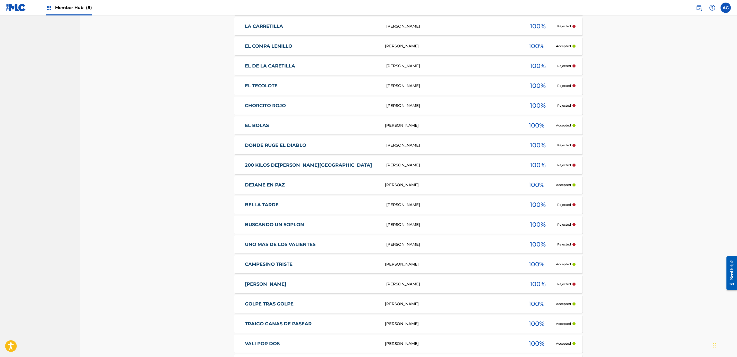
scroll to position [540, 0]
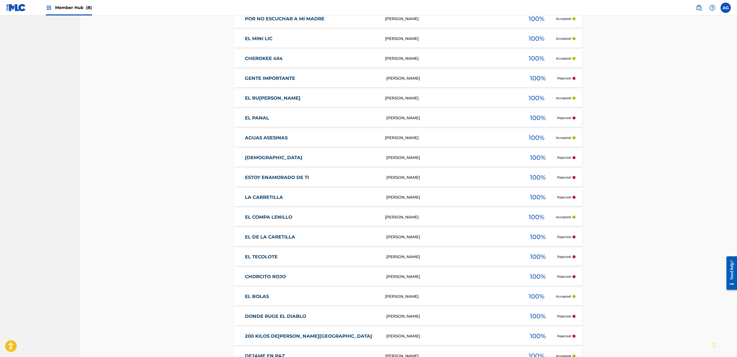
drag, startPoint x: 194, startPoint y: 247, endPoint x: 192, endPoint y: 198, distance: 48.9
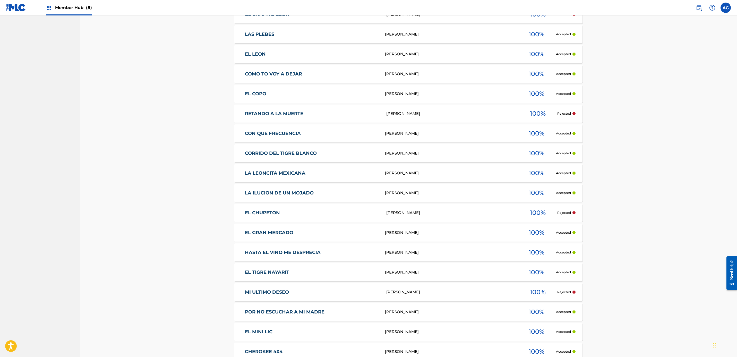
drag, startPoint x: 192, startPoint y: 198, endPoint x: 192, endPoint y: 168, distance: 30.9
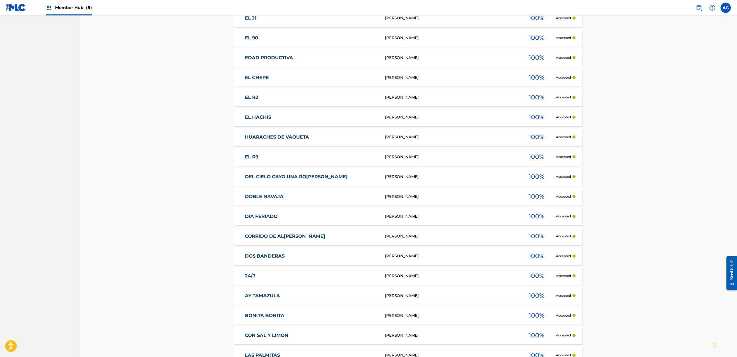
scroll to position [1872, 0]
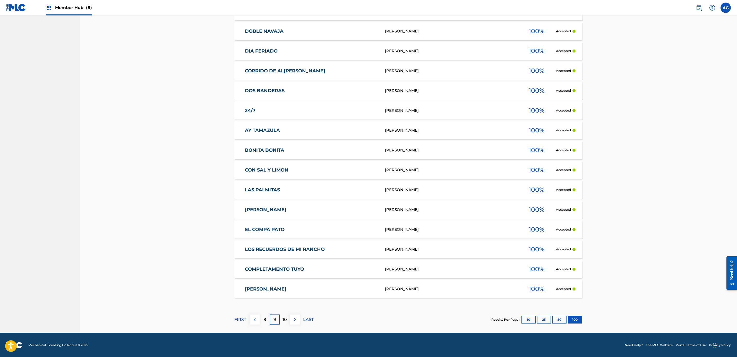
drag, startPoint x: 185, startPoint y: 153, endPoint x: 185, endPoint y: 223, distance: 70.3
click at [282, 318] on div "10" at bounding box center [285, 319] width 10 height 10
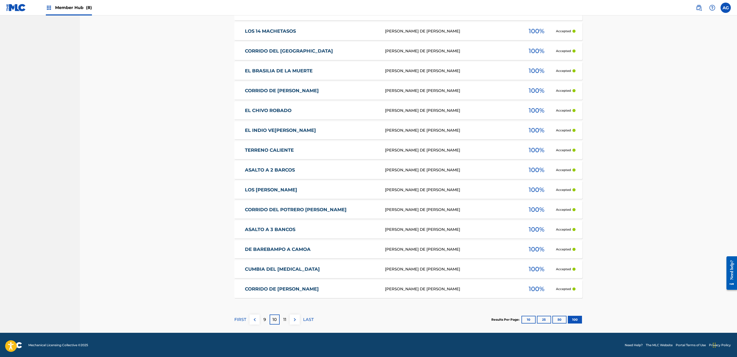
drag, startPoint x: 155, startPoint y: 228, endPoint x: 163, endPoint y: 292, distance: 64.3
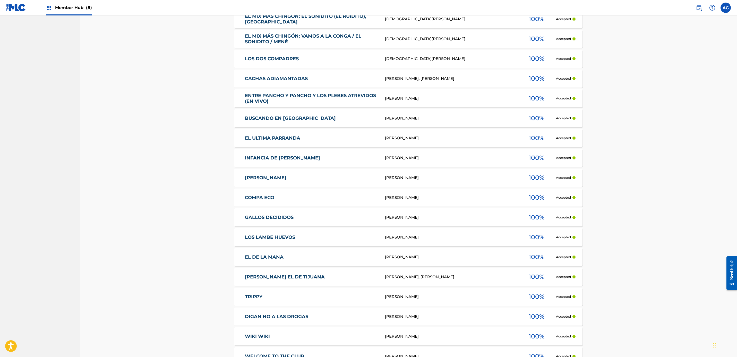
scroll to position [0, 0]
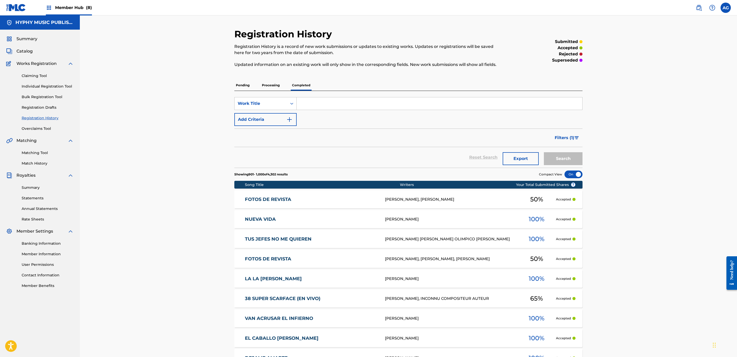
drag, startPoint x: 93, startPoint y: 273, endPoint x: 154, endPoint y: 90, distance: 193.3
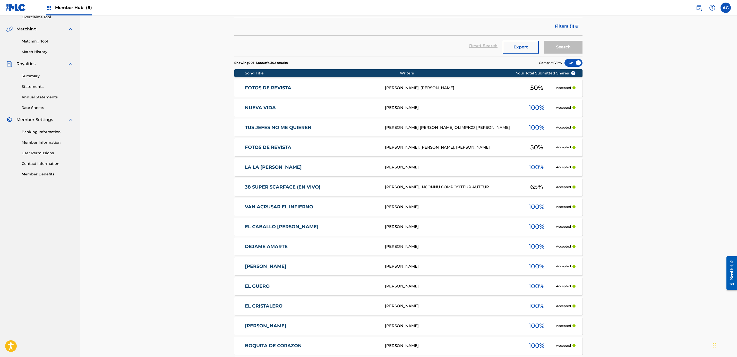
drag, startPoint x: 168, startPoint y: 193, endPoint x: 168, endPoint y: 212, distance: 19.3
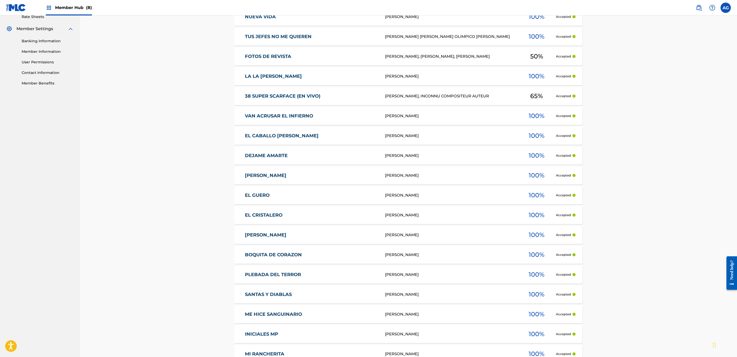
drag, startPoint x: 168, startPoint y: 187, endPoint x: 168, endPoint y: 212, distance: 24.7
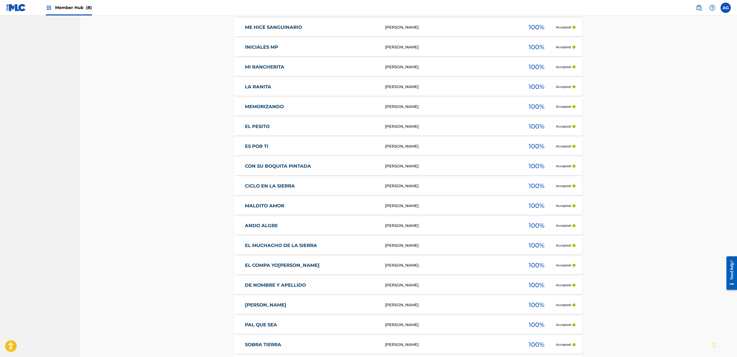
drag, startPoint x: 168, startPoint y: 222, endPoint x: 169, endPoint y: 258, distance: 35.5
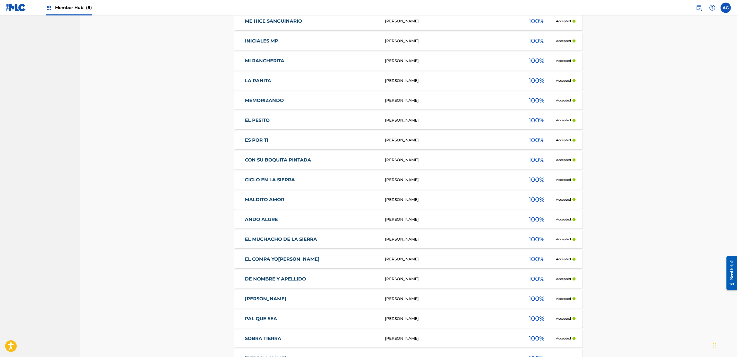
scroll to position [516, 0]
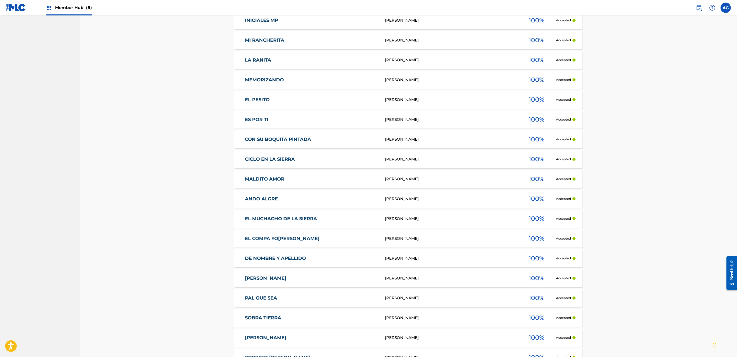
drag, startPoint x: 176, startPoint y: 225, endPoint x: 175, endPoint y: 252, distance: 26.3
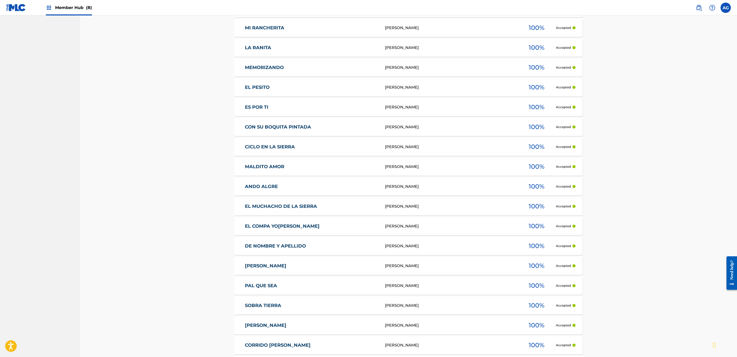
drag, startPoint x: 158, startPoint y: 156, endPoint x: 159, endPoint y: 165, distance: 9.0
click at [269, 163] on link "MALDITO AMOR" at bounding box center [311, 166] width 133 height 6
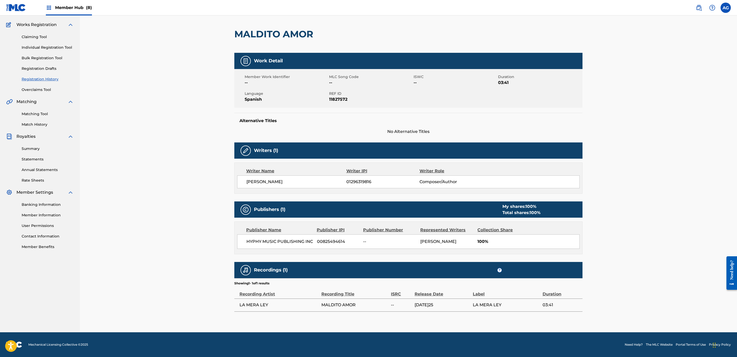
drag, startPoint x: 193, startPoint y: 191, endPoint x: 189, endPoint y: 228, distance: 37.1
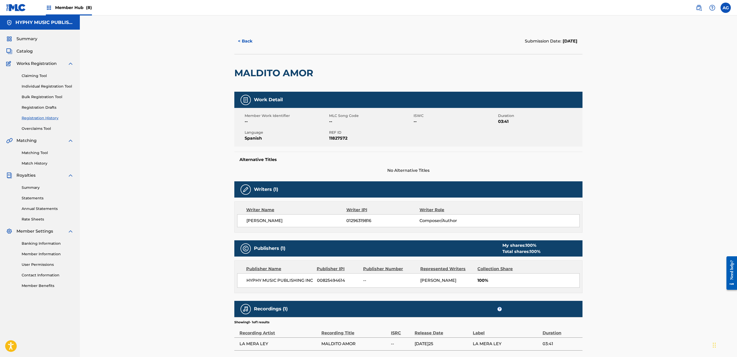
drag, startPoint x: 188, startPoint y: 226, endPoint x: 113, endPoint y: 94, distance: 152.5
click at [260, 77] on h2 "MALDITO AMOR" at bounding box center [274, 73] width 81 height 12
copy div "MALDITO AMOR"
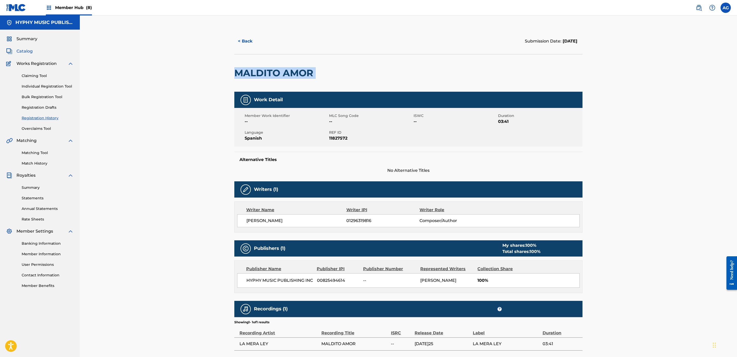
click at [18, 53] on span "Catalog" at bounding box center [24, 51] width 16 height 6
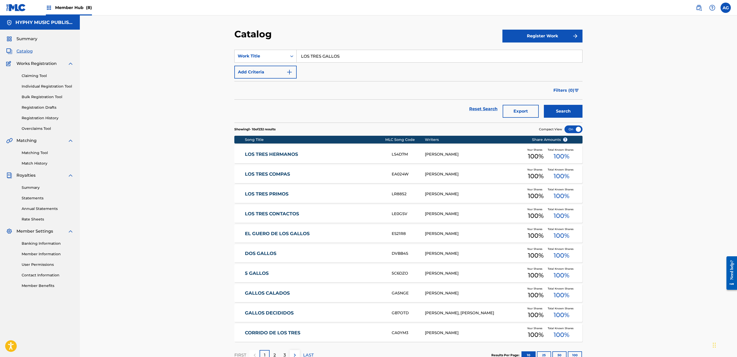
drag, startPoint x: 354, startPoint y: 58, endPoint x: 342, endPoint y: 69, distance: 16.2
click at [269, 57] on div "SearchWithCriteriadfaa5721-0f7e-40dc-9e51-08717a50caa0 Work Title LOS TRES GALL…" at bounding box center [408, 56] width 348 height 13
paste input "MALDITO AMOR"
type input "MALDITO AMOR"
click at [563, 119] on div "Reset Search Export Search" at bounding box center [408, 111] width 348 height 23
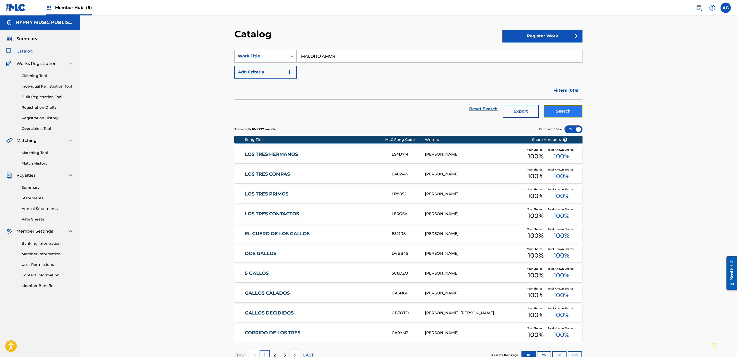
click at [557, 108] on button "Search" at bounding box center [563, 111] width 39 height 13
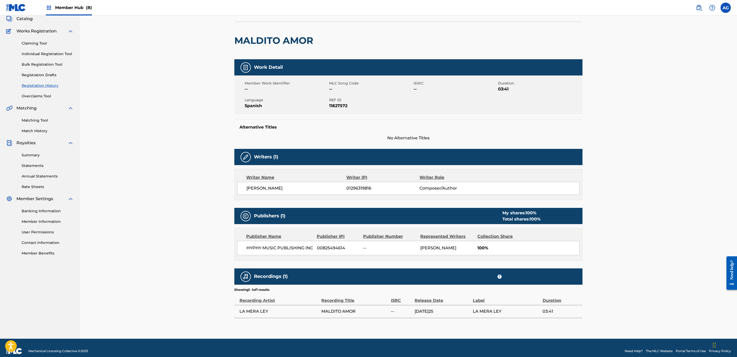
scroll to position [46, 0]
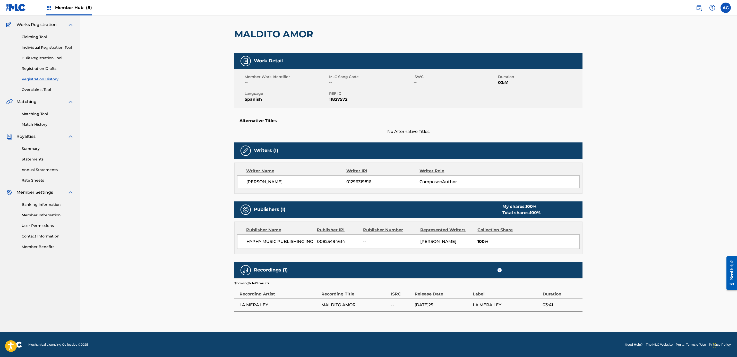
drag, startPoint x: 151, startPoint y: 143, endPoint x: 155, endPoint y: 172, distance: 29.9
click at [267, 28] on h2 "MALDITO AMOR" at bounding box center [274, 34] width 81 height 12
copy div "MALDITO AMOR"
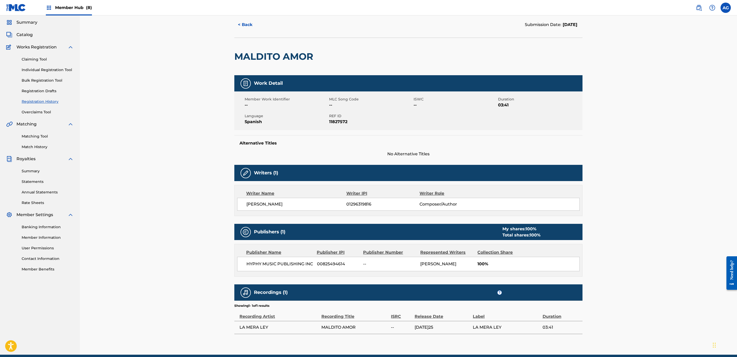
scroll to position [0, 0]
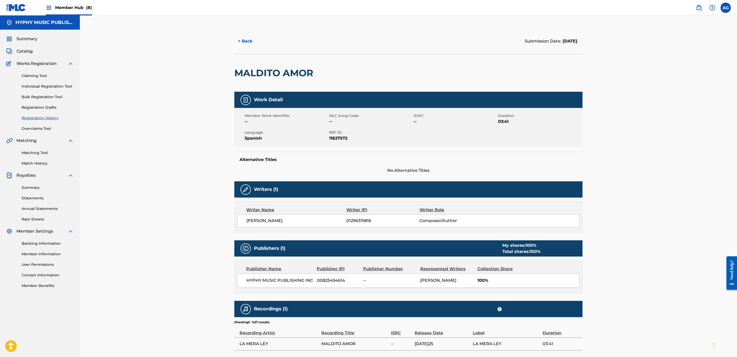
drag, startPoint x: 149, startPoint y: 162, endPoint x: 156, endPoint y: 96, distance: 66.0
click at [261, 39] on button "< Back" at bounding box center [249, 41] width 31 height 13
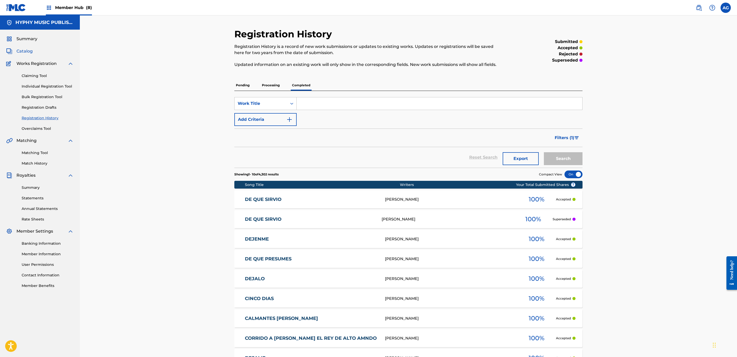
click at [24, 52] on span "Catalog" at bounding box center [24, 51] width 16 height 6
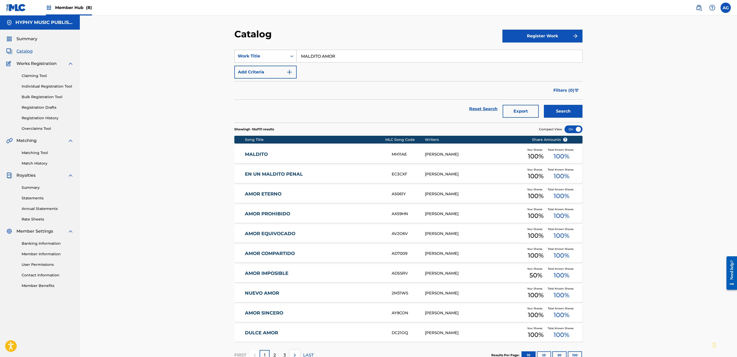
drag, startPoint x: 368, startPoint y: 55, endPoint x: 268, endPoint y: 55, distance: 99.9
click at [268, 55] on div "SearchWithCriteriadfaa5721-0f7e-40dc-9e51-08717a50caa0 Work Title MALDITO AMOR" at bounding box center [408, 56] width 348 height 13
click at [562, 108] on button "Search" at bounding box center [563, 111] width 39 height 13
click at [39, 154] on link "Matching Tool" at bounding box center [48, 152] width 52 height 5
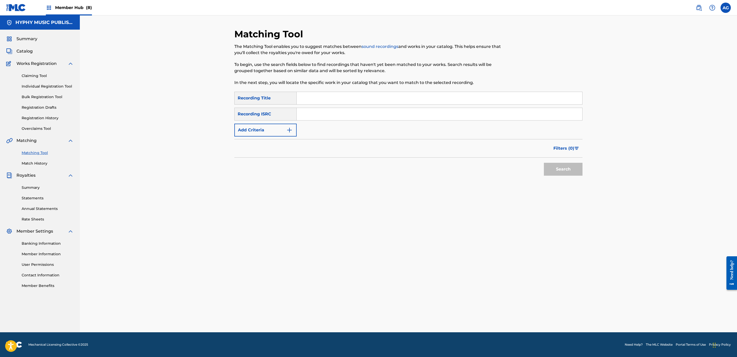
click at [317, 96] on div "Search Form" at bounding box center [439, 98] width 286 height 13
click at [317, 96] on input "Search Form" at bounding box center [438, 98] width 285 height 12
paste input "MALDITO AMOR"
type input "MALDITO AMOR"
click at [554, 172] on button "Search" at bounding box center [563, 169] width 39 height 13
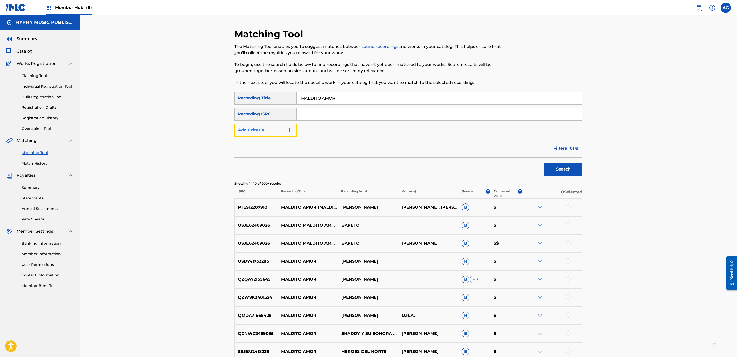
click at [271, 136] on button "Add Criteria" at bounding box center [265, 130] width 62 height 13
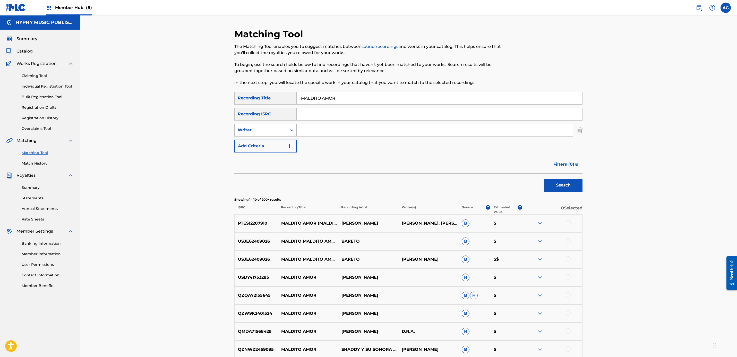
drag, startPoint x: 273, startPoint y: 130, endPoint x: 273, endPoint y: 134, distance: 3.9
click at [273, 131] on div "Writer" at bounding box center [261, 130] width 46 height 6
click at [272, 141] on div "Recording Artist" at bounding box center [265, 142] width 62 height 13
drag, startPoint x: 283, startPoint y: 138, endPoint x: 315, endPoint y: 130, distance: 33.3
click at [315, 130] on input "Search Form" at bounding box center [434, 130] width 276 height 12
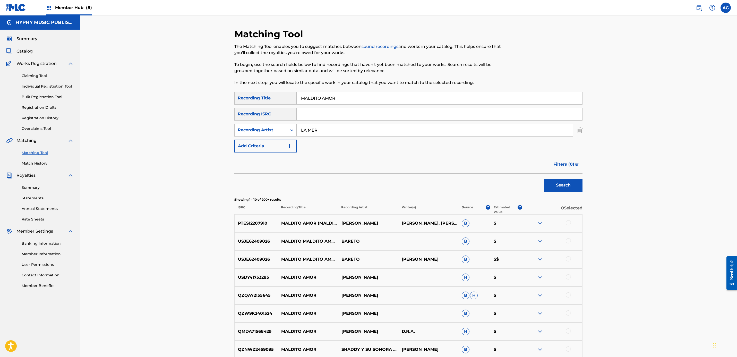
type input "LA MERA LEY"
click at [551, 182] on button "Search" at bounding box center [563, 185] width 39 height 13
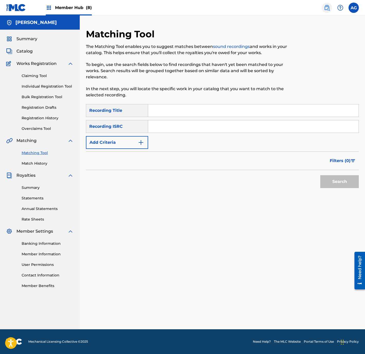
click at [327, 8] on img at bounding box center [327, 8] width 6 height 6
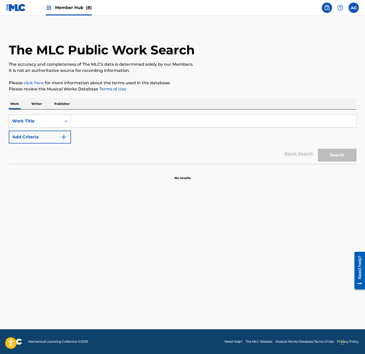
click at [38, 104] on p "Writer" at bounding box center [37, 103] width 14 height 11
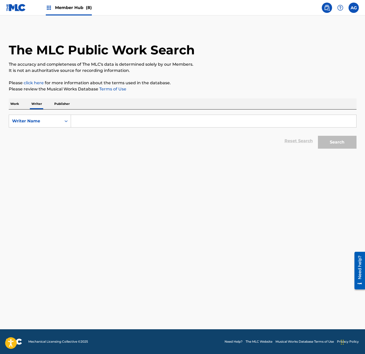
click at [15, 108] on p "Work" at bounding box center [15, 103] width 12 height 11
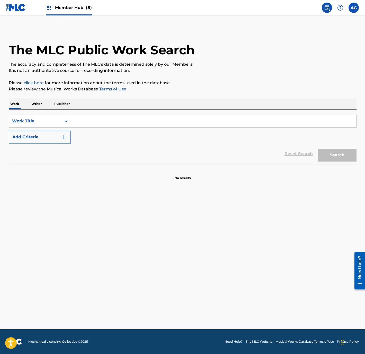
click at [110, 121] on input "Search Form" at bounding box center [213, 121] width 285 height 12
paste input "REYNA DE REYNAS"
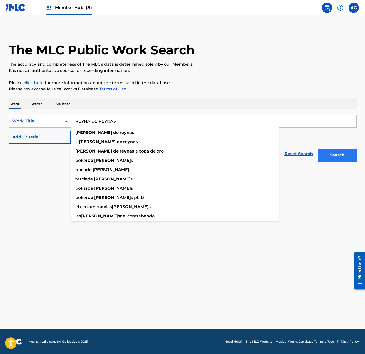
type input "REYNA DE REYNAS"
click at [341, 158] on button "Search" at bounding box center [337, 155] width 39 height 13
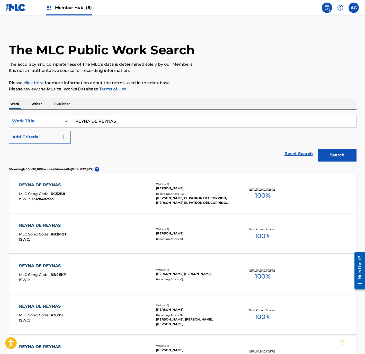
drag, startPoint x: 108, startPoint y: 236, endPoint x: 108, endPoint y: 247, distance: 11.6
drag, startPoint x: 108, startPoint y: 247, endPoint x: 108, endPoint y: 267, distance: 19.8
click at [19, 120] on div "Work Title" at bounding box center [35, 121] width 46 height 6
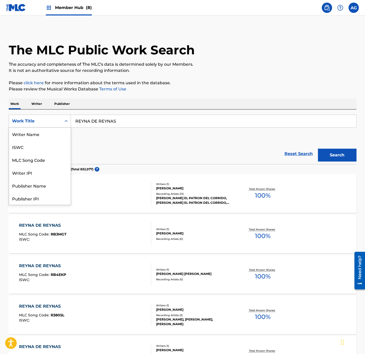
scroll to position [26, 0]
drag, startPoint x: 30, startPoint y: 130, endPoint x: 33, endPoint y: 130, distance: 3.6
click at [30, 130] on div "MLC Song Code" at bounding box center [40, 133] width 62 height 13
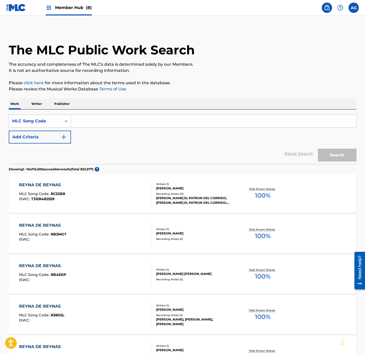
drag, startPoint x: 108, startPoint y: 121, endPoint x: 94, endPoint y: 121, distance: 13.4
click at [94, 121] on input "Search Form" at bounding box center [213, 121] width 285 height 12
paste input "R1224W"
type input "R1224W"
click at [338, 155] on button "Search" at bounding box center [337, 155] width 39 height 13
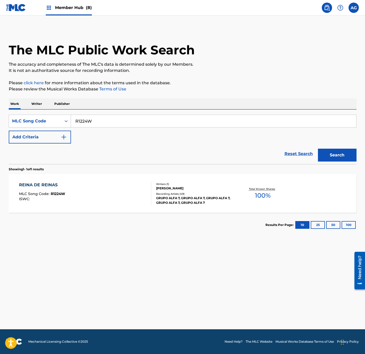
click at [86, 196] on div "REINA DE REINAS MLC Song Code : R1224W ISWC :" at bounding box center [85, 193] width 132 height 23
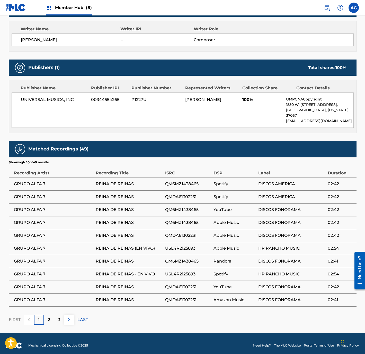
drag, startPoint x: 128, startPoint y: 192, endPoint x: 122, endPoint y: 266, distance: 74.4
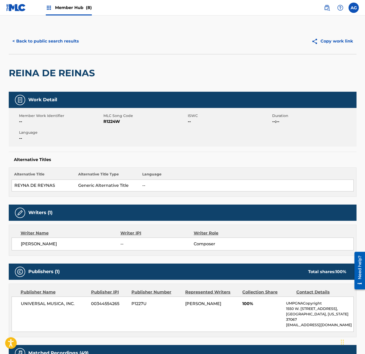
drag, startPoint x: 121, startPoint y: 265, endPoint x: 23, endPoint y: 59, distance: 227.6
click at [37, 43] on button "< Back to public search results" at bounding box center [46, 41] width 74 height 13
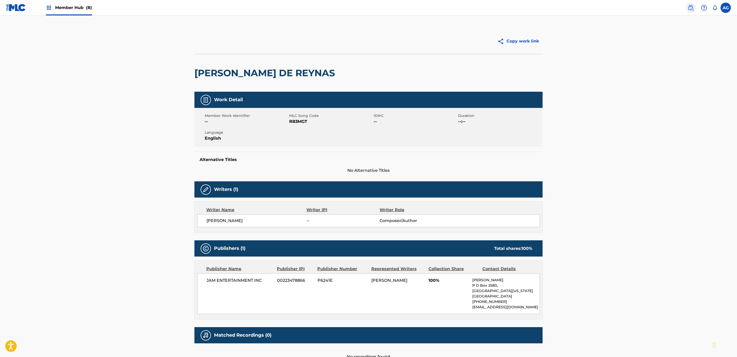
click at [365, 9] on img at bounding box center [690, 8] width 6 height 6
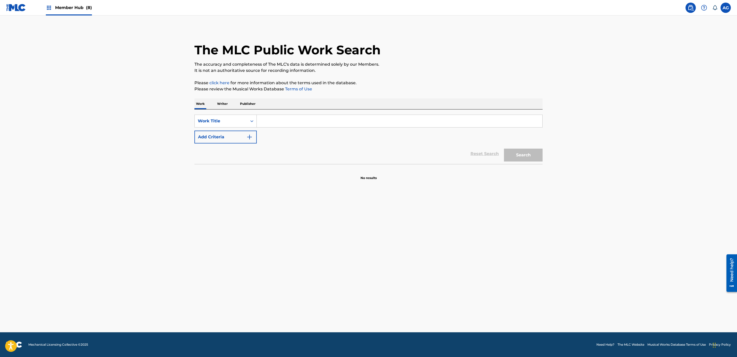
click at [282, 116] on input "Search Form" at bounding box center [399, 121] width 285 height 12
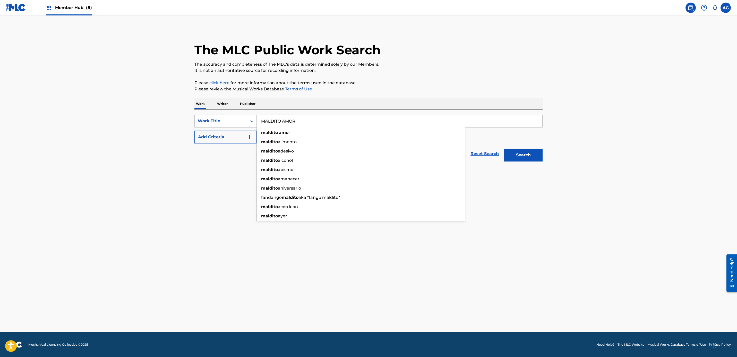
type input "MALDITO AMOR"
click at [365, 149] on button "Search" at bounding box center [523, 155] width 39 height 13
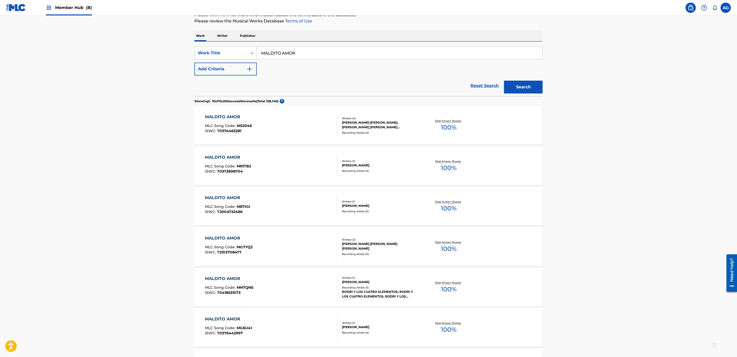
scroll to position [83, 0]
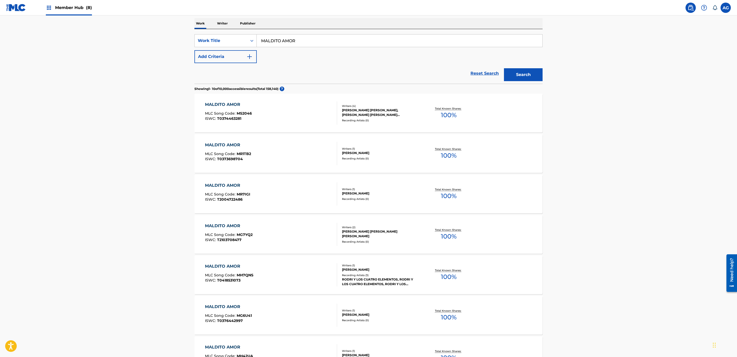
drag, startPoint x: 664, startPoint y: 222, endPoint x: 664, endPoint y: 236, distance: 13.9
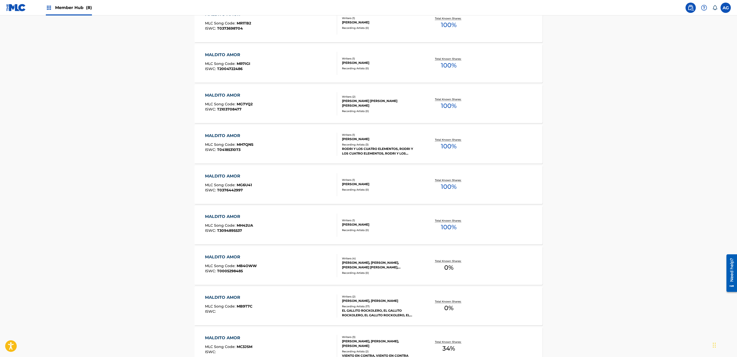
drag, startPoint x: 653, startPoint y: 230, endPoint x: 650, endPoint y: 252, distance: 21.5
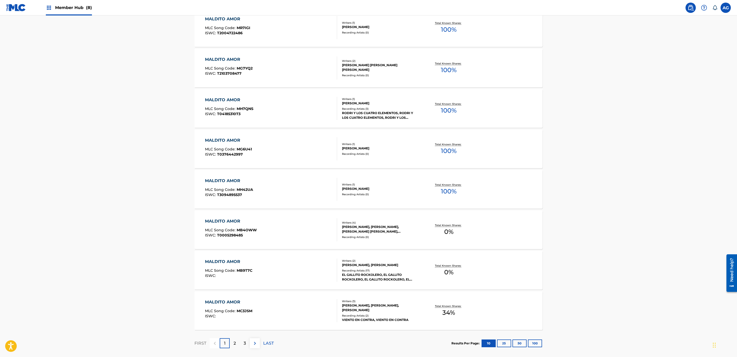
scroll to position [273, 0]
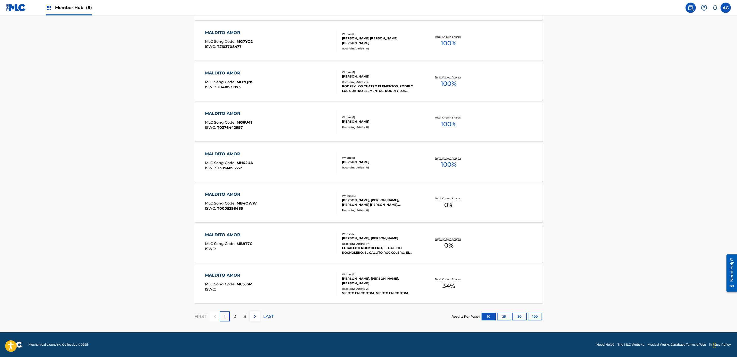
drag, startPoint x: 629, startPoint y: 232, endPoint x: 626, endPoint y: 260, distance: 27.4
click at [237, 315] on div "2" at bounding box center [235, 316] width 10 height 10
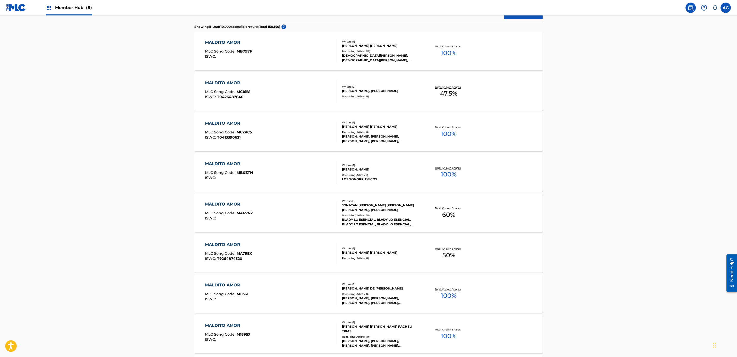
drag, startPoint x: 118, startPoint y: 243, endPoint x: 119, endPoint y: 262, distance: 18.6
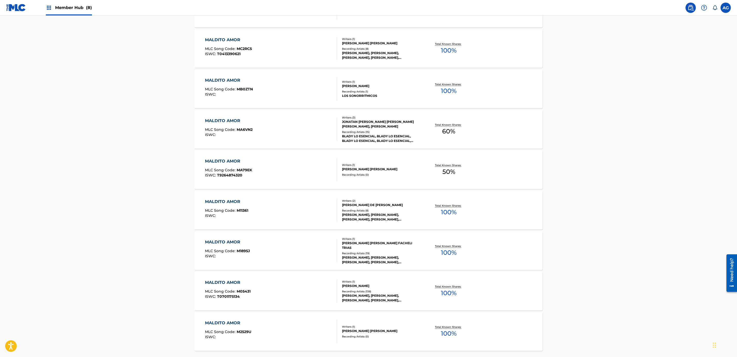
scroll to position [273, 0]
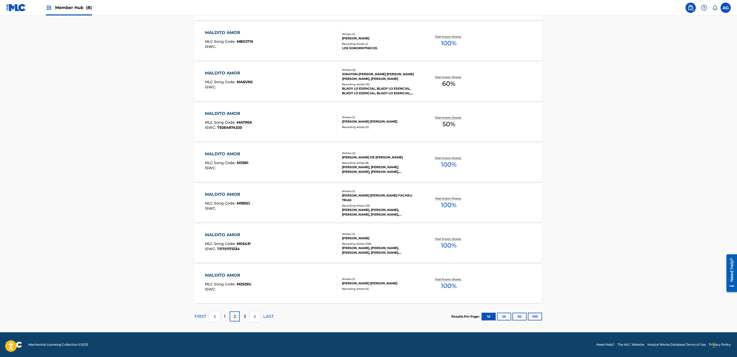
drag, startPoint x: 119, startPoint y: 262, endPoint x: 117, endPoint y: 293, distance: 31.5
click at [240, 314] on div "3" at bounding box center [245, 316] width 10 height 10
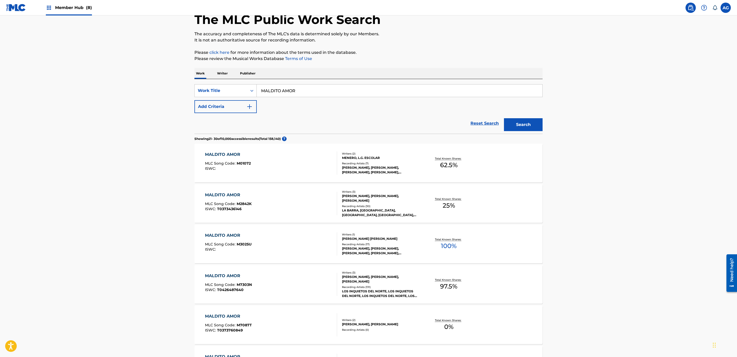
scroll to position [74, 0]
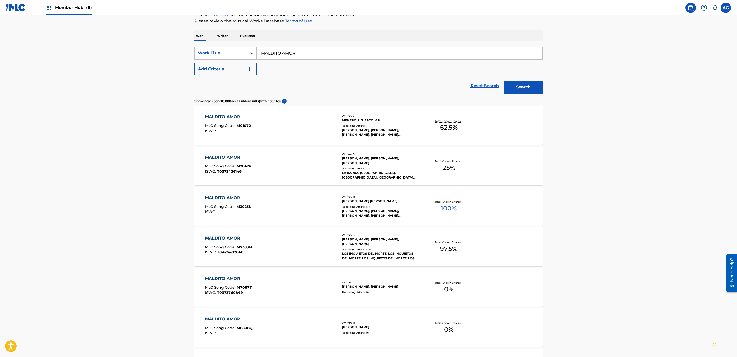
drag, startPoint x: 76, startPoint y: 222, endPoint x: 77, endPoint y: 235, distance: 12.9
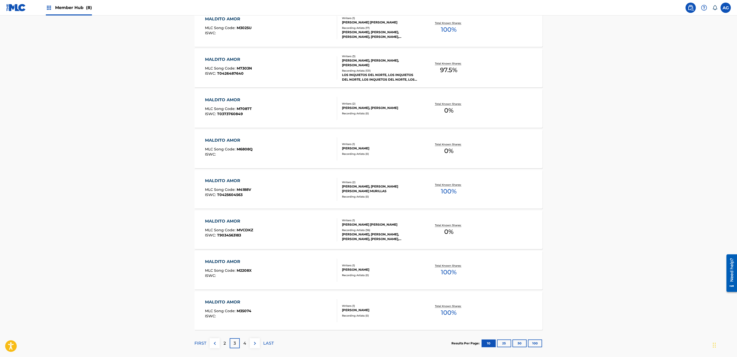
scroll to position [273, 0]
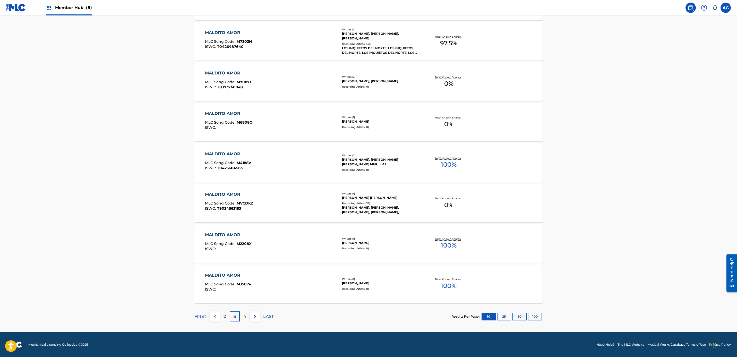
drag, startPoint x: 80, startPoint y: 241, endPoint x: 80, endPoint y: 269, distance: 27.5
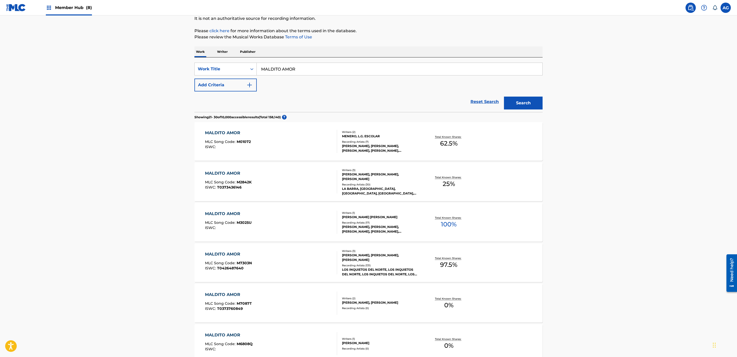
scroll to position [0, 0]
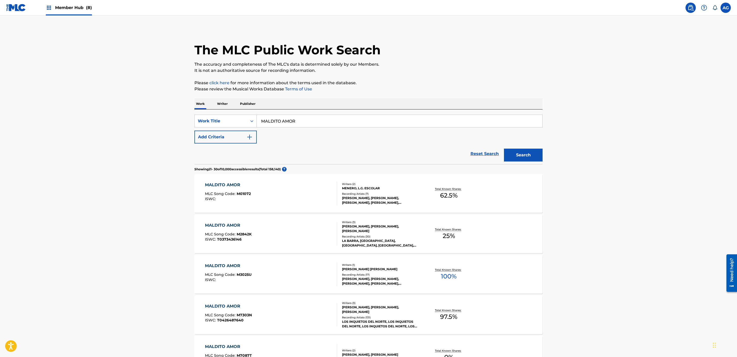
drag, startPoint x: 120, startPoint y: 283, endPoint x: 144, endPoint y: 132, distance: 153.0
click at [209, 138] on button "Add Criteria" at bounding box center [225, 136] width 62 height 13
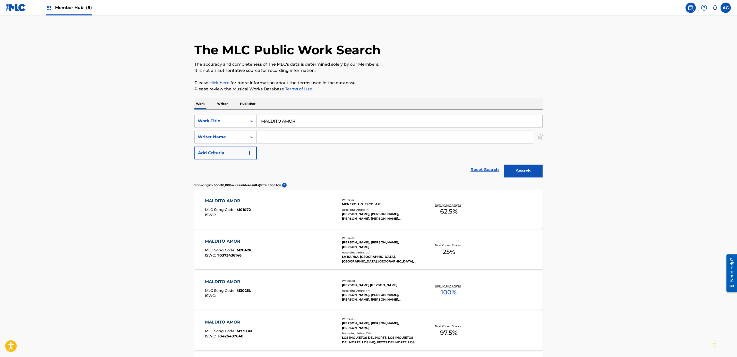
click at [303, 138] on input "Search Form" at bounding box center [395, 137] width 276 height 12
type input "[PERSON_NAME]"
click at [365, 164] on button "Search" at bounding box center [523, 170] width 39 height 13
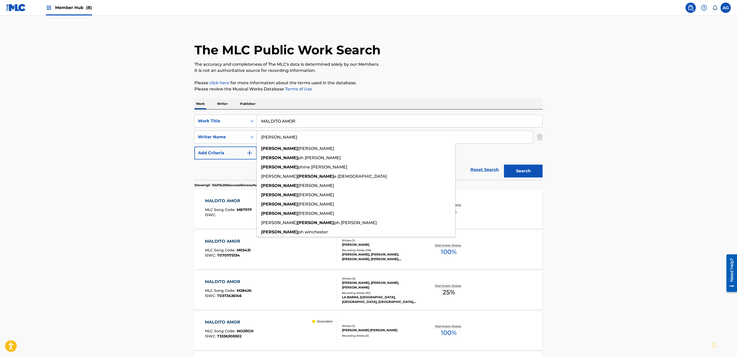
click at [165, 235] on main "The MLC Public Work Search The accuracy and completeness of The MLC's data is d…" at bounding box center [368, 318] width 737 height 606
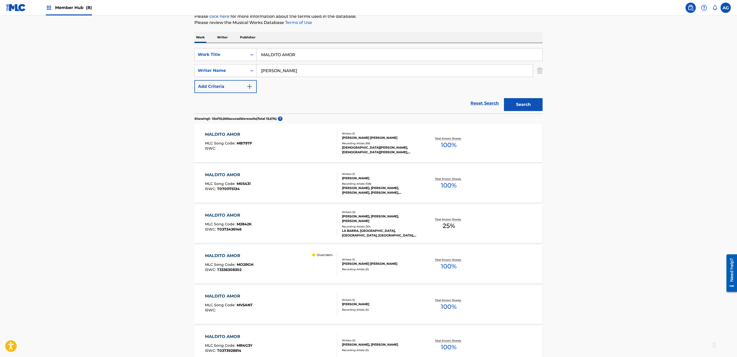
drag, startPoint x: 175, startPoint y: 252, endPoint x: 179, endPoint y: 263, distance: 10.9
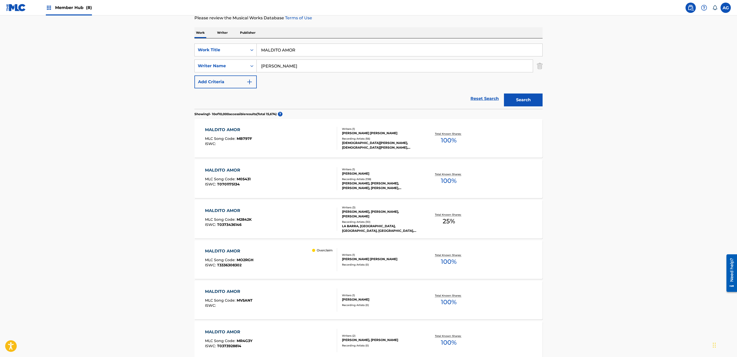
click at [361, 264] on div "Recording Artists ( 0 )" at bounding box center [381, 265] width 78 height 4
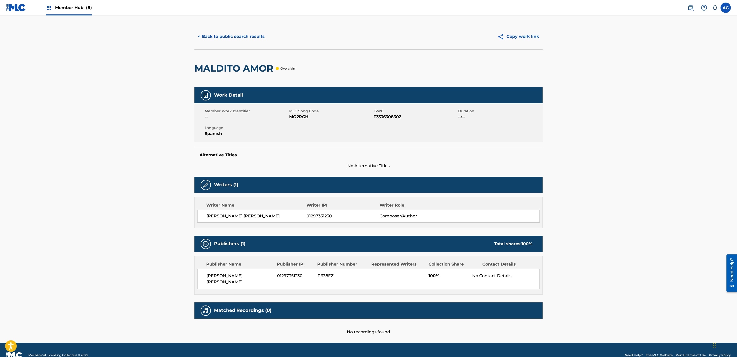
scroll to position [10, 0]
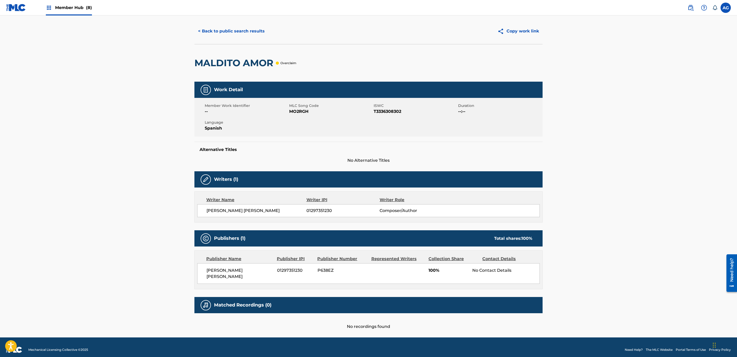
drag, startPoint x: 107, startPoint y: 253, endPoint x: 108, endPoint y: 268, distance: 15.2
click at [194, 33] on div "< Back to public search results Copy work link MALDITO AMOR Overclaim Work Deta…" at bounding box center [368, 173] width 360 height 311
click at [242, 33] on button "< Back to public search results" at bounding box center [231, 31] width 74 height 13
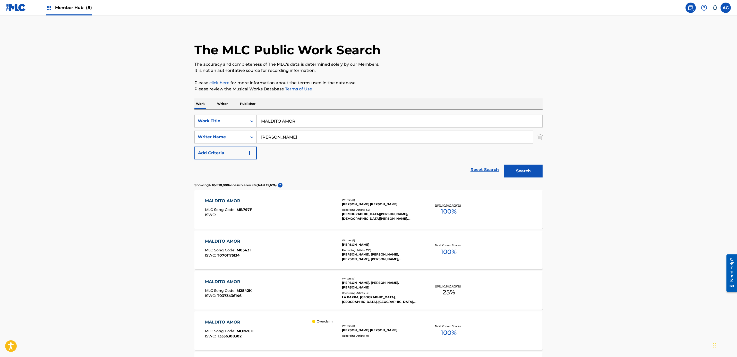
drag, startPoint x: 157, startPoint y: 137, endPoint x: 161, endPoint y: 74, distance: 62.6
click at [56, 8] on span "Member Hub (8)" at bounding box center [73, 8] width 37 height 6
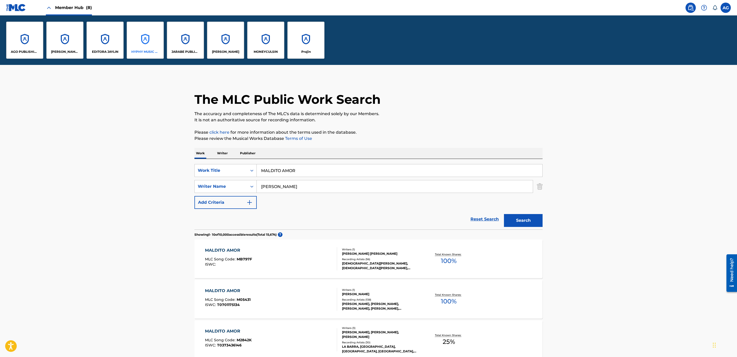
click at [140, 49] on div "HYPHY MUSIC PUBLISHING INC" at bounding box center [145, 40] width 37 height 37
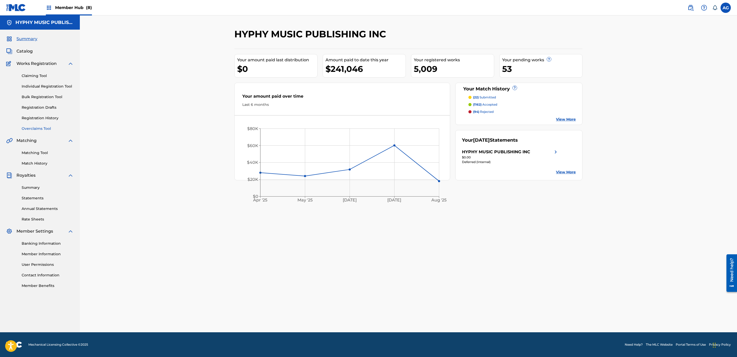
click at [32, 129] on link "Overclaims Tool" at bounding box center [48, 128] width 52 height 5
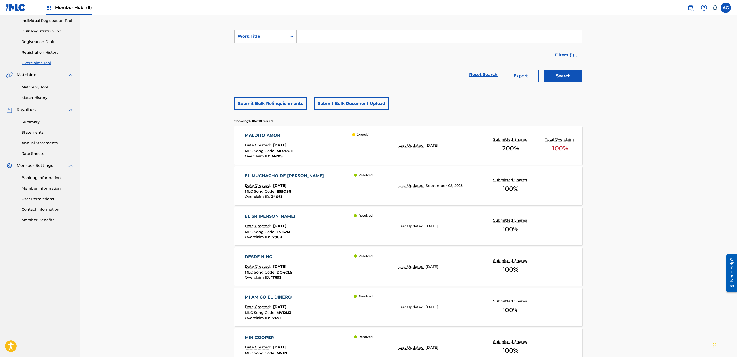
scroll to position [106, 0]
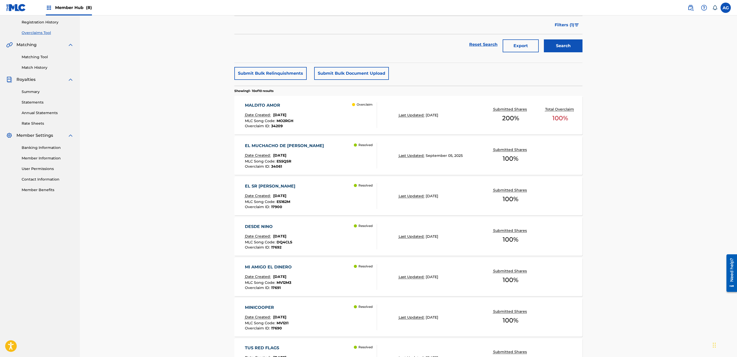
drag, startPoint x: 135, startPoint y: 216, endPoint x: 135, endPoint y: 231, distance: 14.4
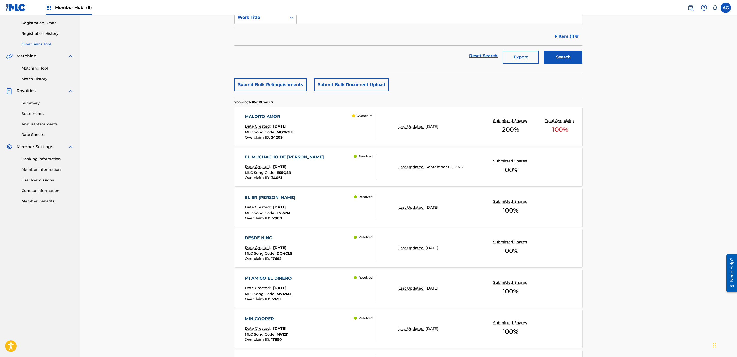
drag, startPoint x: 139, startPoint y: 170, endPoint x: 139, endPoint y: 180, distance: 10.3
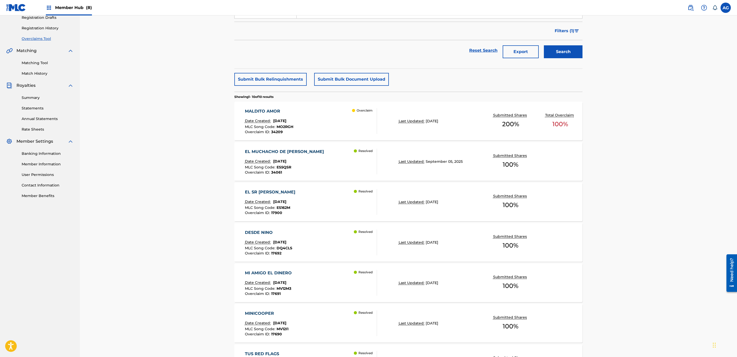
click at [355, 117] on div "Overclaim" at bounding box center [364, 121] width 25 height 26
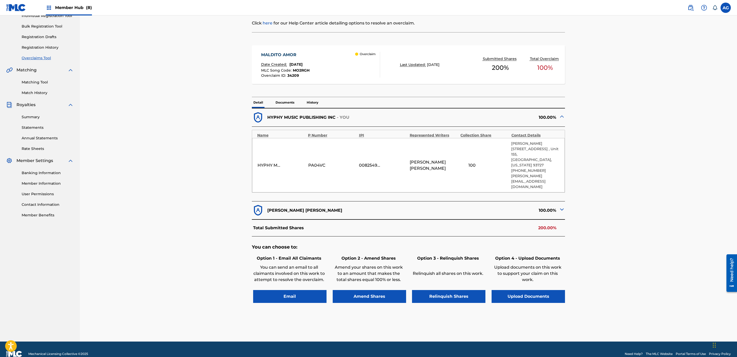
drag, startPoint x: 178, startPoint y: 169, endPoint x: 182, endPoint y: 202, distance: 32.7
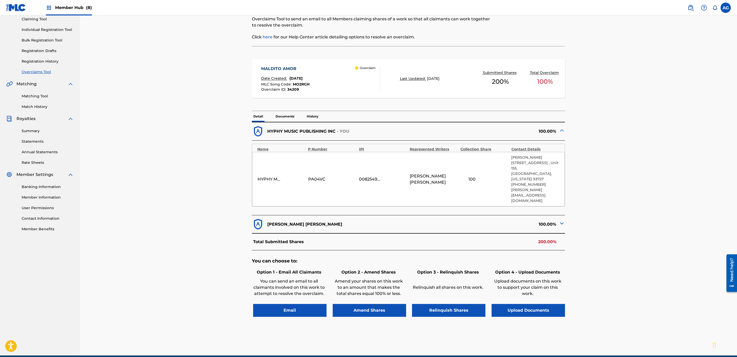
scroll to position [32, 0]
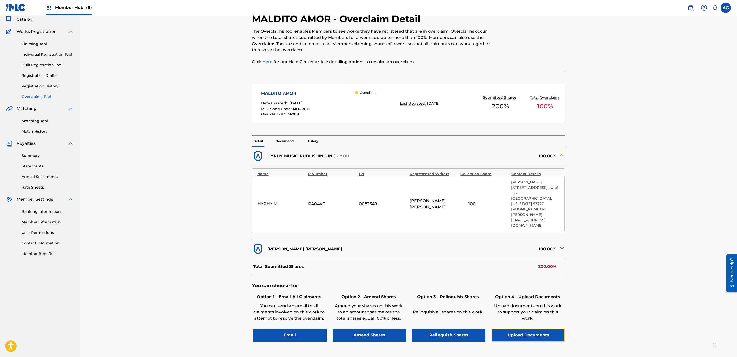
drag, startPoint x: 549, startPoint y: 326, endPoint x: 611, endPoint y: 290, distance: 71.6
click at [365, 290] on div "< Back MALDITO AMOR - Overclaim Detail The Overclaims Tool enables Members to s…" at bounding box center [408, 182] width 657 height 396
click at [365, 328] on button "Upload Documents" at bounding box center [527, 334] width 73 height 13
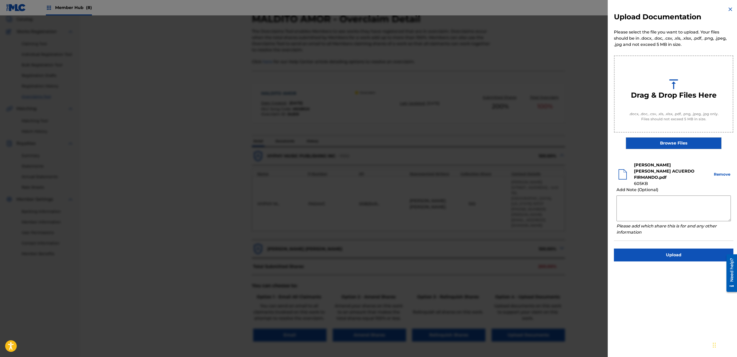
click at [365, 208] on textarea at bounding box center [673, 208] width 114 height 26
type textarea "1"
type textarea "h"
click at [365, 212] on textarea "Hyphy Music Publishing is claiming 100% of the share on behalf of David Tacuba …" at bounding box center [673, 208] width 114 height 26
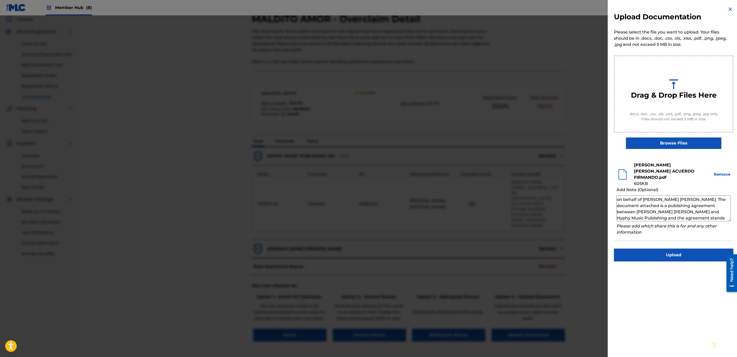
scroll to position [12, 0]
click at [365, 209] on textarea "Hyphy Music Publishing is claiming 100% of the share on behalf of David Tacuba …" at bounding box center [673, 208] width 114 height 26
type textarea "Hyphy Music Publishing is claiming 100% of the share on behalf of David Tacuba …"
click at [365, 249] on button "Upload" at bounding box center [673, 254] width 119 height 13
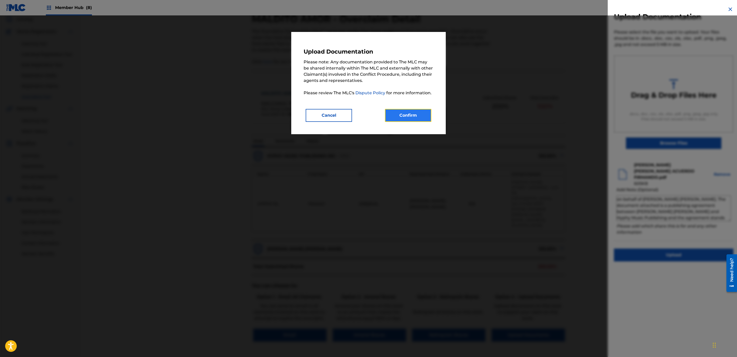
click at [365, 111] on button "Confirm" at bounding box center [408, 115] width 46 height 13
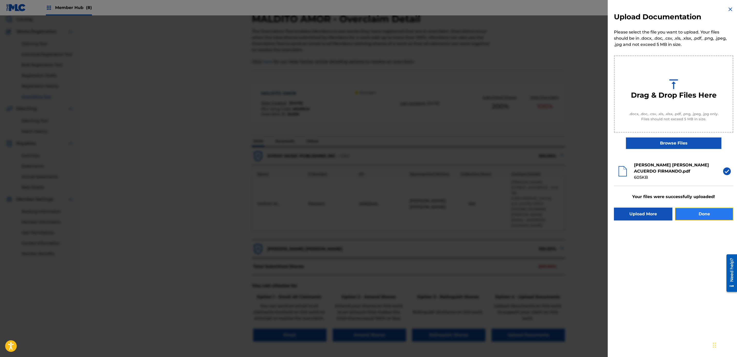
click at [365, 215] on button "Done" at bounding box center [704, 213] width 58 height 13
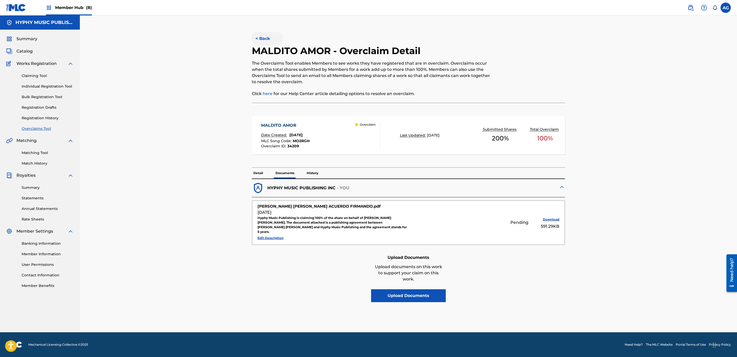
click at [263, 37] on button "< Back" at bounding box center [267, 38] width 31 height 13
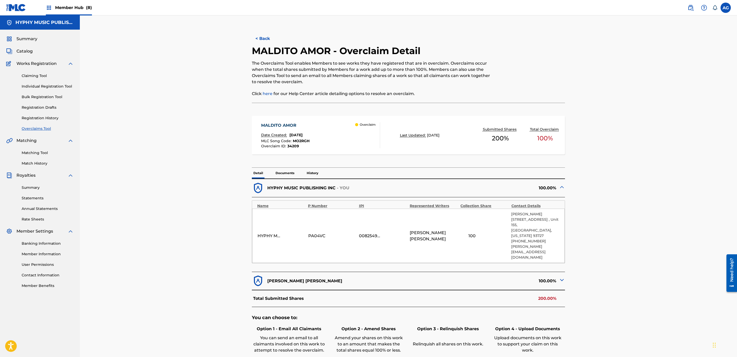
click at [34, 128] on link "Overclaims Tool" at bounding box center [48, 128] width 52 height 5
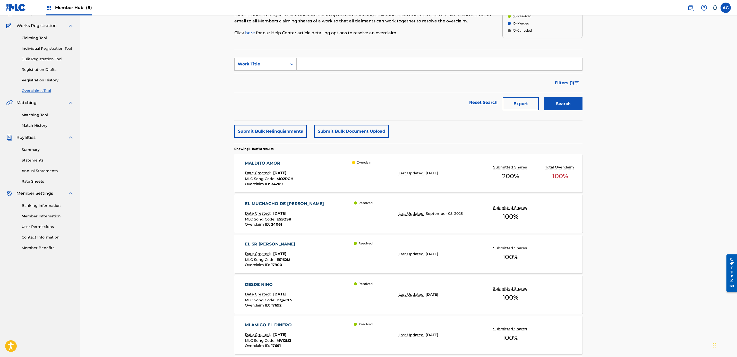
scroll to position [107, 0]
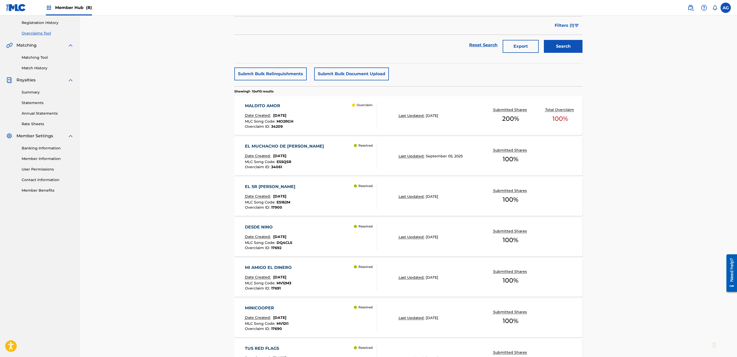
drag, startPoint x: 131, startPoint y: 198, endPoint x: 135, endPoint y: 222, distance: 23.7
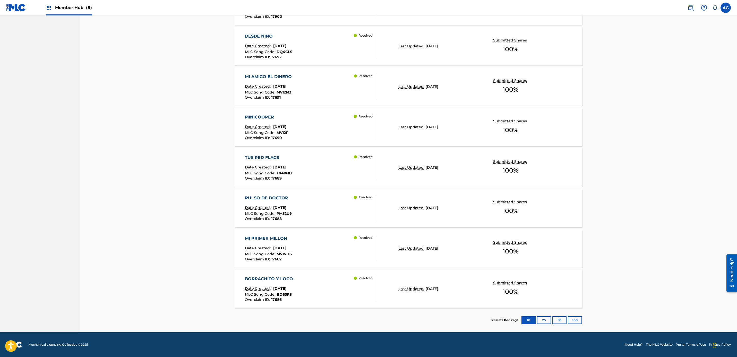
drag, startPoint x: 158, startPoint y: 220, endPoint x: 158, endPoint y: 258, distance: 37.8
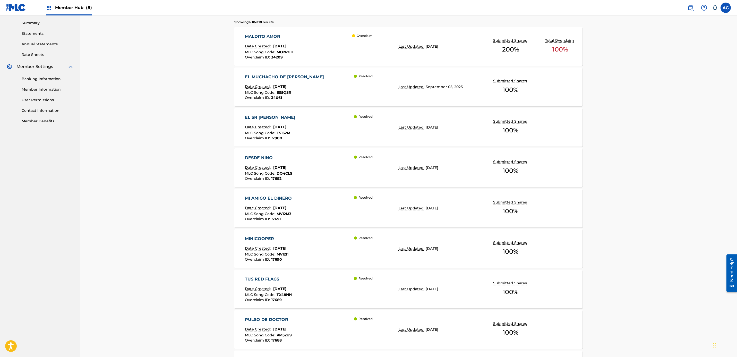
drag, startPoint x: 158, startPoint y: 253, endPoint x: 158, endPoint y: 205, distance: 48.6
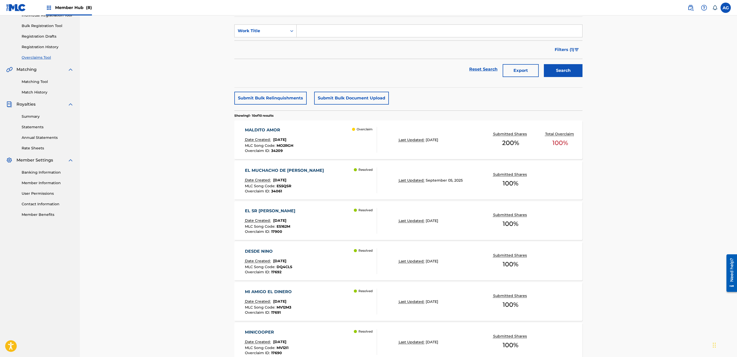
click at [344, 188] on div "EL MUCHACHO DE LA BARBA Date Created: August 26, 2025 MLC Song Code : ES5QSR Ov…" at bounding box center [311, 180] width 132 height 26
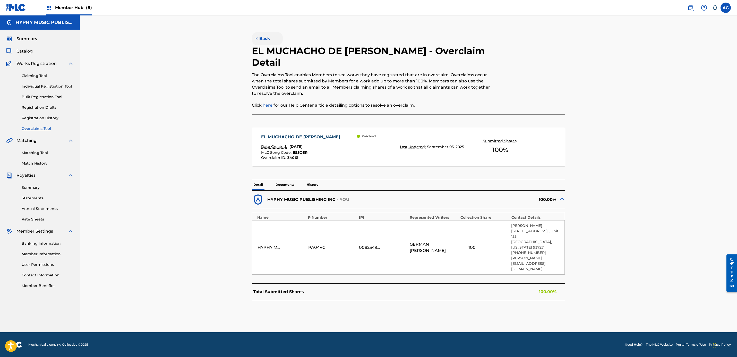
click at [262, 40] on button "< Back" at bounding box center [267, 38] width 31 height 13
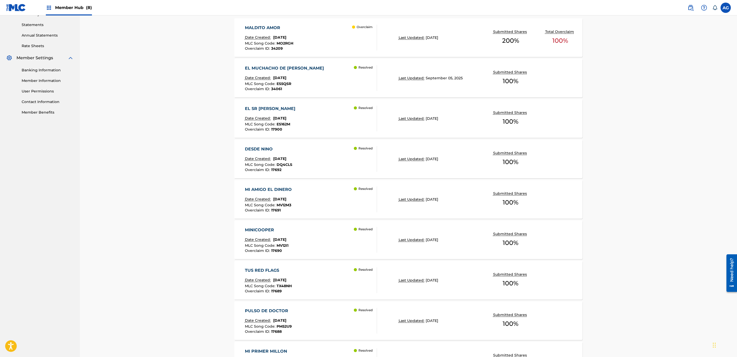
drag, startPoint x: 195, startPoint y: 195, endPoint x: 195, endPoint y: 216, distance: 20.8
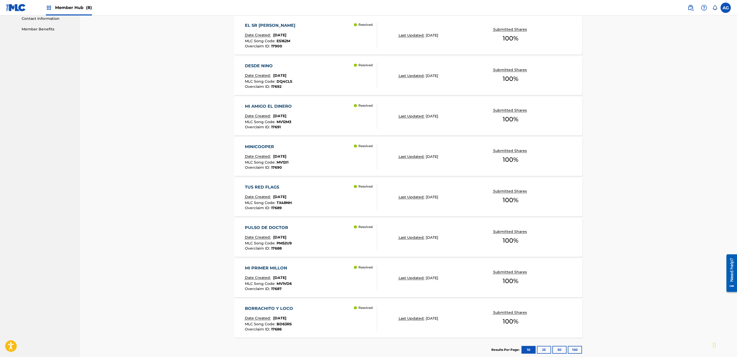
scroll to position [286, 0]
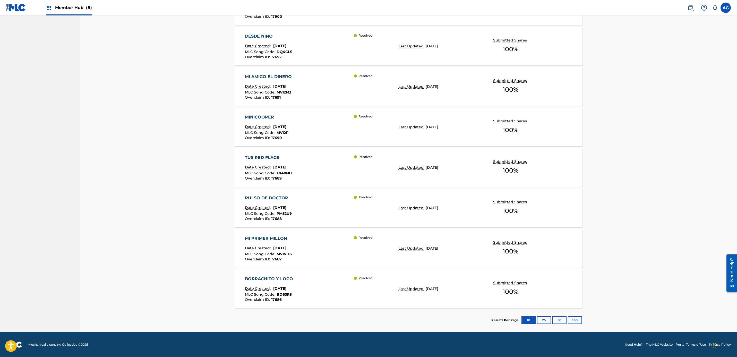
drag, startPoint x: 195, startPoint y: 217, endPoint x: 198, endPoint y: 246, distance: 29.5
click at [311, 283] on div "BORRACHITO Y LOCO Date Created: February 18, 2025 MLC Song Code : BD63RS Overcl…" at bounding box center [311, 289] width 132 height 26
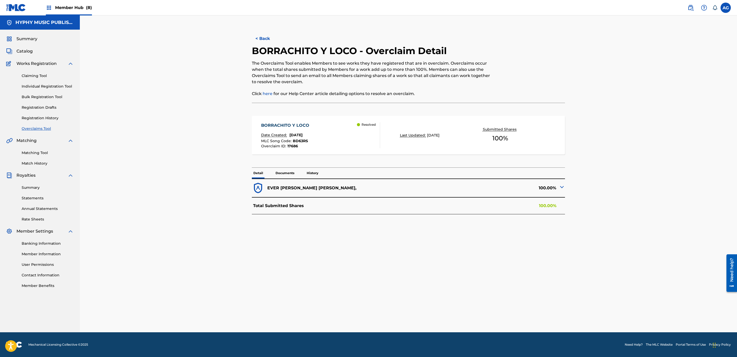
click at [303, 186] on p "EVER ALEXANDER FELIX MEDINA," at bounding box center [311, 188] width 89 height 6
copy div "EVER ALEXANDER FELIX MEDINA,"
click at [32, 151] on link "Matching Tool" at bounding box center [48, 152] width 52 height 5
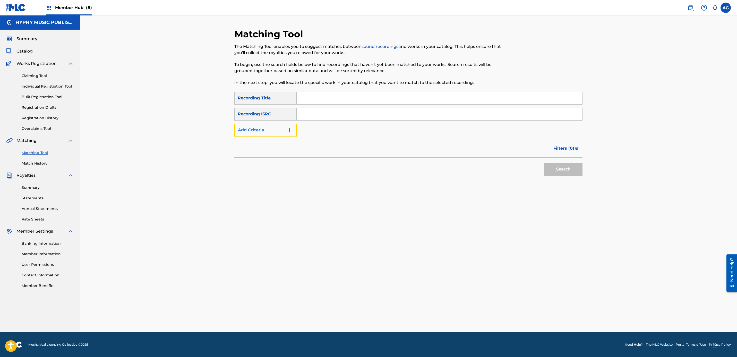
click at [249, 127] on button "Add Criteria" at bounding box center [265, 130] width 62 height 13
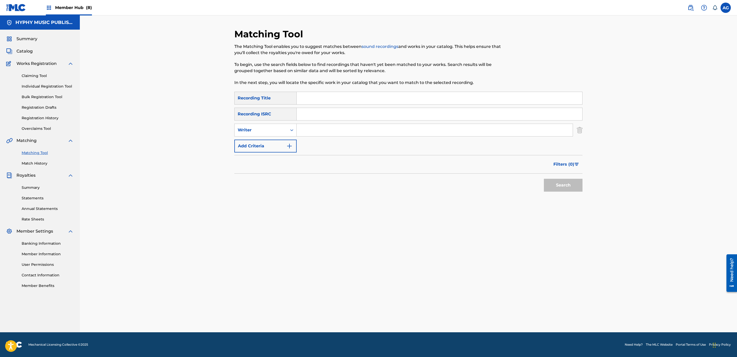
click at [365, 131] on input "Search Form" at bounding box center [434, 130] width 276 height 12
paste input "EVER ALEXANDER FELIX MEDINA,"
type input "EVER ALEXANDER FELIX MEDINA,"
click at [365, 180] on button "Search" at bounding box center [563, 185] width 39 height 13
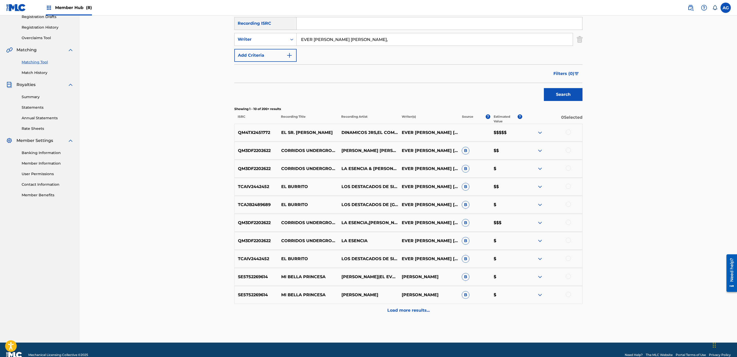
scroll to position [101, 0]
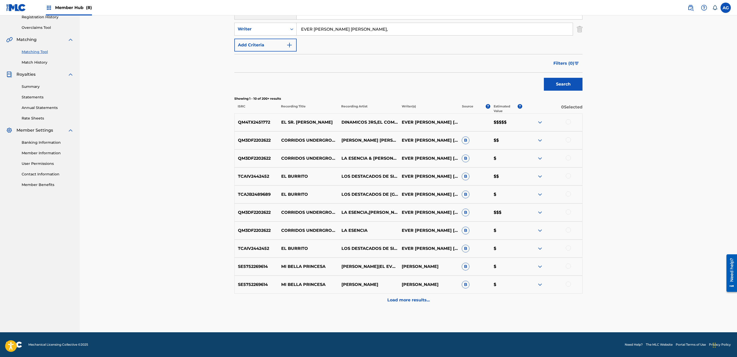
drag, startPoint x: 376, startPoint y: 194, endPoint x: 375, endPoint y: 229, distance: 34.5
click at [293, 124] on p "EL SR. GUZMÁN" at bounding box center [308, 122] width 60 height 6
drag, startPoint x: 293, startPoint y: 124, endPoint x: 372, endPoint y: 146, distance: 81.8
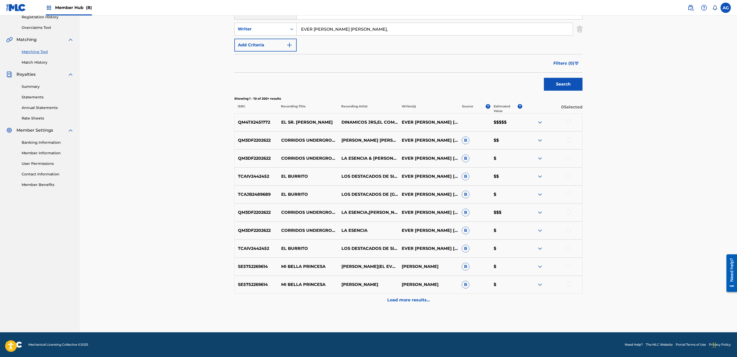
click at [365, 146] on div "QM3DF2202622 CORRIDOS UNDERGROUND - EDICIÓN CULIACAN VOL. 2 - SALIR MAS CARO JO…" at bounding box center [408, 140] width 348 height 18
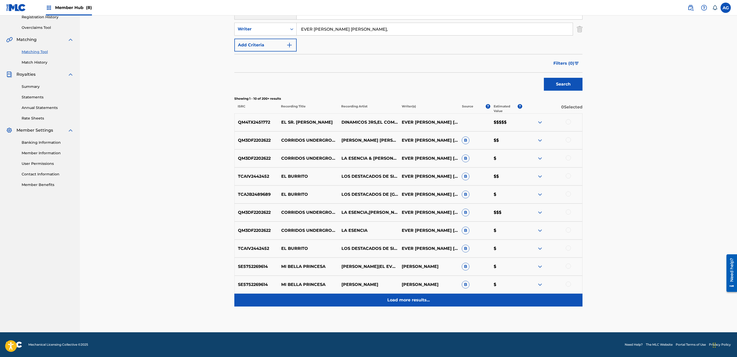
click at [365, 298] on p "Load more results..." at bounding box center [408, 300] width 42 height 6
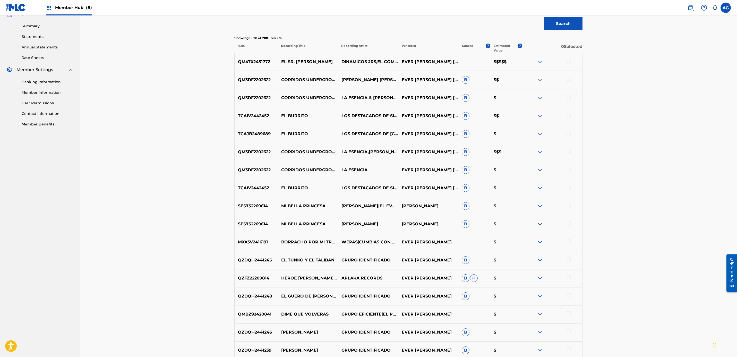
scroll to position [281, 0]
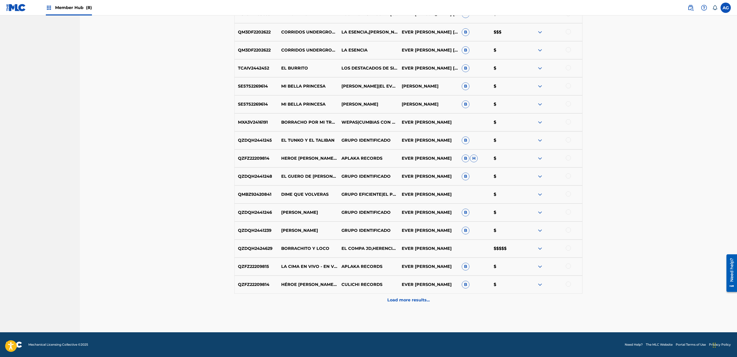
drag, startPoint x: 351, startPoint y: 178, endPoint x: 355, endPoint y: 231, distance: 52.7
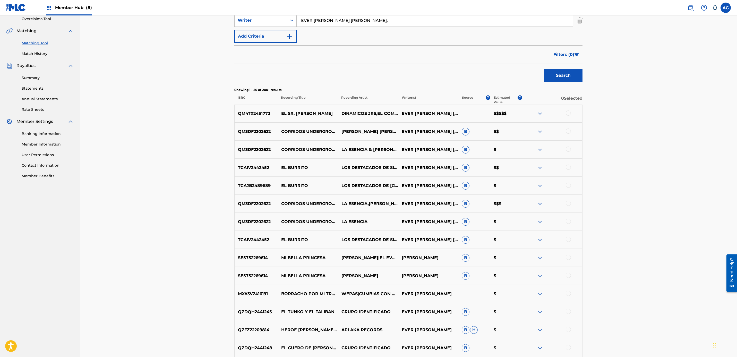
scroll to position [0, 0]
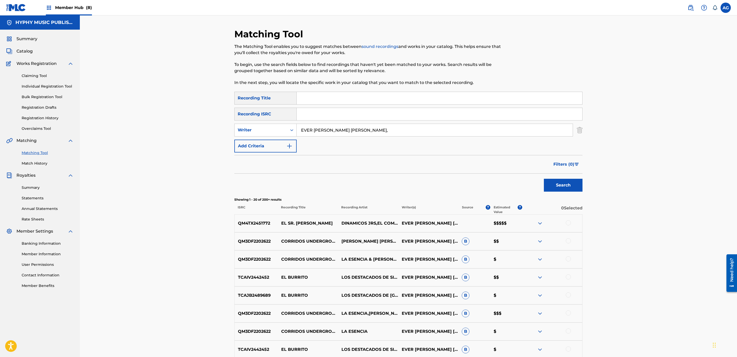
drag, startPoint x: 198, startPoint y: 243, endPoint x: 288, endPoint y: 166, distance: 119.0
click at [365, 165] on span "Filters ( 0 )" at bounding box center [563, 164] width 21 height 6
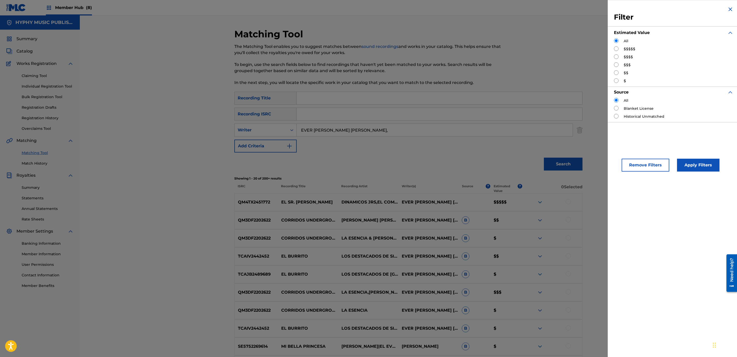
click at [365, 49] on input "Search Form" at bounding box center [616, 48] width 5 height 5
radio input "true"
click at [365, 169] on button "Apply Filters" at bounding box center [698, 165] width 42 height 13
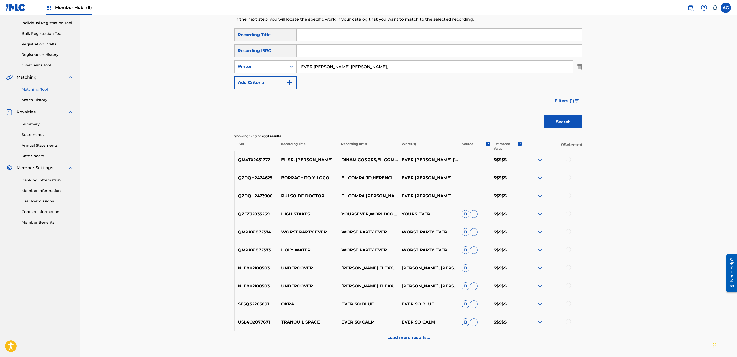
scroll to position [87, 0]
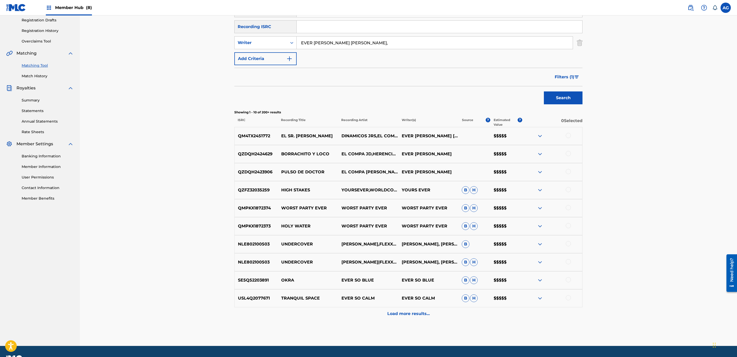
drag, startPoint x: 174, startPoint y: 239, endPoint x: 174, endPoint y: 258, distance: 19.3
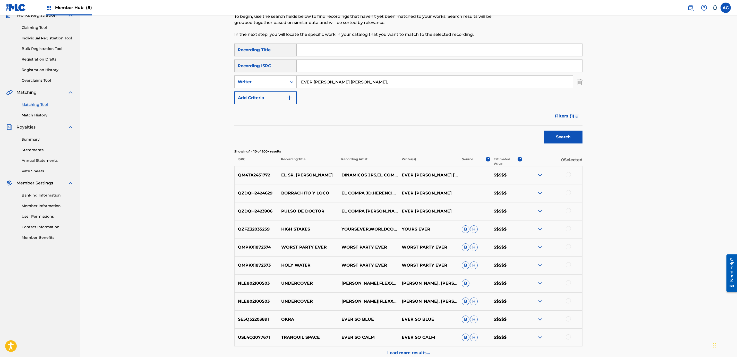
scroll to position [0, 0]
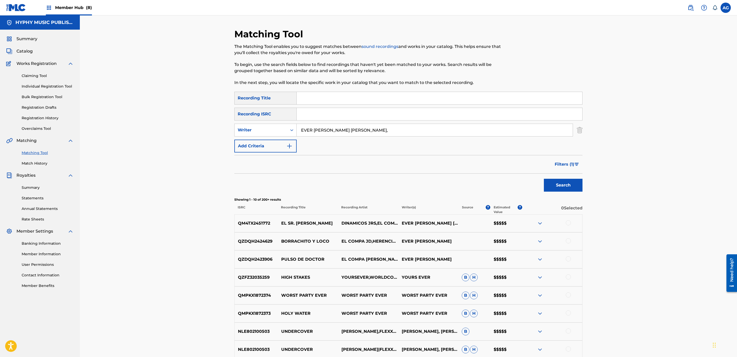
drag, startPoint x: 179, startPoint y: 250, endPoint x: 188, endPoint y: 165, distance: 84.9
